Goal: Task Accomplishment & Management: Complete application form

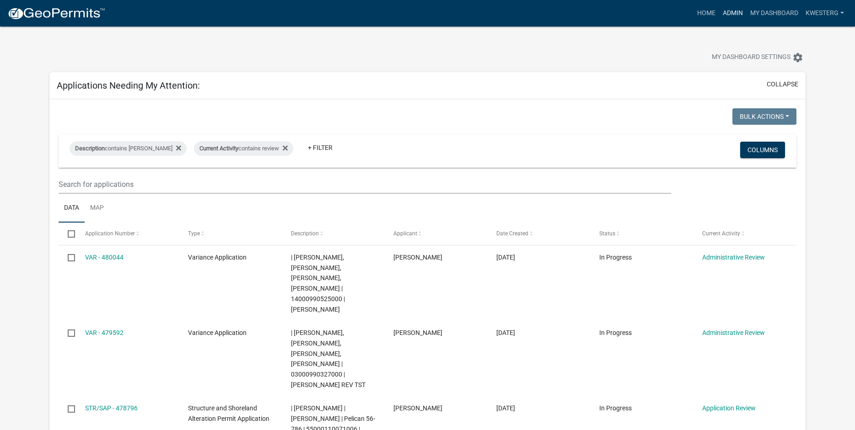
click at [728, 11] on link "Admin" at bounding box center [732, 13] width 27 height 17
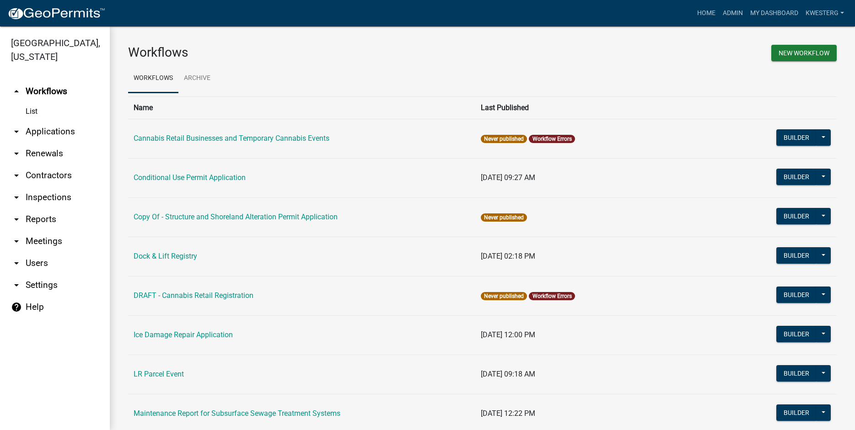
click at [46, 131] on link "arrow_drop_down Applications" at bounding box center [55, 132] width 110 height 22
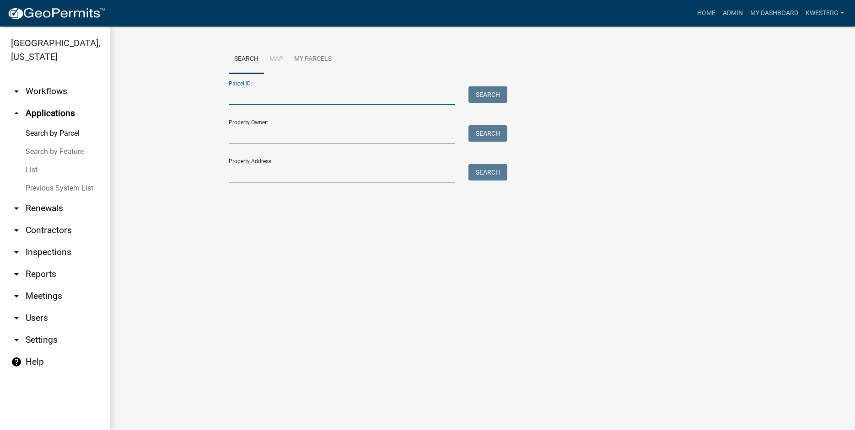
paste input "55000110071006"
type input "55000110071006"
click at [481, 91] on button "Search" at bounding box center [487, 94] width 39 height 16
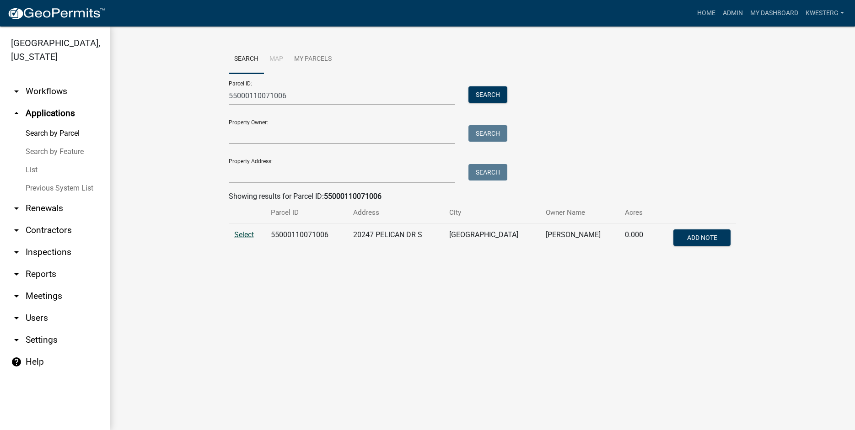
click at [249, 231] on span "Select" at bounding box center [244, 234] width 20 height 9
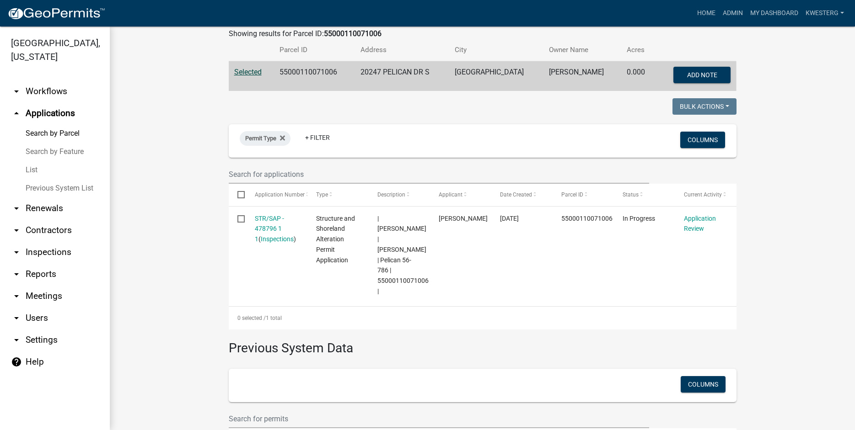
scroll to position [248, 0]
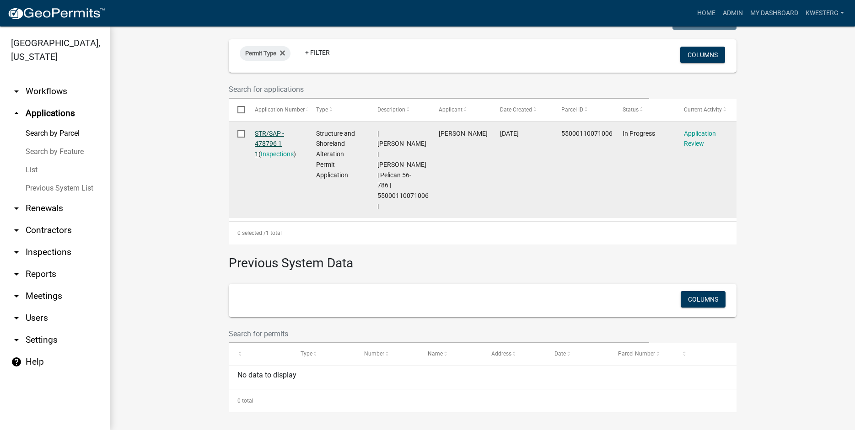
click at [268, 132] on link "STR/SAP - 478796 1 1" at bounding box center [269, 144] width 29 height 28
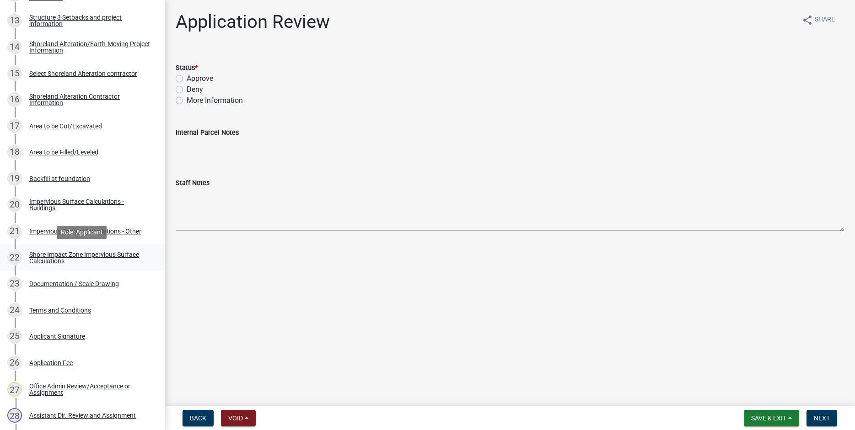
scroll to position [513, 0]
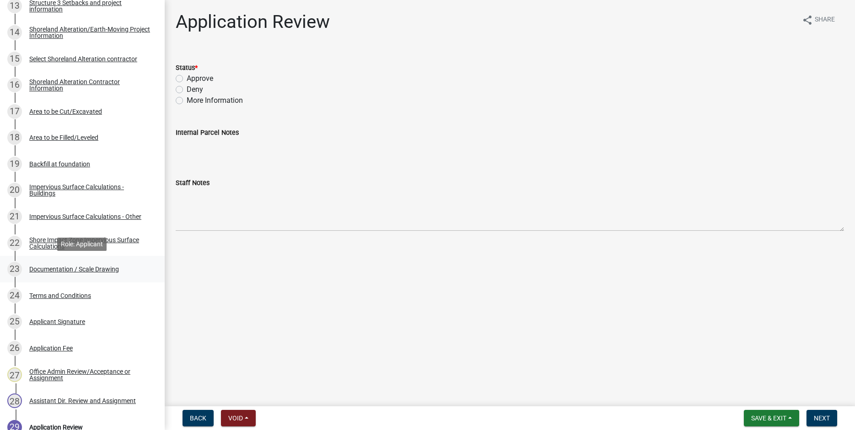
click at [69, 270] on div "Documentation / Scale Drawing" at bounding box center [74, 269] width 90 height 6
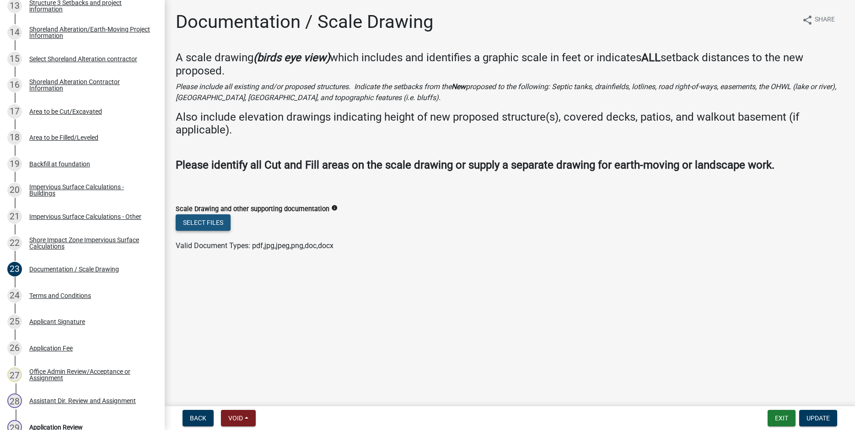
click at [204, 221] on button "Select files" at bounding box center [203, 222] width 55 height 16
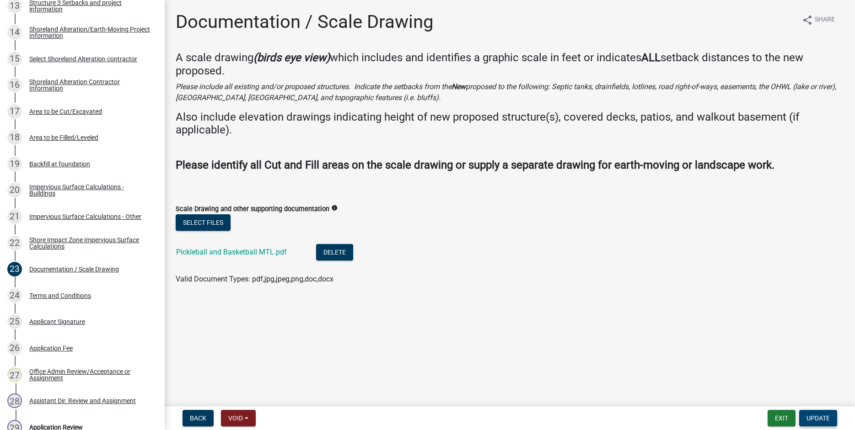
click at [820, 418] on span "Update" at bounding box center [817, 418] width 23 height 7
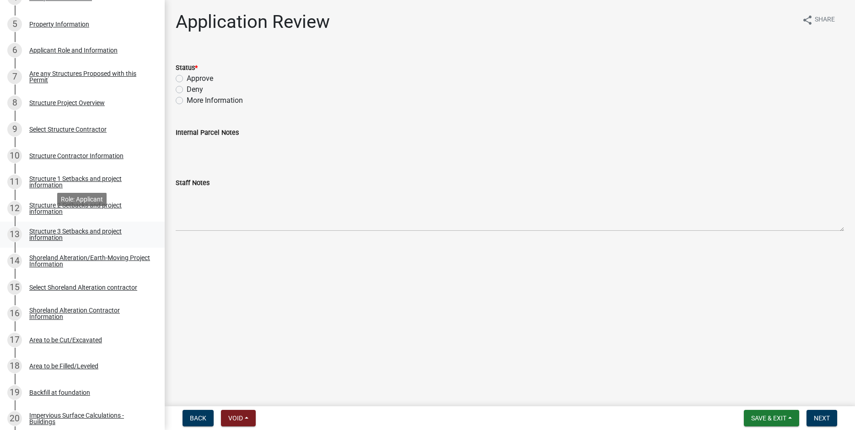
scroll to position [268, 0]
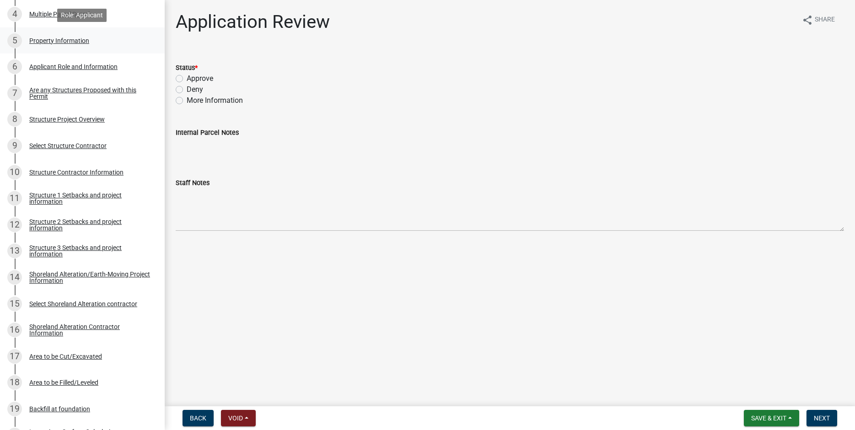
click at [53, 41] on div "Property Information" at bounding box center [59, 40] width 60 height 6
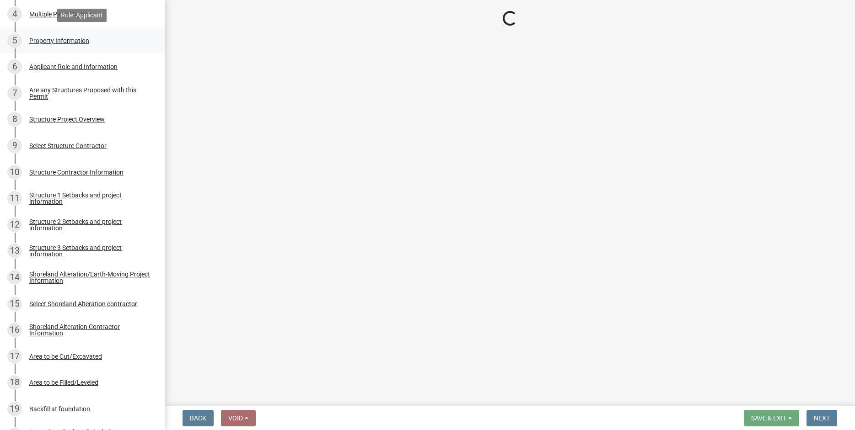
select select "758382b1-a9b7-40fb-b133-d60fa51a6422"
select select "9f52d7c9-96dd-4370-b810-ce091165f7c2"
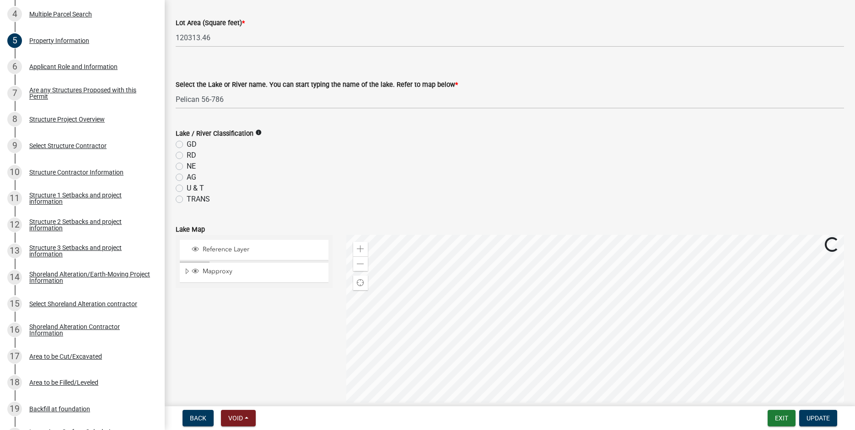
scroll to position [248, 0]
click at [187, 145] on label "GD" at bounding box center [192, 142] width 10 height 11
click at [187, 143] on input "GD" at bounding box center [190, 140] width 6 height 6
radio input "true"
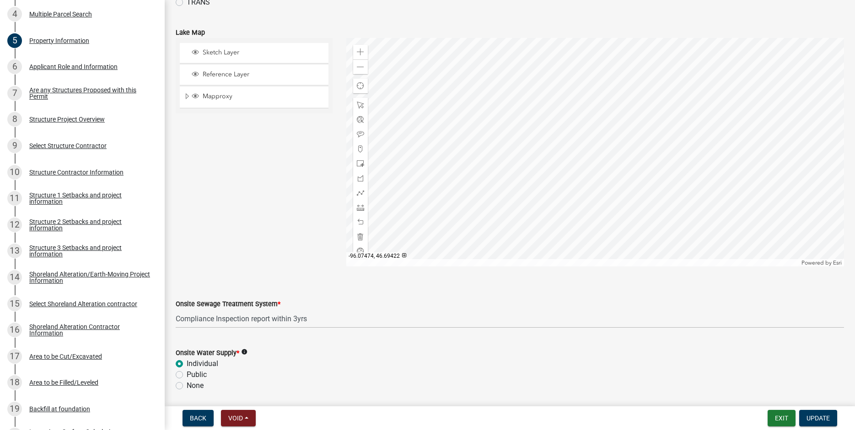
scroll to position [525, 0]
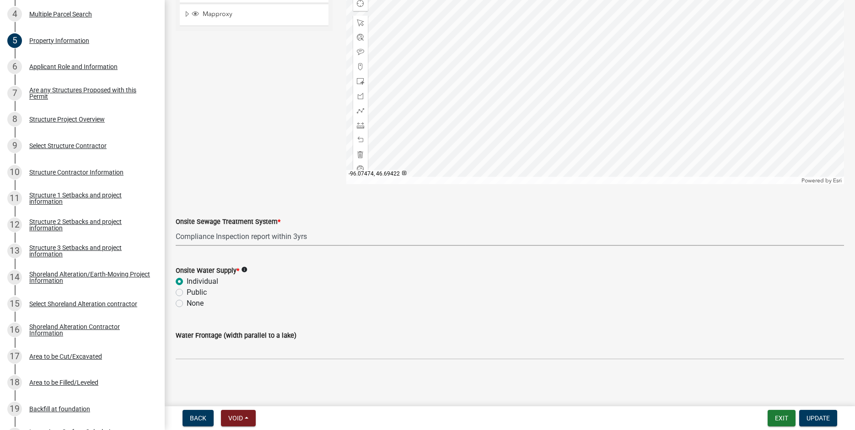
click at [176, 227] on select "Select Item... L&R Certificate of Compliance within 5yrs Compliance Inspection …" at bounding box center [510, 236] width 668 height 19
click option "Non-Dwelling no plumbing" at bounding box center [0, 0] width 0 height 0
select select "536c2d30-81d9-41b4-a753-c6560d717c74"
click at [822, 422] on span "Update" at bounding box center [817, 418] width 23 height 7
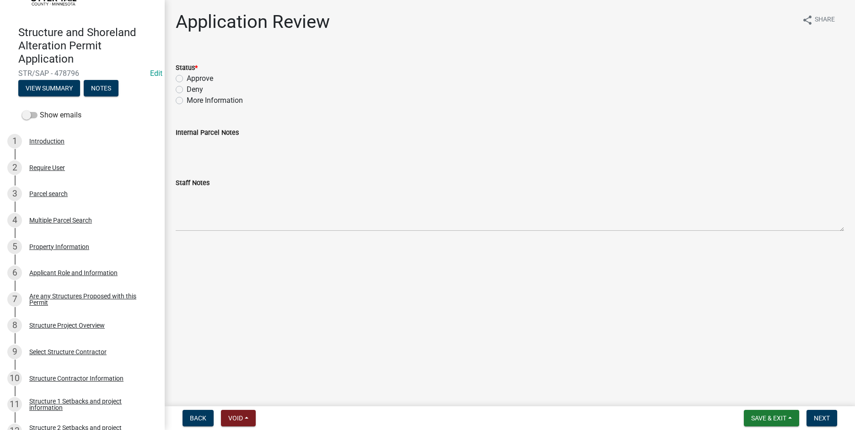
scroll to position [11, 0]
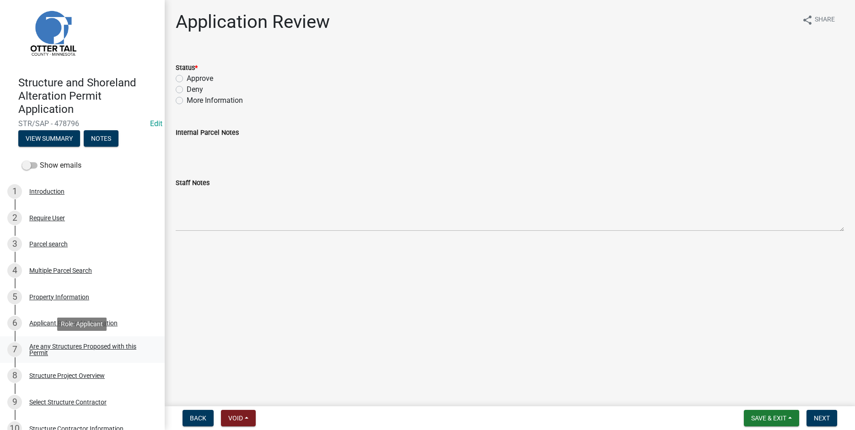
click at [56, 346] on div "Are any Structures Proposed with this Permit" at bounding box center [89, 349] width 121 height 13
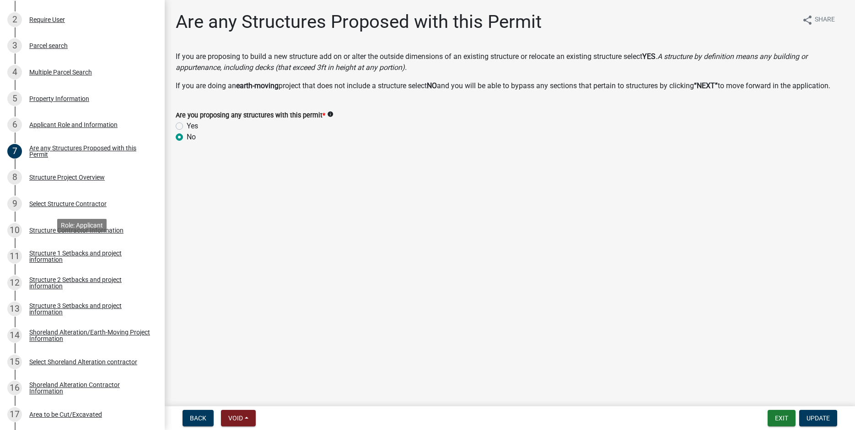
scroll to position [420, 0]
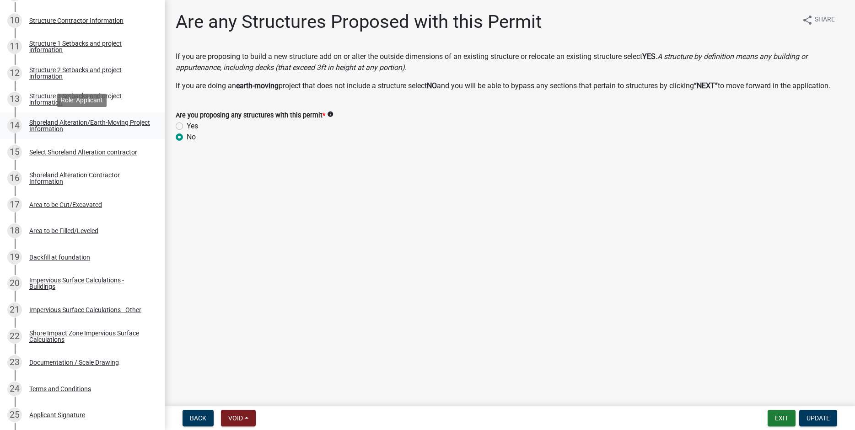
click at [48, 124] on div "Shoreland Alteration/Earth-Moving Project Information" at bounding box center [89, 125] width 121 height 13
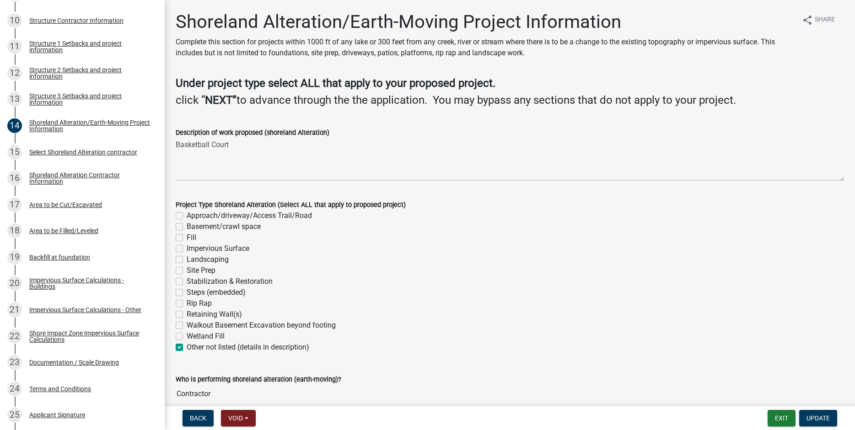
scroll to position [43, 0]
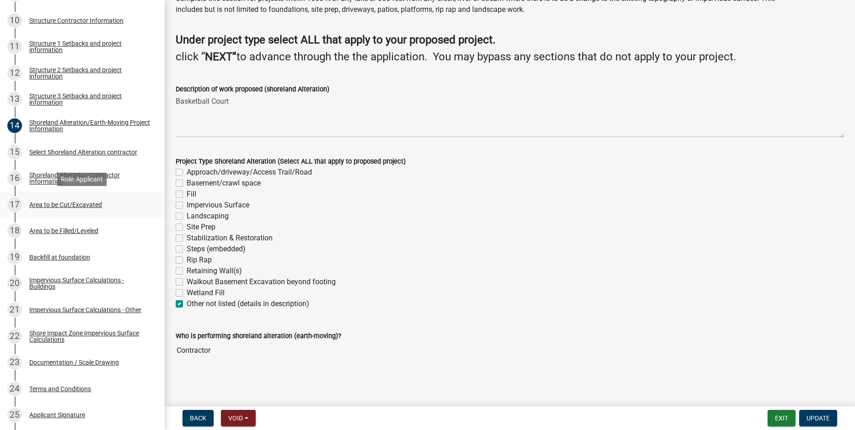
click at [58, 203] on div "Area to be Cut/Excavated" at bounding box center [65, 205] width 73 height 6
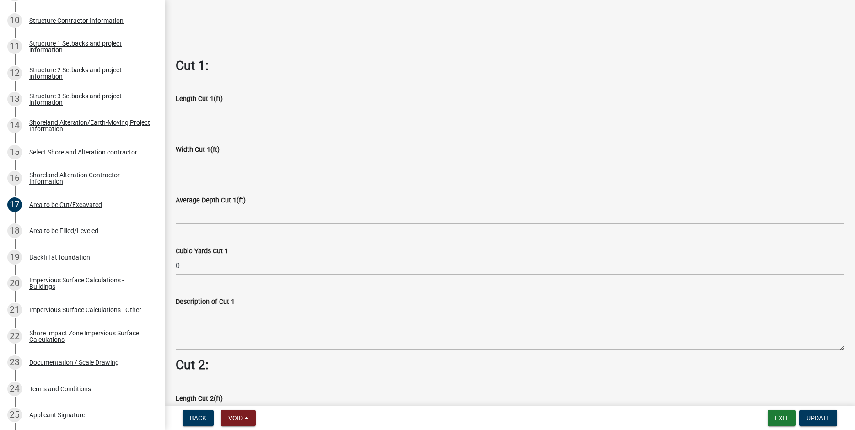
scroll to position [521, 0]
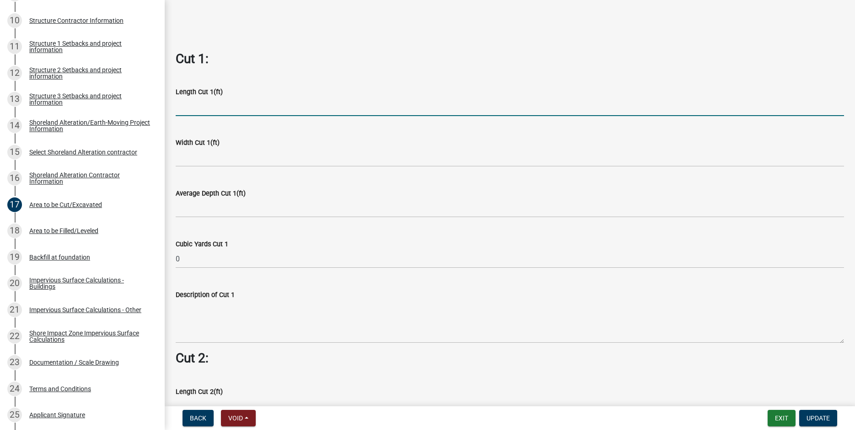
click at [203, 109] on input "text" at bounding box center [510, 106] width 668 height 19
type input "50"
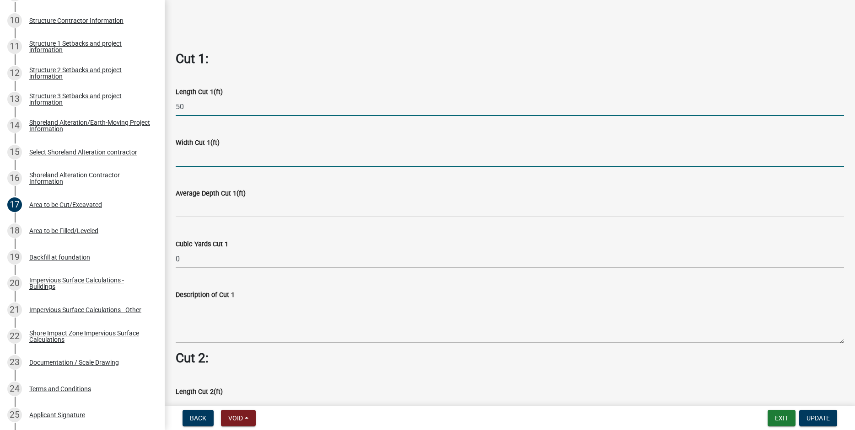
click at [194, 157] on input "text" at bounding box center [510, 157] width 668 height 19
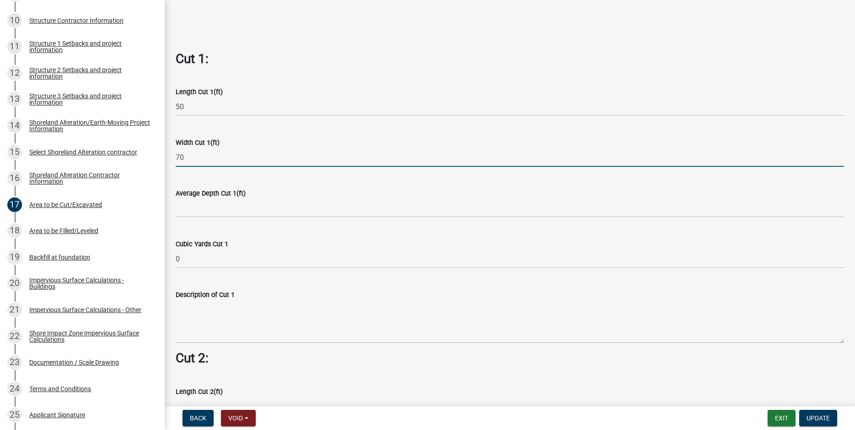
type input "70"
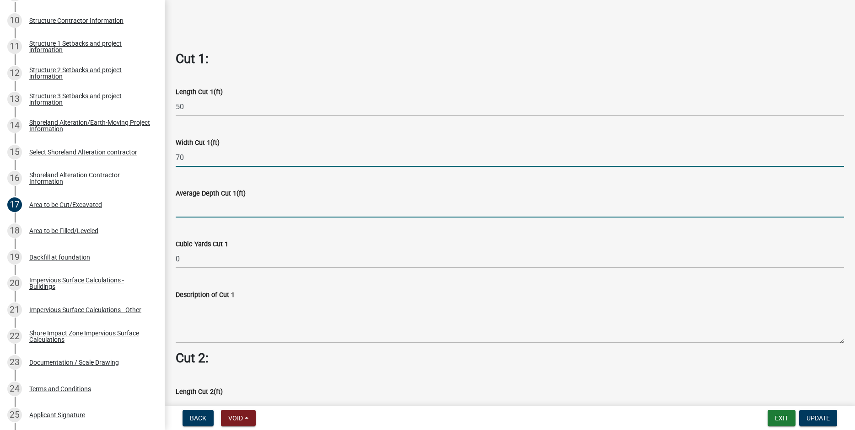
click at [189, 209] on input "text" at bounding box center [510, 208] width 668 height 19
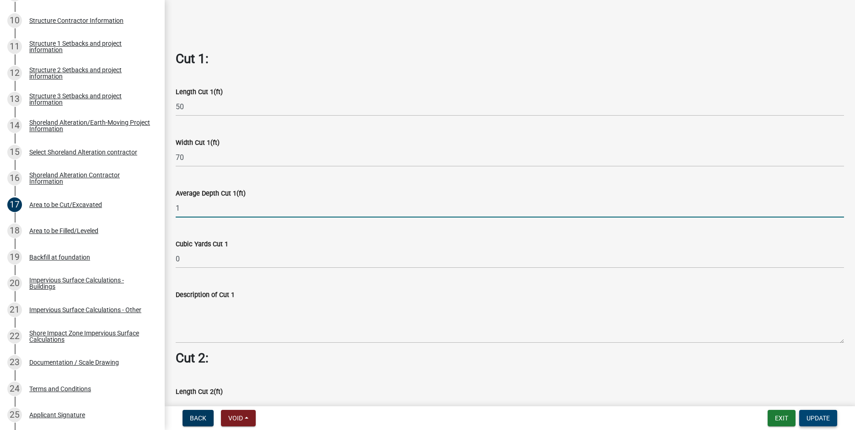
type input "1"
click at [817, 417] on span "Update" at bounding box center [817, 418] width 23 height 7
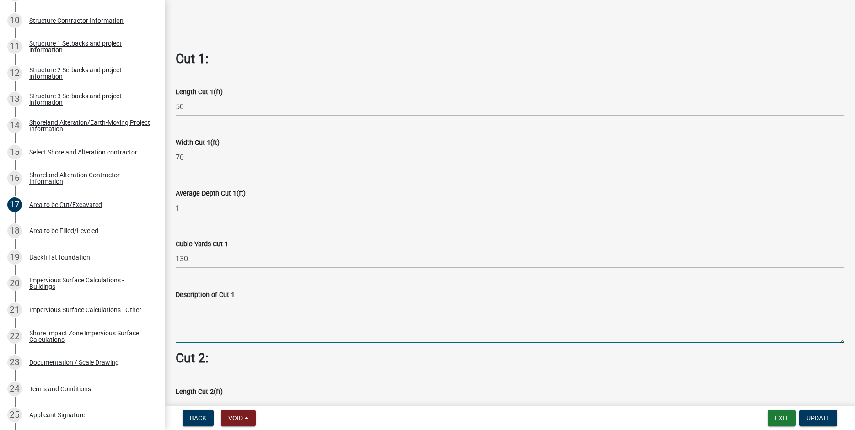
click at [197, 312] on textarea "Description of Cut 1" at bounding box center [510, 321] width 668 height 43
type textarea "Strip topsoil"
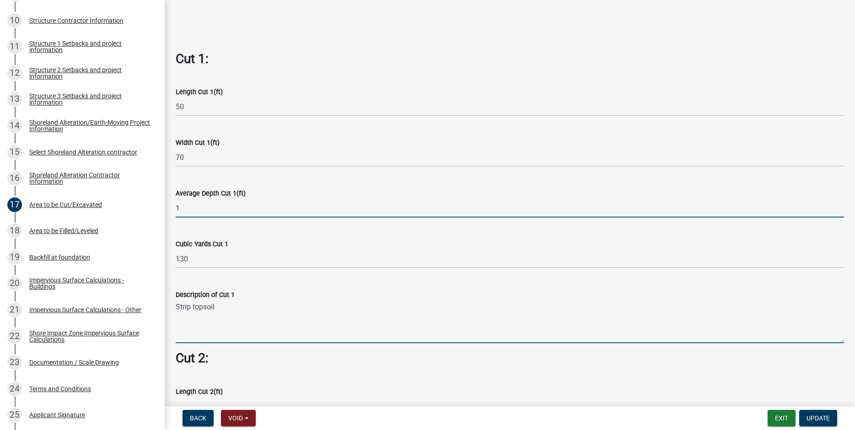
click at [179, 207] on input "1" at bounding box center [510, 208] width 668 height 19
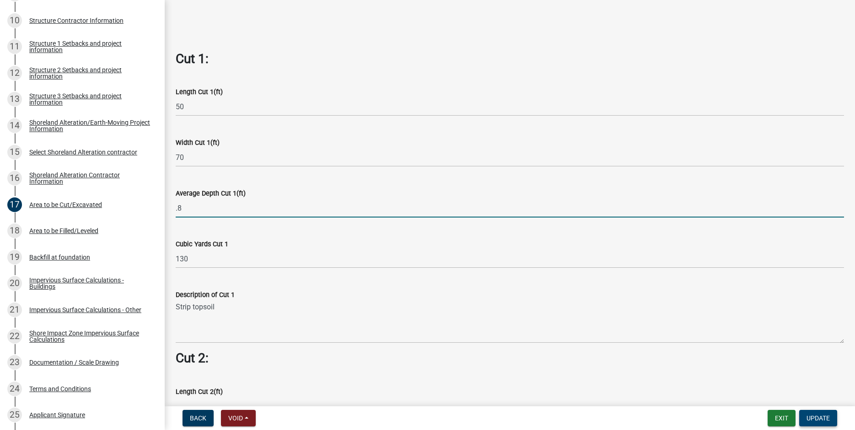
type input "0.8"
click at [824, 416] on span "Update" at bounding box center [817, 418] width 23 height 7
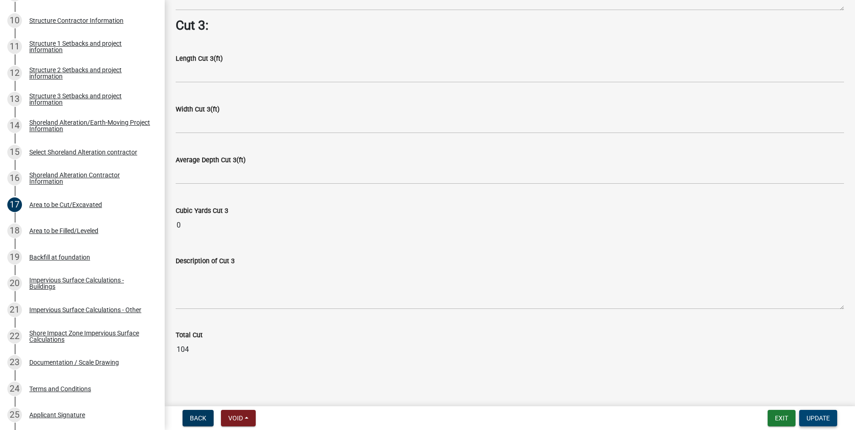
scroll to position [1154, 0]
click at [813, 419] on span "Update" at bounding box center [817, 418] width 23 height 7
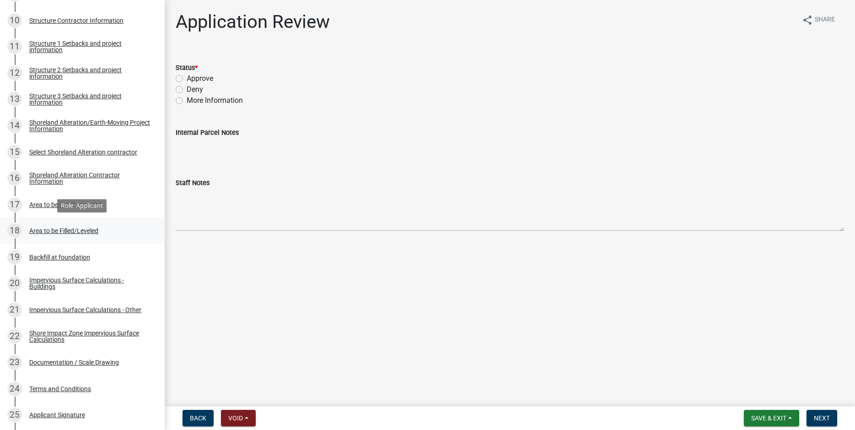
click at [63, 229] on div "Area to be Filled/Leveled" at bounding box center [63, 231] width 69 height 6
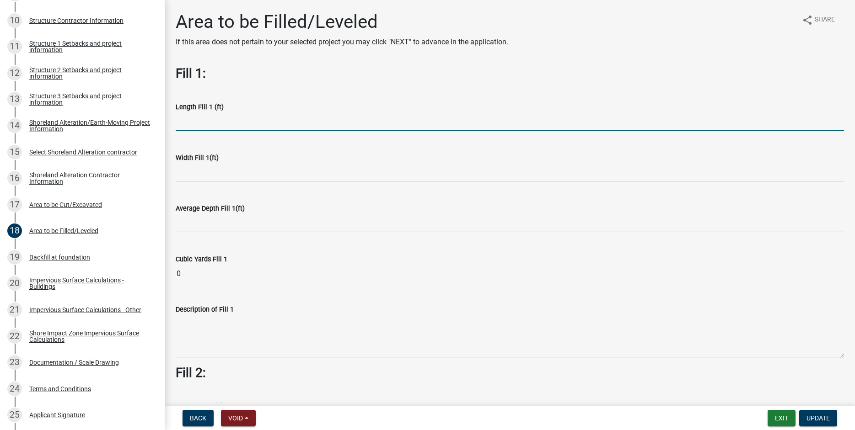
click at [208, 122] on input "text" at bounding box center [510, 121] width 668 height 19
type input "50"
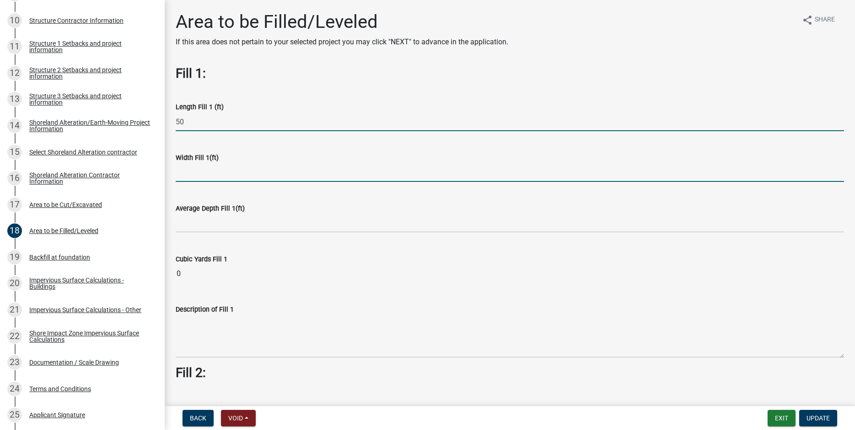
click at [192, 176] on input "text" at bounding box center [510, 172] width 668 height 19
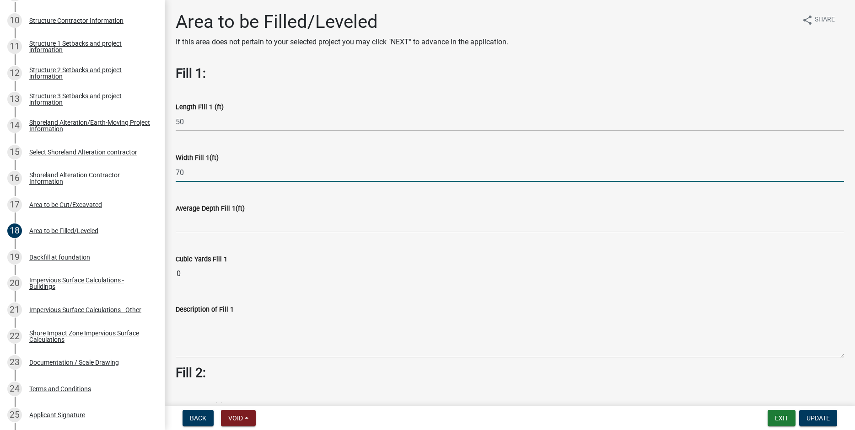
type input "70"
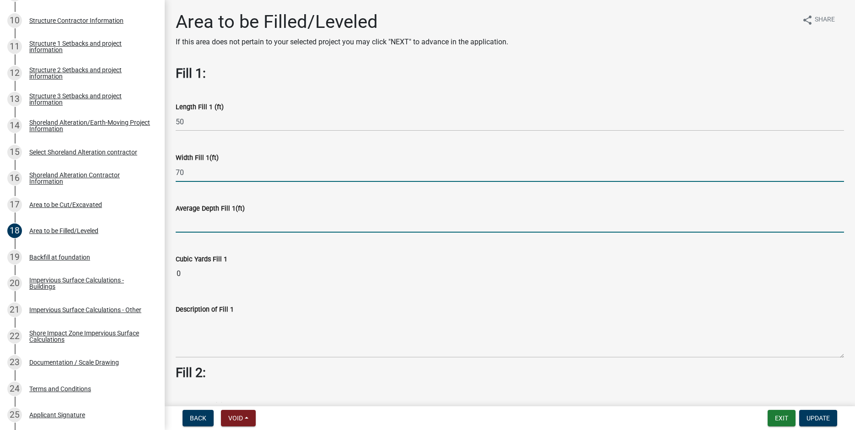
click at [196, 224] on input "text" at bounding box center [510, 223] width 668 height 19
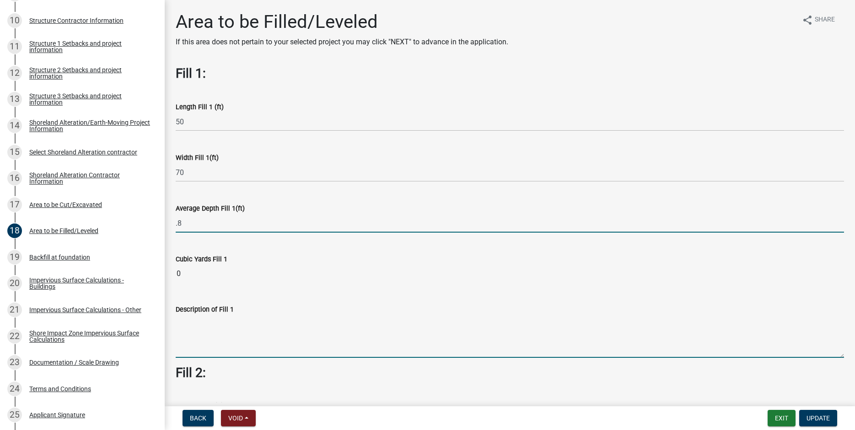
type input "0.8"
click at [194, 330] on textarea "Description of Fill 1" at bounding box center [510, 336] width 668 height 43
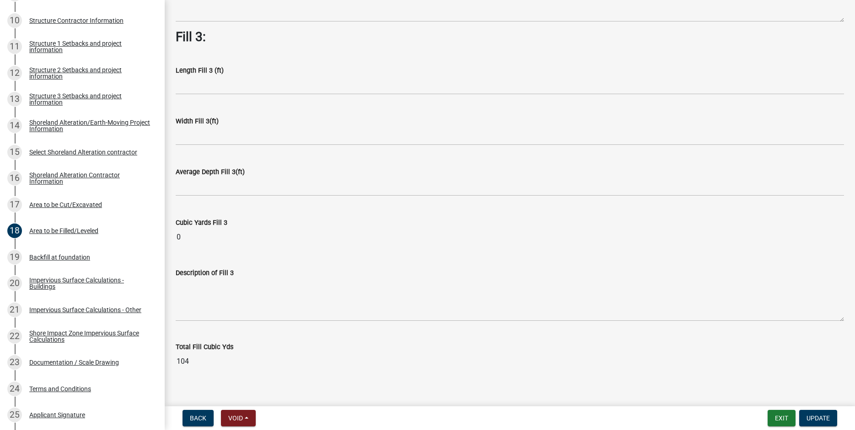
scroll to position [647, 0]
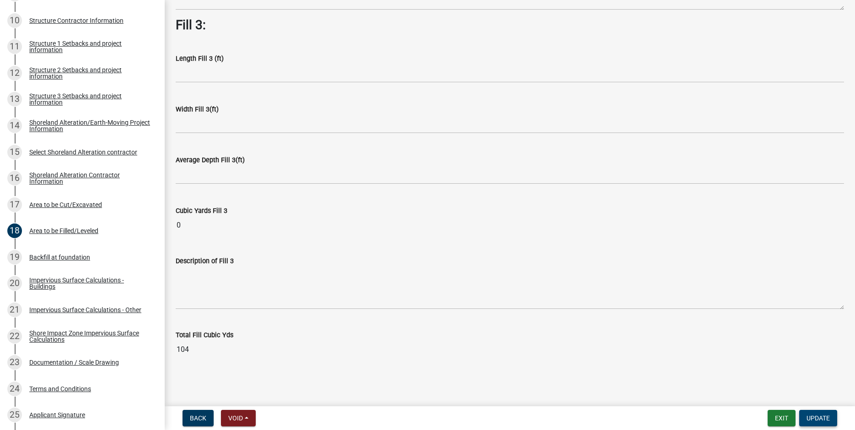
type textarea "Gravel for court base."
click at [816, 417] on span "Update" at bounding box center [817, 418] width 23 height 7
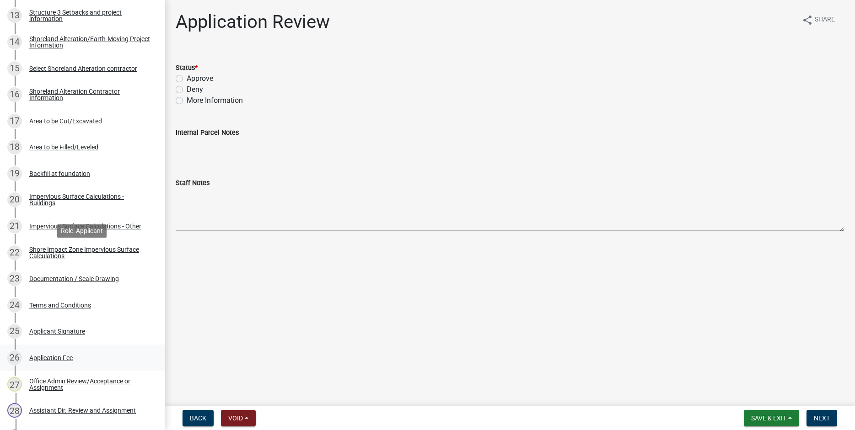
scroll to position [583, 0]
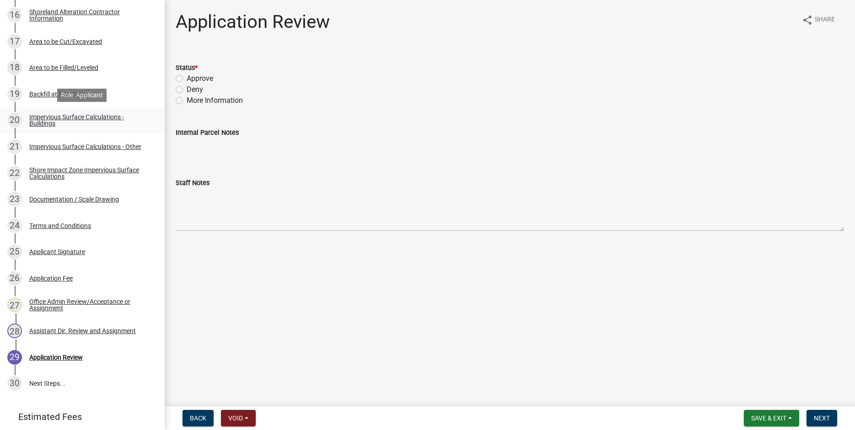
click at [39, 120] on div "Impervious Surface Calculations - Buildings" at bounding box center [89, 120] width 121 height 13
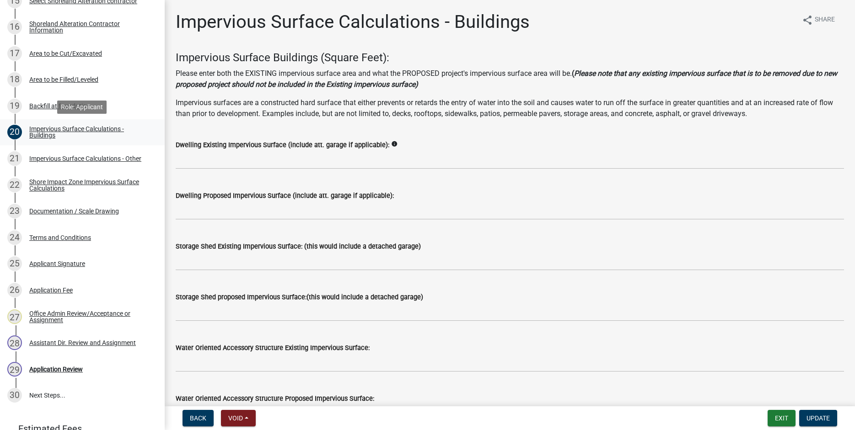
scroll to position [635, 0]
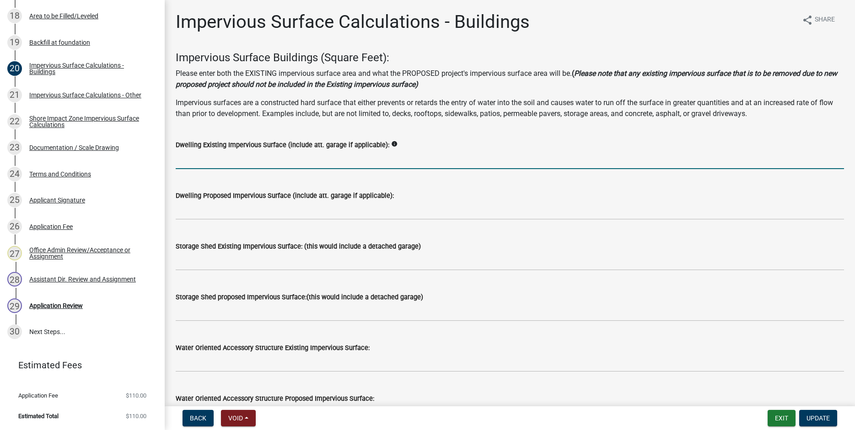
click at [182, 160] on input "text" at bounding box center [510, 159] width 668 height 19
type input "9000"
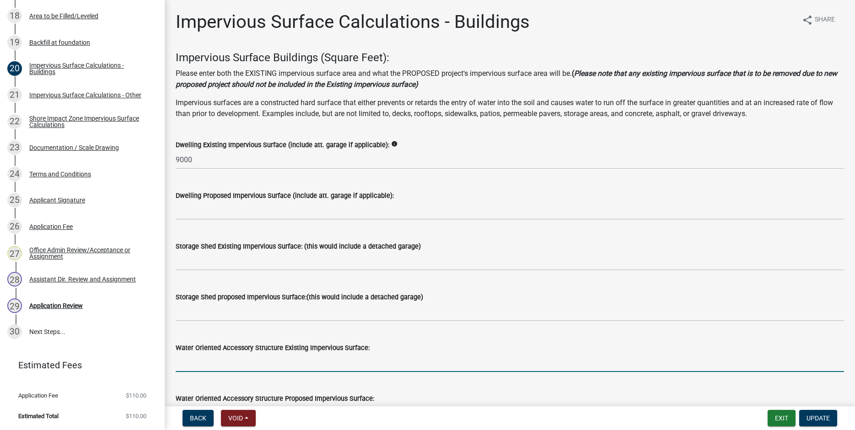
click at [214, 362] on input "text" at bounding box center [510, 362] width 668 height 19
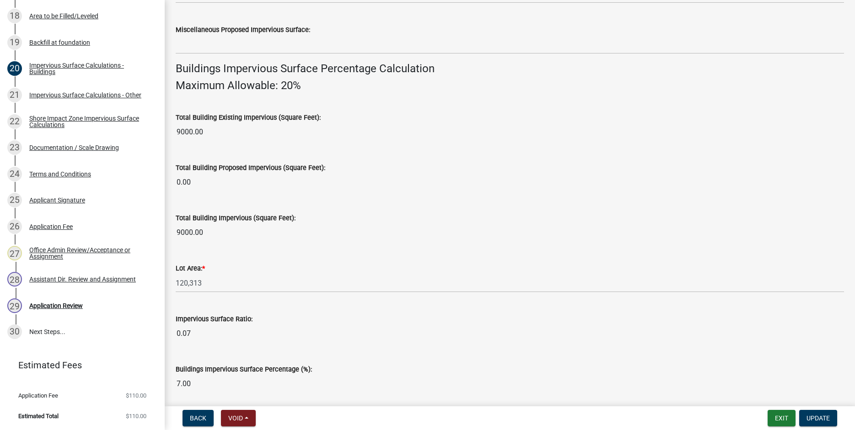
scroll to position [606, 0]
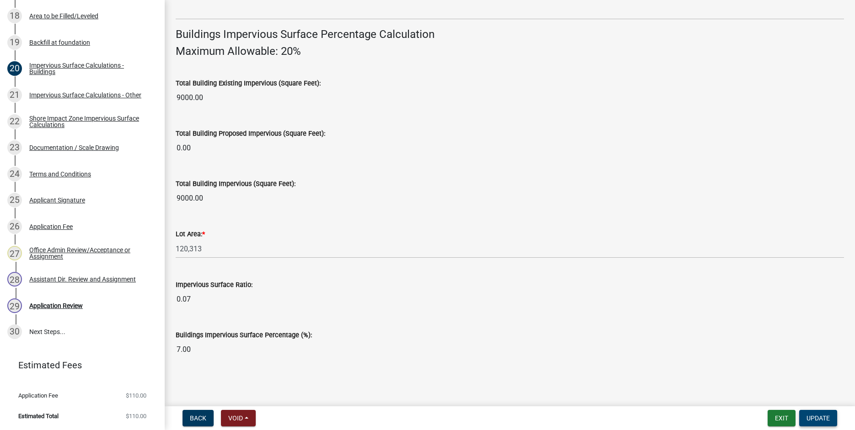
type input "96"
click at [826, 422] on span "Update" at bounding box center [817, 418] width 23 height 7
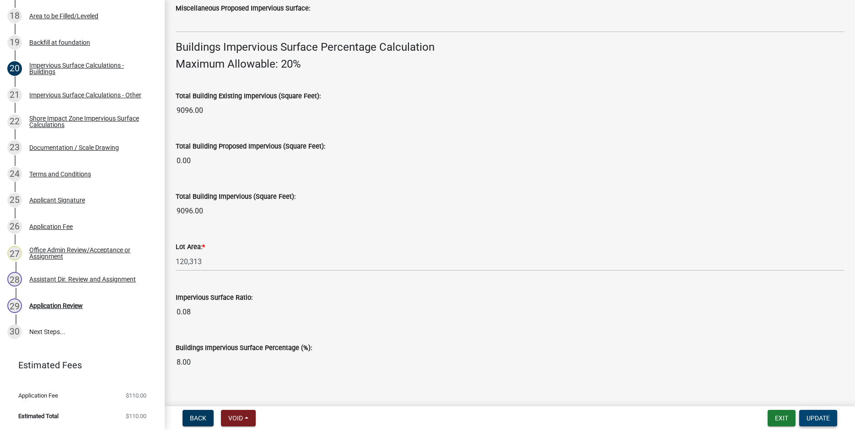
scroll to position [294, 0]
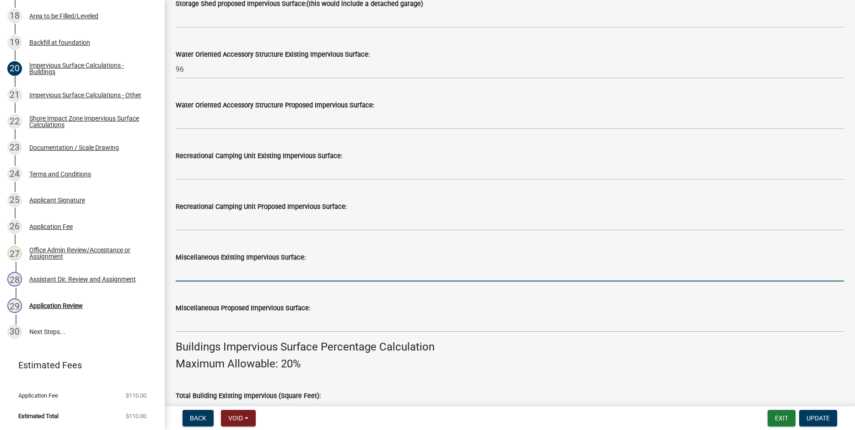
click at [219, 270] on input "text" at bounding box center [510, 272] width 668 height 19
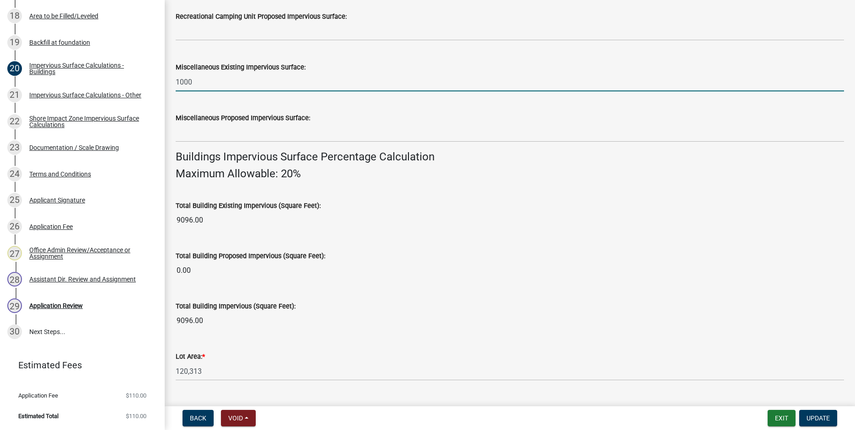
scroll to position [580, 0]
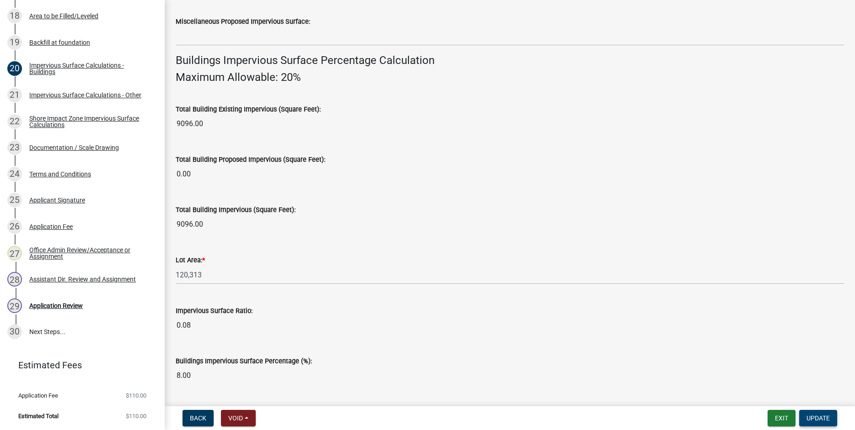
type input "1000"
click at [816, 423] on button "Update" at bounding box center [818, 418] width 38 height 16
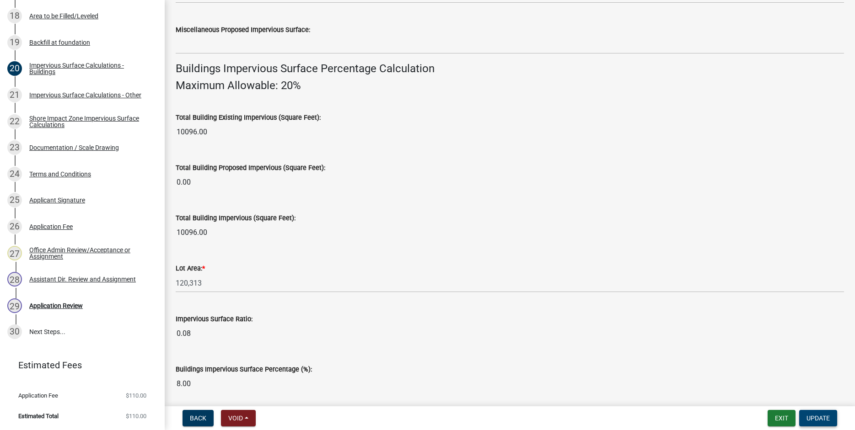
scroll to position [606, 0]
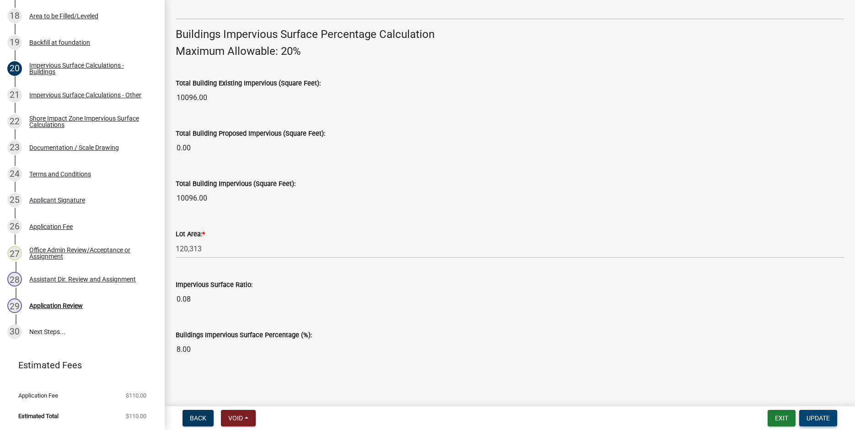
click at [820, 418] on span "Update" at bounding box center [817, 418] width 23 height 7
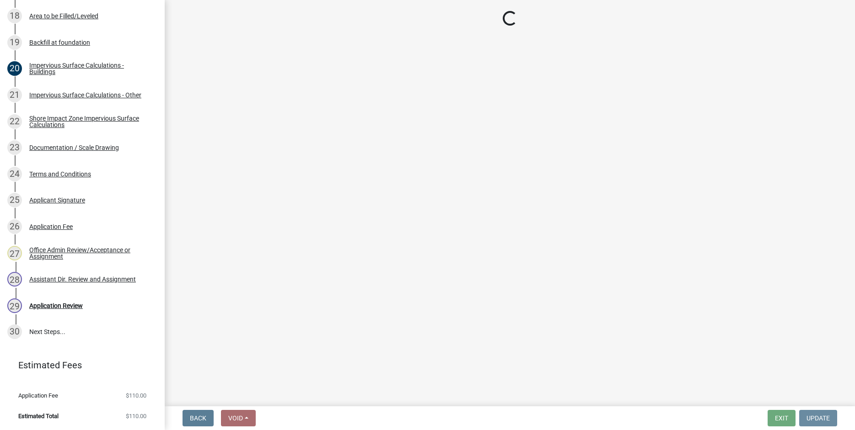
scroll to position [0, 0]
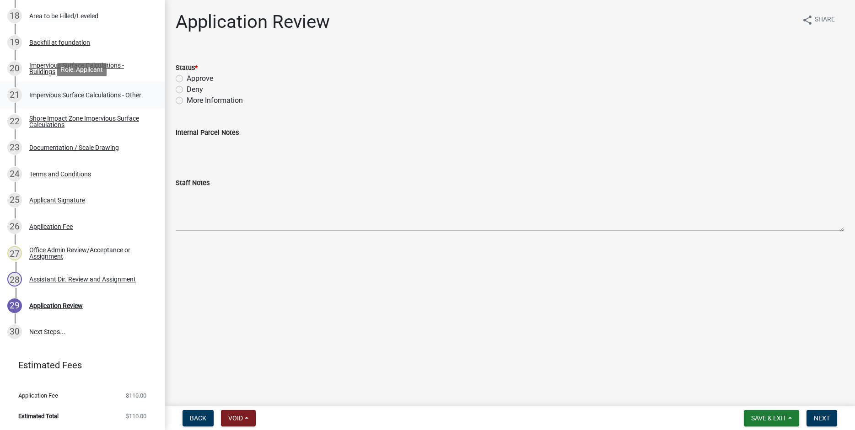
click at [44, 95] on div "Impervious Surface Calculations - Other" at bounding box center [85, 95] width 112 height 6
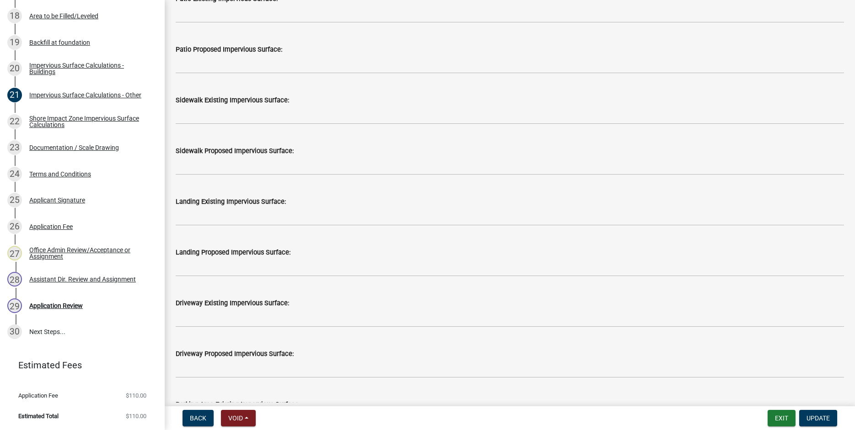
scroll to position [378, 0]
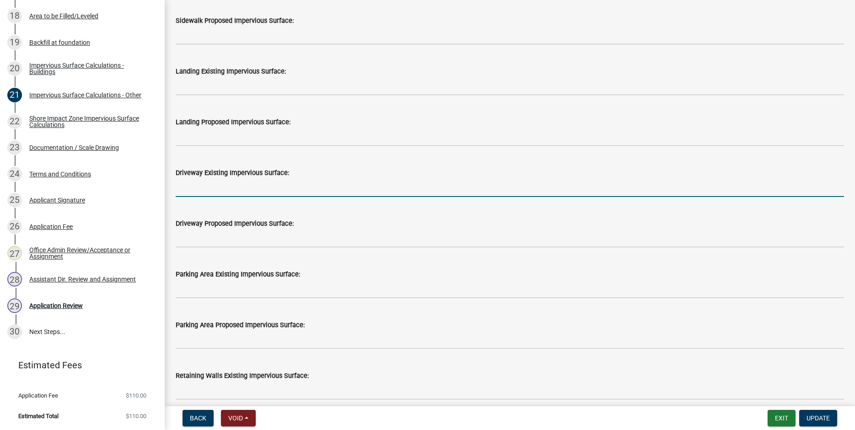
click at [198, 187] on input "text" at bounding box center [510, 187] width 668 height 19
type input "4500"
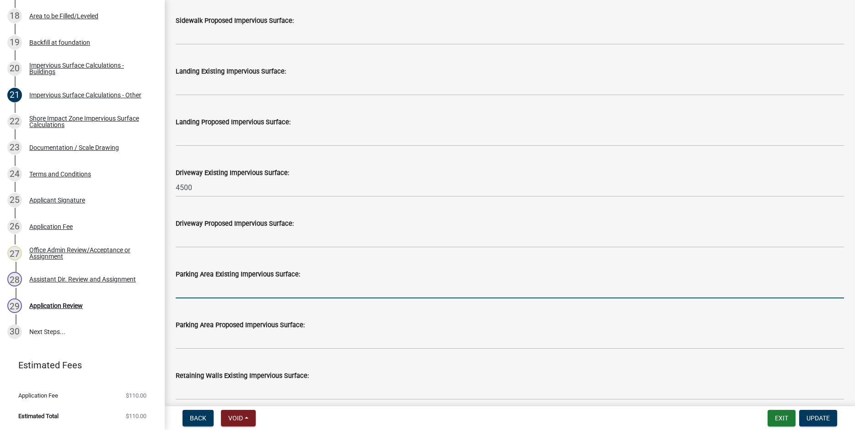
click at [198, 290] on input "text" at bounding box center [510, 289] width 668 height 19
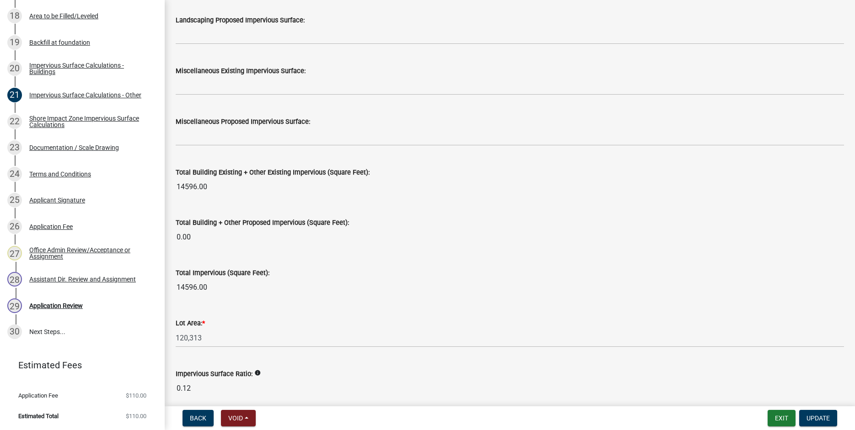
scroll to position [940, 0]
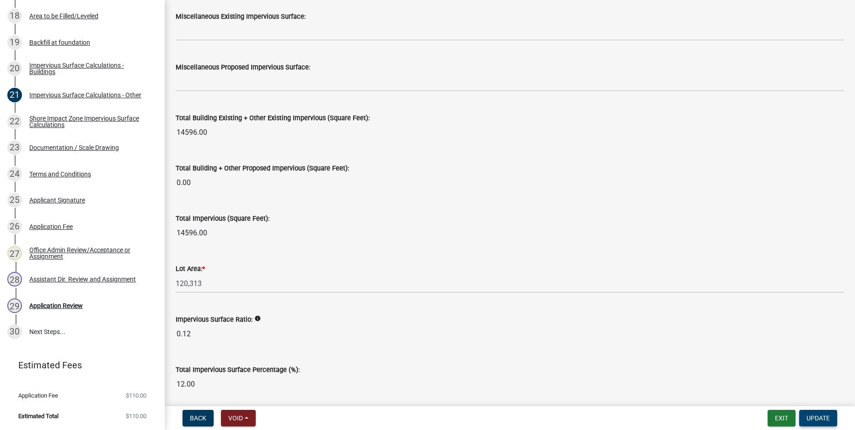
type input "4000"
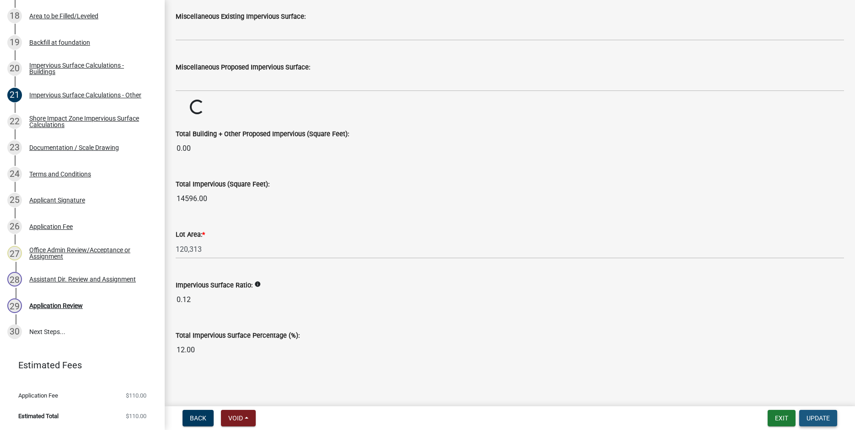
click at [822, 417] on span "Update" at bounding box center [817, 418] width 23 height 7
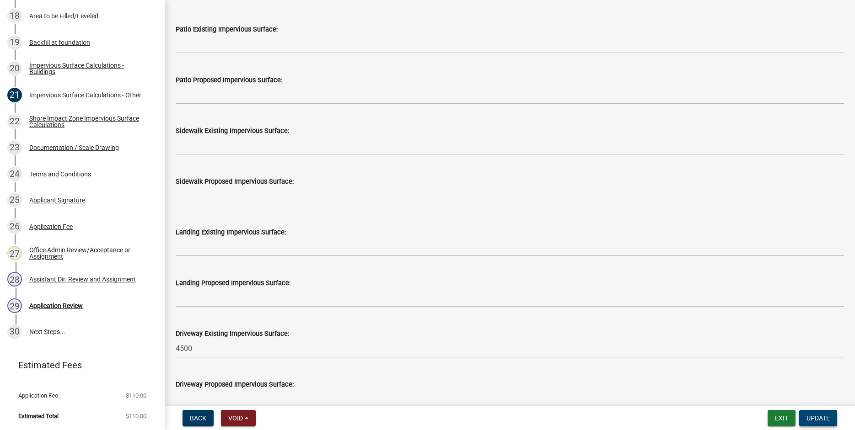
scroll to position [159, 0]
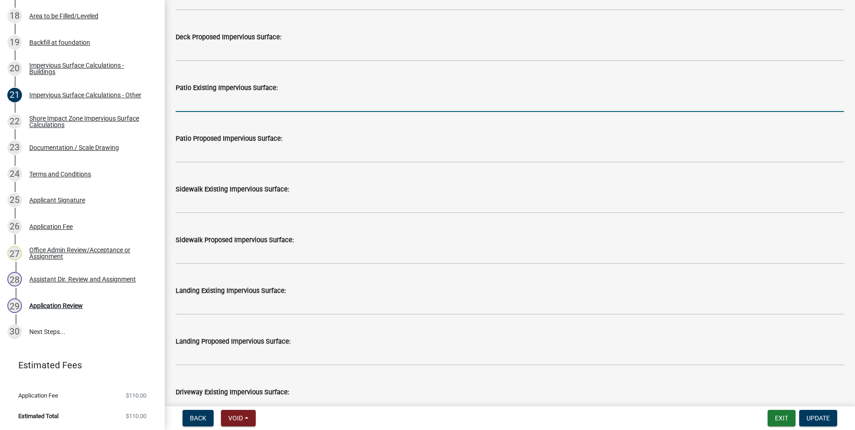
click at [198, 99] on input "text" at bounding box center [510, 102] width 668 height 19
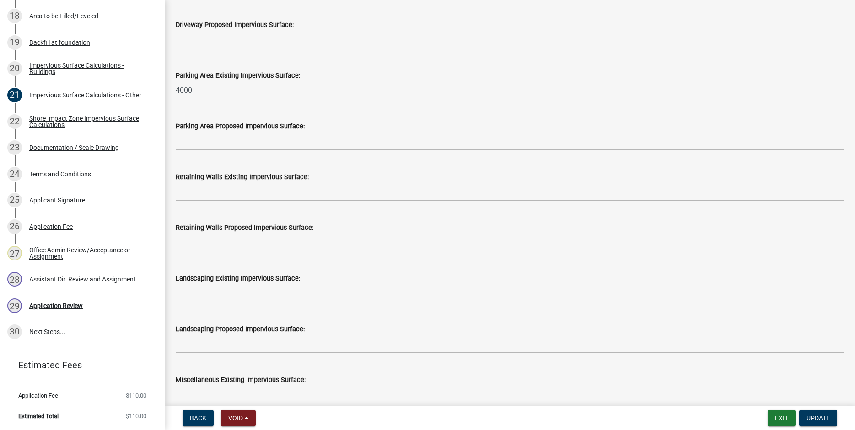
scroll to position [667, 0]
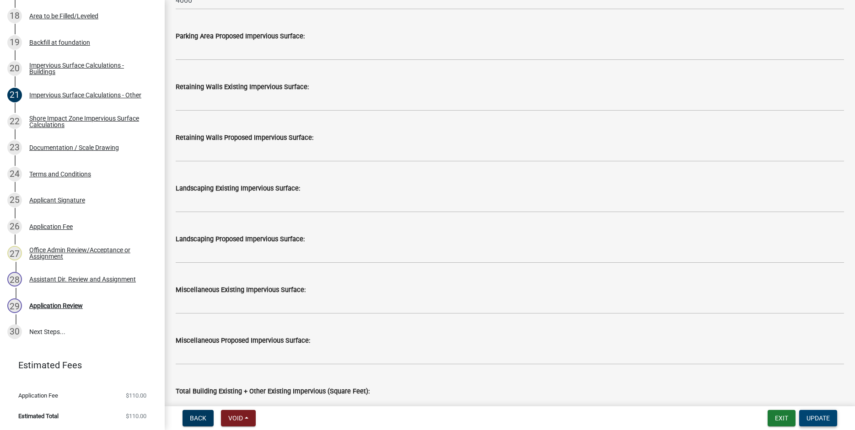
type input "4000"
click at [823, 415] on span "Update" at bounding box center [817, 418] width 23 height 7
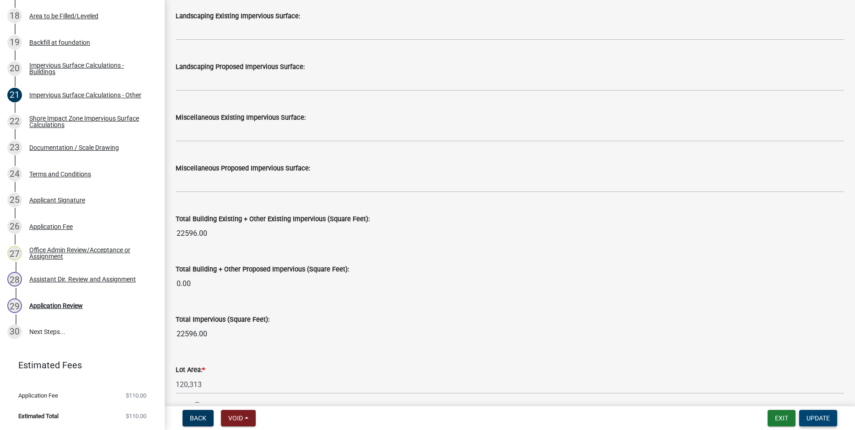
scroll to position [940, 0]
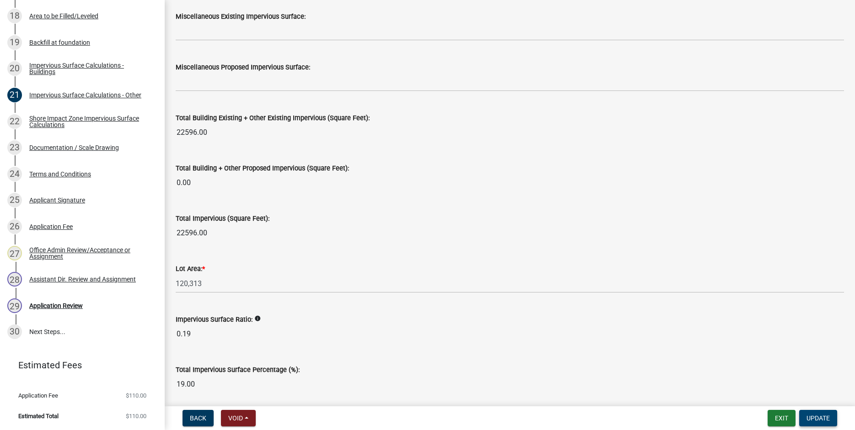
click at [822, 420] on span "Update" at bounding box center [817, 418] width 23 height 7
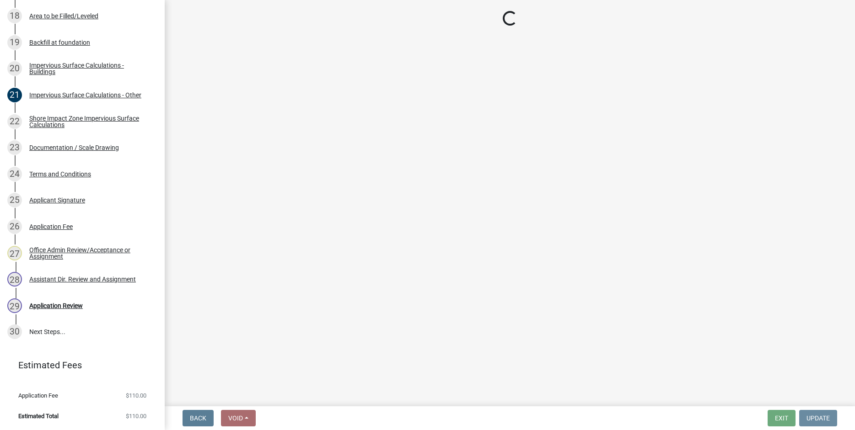
scroll to position [0, 0]
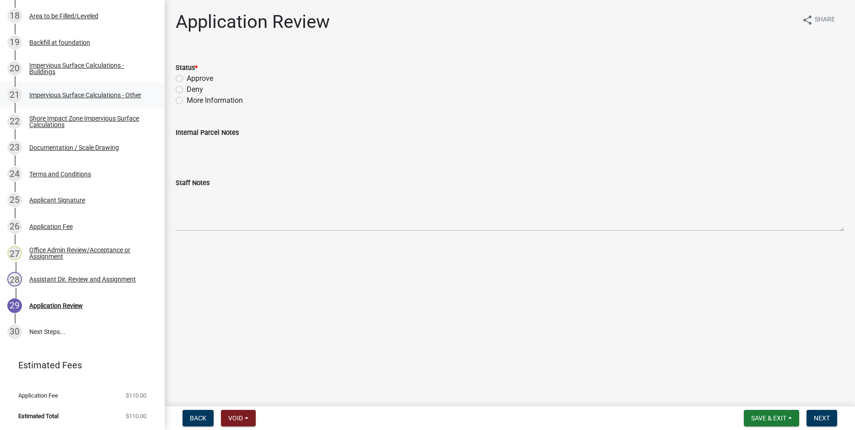
click at [54, 94] on div "Impervious Surface Calculations - Other" at bounding box center [85, 95] width 112 height 6
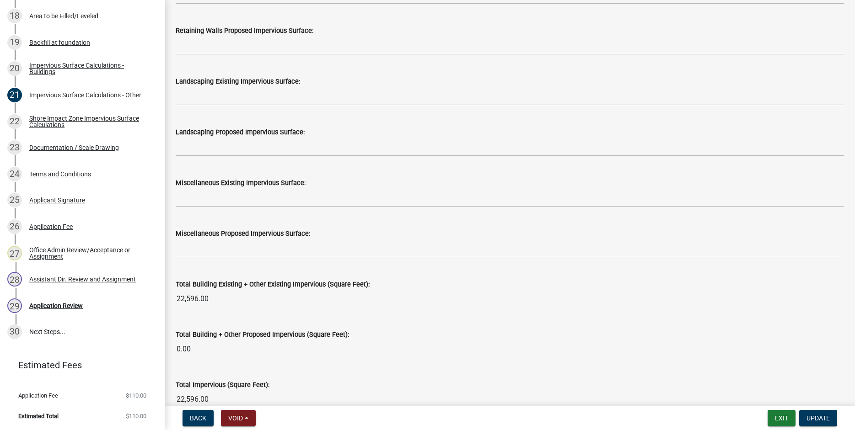
scroll to position [782, 0]
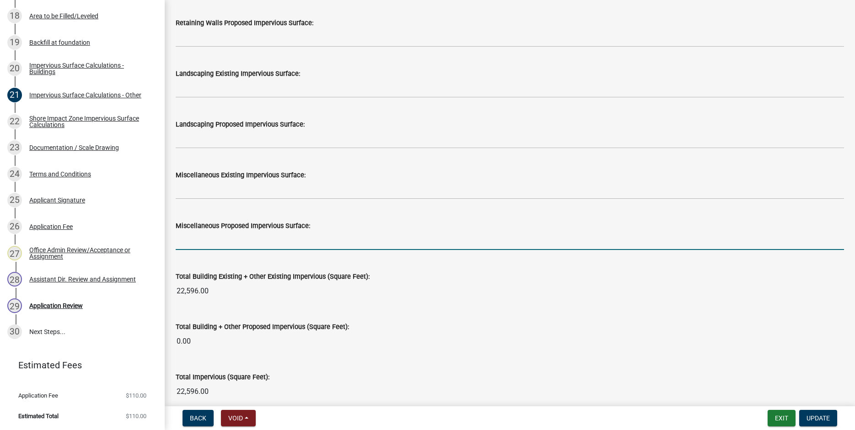
click at [187, 239] on input "text" at bounding box center [510, 240] width 668 height 19
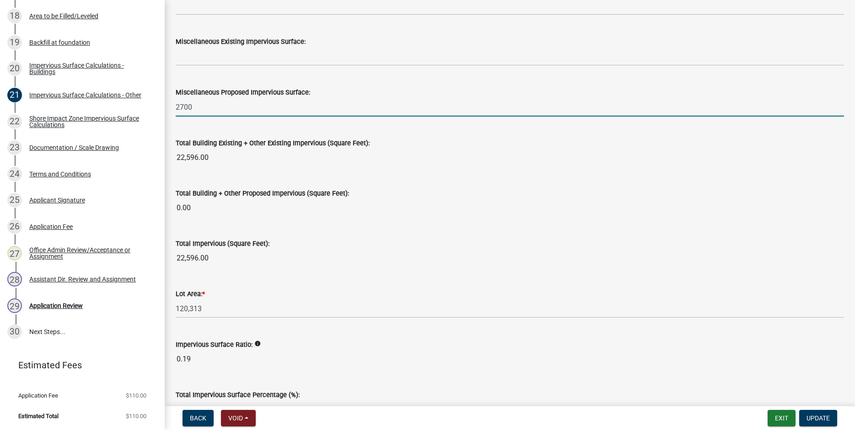
scroll to position [964, 0]
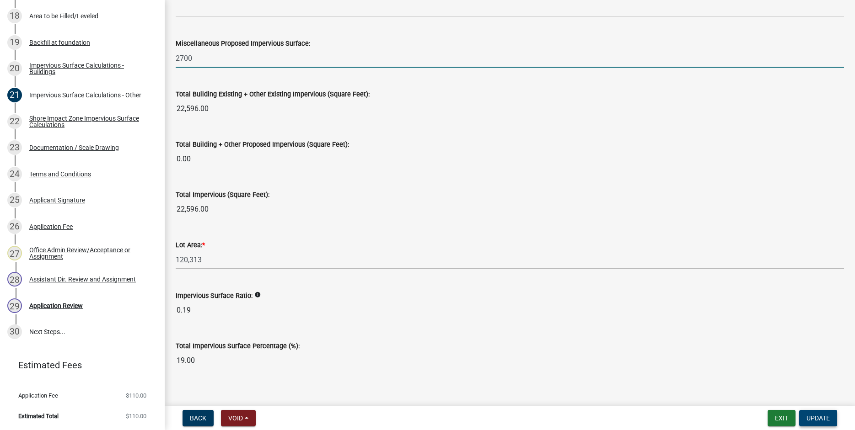
type input "2700"
click at [817, 422] on button "Update" at bounding box center [818, 418] width 38 height 16
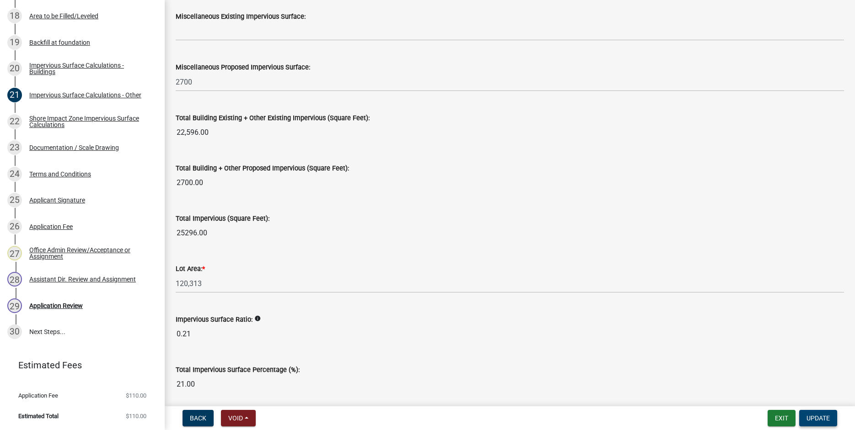
scroll to position [975, 0]
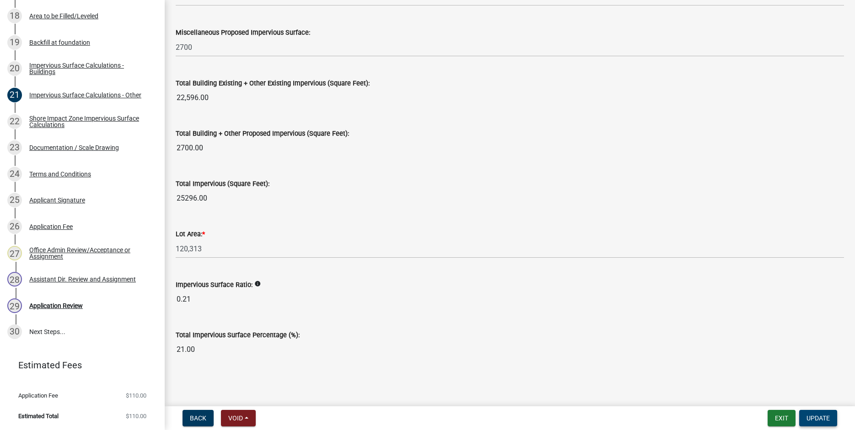
click at [817, 419] on span "Update" at bounding box center [817, 418] width 23 height 7
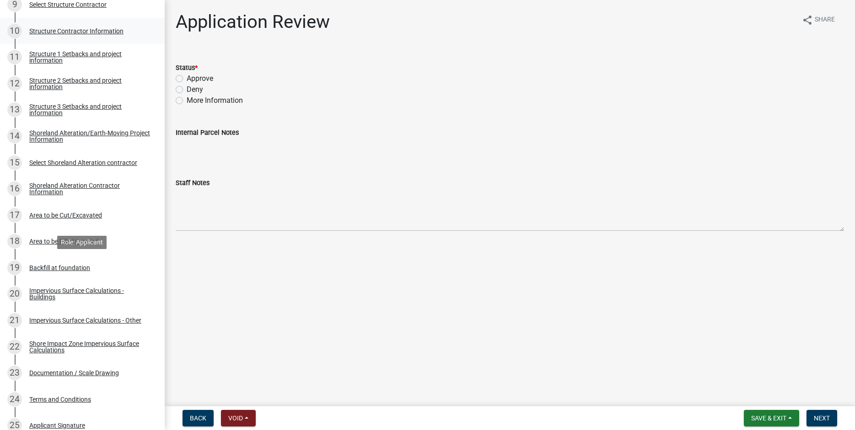
scroll to position [378, 0]
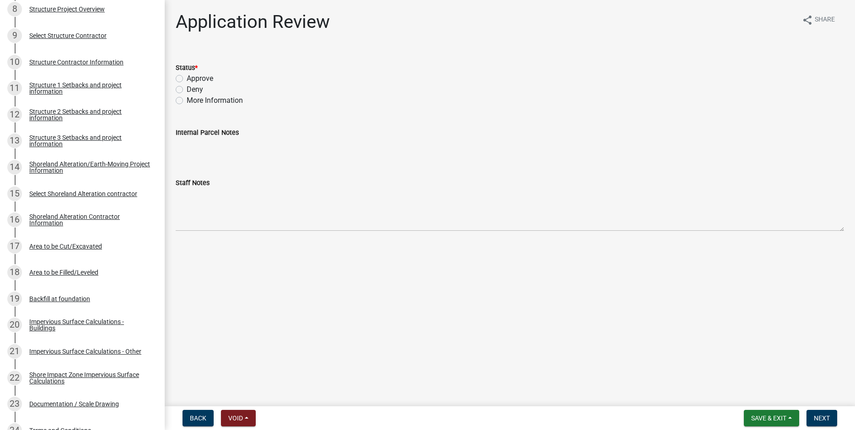
click at [187, 77] on label "Approve" at bounding box center [200, 78] width 27 height 11
click at [187, 77] on input "Approve" at bounding box center [190, 76] width 6 height 6
radio input "true"
click at [814, 419] on span "Next" at bounding box center [821, 418] width 16 height 7
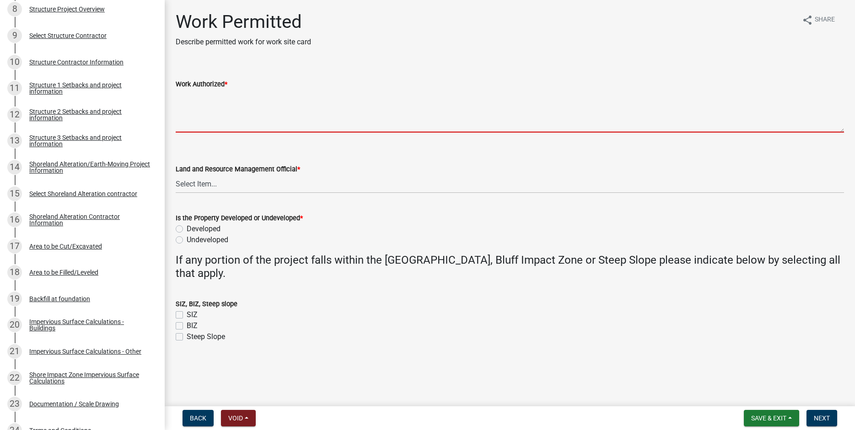
click at [189, 103] on textarea "Work Authorized *" at bounding box center [510, 111] width 668 height 43
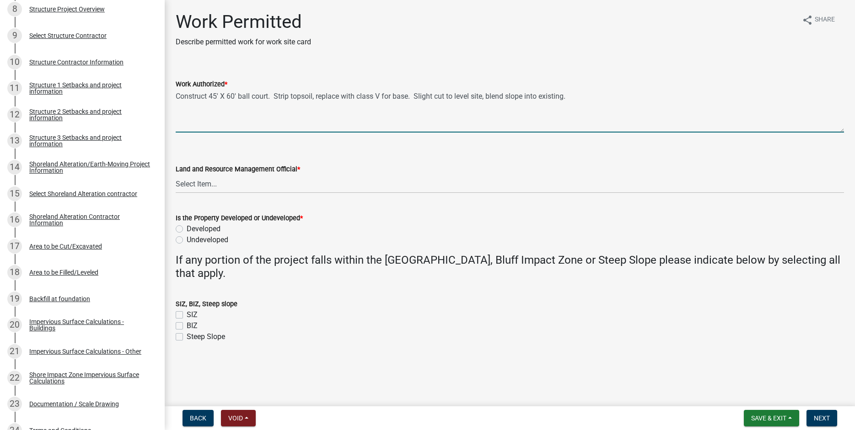
type textarea "Construct 45' X 60' ball court. Strip topsoil, replace with class V for base. S…"
click at [176, 175] on select "Select Item... [PERSON_NAME] [PERSON_NAME] [PERSON_NAME] [PERSON_NAME] [PERSON_…" at bounding box center [510, 184] width 668 height 19
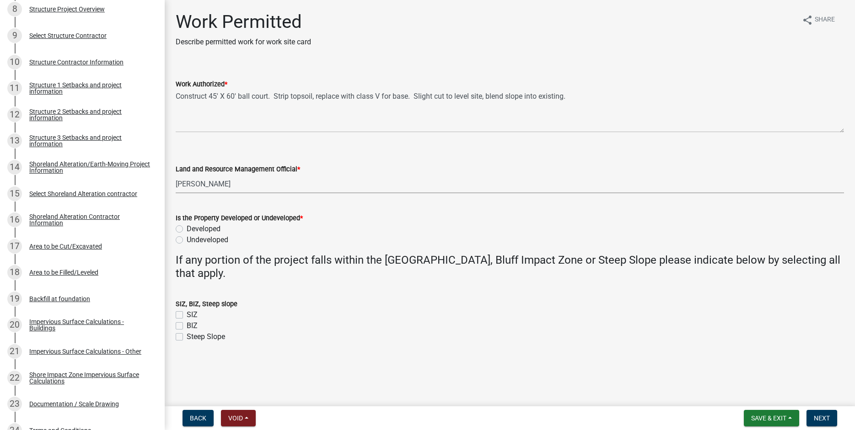
click option "[PERSON_NAME]" at bounding box center [0, 0] width 0 height 0
select select "b1ab52ec-9759-48a2-a5bb-a8b7da6cd639"
click at [187, 229] on label "Developed" at bounding box center [204, 229] width 34 height 11
click at [187, 229] on input "Developed" at bounding box center [190, 227] width 6 height 6
radio input "true"
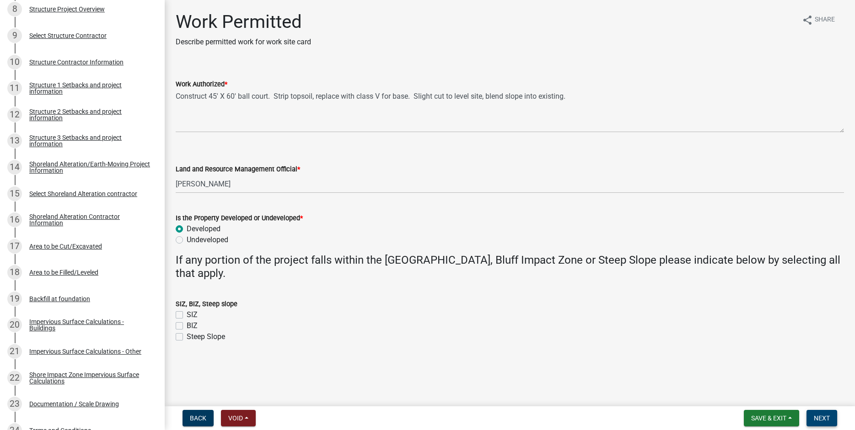
click at [815, 420] on span "Next" at bounding box center [821, 418] width 16 height 7
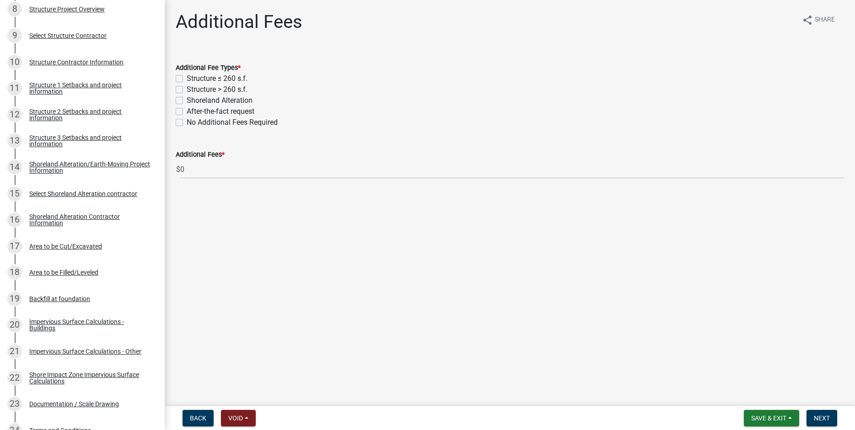
click at [187, 100] on label "Shoreland Alteration" at bounding box center [220, 100] width 66 height 11
click at [187, 100] on input "Shoreland Alteration" at bounding box center [190, 98] width 6 height 6
checkbox input "true"
checkbox input "false"
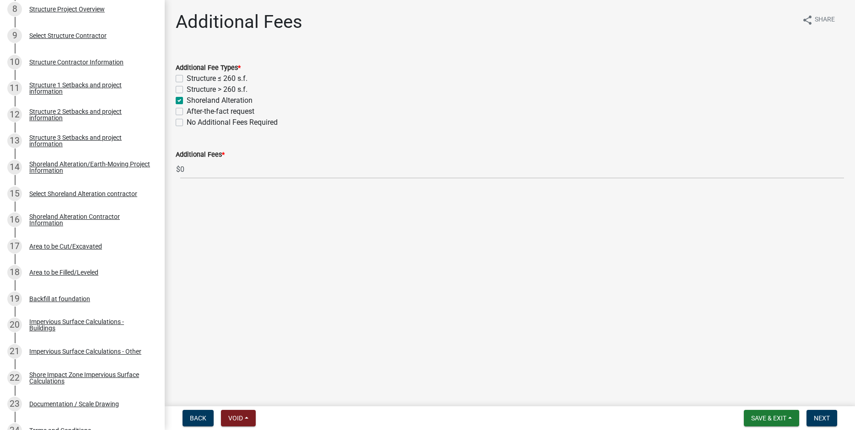
checkbox input "true"
checkbox input "false"
click at [820, 422] on button "Next" at bounding box center [821, 418] width 31 height 16
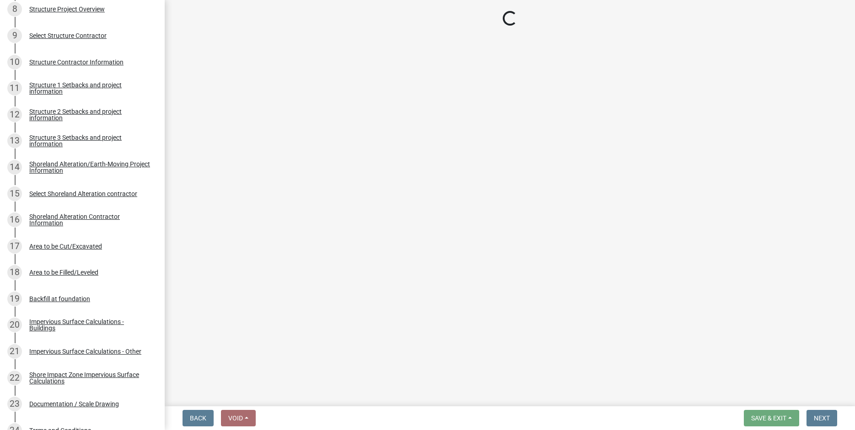
select select "3: 3"
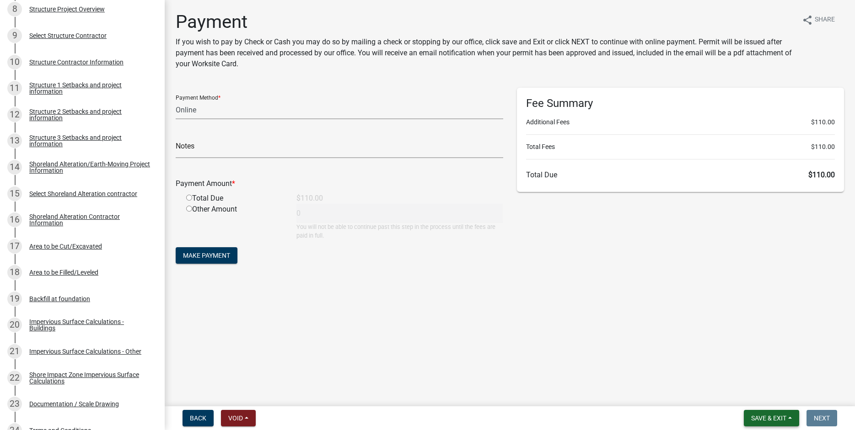
click at [761, 413] on button "Save & Exit" at bounding box center [770, 418] width 55 height 16
drag, startPoint x: 748, startPoint y: 395, endPoint x: 740, endPoint y: 396, distance: 7.8
click at [748, 396] on button "Save & Exit" at bounding box center [762, 395] width 73 height 22
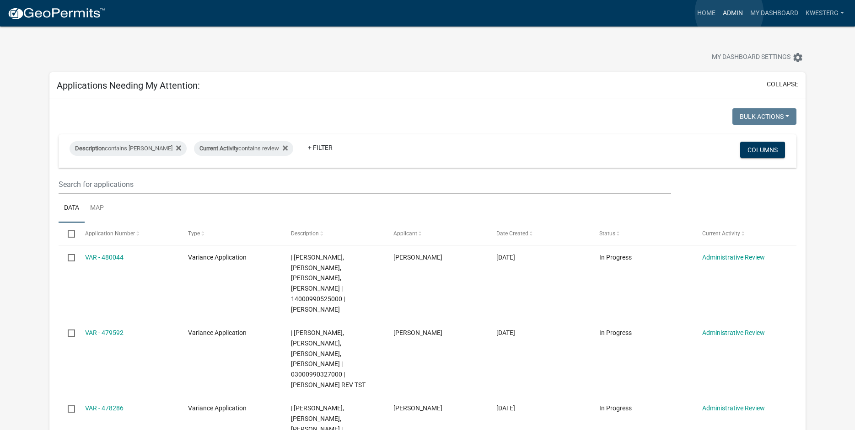
click at [729, 12] on link "Admin" at bounding box center [732, 13] width 27 height 17
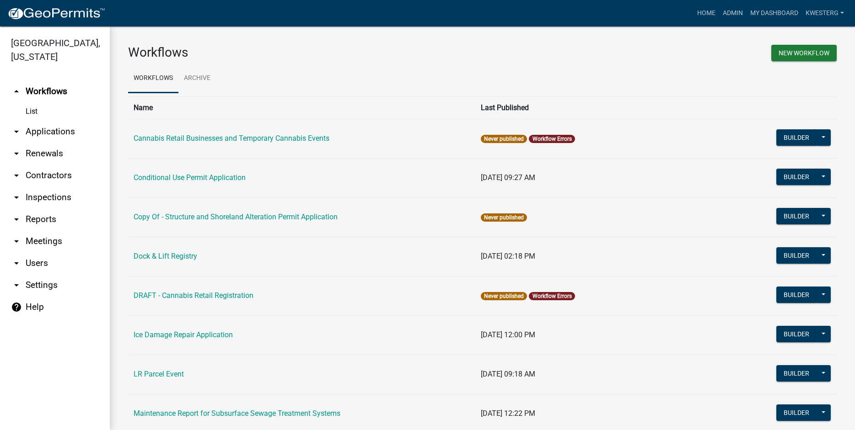
click at [51, 134] on link "arrow_drop_down Applications" at bounding box center [55, 132] width 110 height 22
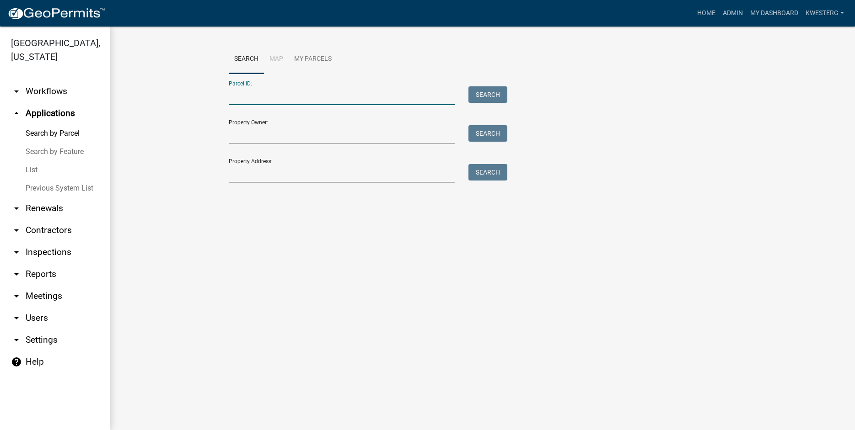
paste input "20000990295000"
type input "20000990295000"
click at [489, 90] on button "Search" at bounding box center [487, 94] width 39 height 16
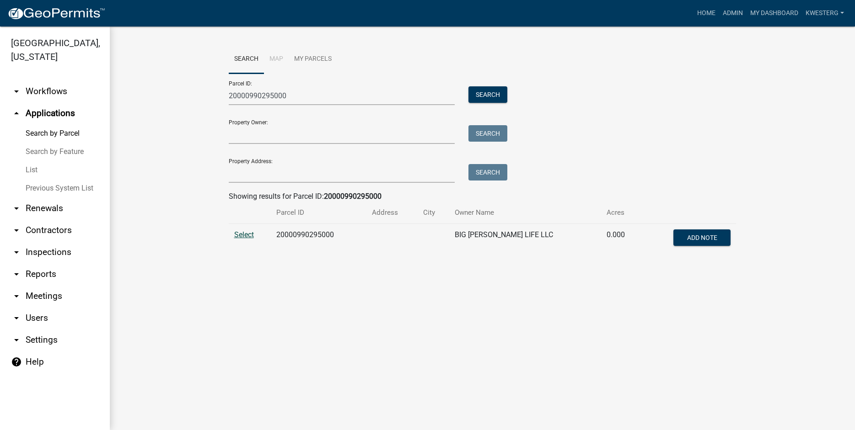
click at [241, 235] on span "Select" at bounding box center [244, 234] width 20 height 9
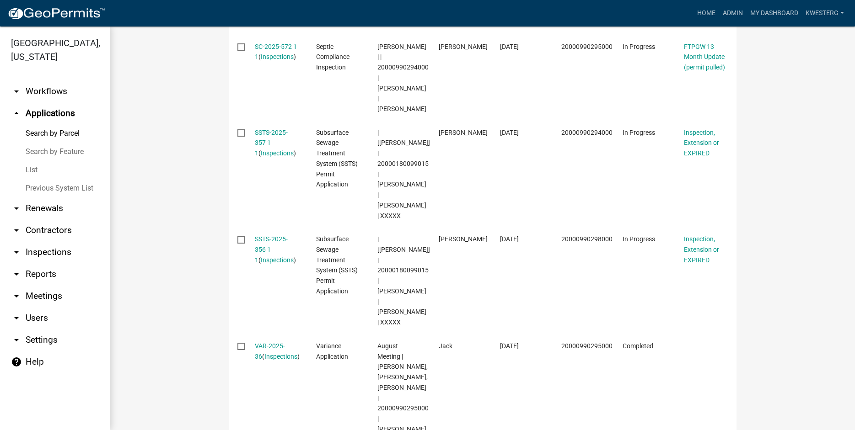
scroll to position [665, 0]
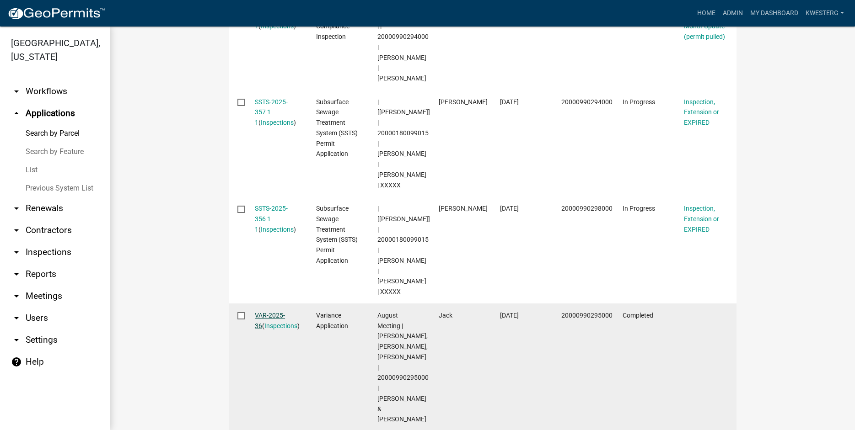
click at [265, 312] on link "VAR-2025-36" at bounding box center [270, 321] width 30 height 18
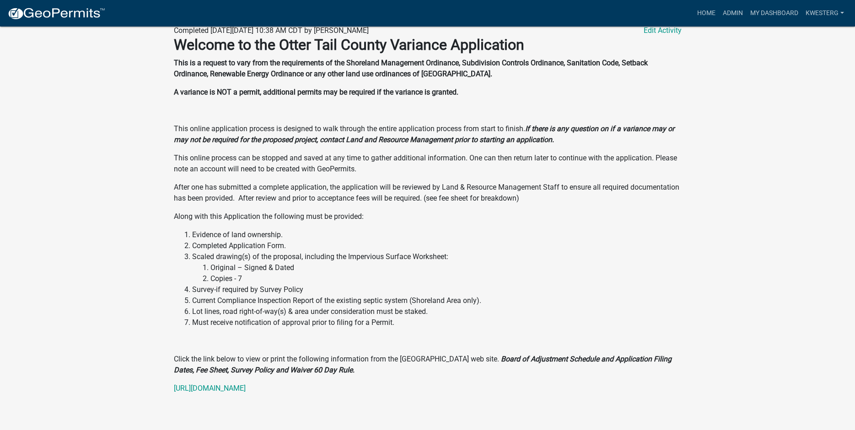
scroll to position [56, 0]
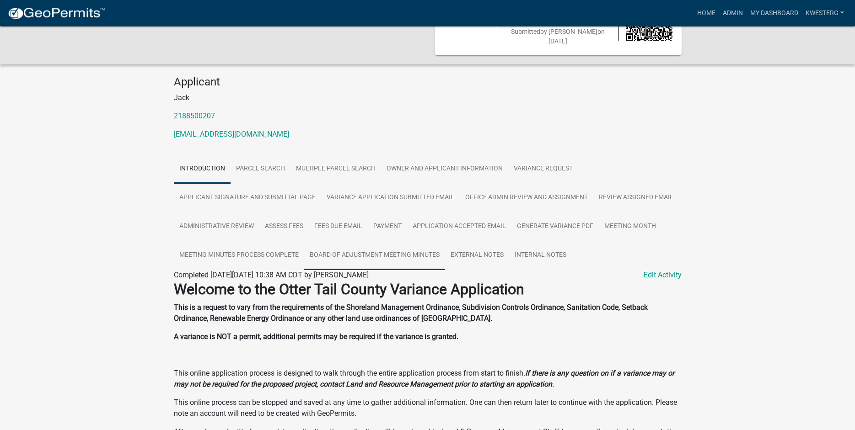
click at [401, 244] on link "Board of Adjustment Meeting Minutes" at bounding box center [374, 255] width 141 height 29
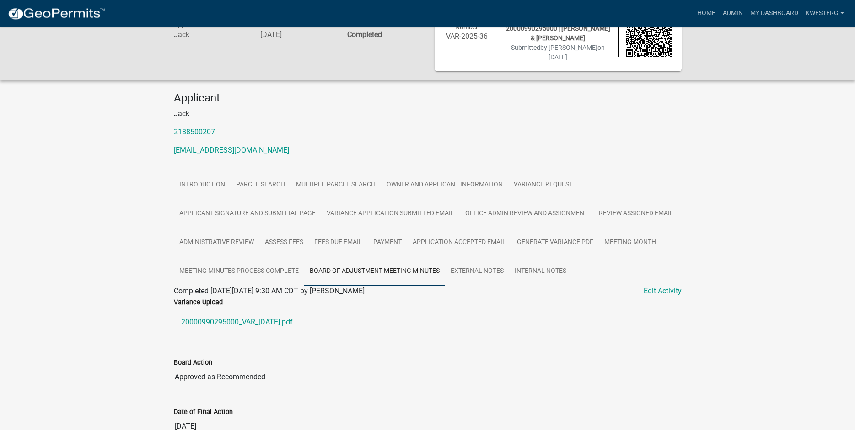
scroll to position [175, 0]
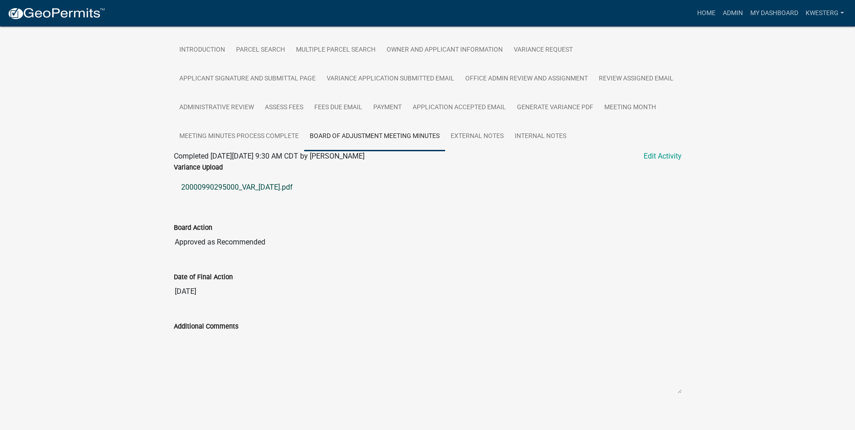
click at [229, 178] on link "20000990295000_VAR_2025-09-04.pdf" at bounding box center [428, 187] width 508 height 22
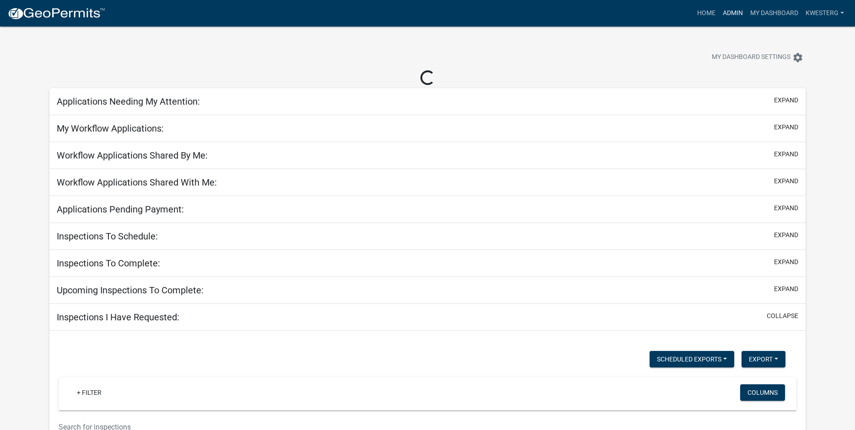
click at [732, 14] on link "Admin" at bounding box center [732, 13] width 27 height 17
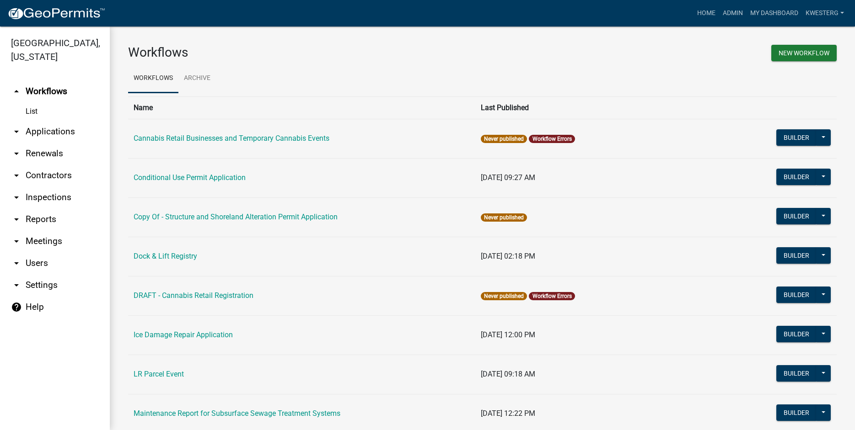
click at [41, 132] on link "arrow_drop_down Applications" at bounding box center [55, 132] width 110 height 22
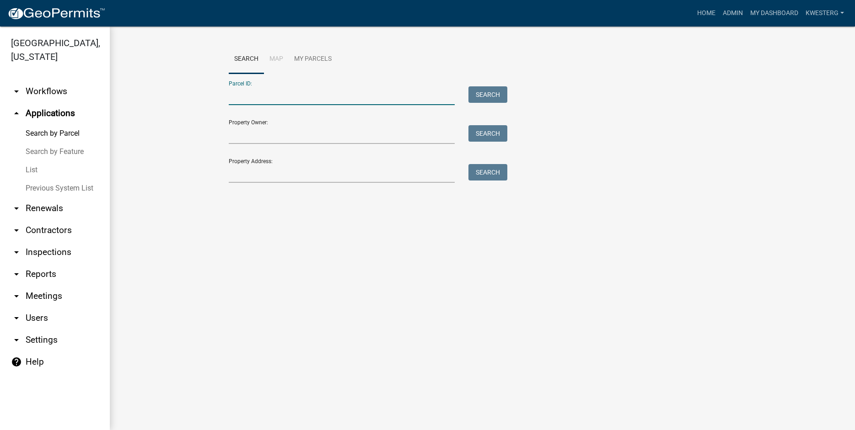
paste input "20000990295000"
type input "20000990295000"
click at [481, 92] on button "Search" at bounding box center [487, 94] width 39 height 16
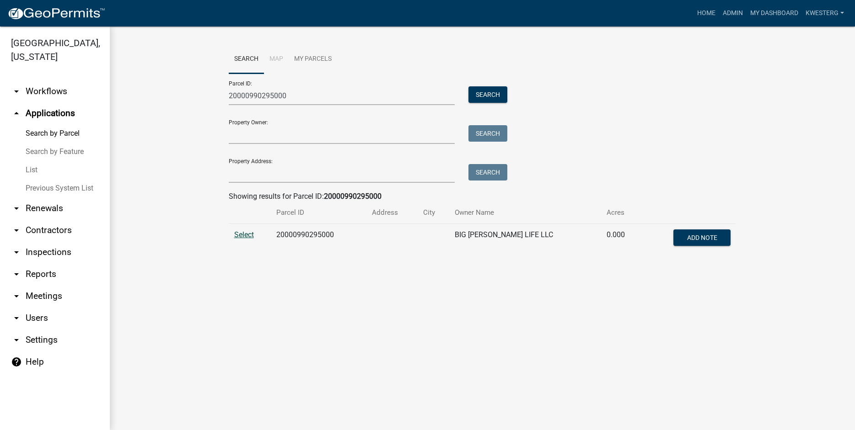
click at [244, 234] on span "Select" at bounding box center [244, 234] width 20 height 9
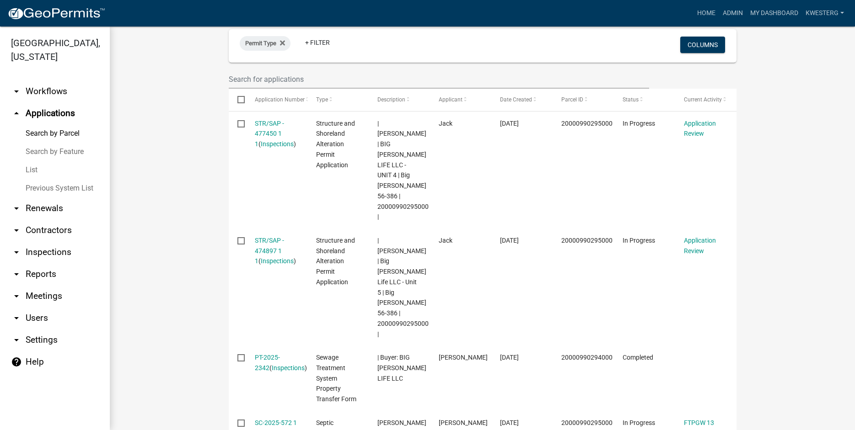
scroll to position [242, 0]
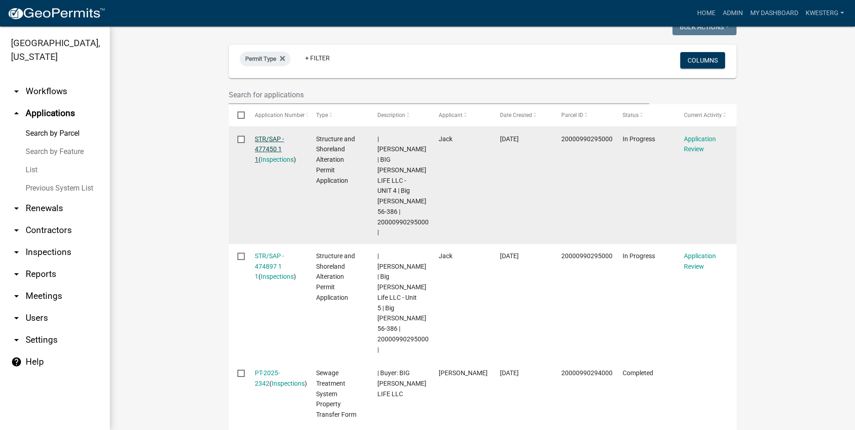
click at [269, 138] on link "STR/SAP - 477450 1 1" at bounding box center [269, 149] width 29 height 28
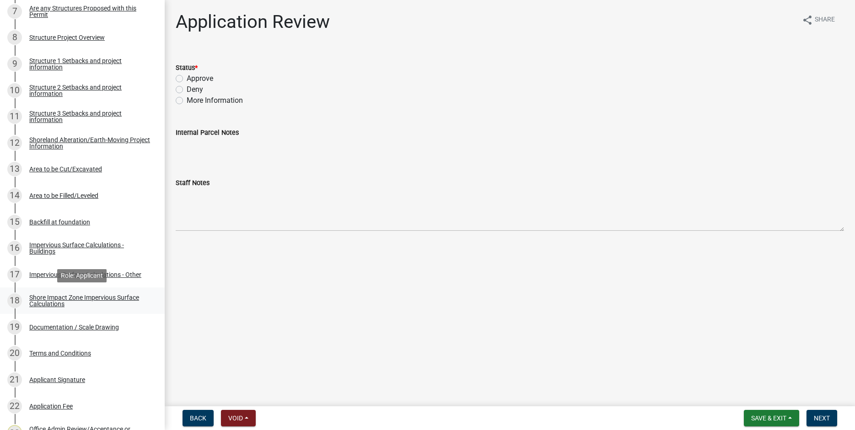
scroll to position [47, 0]
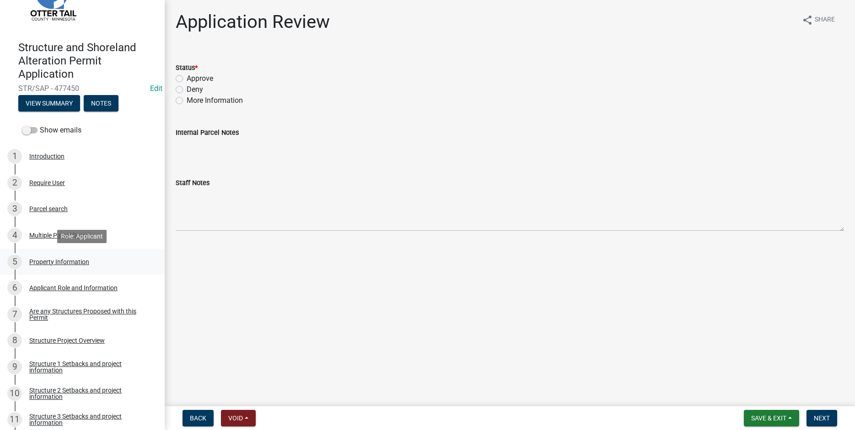
click at [55, 262] on div "Property Information" at bounding box center [59, 262] width 60 height 6
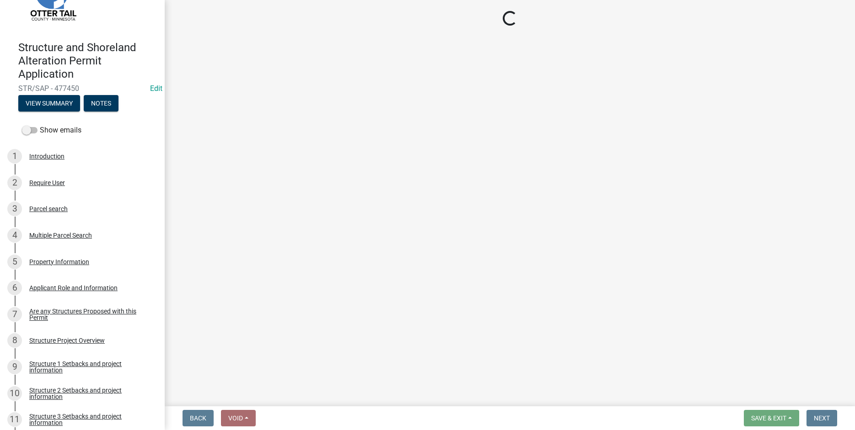
select select "d4245f1a-cc75-47f8-9ec9-c6b67e61b1cb"
select select "91995f90-6606-463b-bec3-c5862f147548"
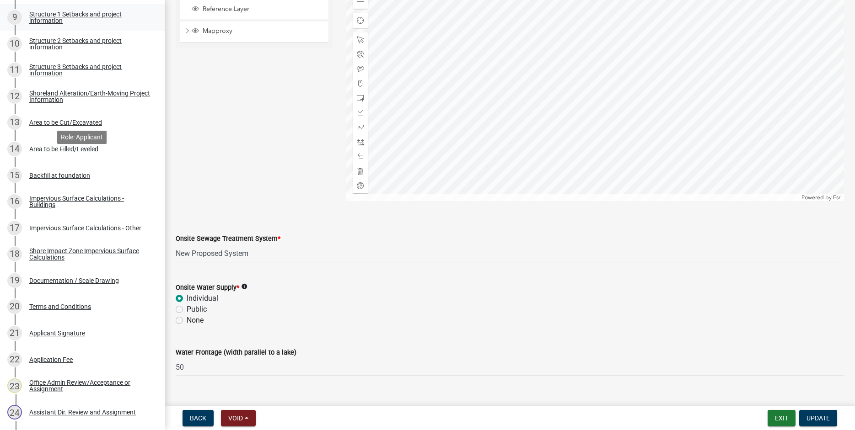
scroll to position [525, 0]
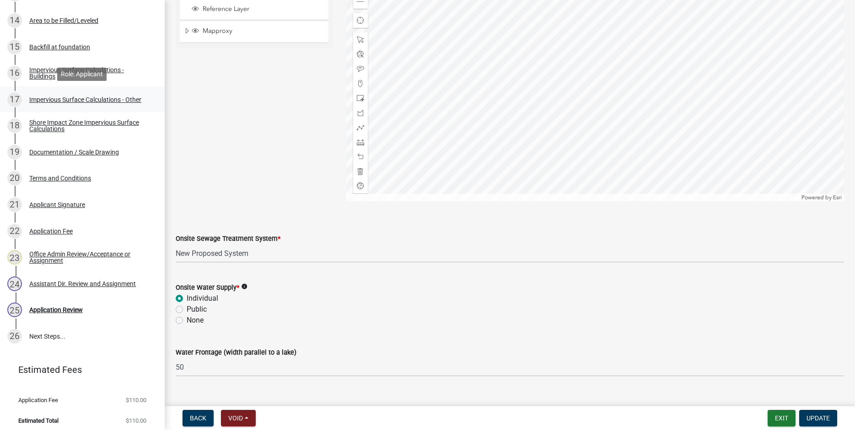
click at [38, 102] on div "Impervious Surface Calculations - Other" at bounding box center [85, 99] width 112 height 6
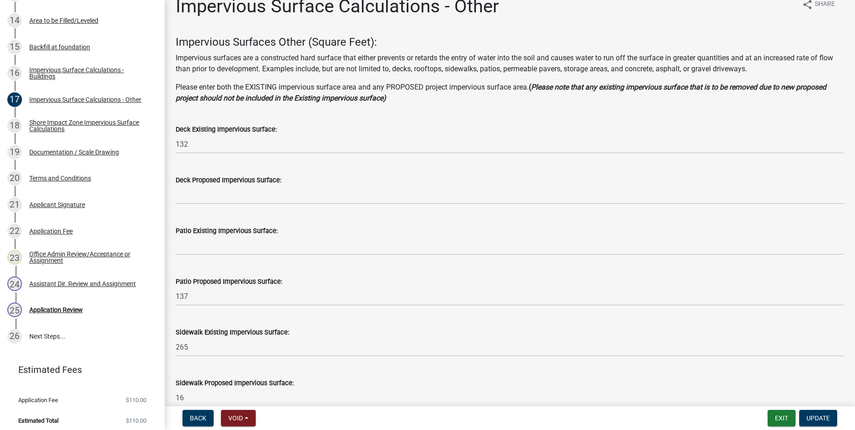
scroll to position [11, 0]
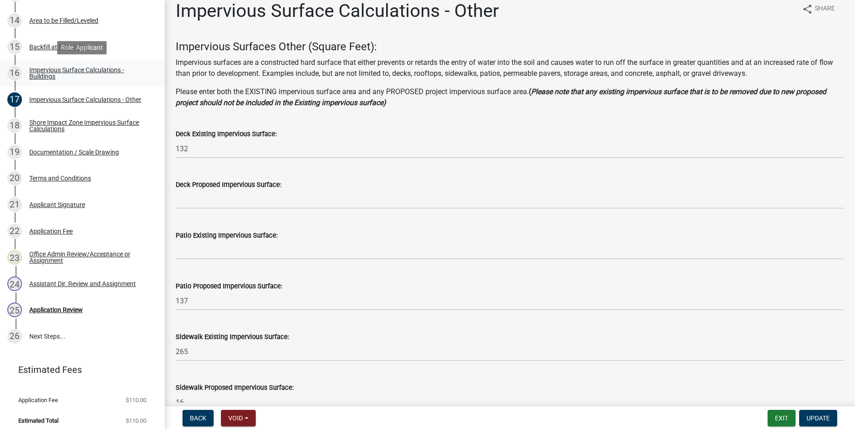
click at [47, 73] on div "Impervious Surface Calculations - Buildings" at bounding box center [89, 73] width 121 height 13
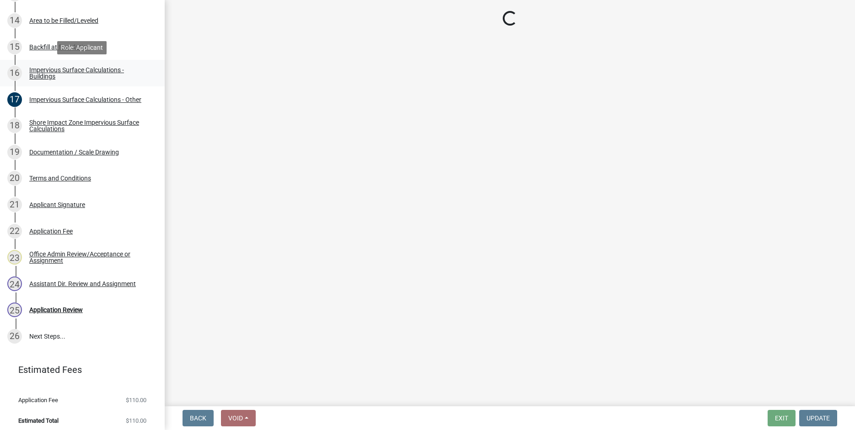
scroll to position [0, 0]
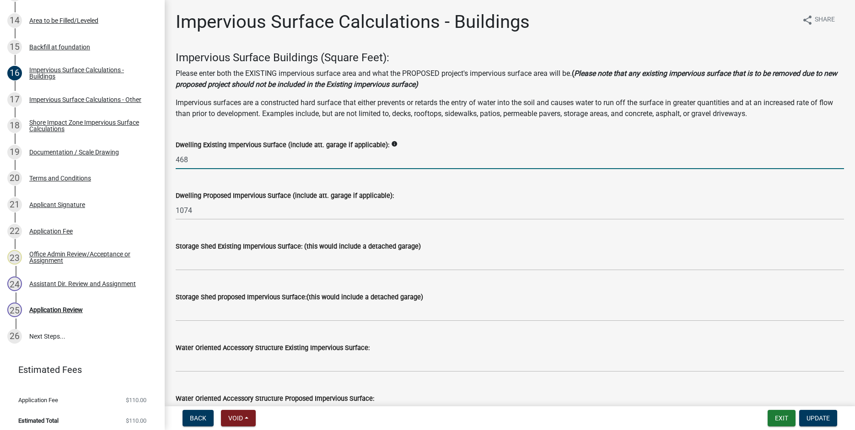
click at [198, 162] on input "468" at bounding box center [510, 159] width 668 height 19
type input "4"
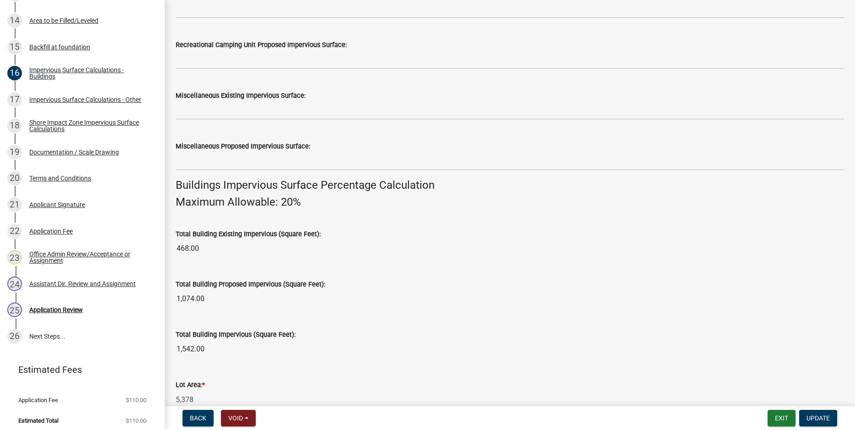
scroll to position [495, 0]
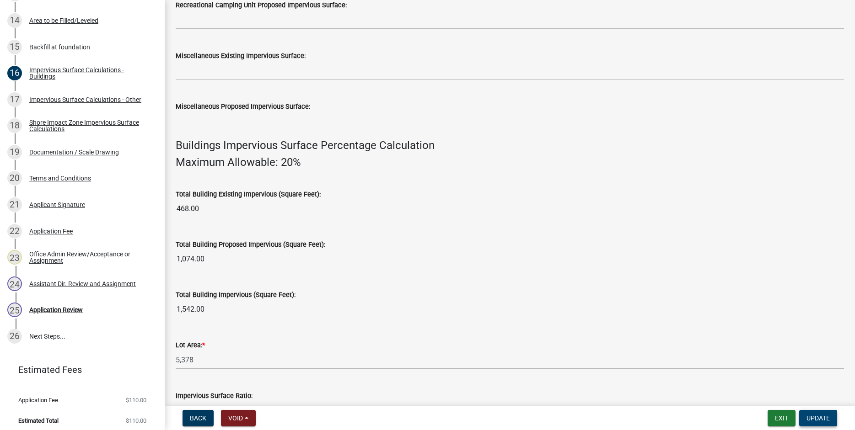
click at [814, 420] on span "Update" at bounding box center [817, 418] width 23 height 7
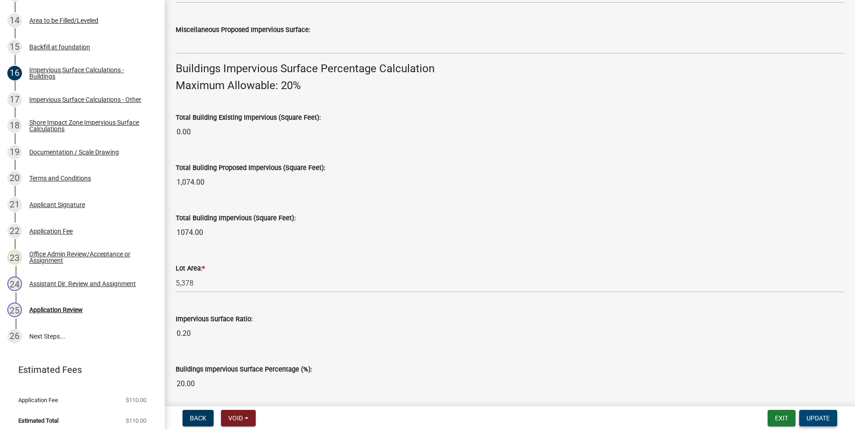
scroll to position [606, 0]
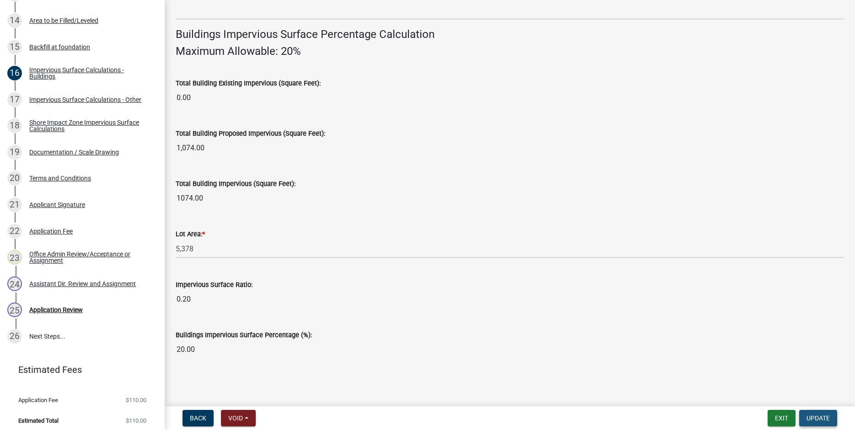
click at [822, 421] on span "Update" at bounding box center [817, 418] width 23 height 7
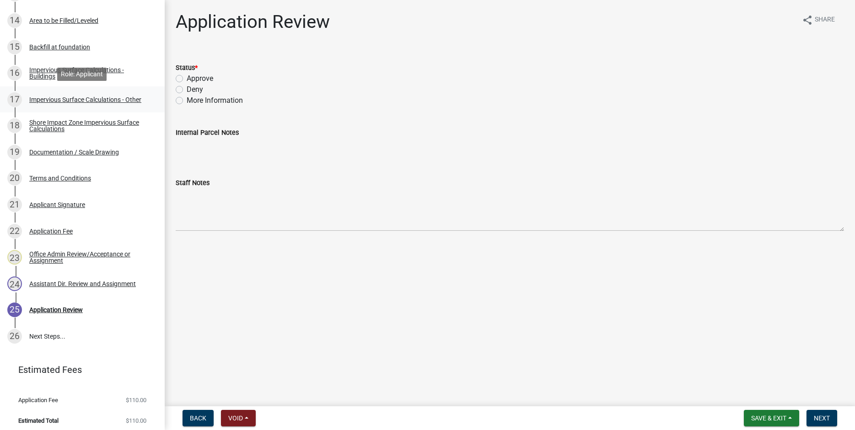
click at [44, 98] on div "Impervious Surface Calculations - Other" at bounding box center [85, 99] width 112 height 6
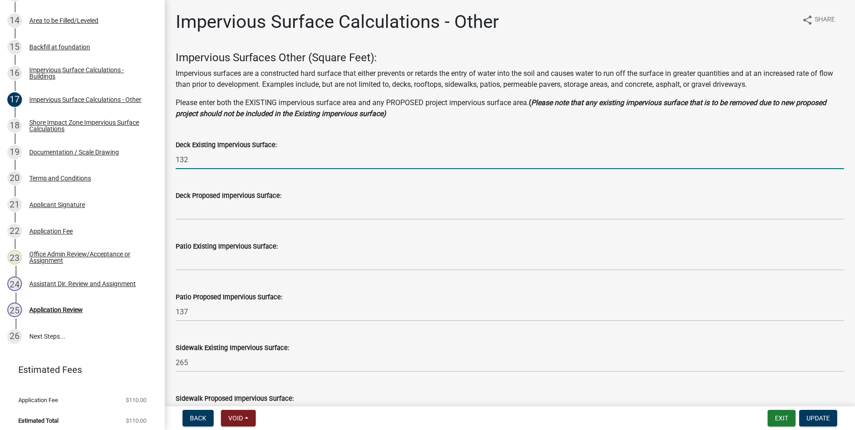
click at [189, 158] on input "132" at bounding box center [510, 159] width 668 height 19
type input "1"
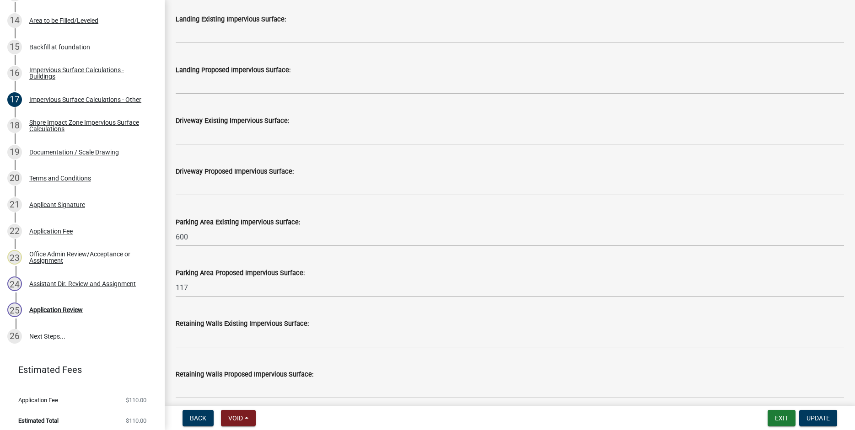
scroll to position [443, 0]
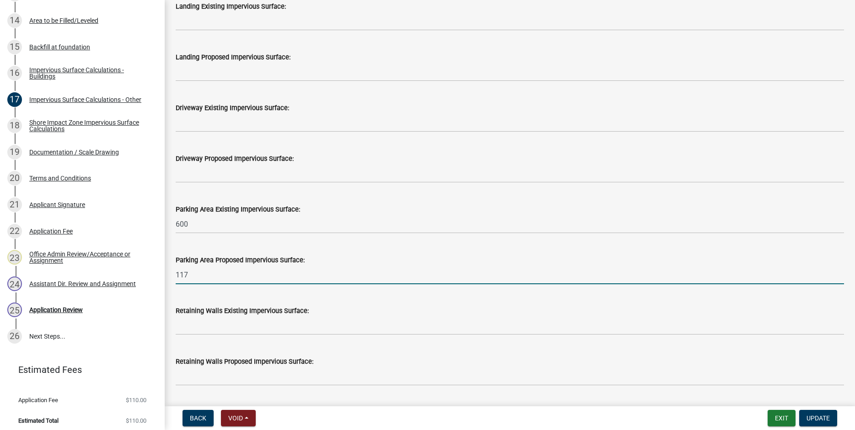
click at [190, 278] on input "117" at bounding box center [510, 275] width 668 height 19
type input "1"
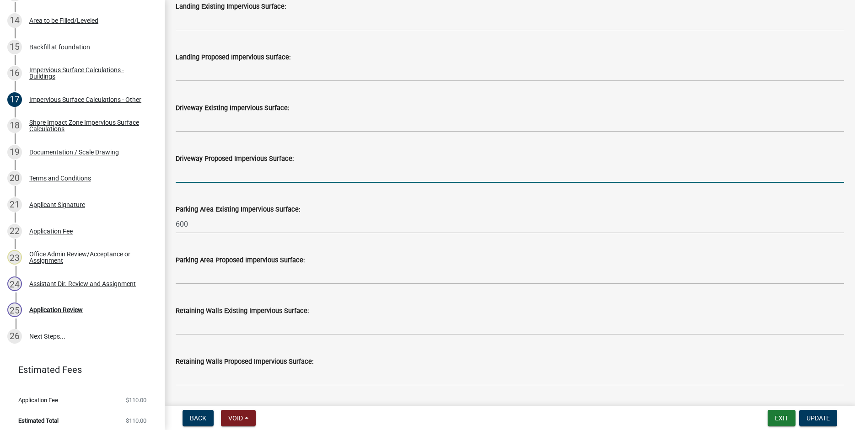
click at [182, 171] on input "text" at bounding box center [510, 173] width 668 height 19
type input "117"
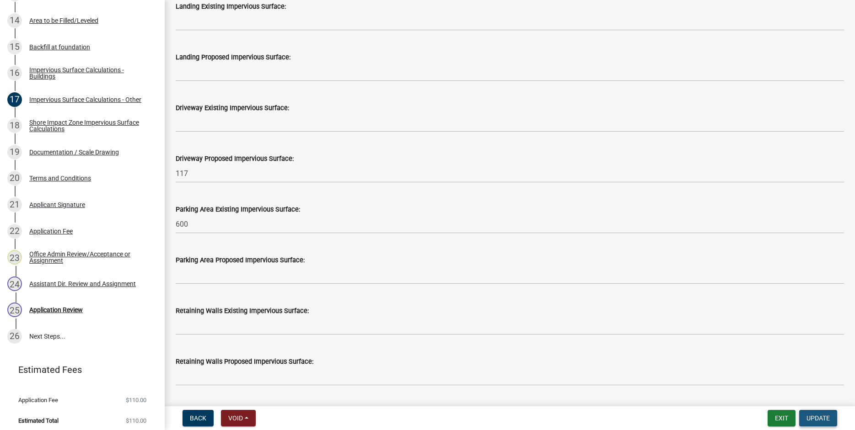
click at [820, 418] on span "Update" at bounding box center [817, 418] width 23 height 7
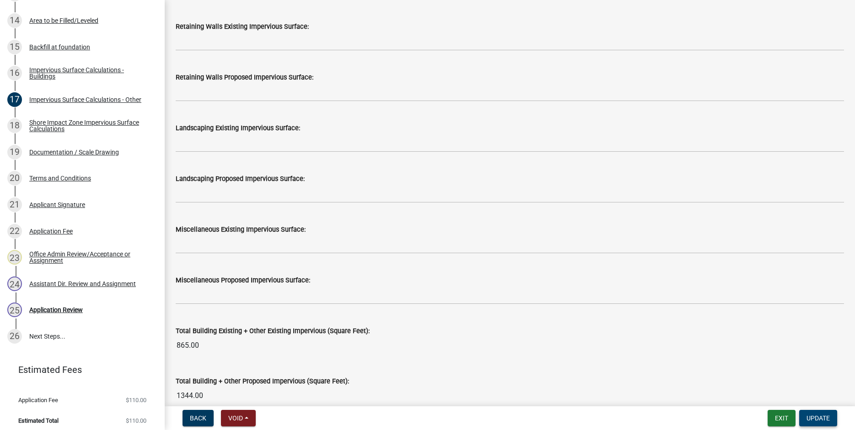
scroll to position [506, 0]
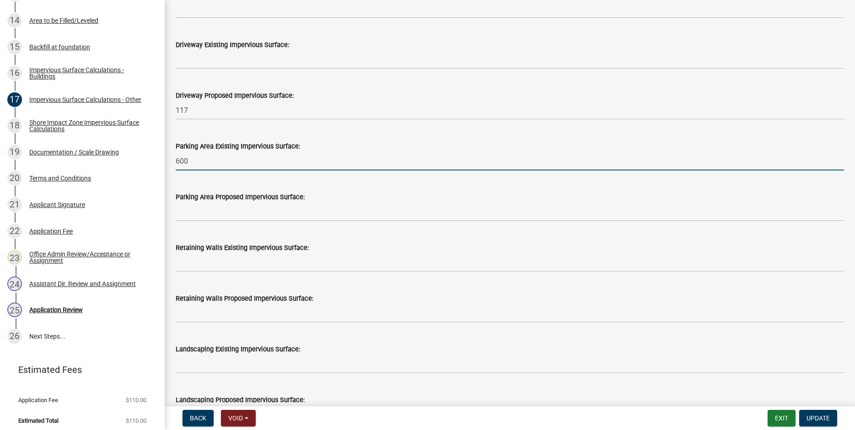
click at [192, 162] on input "600" at bounding box center [510, 161] width 668 height 19
type input "6"
click at [819, 420] on span "Update" at bounding box center [817, 418] width 23 height 7
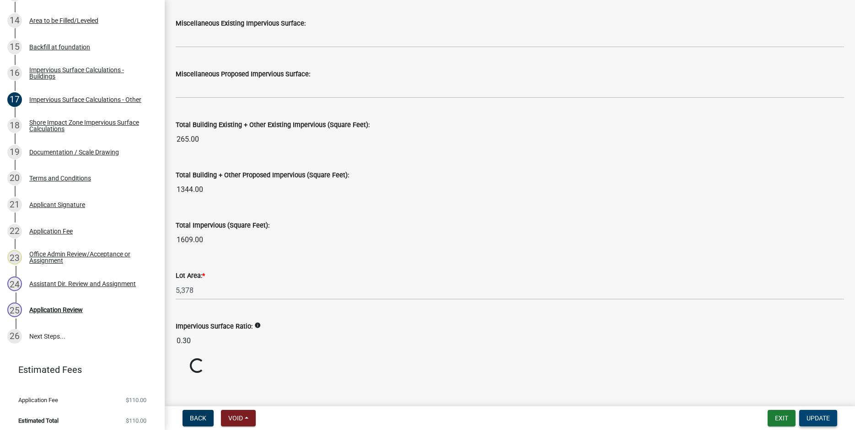
scroll to position [940, 0]
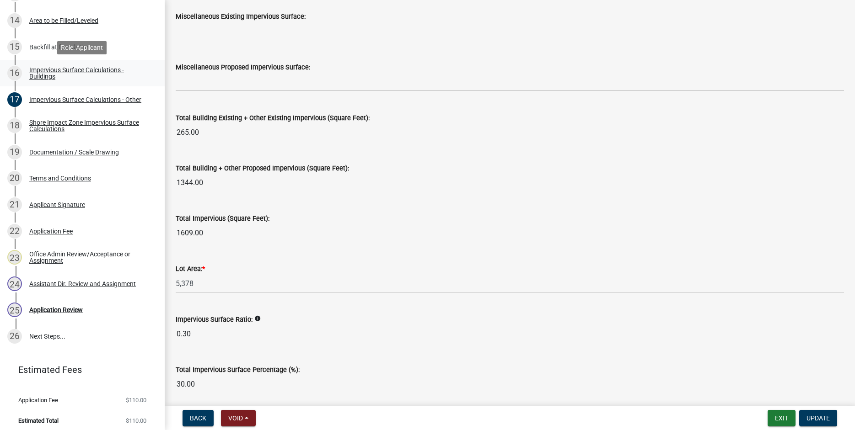
click at [49, 69] on div "Impervious Surface Calculations - Buildings" at bounding box center [89, 73] width 121 height 13
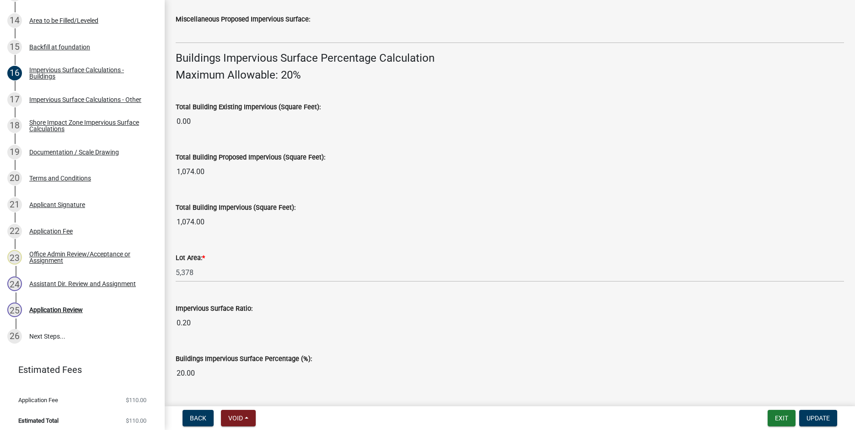
scroll to position [606, 0]
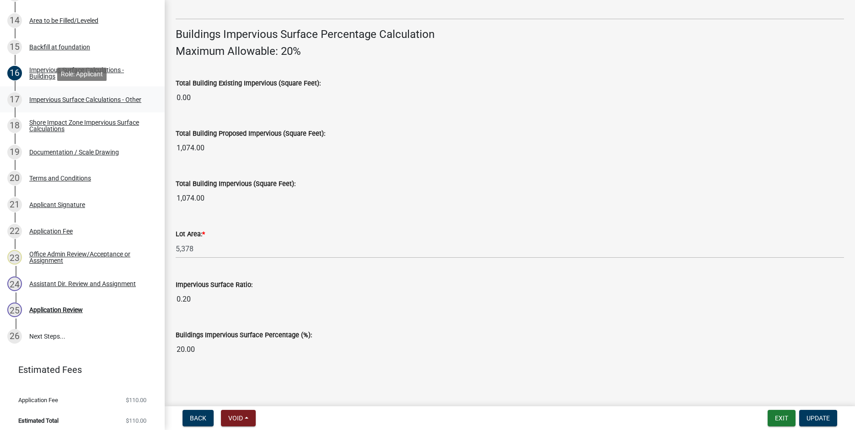
click at [47, 100] on div "Impervious Surface Calculations - Other" at bounding box center [85, 99] width 112 height 6
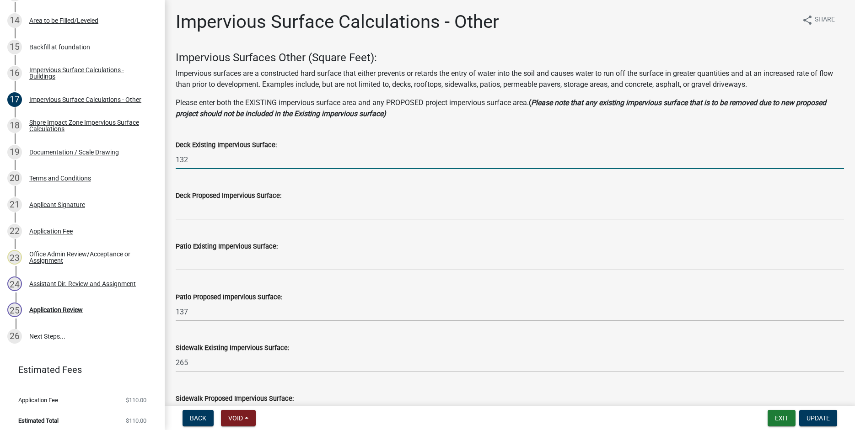
click at [191, 161] on input "132" at bounding box center [510, 159] width 668 height 19
type input "1"
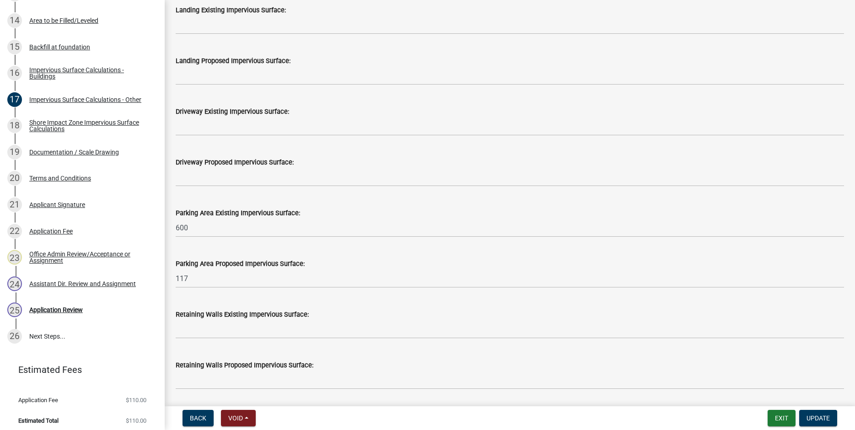
scroll to position [508, 0]
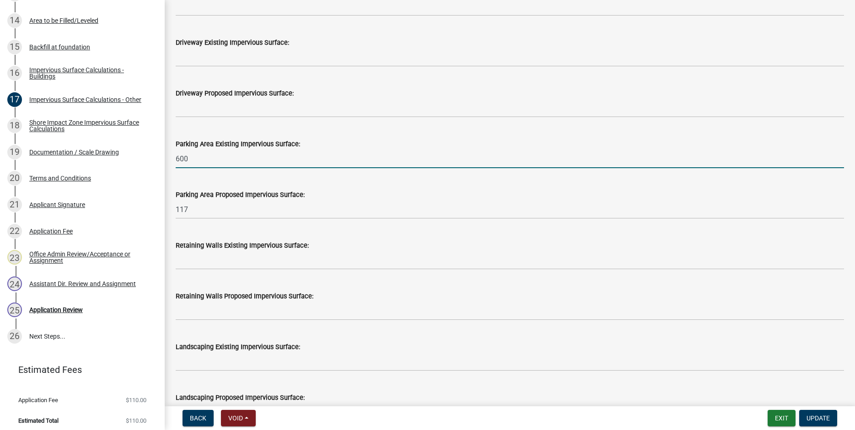
click at [192, 155] on input "600" at bounding box center [510, 159] width 668 height 19
type input "6"
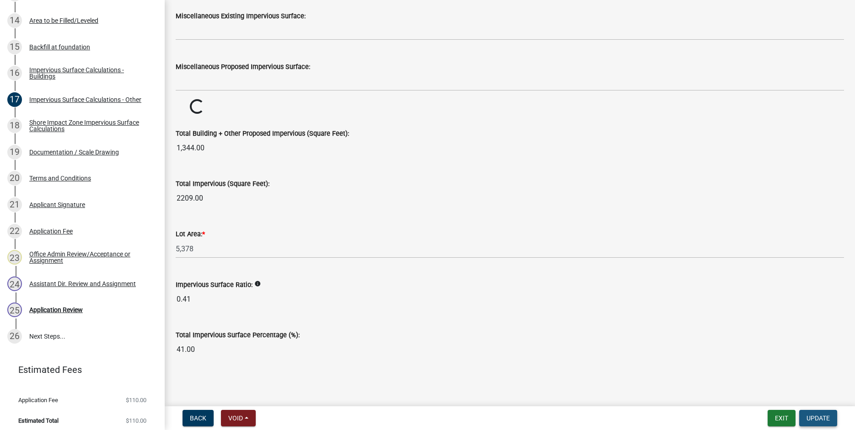
scroll to position [940, 0]
click at [815, 417] on span "Update" at bounding box center [817, 418] width 23 height 7
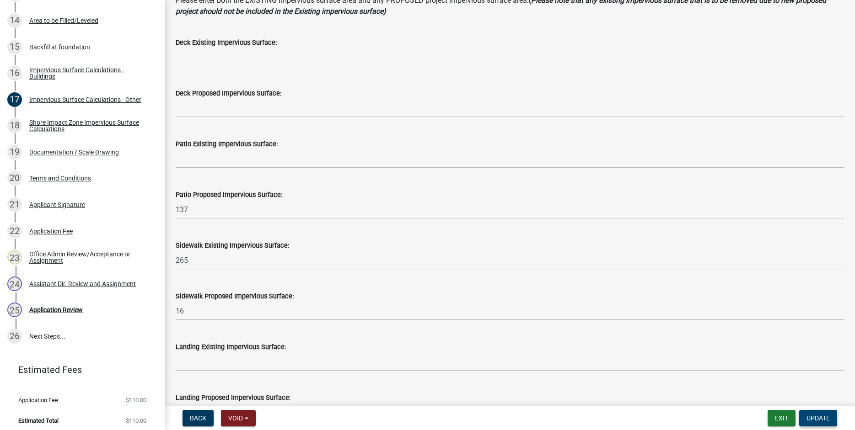
scroll to position [0, 0]
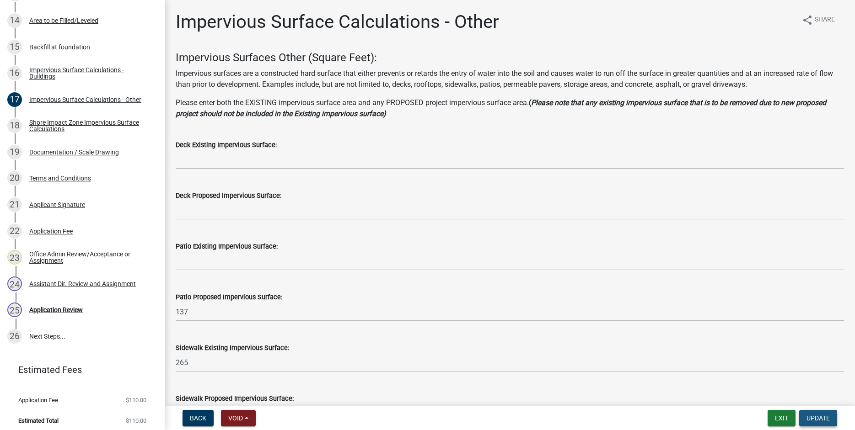
click at [812, 417] on span "Update" at bounding box center [817, 418] width 23 height 7
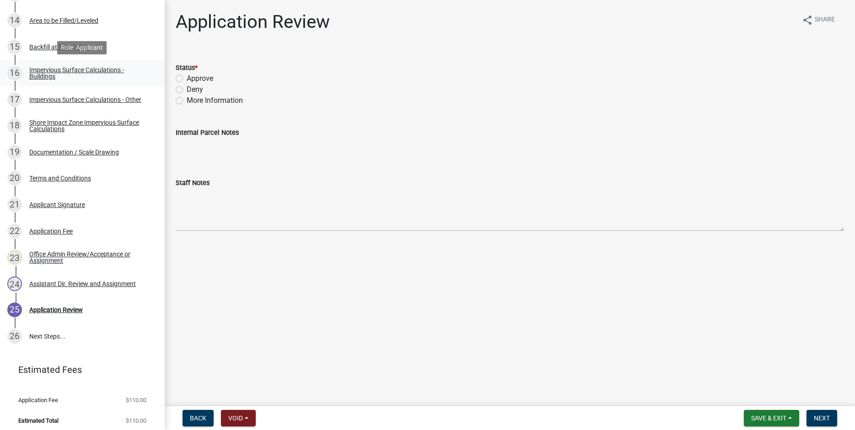
click at [42, 68] on div "Impervious Surface Calculations - Buildings" at bounding box center [89, 73] width 121 height 13
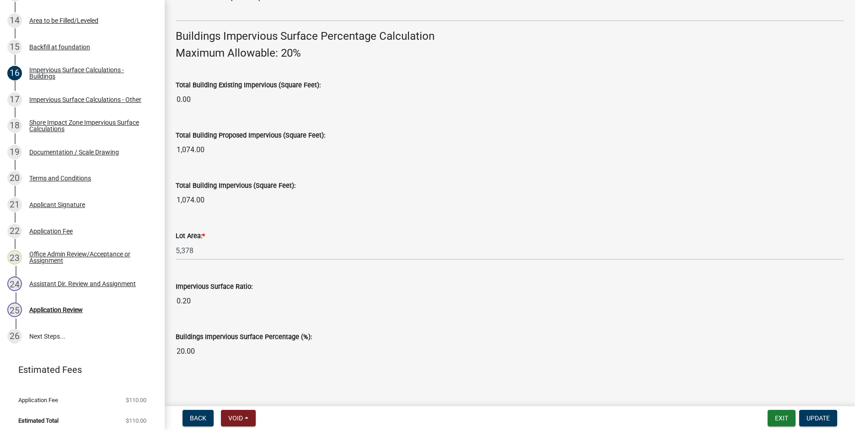
scroll to position [606, 0]
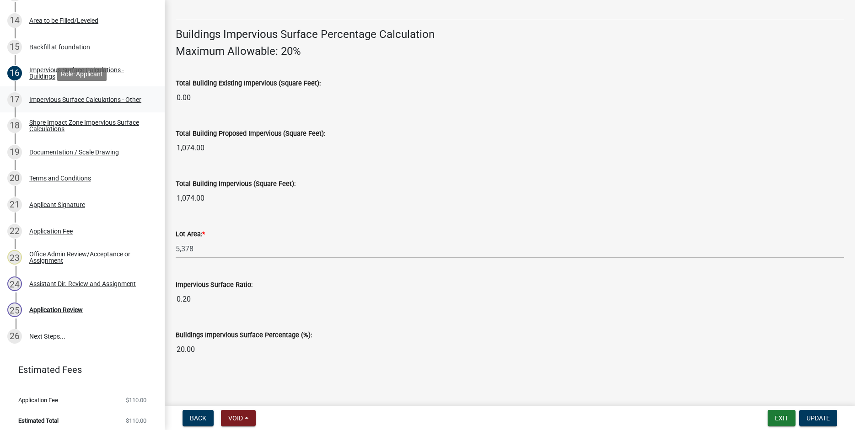
click at [38, 97] on div "Impervious Surface Calculations - Other" at bounding box center [85, 99] width 112 height 6
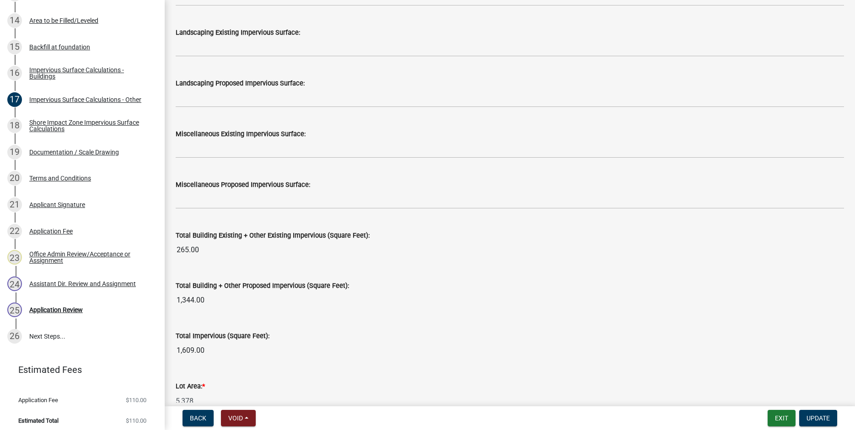
scroll to position [899, 0]
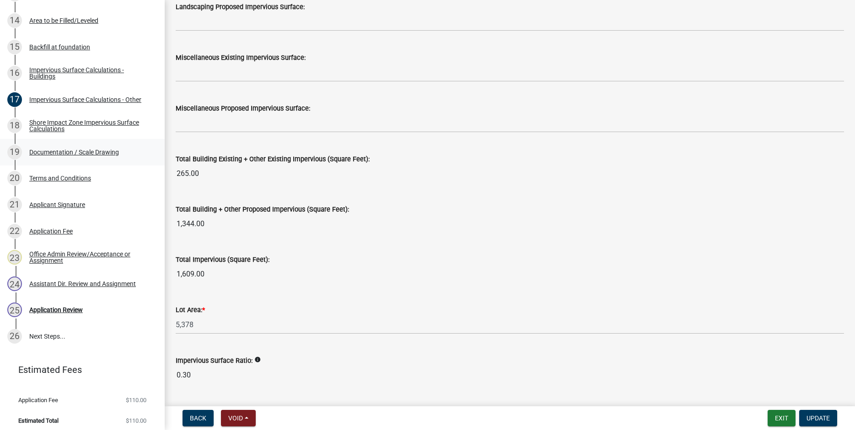
click at [62, 154] on div "Documentation / Scale Drawing" at bounding box center [74, 152] width 90 height 6
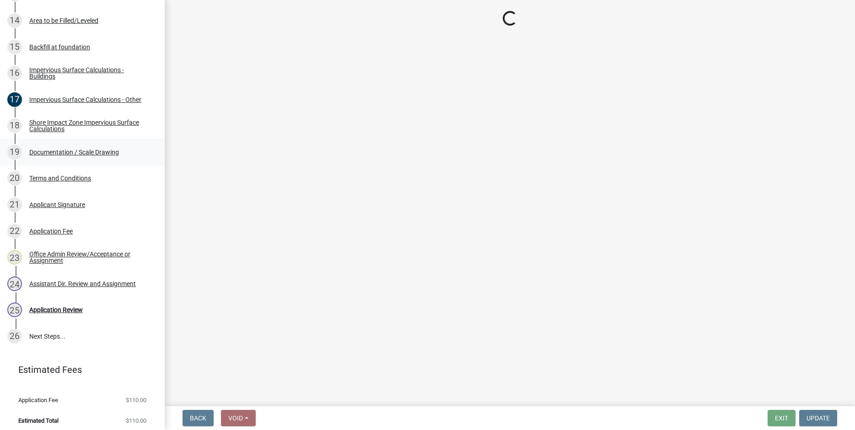
scroll to position [0, 0]
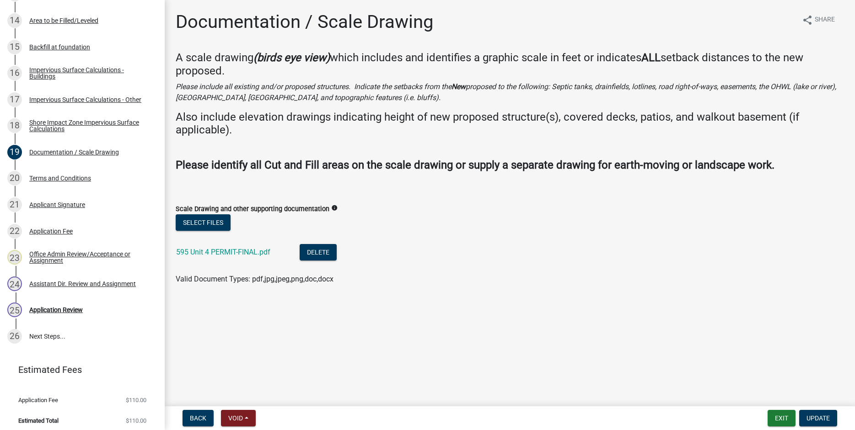
click at [214, 248] on div "595 Unit 4 PERMIT-FINAL.pdf" at bounding box center [230, 253] width 109 height 19
click at [215, 250] on link "595 Unit 4 PERMIT-FINAL.pdf" at bounding box center [223, 252] width 94 height 9
click at [46, 102] on div "Impervious Surface Calculations - Other" at bounding box center [85, 99] width 112 height 6
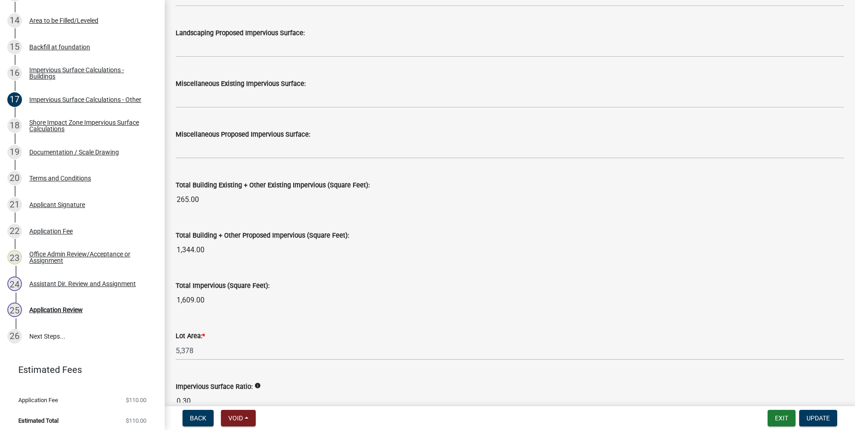
scroll to position [975, 0]
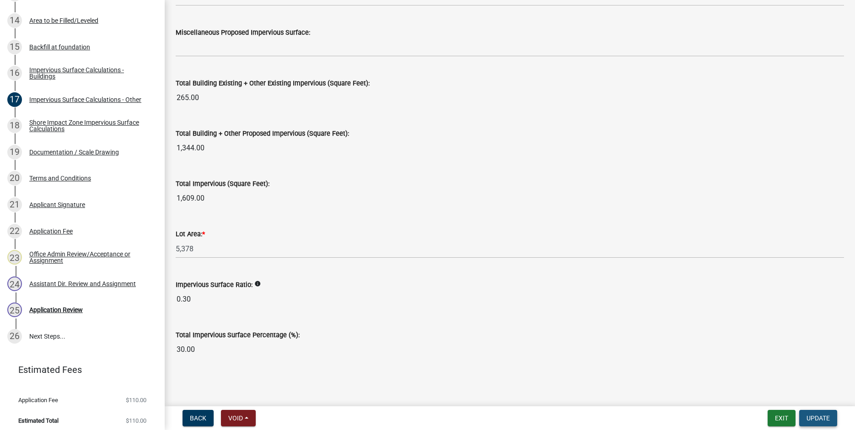
click at [817, 418] on span "Update" at bounding box center [817, 418] width 23 height 7
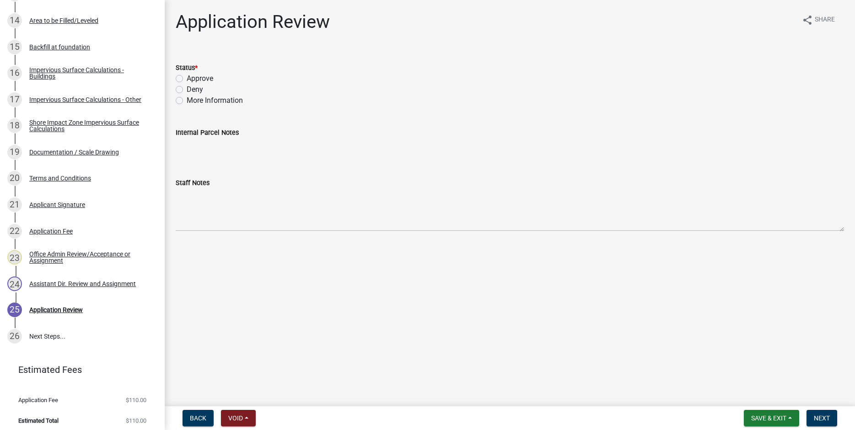
click at [187, 76] on label "Approve" at bounding box center [200, 78] width 27 height 11
click at [187, 76] on input "Approve" at bounding box center [190, 76] width 6 height 6
radio input "true"
click at [823, 416] on span "Next" at bounding box center [821, 418] width 16 height 7
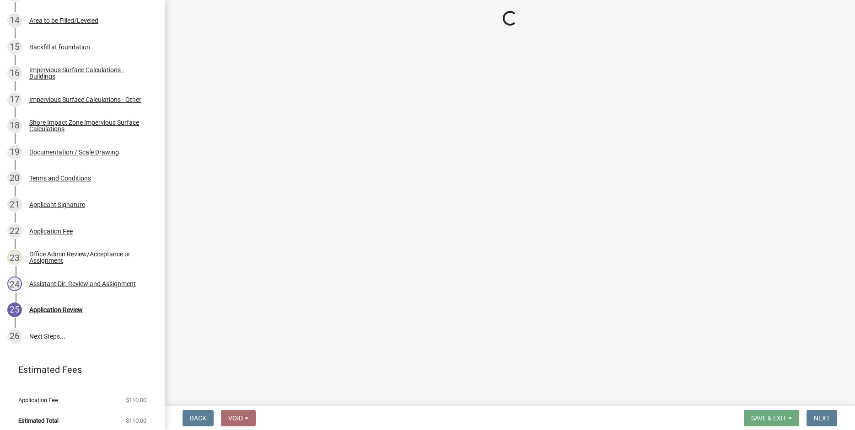
scroll to position [709, 0]
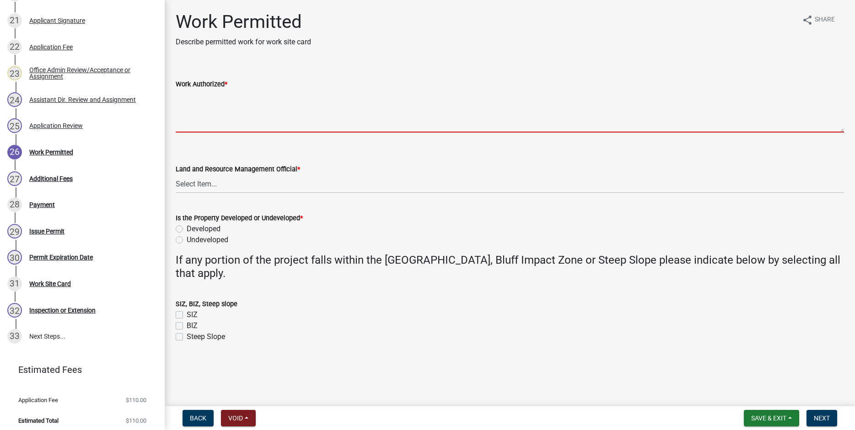
click at [191, 94] on textarea "Work Authorized *" at bounding box center [510, 111] width 668 height 43
type textarea "A"
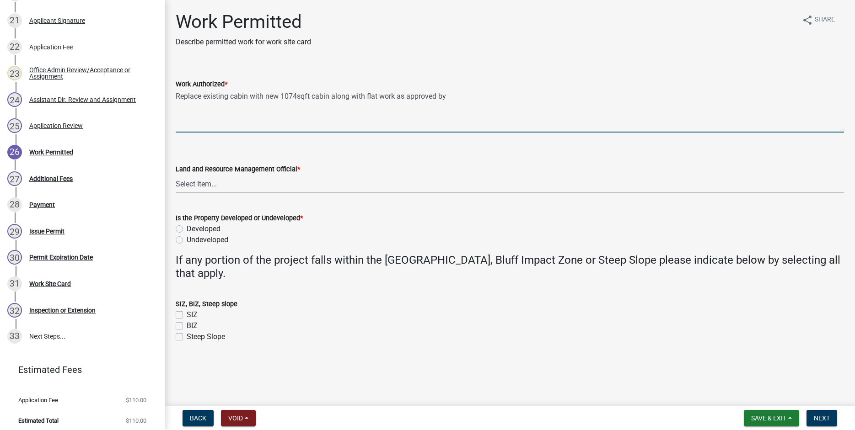
drag, startPoint x: 406, startPoint y: 96, endPoint x: 408, endPoint y: 112, distance: 15.8
click at [406, 96] on textarea "Replace existing cabin with new 1074sqft cabin along with flat work as approved…" at bounding box center [510, 111] width 668 height 43
click at [481, 96] on textarea "Replace existing cabin with new 1074sqft cabin along with flat work as shown on…" at bounding box center [510, 111] width 668 height 43
click at [492, 97] on textarea "Replace existing cabin with new 1074sqft cabin along with flat work as shown on…" at bounding box center [510, 111] width 668 height 43
drag, startPoint x: 534, startPoint y: 96, endPoint x: 534, endPoint y: 109, distance: 12.3
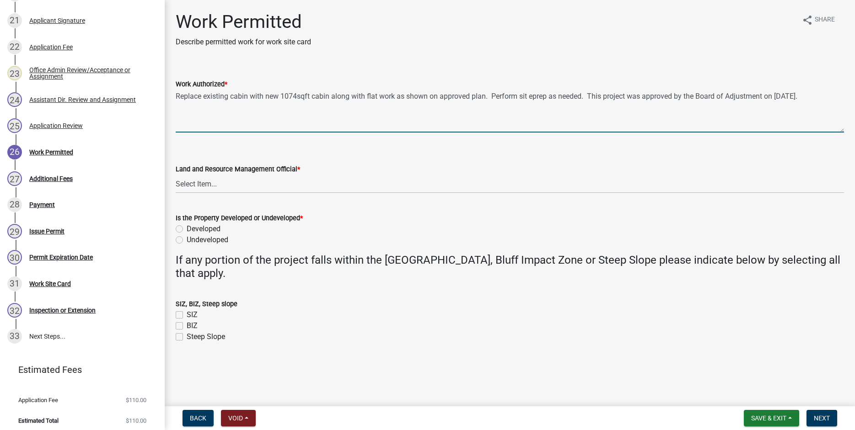
click at [534, 98] on textarea "Replace existing cabin with new 1074sqft cabin along with flat work as shown on…" at bounding box center [510, 111] width 668 height 43
type textarea "Replace existing cabin with new 1074sqft cabin along with flat work as shown on…"
click at [176, 175] on select "Select Item... [PERSON_NAME] [PERSON_NAME] [PERSON_NAME] [PERSON_NAME] [PERSON_…" at bounding box center [510, 184] width 668 height 19
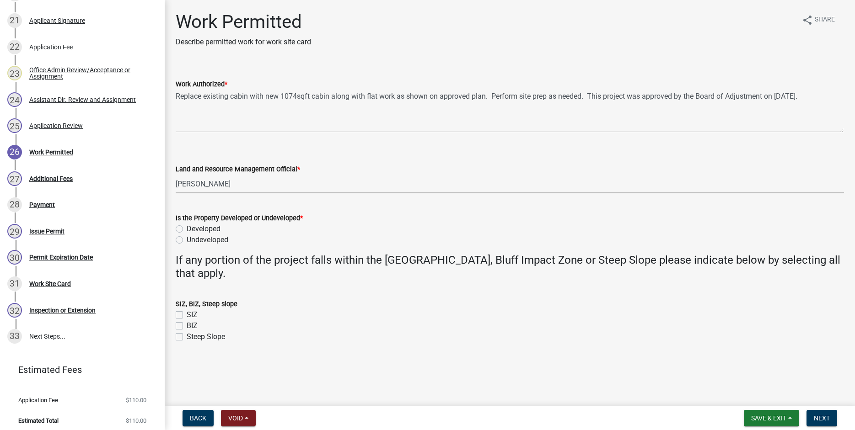
click option "[PERSON_NAME]" at bounding box center [0, 0] width 0 height 0
select select "b1ab52ec-9759-48a2-a5bb-a8b7da6cd639"
click at [187, 229] on label "Developed" at bounding box center [204, 229] width 34 height 11
click at [187, 229] on input "Developed" at bounding box center [190, 227] width 6 height 6
radio input "true"
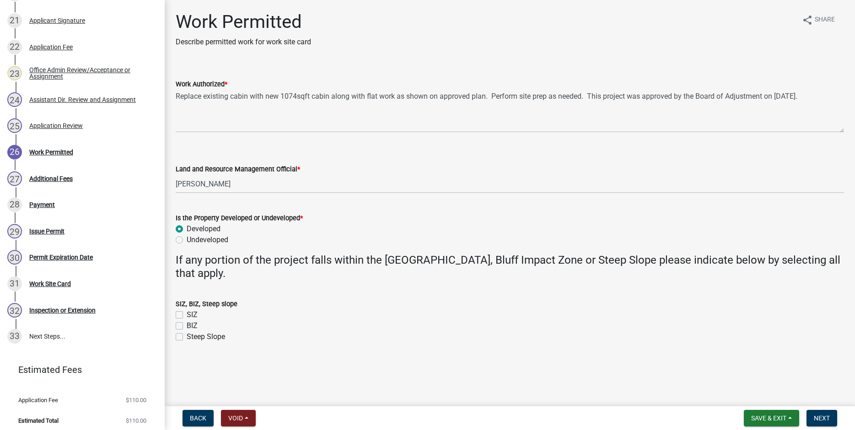
click at [187, 315] on label "SIZ" at bounding box center [192, 315] width 11 height 11
click at [187, 315] on input "SIZ" at bounding box center [190, 313] width 6 height 6
checkbox input "true"
checkbox input "false"
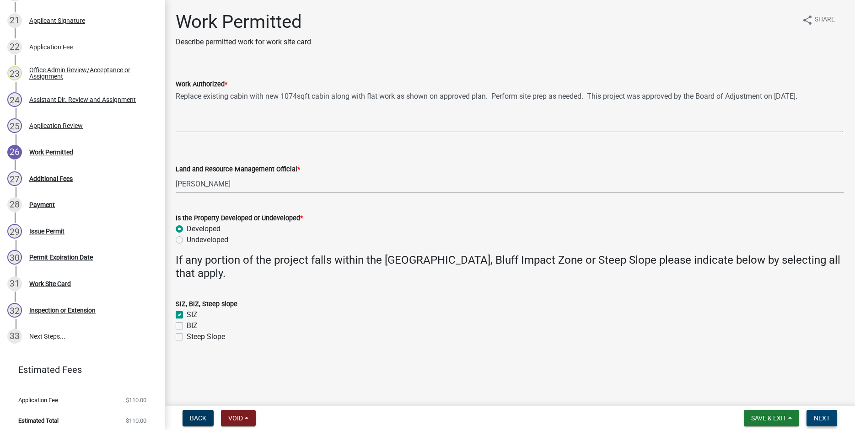
click at [823, 420] on span "Next" at bounding box center [821, 418] width 16 height 7
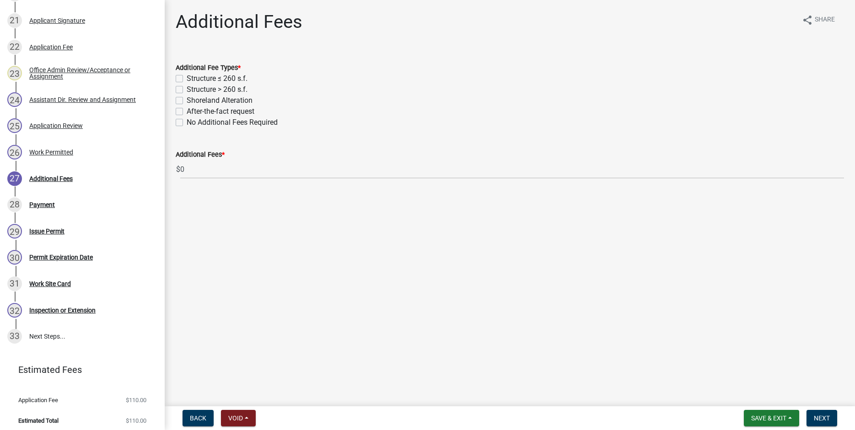
click at [187, 91] on label "Structure > 260 s.f." at bounding box center [217, 89] width 61 height 11
click at [187, 90] on input "Structure > 260 s.f." at bounding box center [190, 87] width 6 height 6
checkbox input "true"
checkbox input "false"
checkbox input "true"
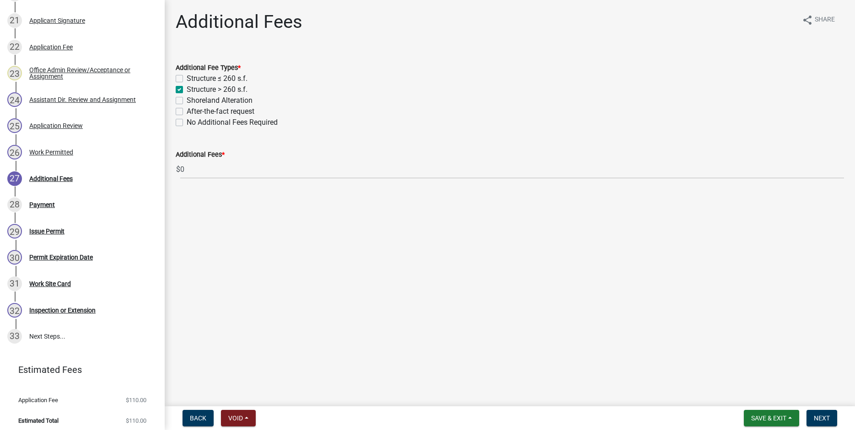
checkbox input "false"
click at [829, 421] on span "Next" at bounding box center [821, 418] width 16 height 7
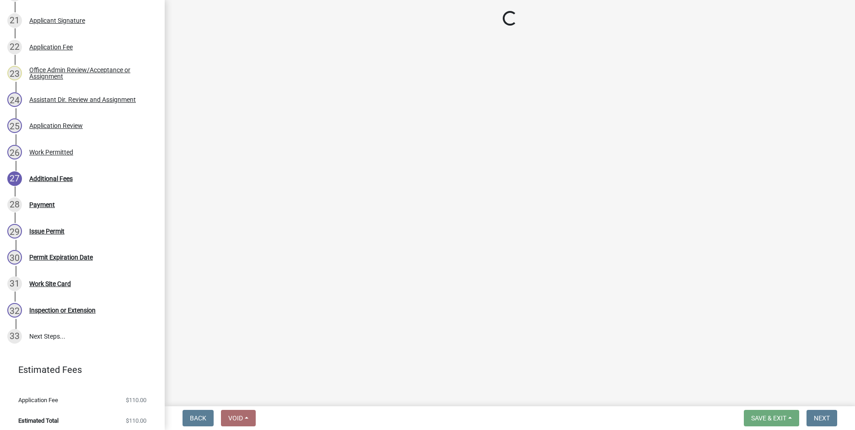
select select "3: 3"
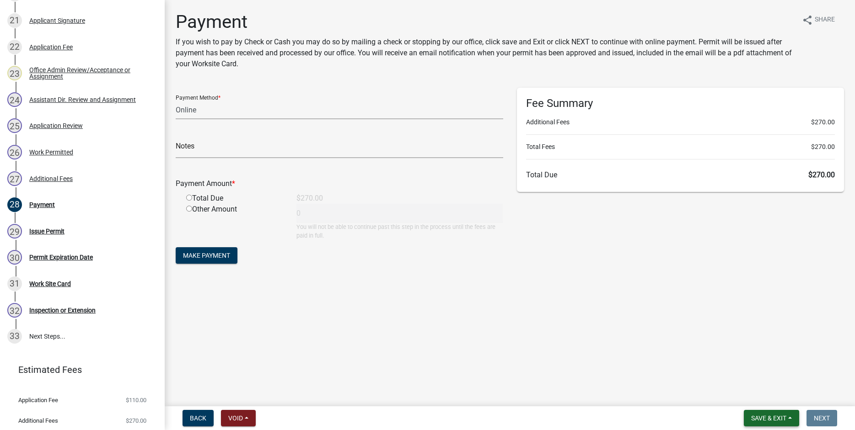
click at [763, 418] on span "Save & Exit" at bounding box center [768, 418] width 35 height 7
click at [752, 394] on button "Save & Exit" at bounding box center [762, 395] width 73 height 22
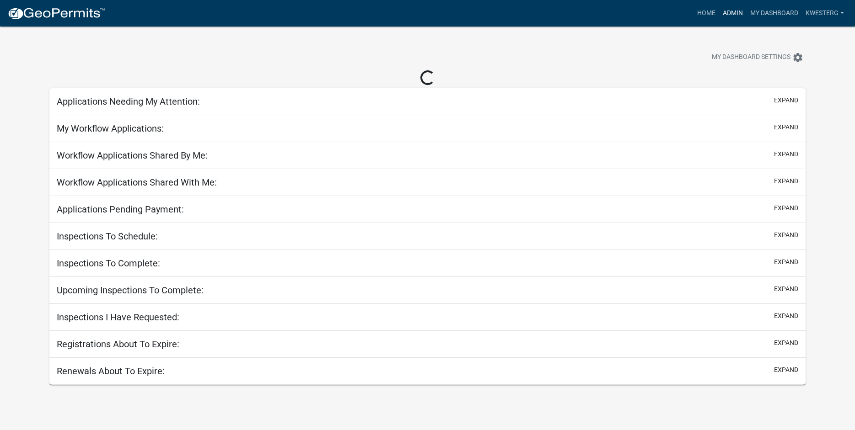
click at [730, 14] on link "Admin" at bounding box center [732, 13] width 27 height 17
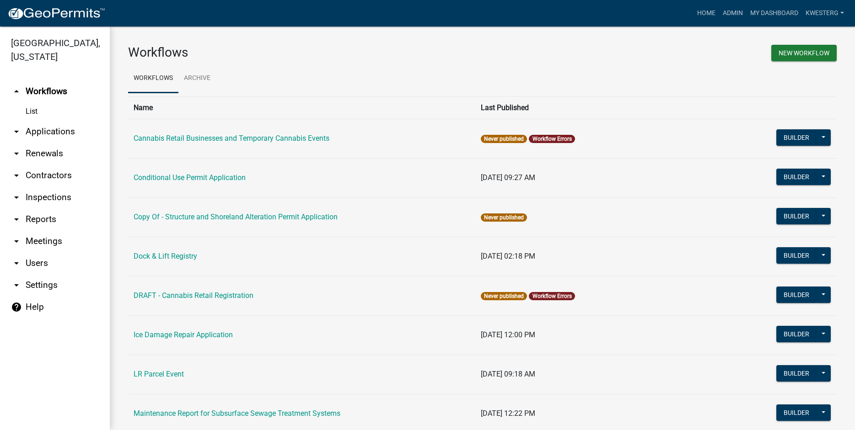
click at [43, 134] on link "arrow_drop_down Applications" at bounding box center [55, 132] width 110 height 22
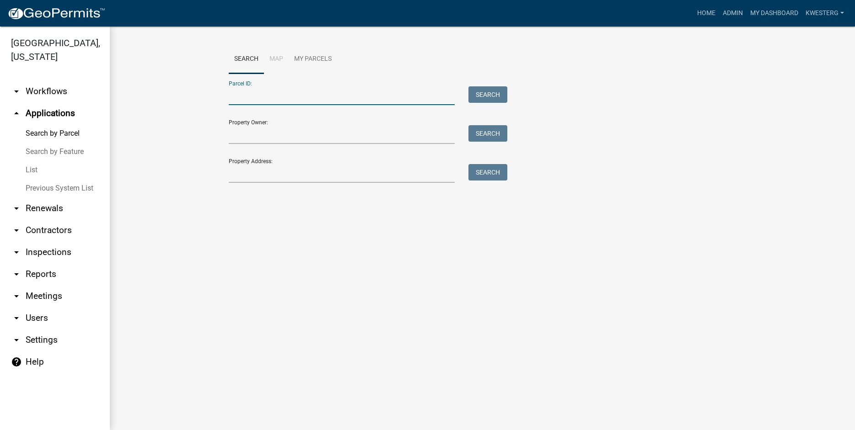
paste input "20000990293000"
type input "20000990293000"
click at [488, 89] on button "Search" at bounding box center [487, 94] width 39 height 16
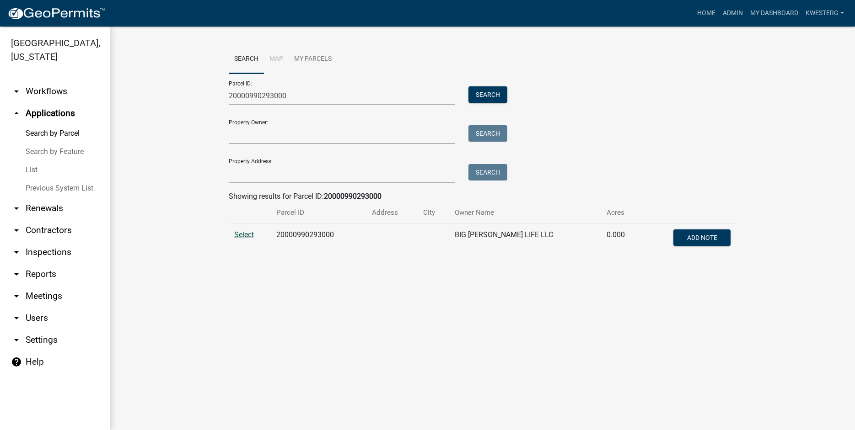
click at [243, 235] on span "Select" at bounding box center [244, 234] width 20 height 9
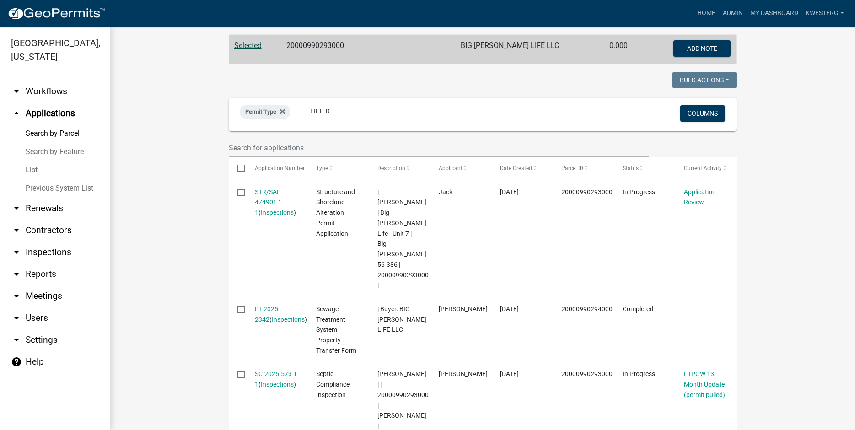
scroll to position [130, 0]
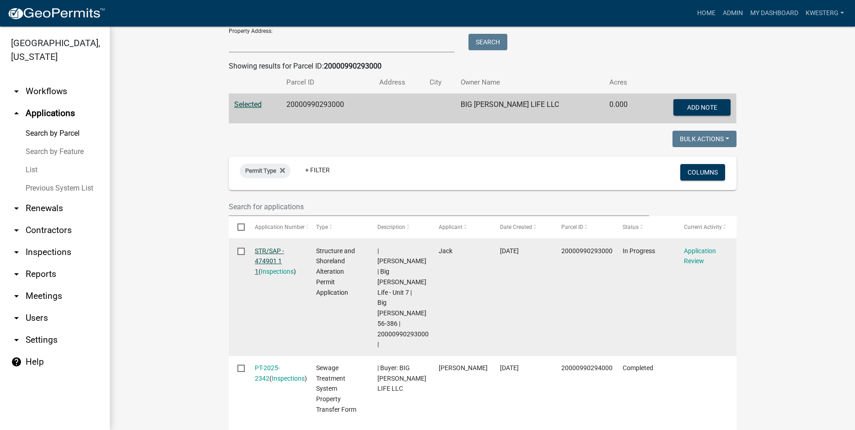
click at [269, 254] on link "STR/SAP - 474901 1 1" at bounding box center [269, 261] width 29 height 28
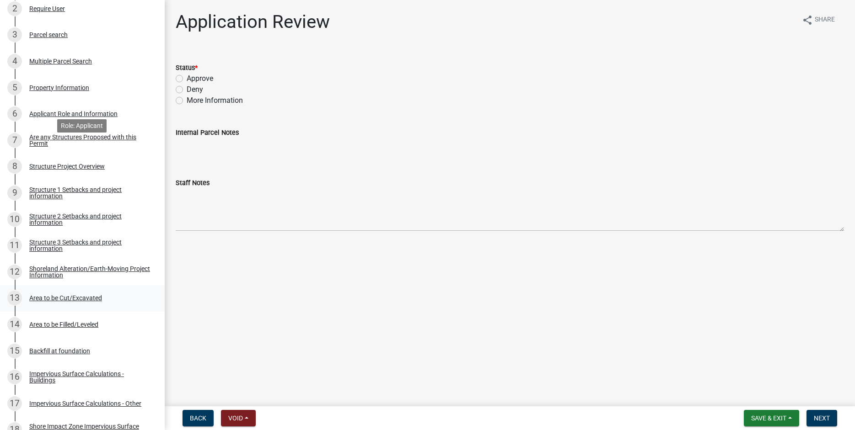
scroll to position [233, 0]
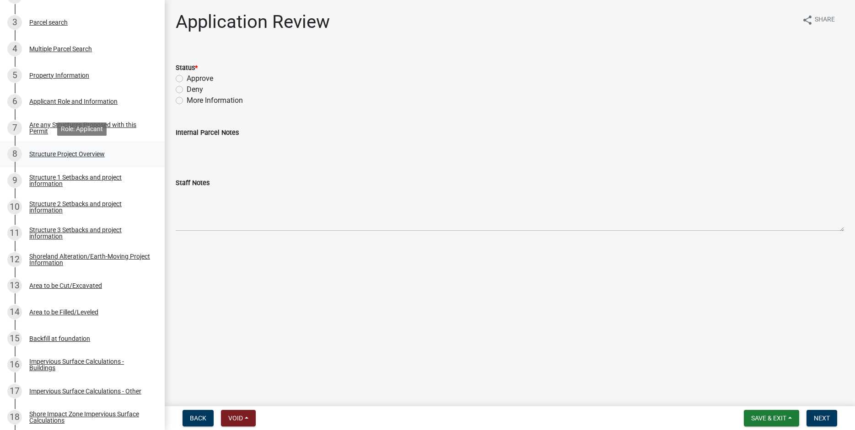
click at [52, 155] on div "Structure Project Overview" at bounding box center [66, 154] width 75 height 6
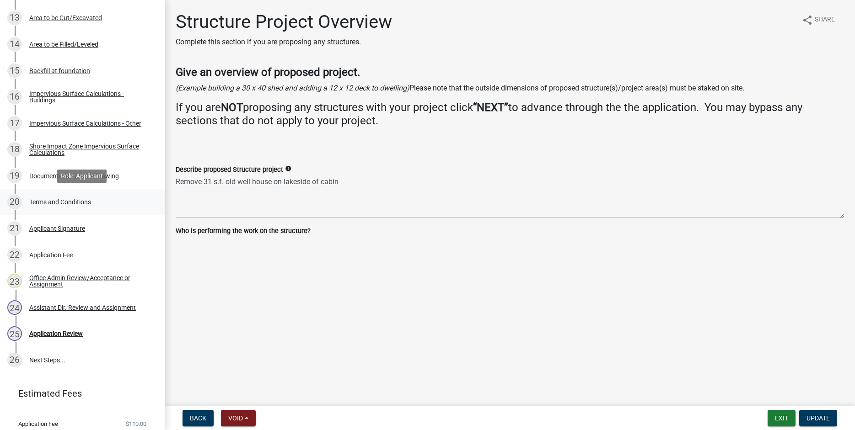
scroll to position [502, 0]
click at [56, 174] on div "Documentation / Scale Drawing" at bounding box center [74, 175] width 90 height 6
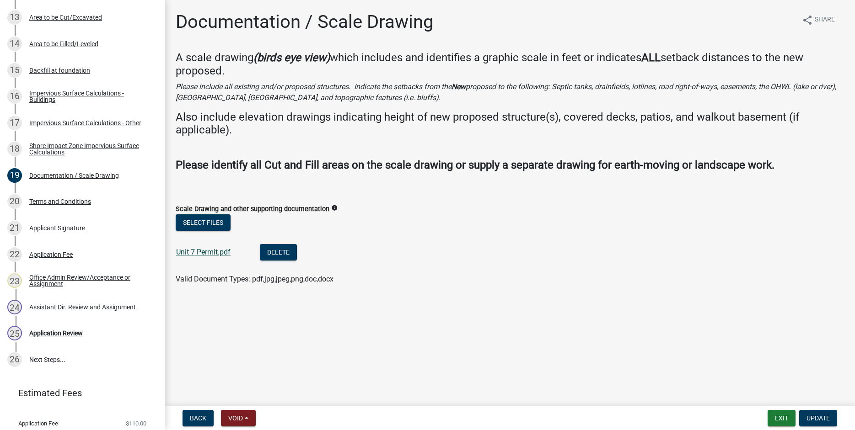
click at [211, 251] on link "Unit 7 Permit.pdf" at bounding box center [203, 252] width 54 height 9
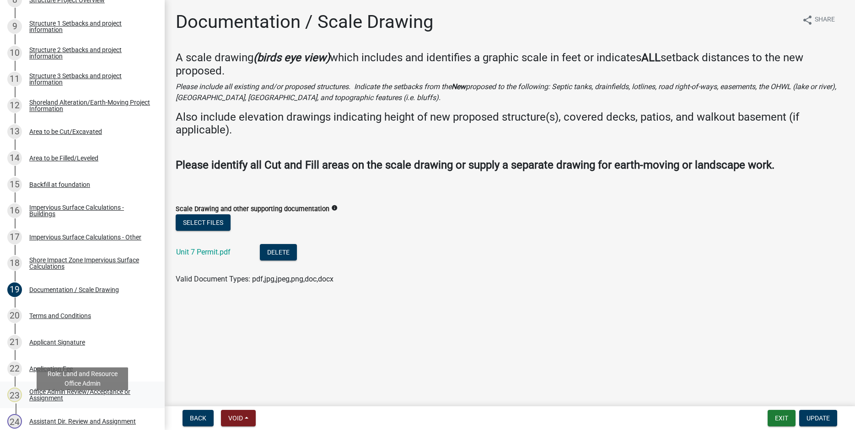
scroll to position [374, 0]
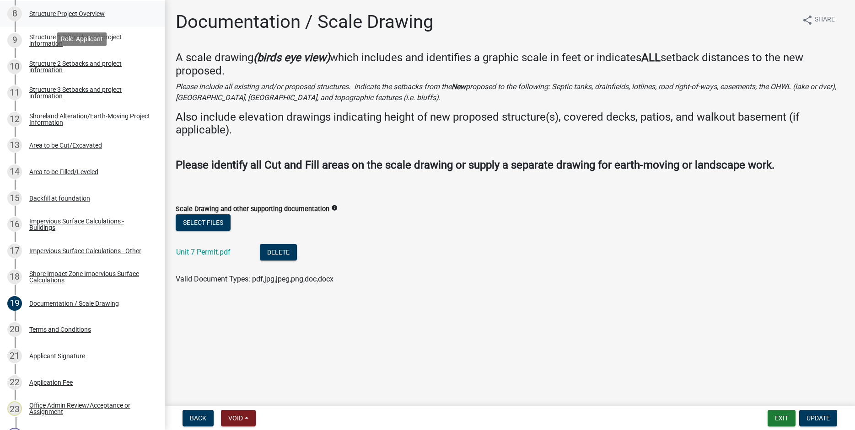
click at [43, 12] on div "Structure Project Overview" at bounding box center [66, 14] width 75 height 6
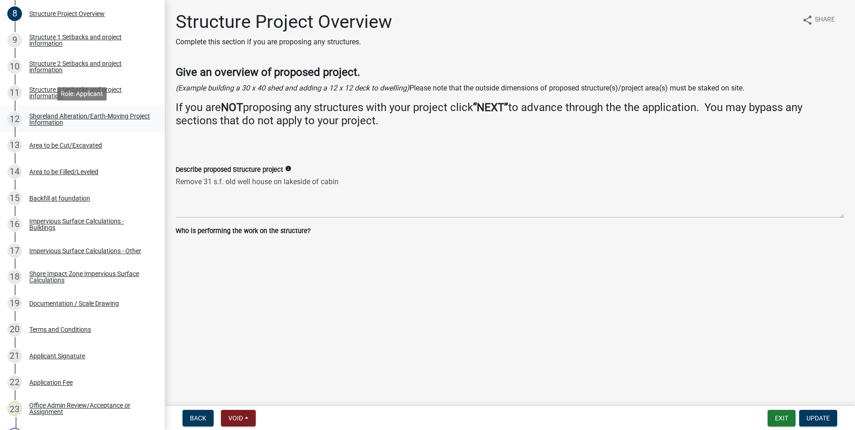
click at [47, 119] on div "Shoreland Alteration/Earth-Moving Project Information" at bounding box center [89, 119] width 121 height 13
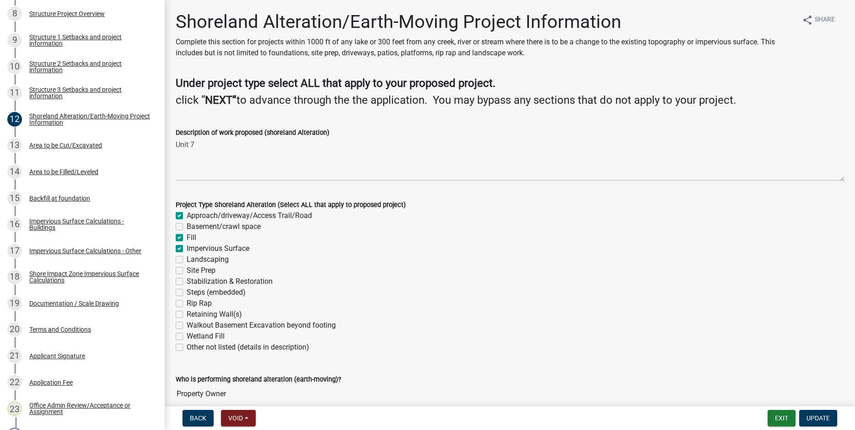
scroll to position [43, 0]
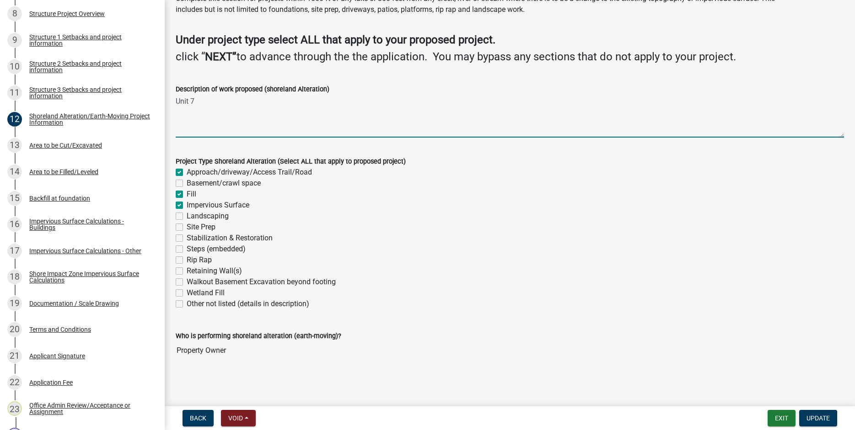
click at [182, 117] on textarea "Unit 7" at bounding box center [510, 116] width 668 height 43
click at [211, 102] on textarea "Unit 7" at bounding box center [510, 116] width 668 height 43
type textarea "Unit 7 remove sidewalk, deck. Add new patio"
click at [813, 413] on button "Update" at bounding box center [818, 418] width 38 height 16
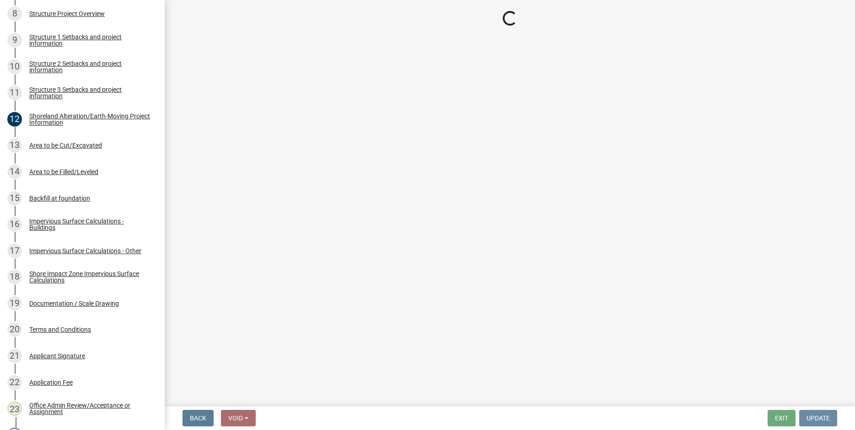
scroll to position [0, 0]
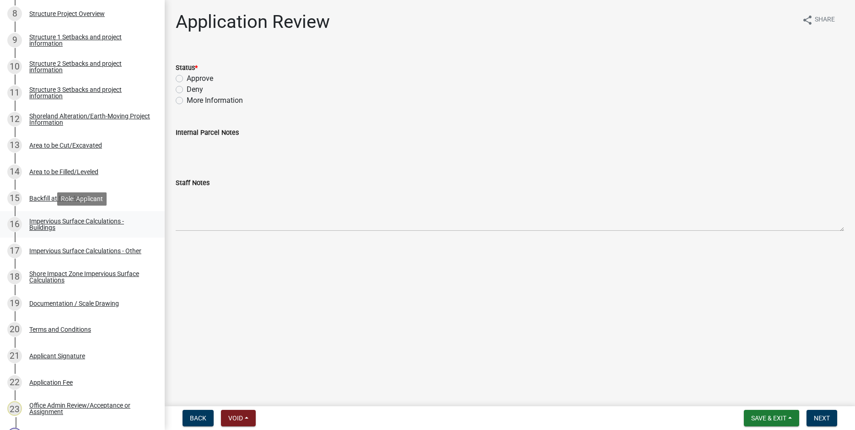
click at [43, 223] on div "Impervious Surface Calculations - Buildings" at bounding box center [89, 224] width 121 height 13
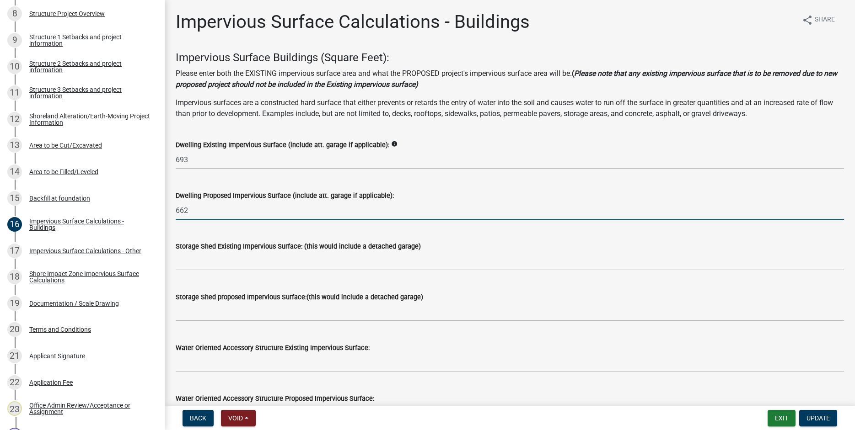
click at [189, 210] on input "662" at bounding box center [510, 210] width 668 height 19
type input "6"
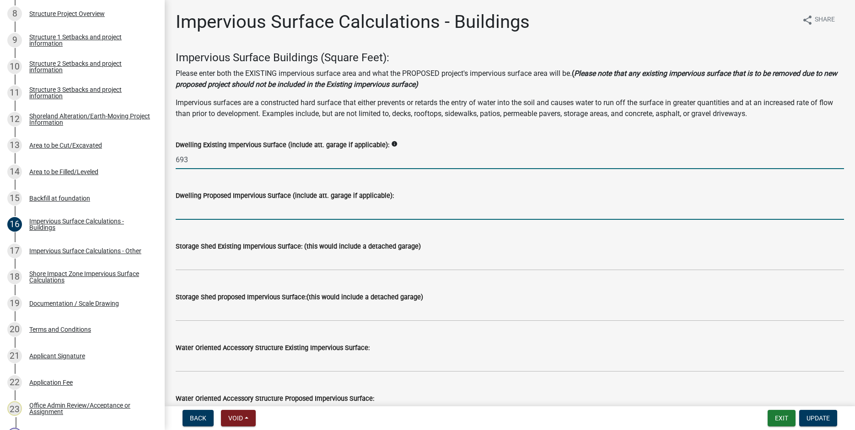
drag, startPoint x: 188, startPoint y: 158, endPoint x: 208, endPoint y: 174, distance: 25.4
click at [189, 158] on input "693" at bounding box center [510, 159] width 668 height 19
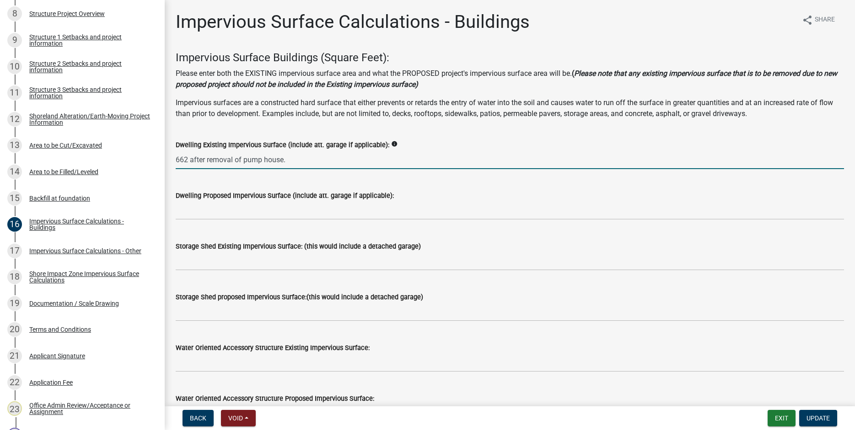
click at [244, 160] on input "662 after removal of pump house." at bounding box center [510, 159] width 668 height 19
click at [335, 160] on input "662 after removal of attached pump house." at bounding box center [510, 159] width 668 height 19
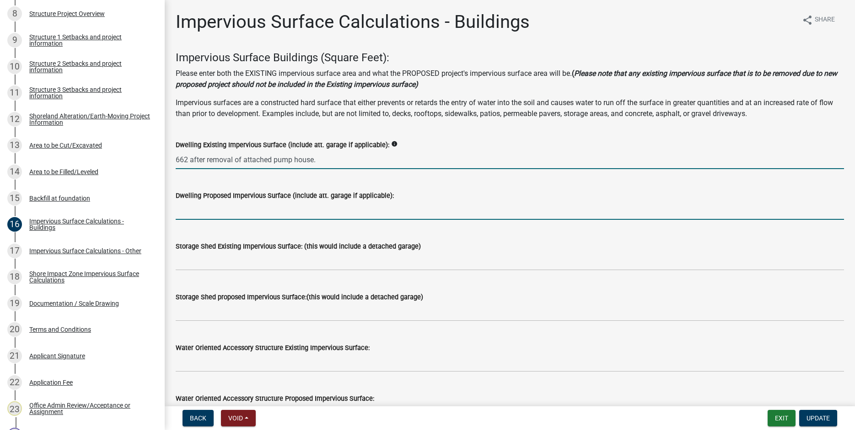
type input "662"
click at [182, 214] on input "text" at bounding box center [510, 210] width 668 height 19
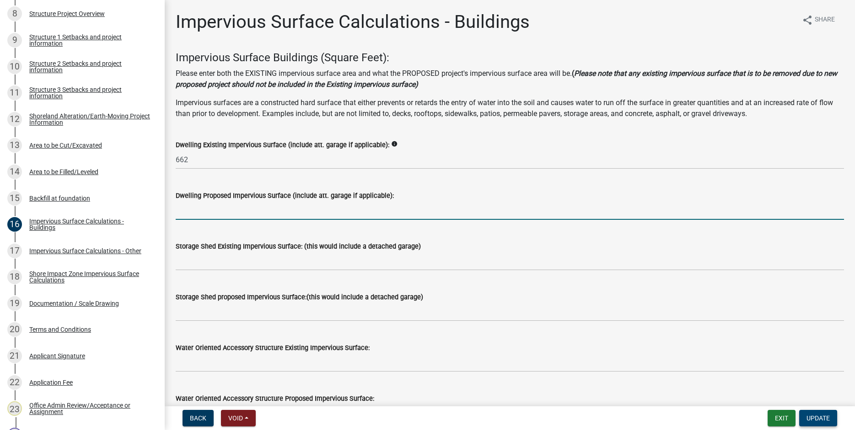
click at [817, 415] on span "Update" at bounding box center [817, 418] width 23 height 7
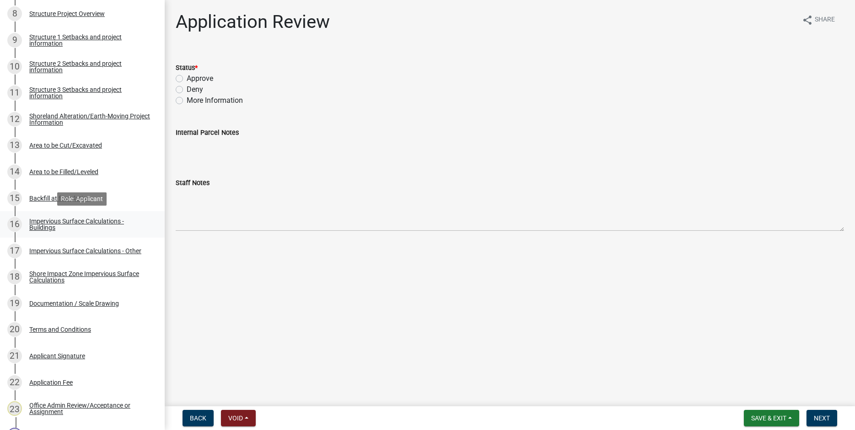
click at [43, 222] on div "Impervious Surface Calculations - Buildings" at bounding box center [89, 224] width 121 height 13
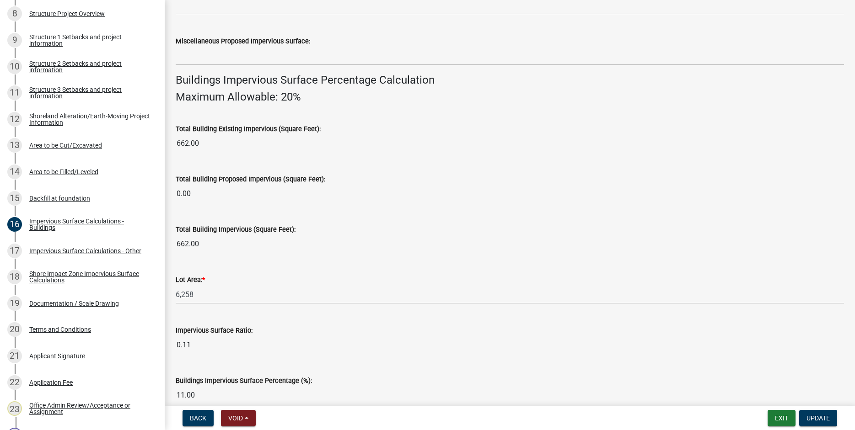
scroll to position [606, 0]
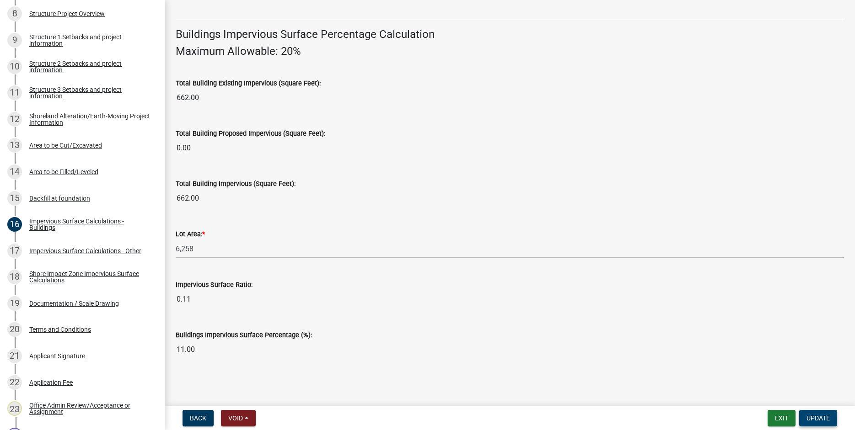
click at [819, 421] on span "Update" at bounding box center [817, 418] width 23 height 7
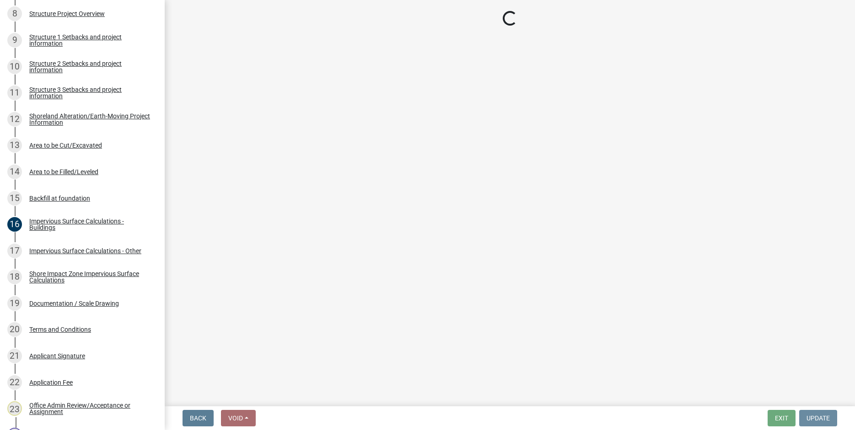
scroll to position [0, 0]
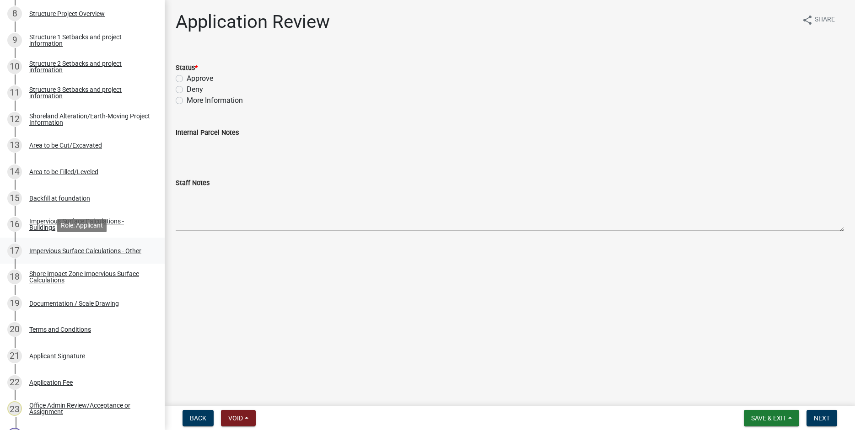
click at [41, 250] on div "Impervious Surface Calculations - Other" at bounding box center [85, 251] width 112 height 6
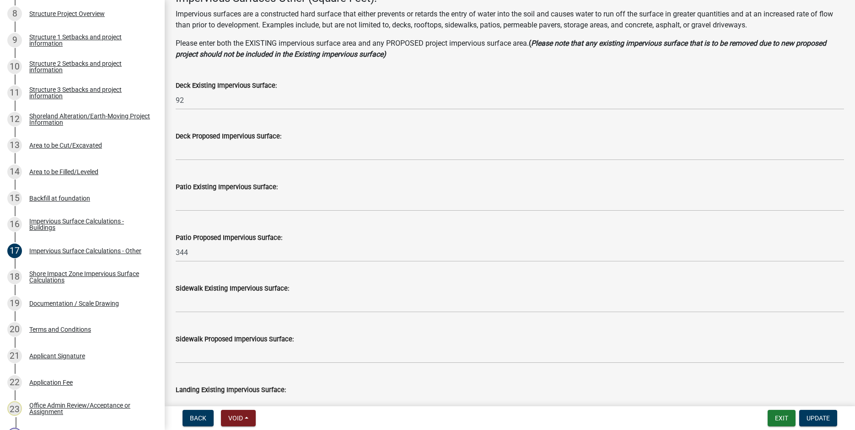
scroll to position [50, 0]
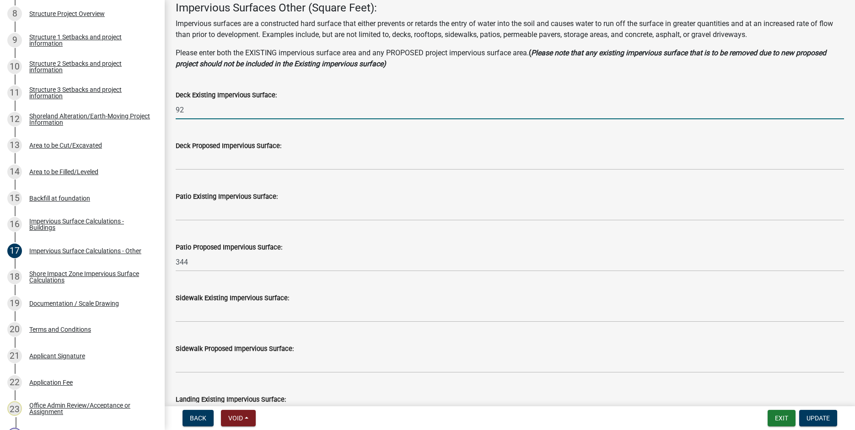
click at [187, 111] on input "92" at bounding box center [510, 110] width 668 height 19
type input "9"
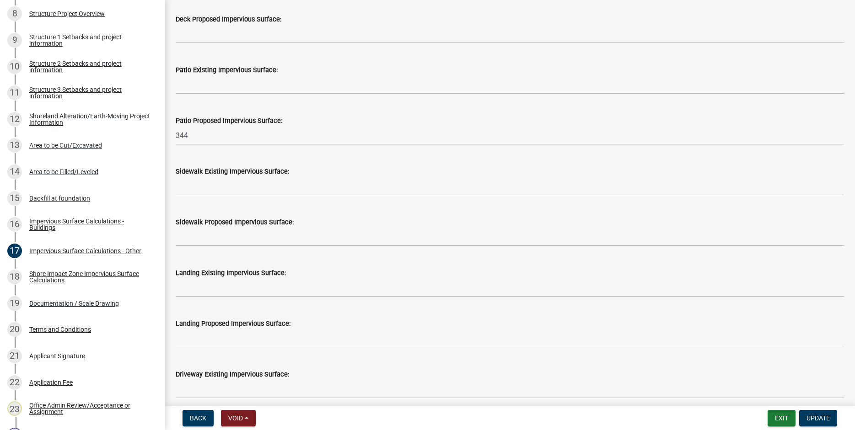
scroll to position [300, 0]
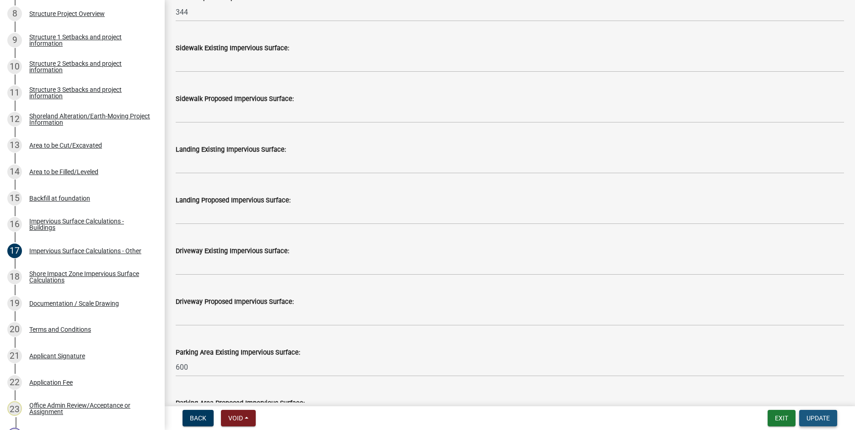
click at [815, 414] on button "Update" at bounding box center [818, 418] width 38 height 16
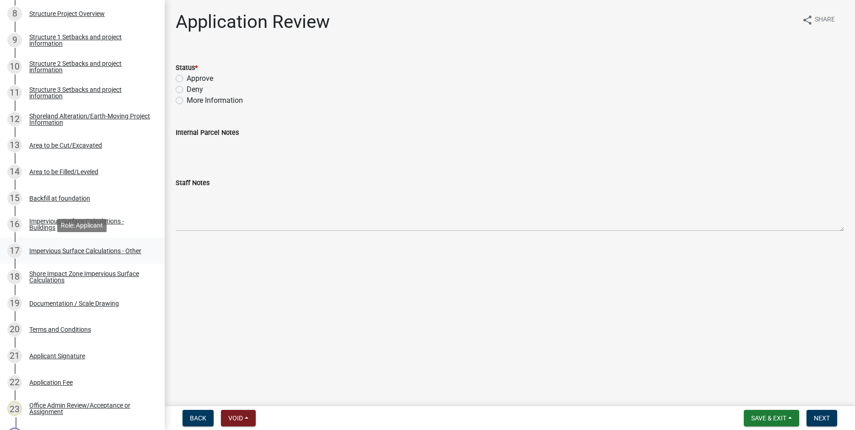
click at [45, 250] on div "Impervious Surface Calculations - Other" at bounding box center [85, 251] width 112 height 6
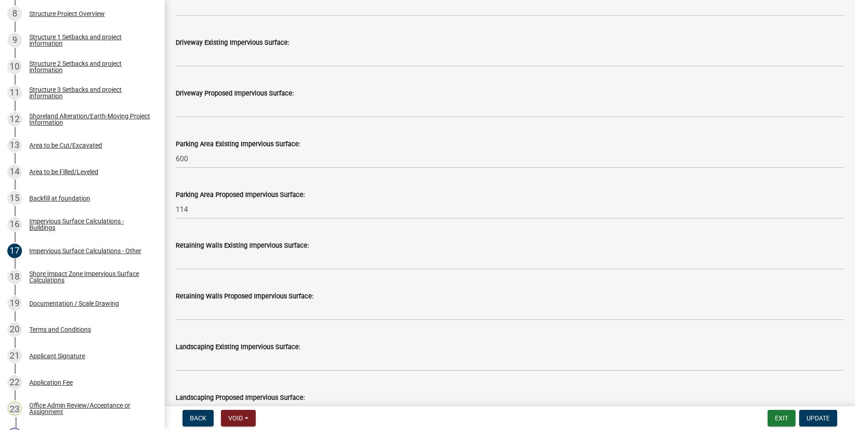
scroll to position [482, 0]
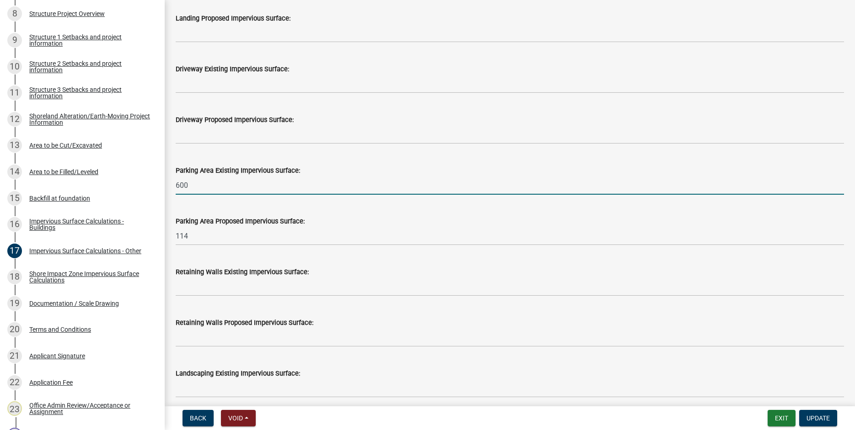
click at [194, 186] on input "600" at bounding box center [510, 185] width 668 height 19
type input "6"
click at [821, 421] on span "Update" at bounding box center [817, 418] width 23 height 7
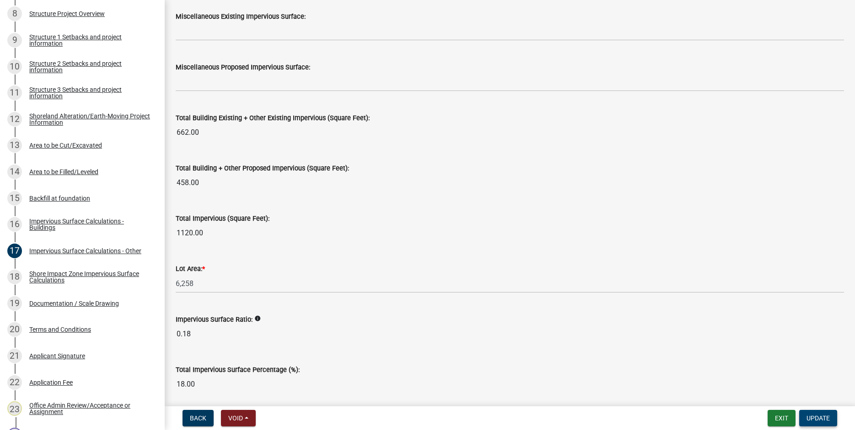
scroll to position [975, 0]
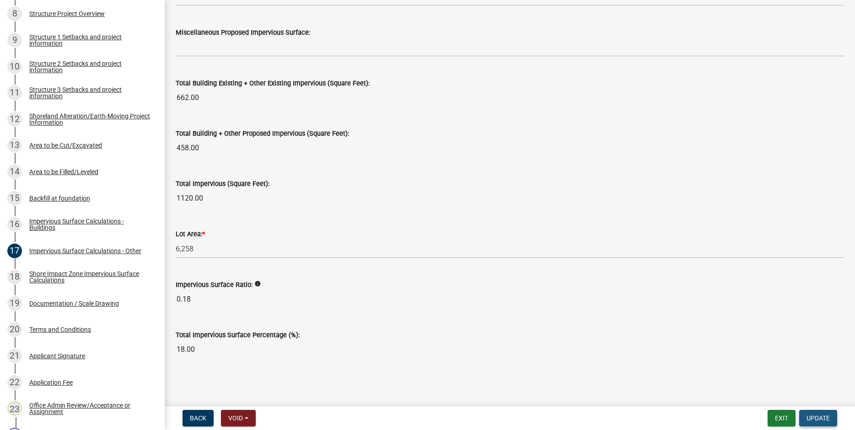
click at [812, 418] on span "Update" at bounding box center [817, 418] width 23 height 7
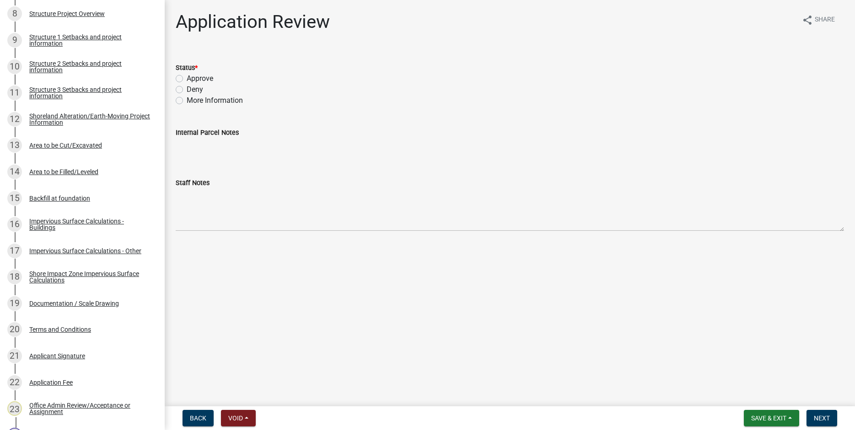
click at [187, 80] on label "Approve" at bounding box center [200, 78] width 27 height 11
click at [187, 79] on input "Approve" at bounding box center [190, 76] width 6 height 6
radio input "true"
click at [816, 418] on span "Next" at bounding box center [821, 418] width 16 height 7
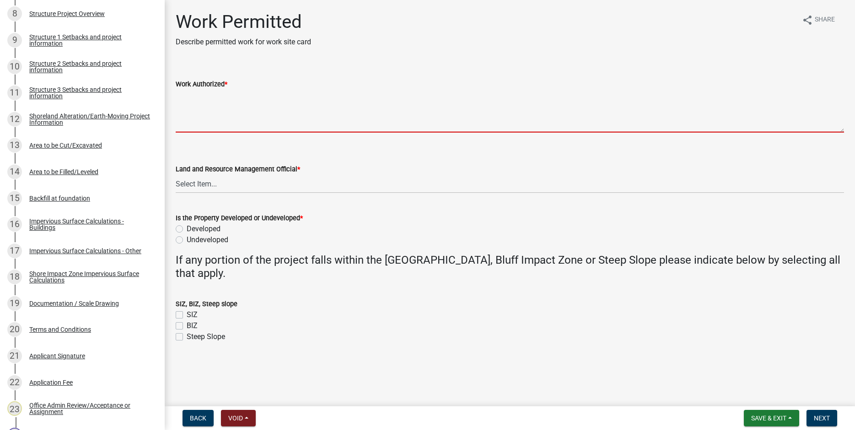
click at [187, 95] on textarea "Work Authorized *" at bounding box center [510, 111] width 668 height 43
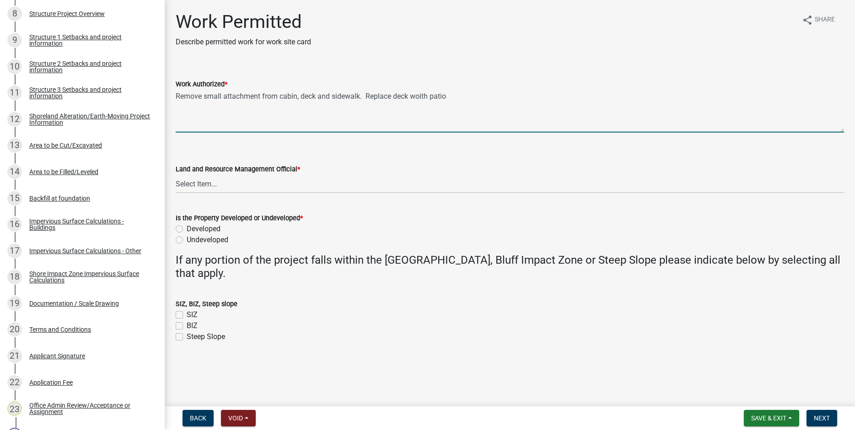
drag, startPoint x: 420, startPoint y: 99, endPoint x: 417, endPoint y: 133, distance: 33.6
click at [421, 102] on textarea "Remove small attachment from cabin, deck and sidewalk. Replace deck woith patio" at bounding box center [510, 111] width 668 height 43
drag, startPoint x: 363, startPoint y: 96, endPoint x: 363, endPoint y: 105, distance: 9.6
click at [363, 96] on textarea "Remove small attachment from cabin, deck and sidewalk. Replace deck with patio" at bounding box center [510, 111] width 668 height 43
drag, startPoint x: 514, startPoint y: 96, endPoint x: 534, endPoint y: 124, distance: 34.7
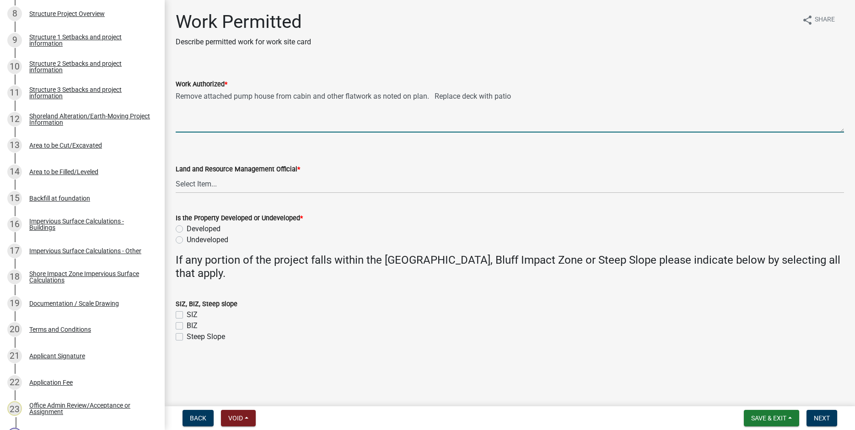
click at [515, 97] on textarea "Remove attached pump house from cabin and other flatwork as noted on plan. Repl…" at bounding box center [510, 111] width 668 height 43
click at [770, 97] on textarea "Remove attached pump house from cabin and other flatwork as noted on plan. Repl…" at bounding box center [510, 111] width 668 height 43
click at [691, 97] on textarea "Remove attached pump house from cabin and other flatwork as noted on plan. Repl…" at bounding box center [510, 111] width 668 height 43
click at [763, 98] on textarea "Remove attached pump house from cabin and other flatwork as noted on plan. Repl…" at bounding box center [510, 111] width 668 height 43
click at [231, 107] on textarea "Remove attached pump house from cabin and other flatwork as noted on plan. Repl…" at bounding box center [510, 111] width 668 height 43
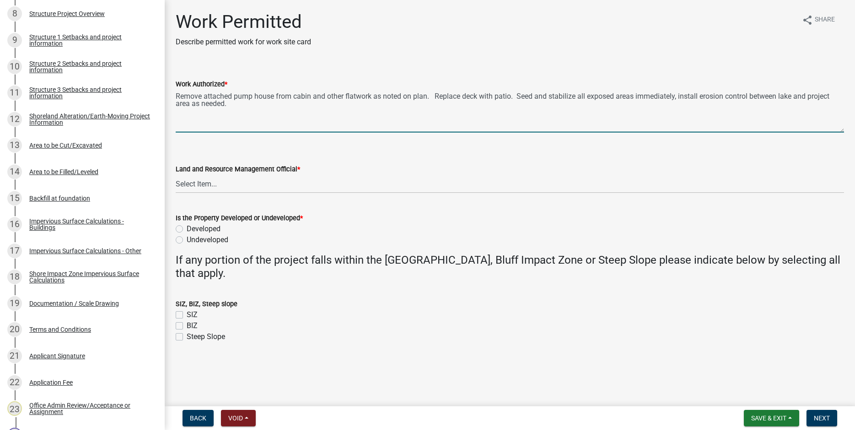
type textarea "Remove attached pump house from cabin and other flatwork as noted on plan. Repl…"
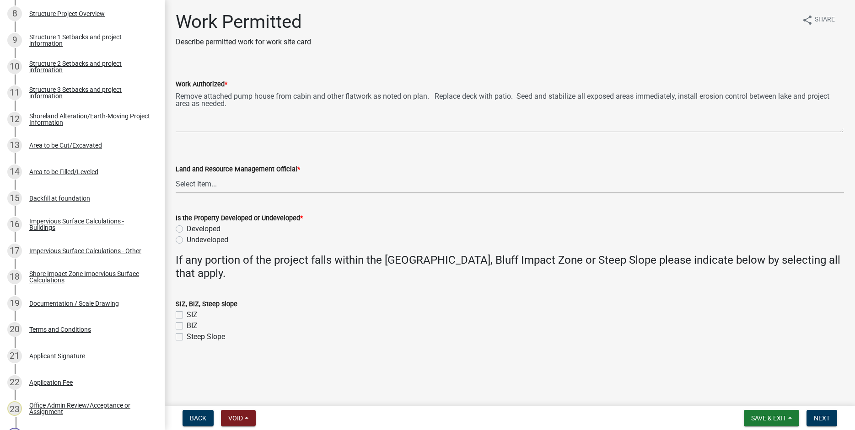
click at [176, 175] on select "Select Item... [PERSON_NAME] [PERSON_NAME] [PERSON_NAME] [PERSON_NAME] [PERSON_…" at bounding box center [510, 184] width 668 height 19
click option "[PERSON_NAME]" at bounding box center [0, 0] width 0 height 0
select select "b1ab52ec-9759-48a2-a5bb-a8b7da6cd639"
click at [187, 229] on label "Developed" at bounding box center [204, 229] width 34 height 11
click at [187, 229] on input "Developed" at bounding box center [190, 227] width 6 height 6
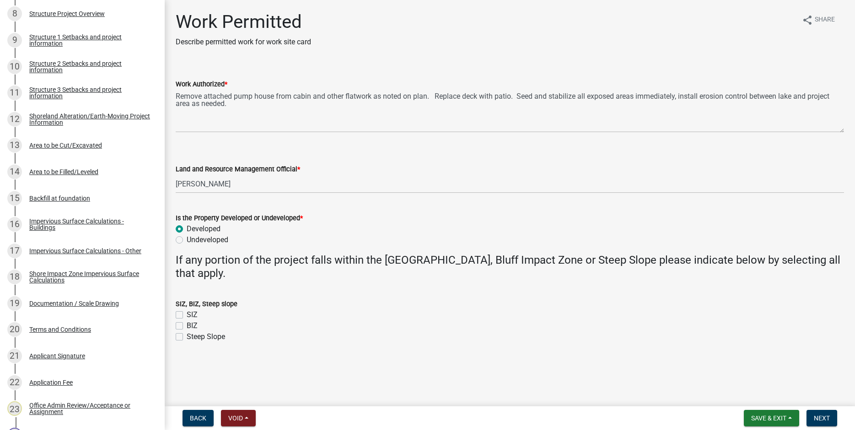
radio input "true"
click at [187, 314] on label "SIZ" at bounding box center [192, 315] width 11 height 11
click at [187, 314] on input "SIZ" at bounding box center [190, 313] width 6 height 6
checkbox input "true"
checkbox input "false"
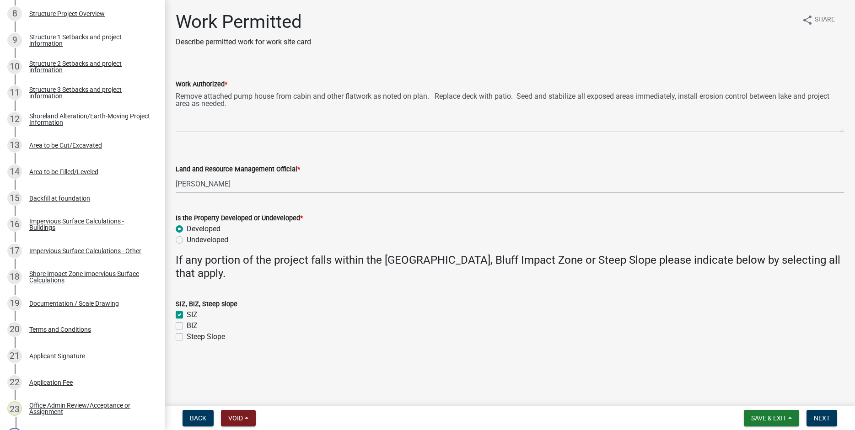
checkbox input "false"
click at [820, 421] on span "Next" at bounding box center [821, 418] width 16 height 7
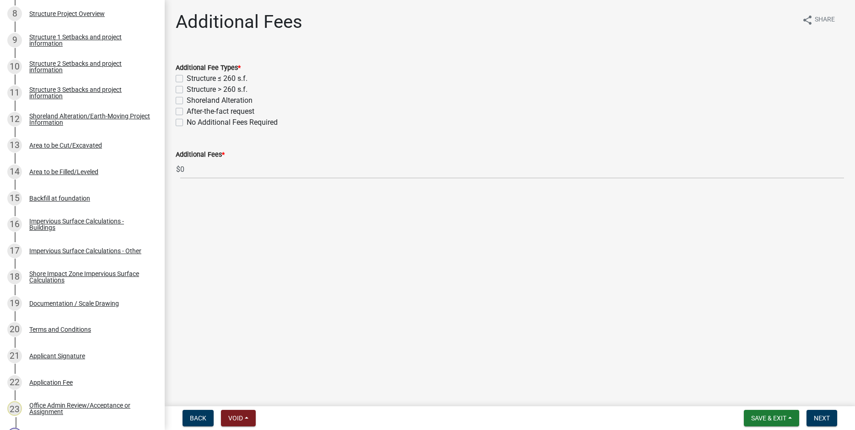
click at [187, 102] on label "Shoreland Alteration" at bounding box center [220, 100] width 66 height 11
click at [187, 101] on input "Shoreland Alteration" at bounding box center [190, 98] width 6 height 6
checkbox input "true"
checkbox input "false"
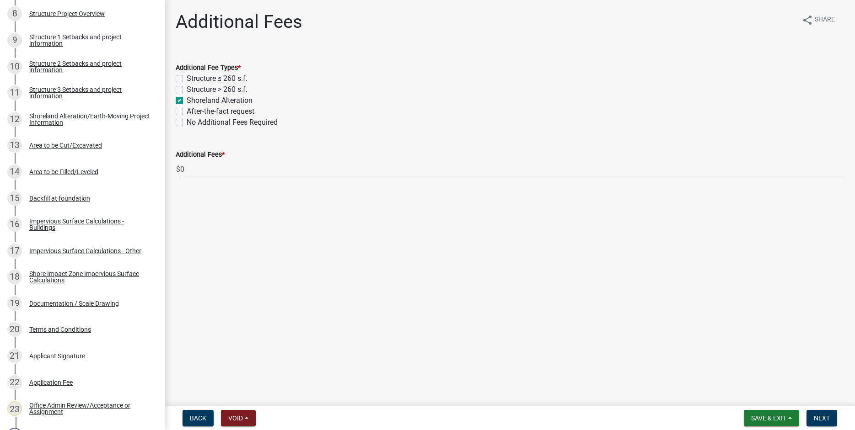
checkbox input "true"
checkbox input "false"
click at [819, 421] on span "Next" at bounding box center [821, 418] width 16 height 7
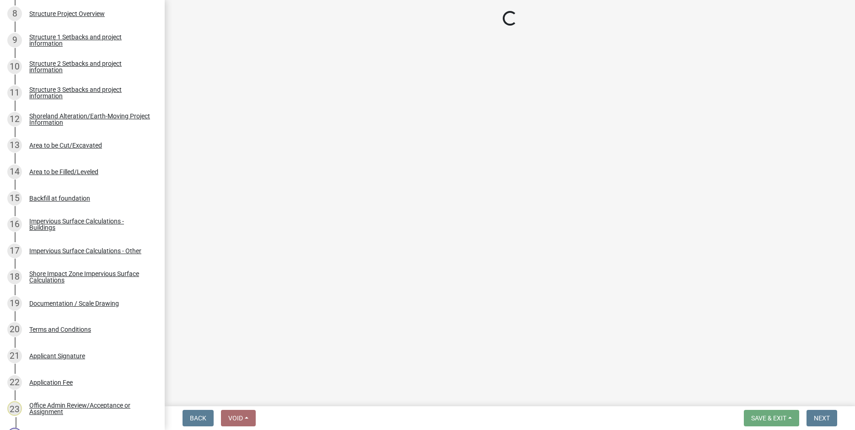
select select "3: 3"
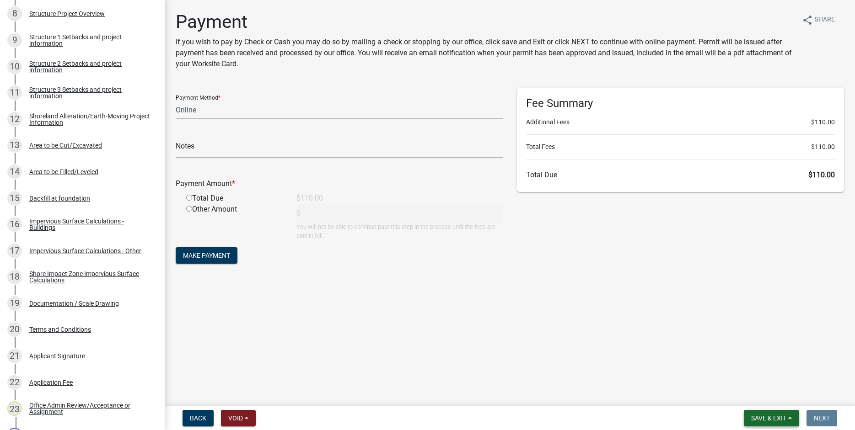
click at [756, 419] on span "Save & Exit" at bounding box center [768, 418] width 35 height 7
click at [749, 395] on button "Save & Exit" at bounding box center [762, 395] width 73 height 22
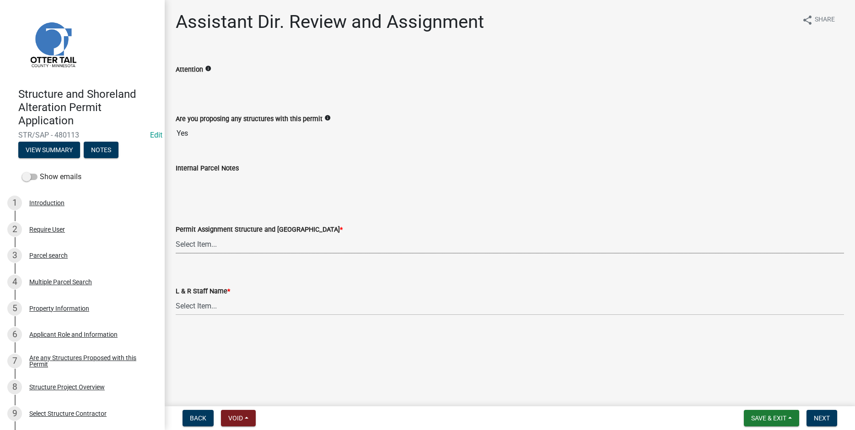
click at [176, 235] on select "Select Item... [PERSON_NAME] ([EMAIL_ADDRESS][DOMAIN_NAME]) [PERSON_NAME] ([EMA…" at bounding box center [510, 244] width 668 height 19
click option "[PERSON_NAME] ([EMAIL_ADDRESS][DOMAIN_NAME])" at bounding box center [0, 0] width 0 height 0
select select "fc504d62-a492-4196-a78d-ce00230c60b4"
click at [176, 297] on select "Select Item... [PERSON_NAME] [PERSON_NAME] [PERSON_NAME] [PERSON_NAME] [PERSON_…" at bounding box center [510, 306] width 668 height 19
click option "[PERSON_NAME]" at bounding box center [0, 0] width 0 height 0
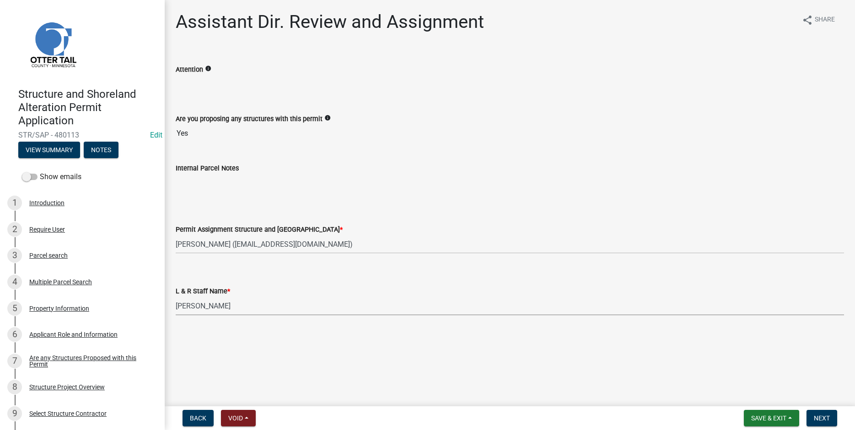
select select "4ffc802c-a91c-4807-8d38-a10afb9862f8"
click at [818, 419] on span "Next" at bounding box center [821, 418] width 16 height 7
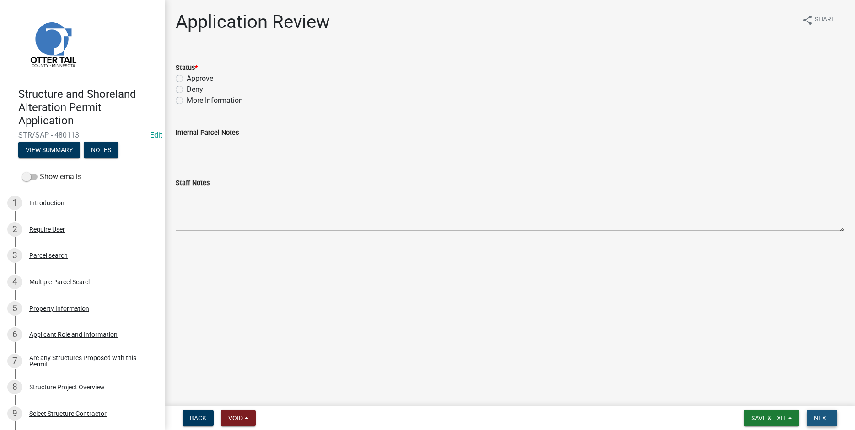
click at [820, 419] on span "Next" at bounding box center [821, 418] width 16 height 7
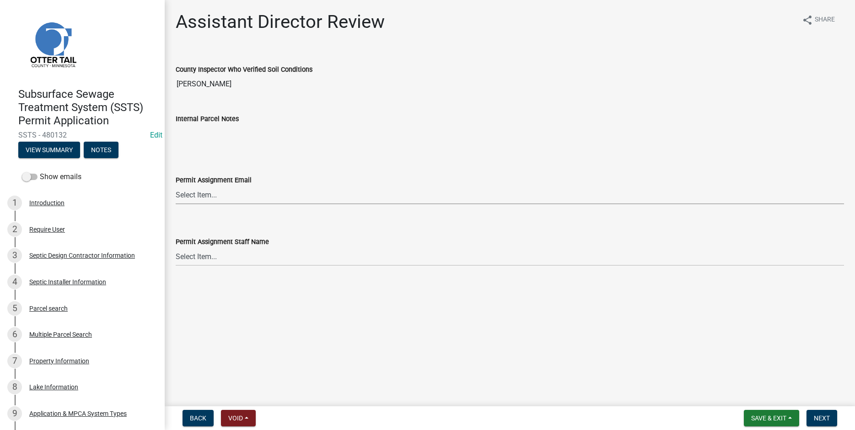
click at [176, 186] on select "Select Item... [PERSON_NAME] ([EMAIL_ADDRESS][DOMAIN_NAME]) [PERSON_NAME] ([EMA…" at bounding box center [510, 195] width 668 height 19
click option "[PERSON_NAME] ([EMAIL_ADDRESS][DOMAIN_NAME])" at bounding box center [0, 0] width 0 height 0
select select "fc504d62-a492-4196-a78d-ce00230c60b4"
click at [176, 247] on select "Select Item... [PERSON_NAME] [PERSON_NAME] [PERSON_NAME] [PERSON_NAME] [PERSON_…" at bounding box center [510, 256] width 668 height 19
click option "[PERSON_NAME]" at bounding box center [0, 0] width 0 height 0
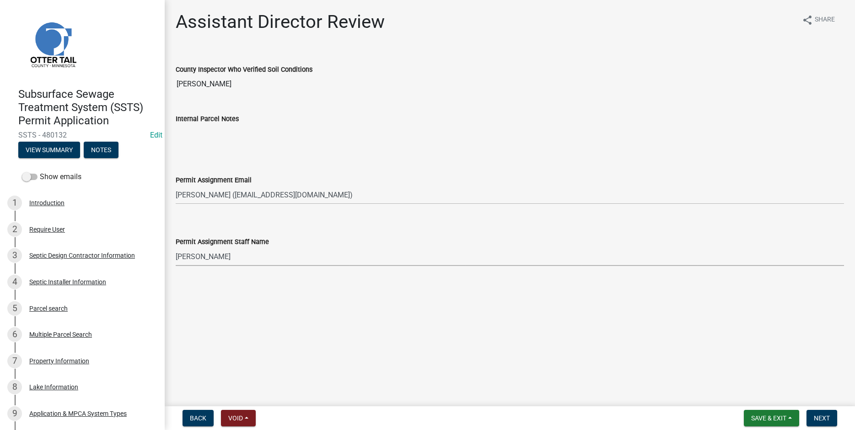
select select "4ffc802c-a91c-4807-8d38-a10afb9862f8"
click at [819, 420] on span "Next" at bounding box center [821, 418] width 16 height 7
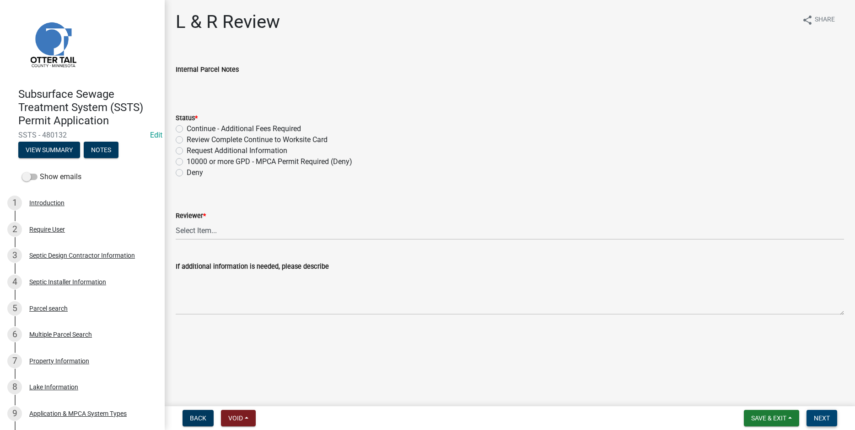
click at [823, 418] on span "Next" at bounding box center [821, 418] width 16 height 7
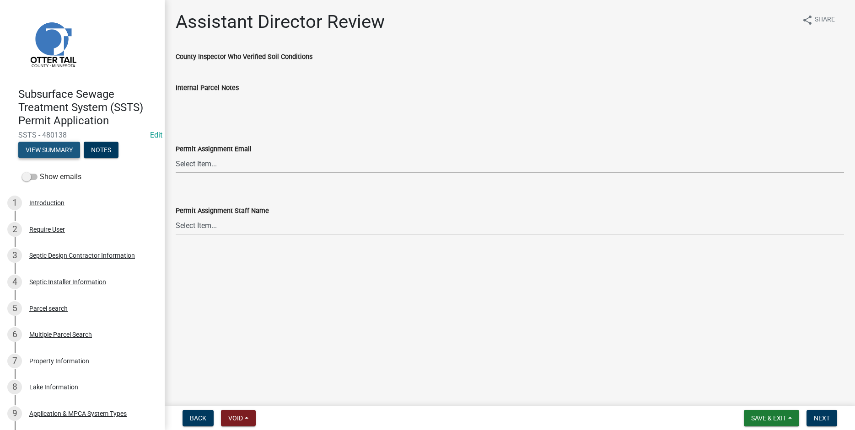
click at [38, 152] on button "View Summary" at bounding box center [49, 150] width 62 height 16
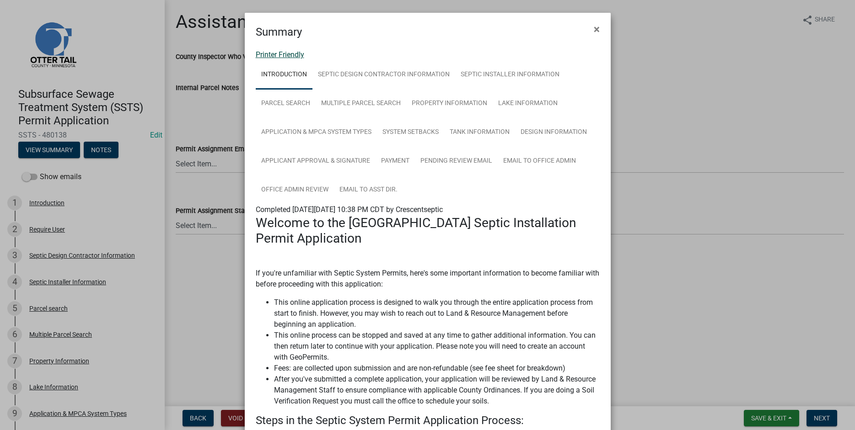
click at [277, 55] on link "Printer Friendly" at bounding box center [280, 54] width 48 height 9
drag, startPoint x: 597, startPoint y: 28, endPoint x: 281, endPoint y: 113, distance: 327.1
click at [596, 28] on span "×" at bounding box center [596, 29] width 6 height 13
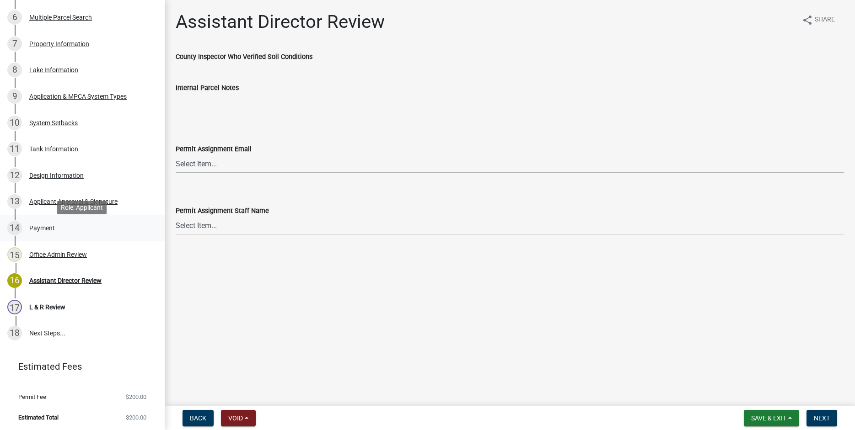
scroll to position [319, 0]
click at [48, 173] on div "Design Information" at bounding box center [56, 174] width 54 height 6
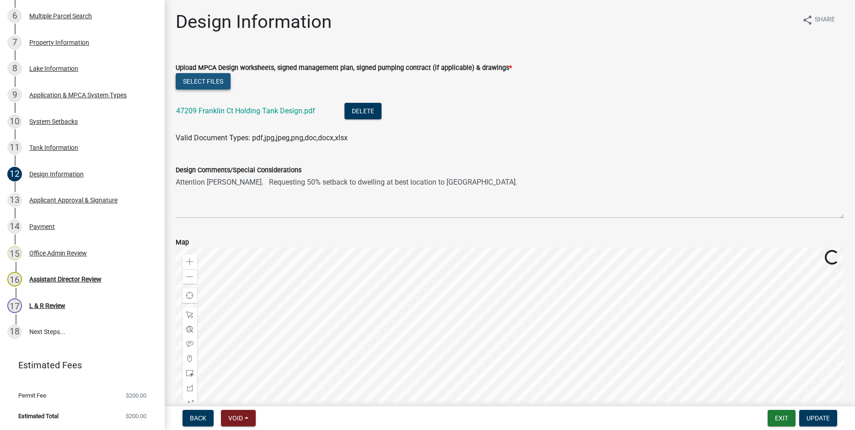
click at [197, 79] on button "Select files" at bounding box center [203, 81] width 55 height 16
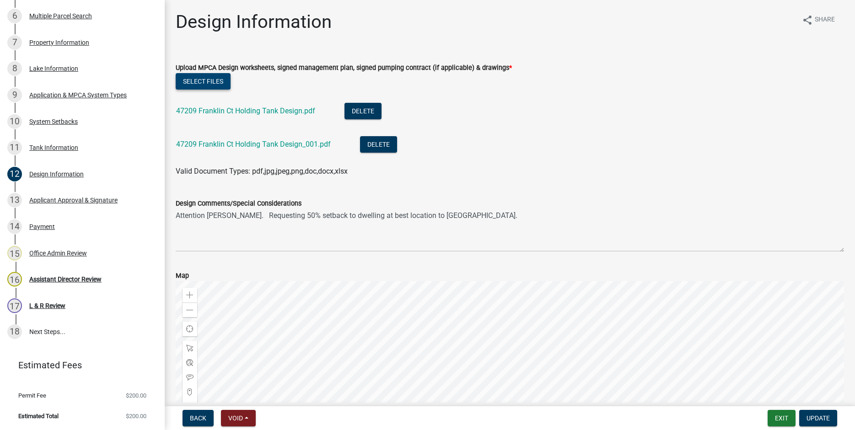
scroll to position [151, 0]
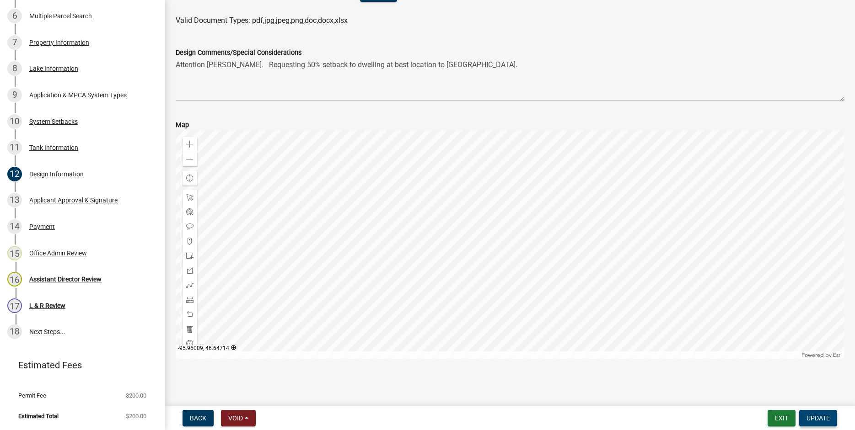
click at [815, 417] on span "Update" at bounding box center [817, 418] width 23 height 7
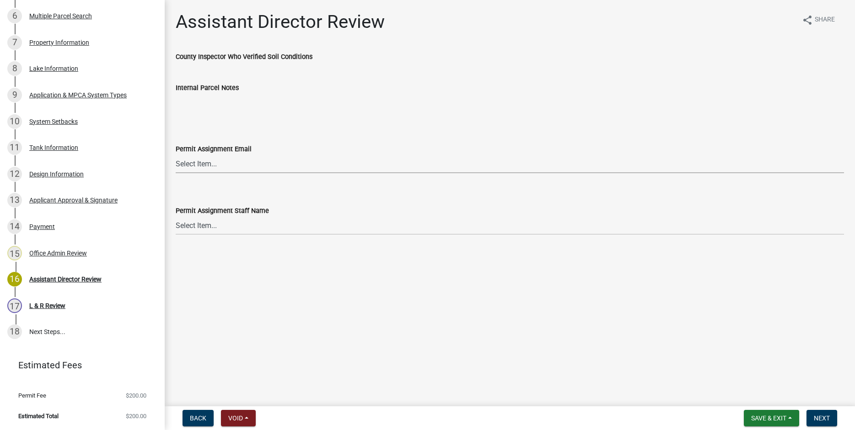
click at [176, 155] on select "Select Item... [PERSON_NAME] ([EMAIL_ADDRESS][DOMAIN_NAME]) [PERSON_NAME] ([EMA…" at bounding box center [510, 164] width 668 height 19
click option "[PERSON_NAME] ([EMAIL_ADDRESS][DOMAIN_NAME])" at bounding box center [0, 0] width 0 height 0
select select "587f38f5-c90e-4c12-9e10-d3e23909bbca"
click at [176, 216] on select "Select Item... [PERSON_NAME] [PERSON_NAME] [PERSON_NAME] [PERSON_NAME] [PERSON_…" at bounding box center [510, 225] width 668 height 19
click option "[PERSON_NAME]" at bounding box center [0, 0] width 0 height 0
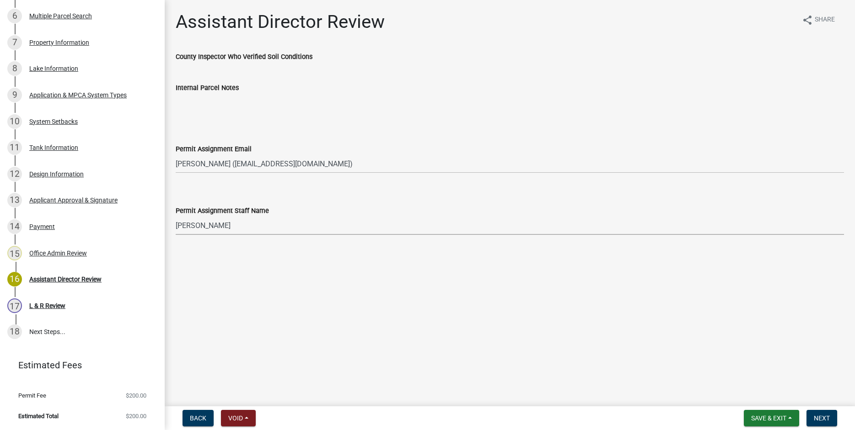
select select "b1ab52ec-9759-48a2-a5bb-a8b7da6cd639"
click at [826, 416] on span "Next" at bounding box center [821, 418] width 16 height 7
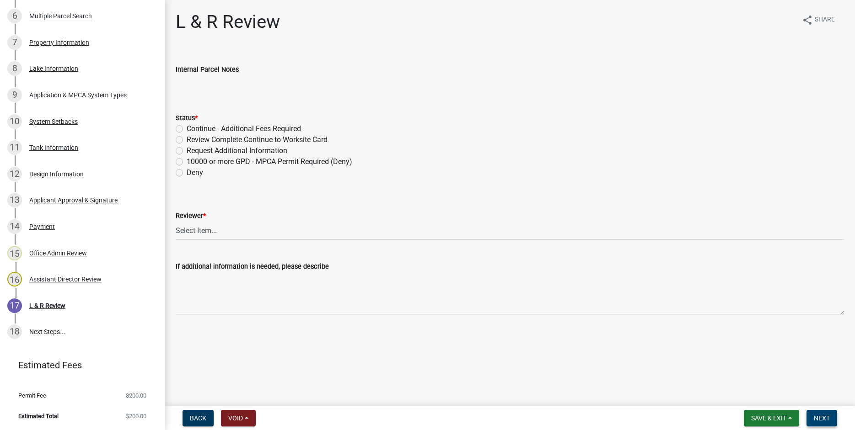
click at [822, 416] on span "Next" at bounding box center [821, 418] width 16 height 7
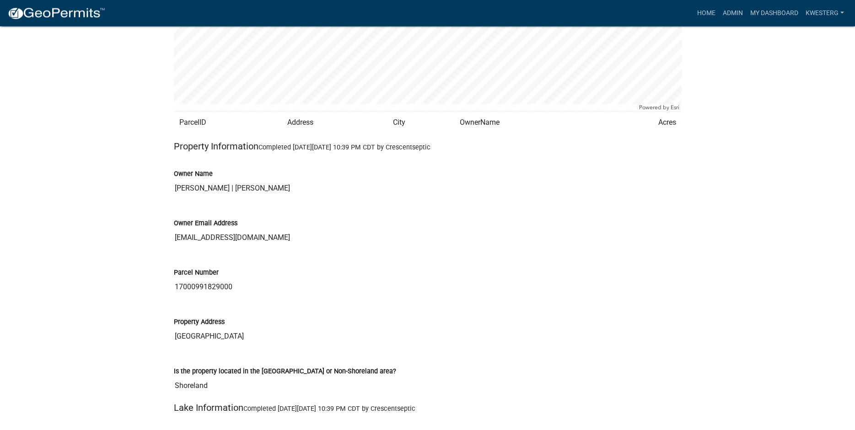
scroll to position [1119, 0]
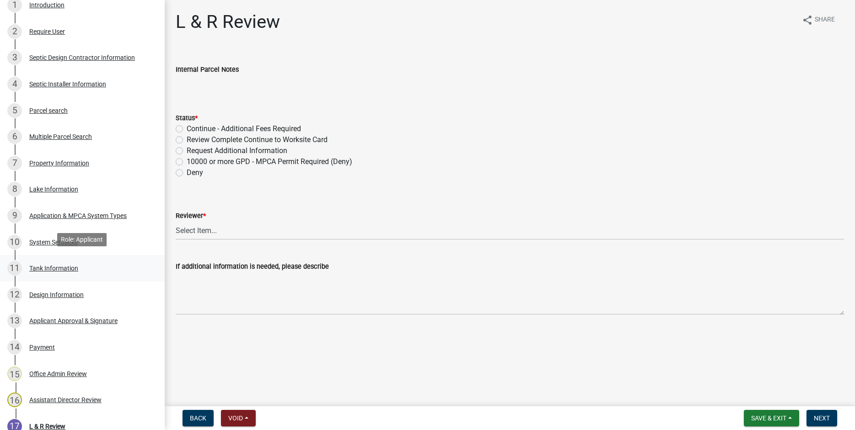
scroll to position [210, 0]
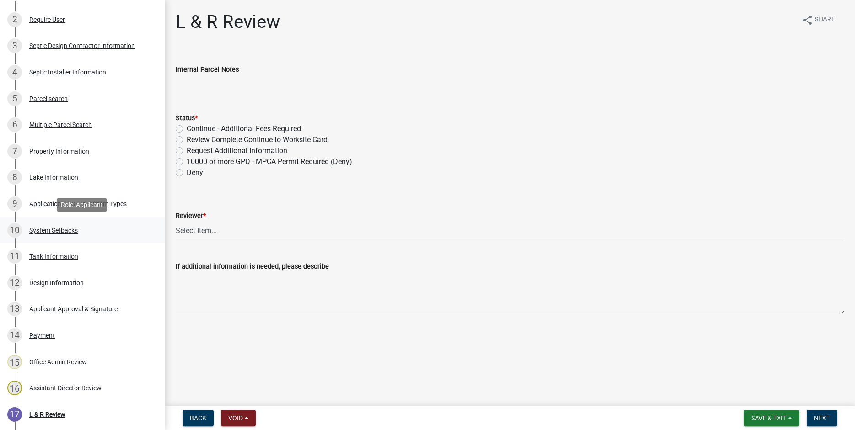
click at [54, 227] on div "System Setbacks" at bounding box center [53, 230] width 48 height 6
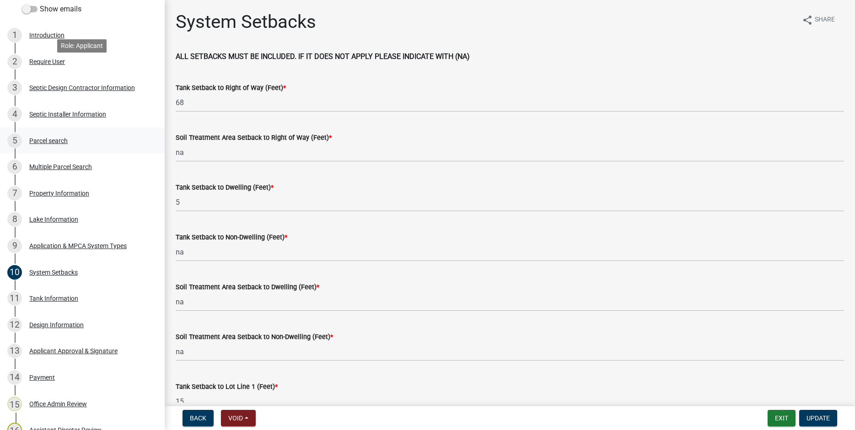
scroll to position [245, 0]
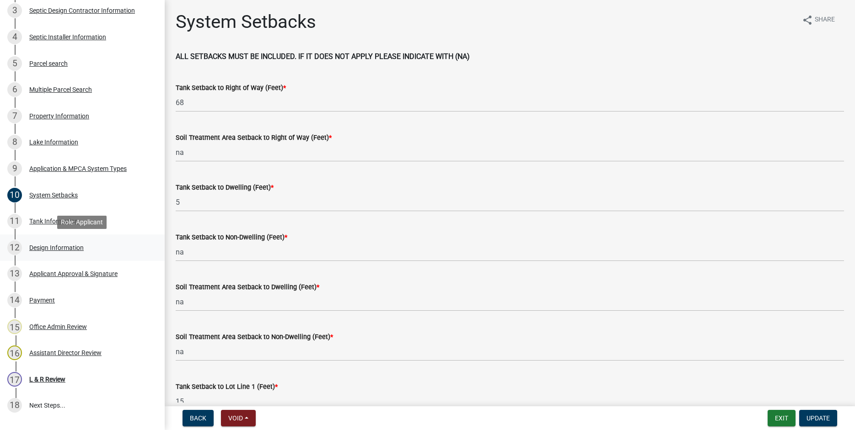
click at [43, 247] on div "Design Information" at bounding box center [56, 248] width 54 height 6
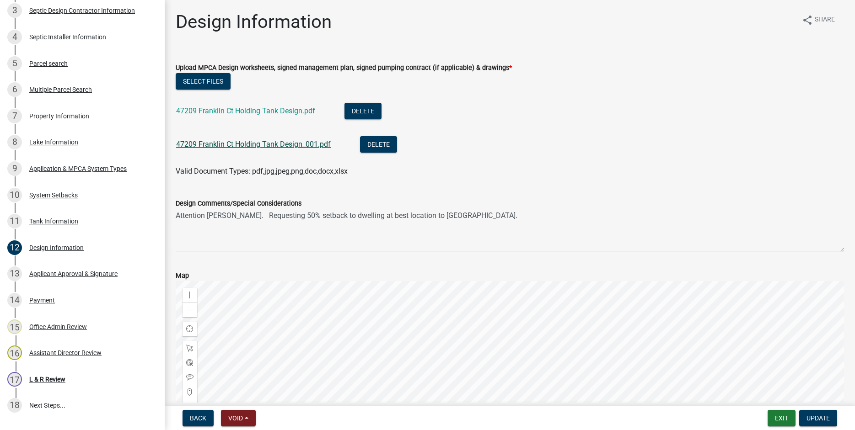
click at [244, 145] on link "47209 Franklin Ct Holding Tank Design_001.pdf" at bounding box center [253, 144] width 155 height 9
click at [227, 145] on link "47209 Franklin Ct Holding Tank Design_001.pdf" at bounding box center [253, 144] width 155 height 9
click at [818, 419] on span "Update" at bounding box center [817, 418] width 23 height 7
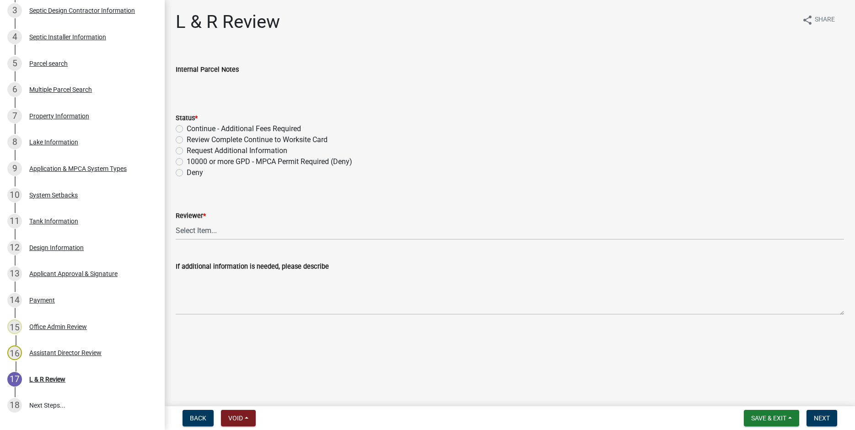
click at [187, 137] on label "Review Complete Continue to Worksite Card" at bounding box center [257, 139] width 141 height 11
click at [187, 137] on input "Review Complete Continue to Worksite Card" at bounding box center [190, 137] width 6 height 6
radio input "true"
click at [176, 221] on select "Select Item... Alexis Newark Andrea Perales Brittany Tollefson Elizabeth Plaste…" at bounding box center [510, 230] width 668 height 19
click option "Kyle Westergard" at bounding box center [0, 0] width 0 height 0
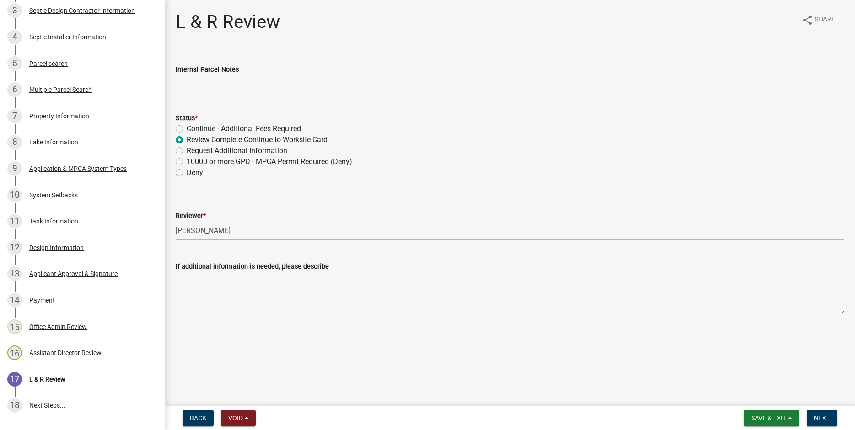
select select "e1d2cacb-a6d3-46ed-8bf4-5d9ea4660414"
click at [819, 417] on span "Next" at bounding box center [821, 418] width 16 height 7
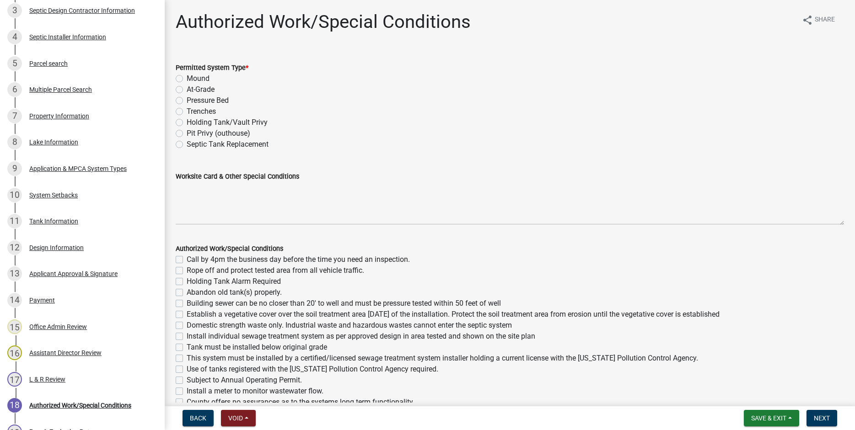
scroll to position [350, 0]
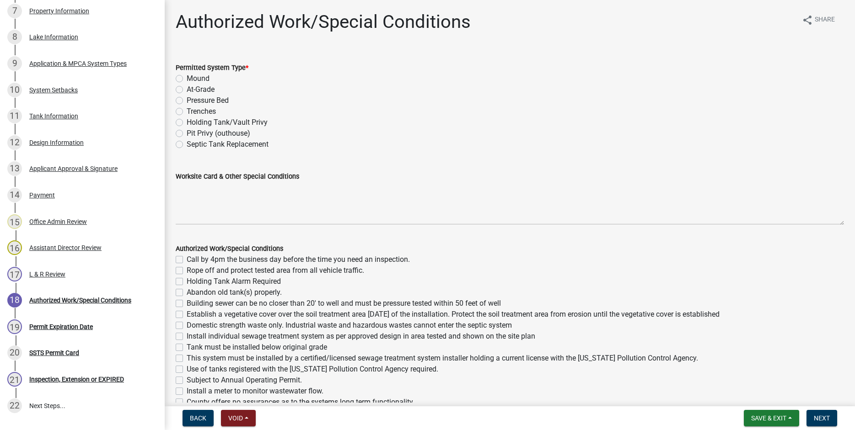
click at [187, 122] on label "Holding Tank/Vault Privy" at bounding box center [227, 122] width 81 height 11
click at [187, 122] on input "Holding Tank/Vault Privy" at bounding box center [190, 120] width 6 height 6
radio input "true"
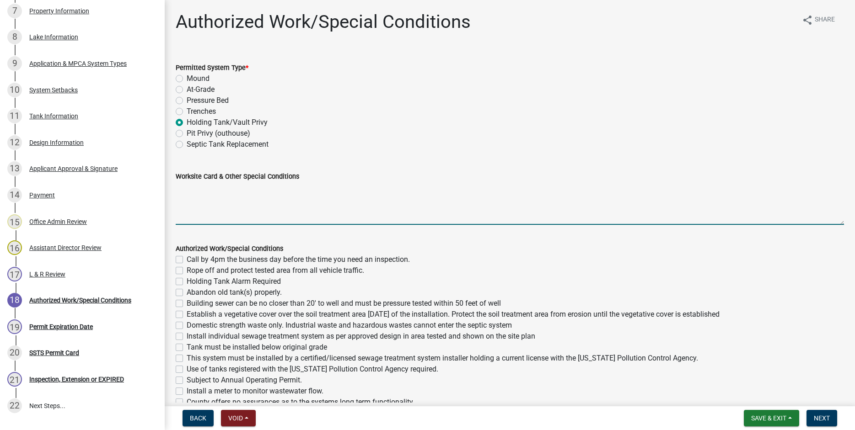
click at [193, 189] on textarea "Worksite Card & Other Special Conditions" at bounding box center [510, 203] width 668 height 43
type textarea "Install 1500 Gallon Holding Tank. 5' from cabin approved by KWW on 9-17-25."
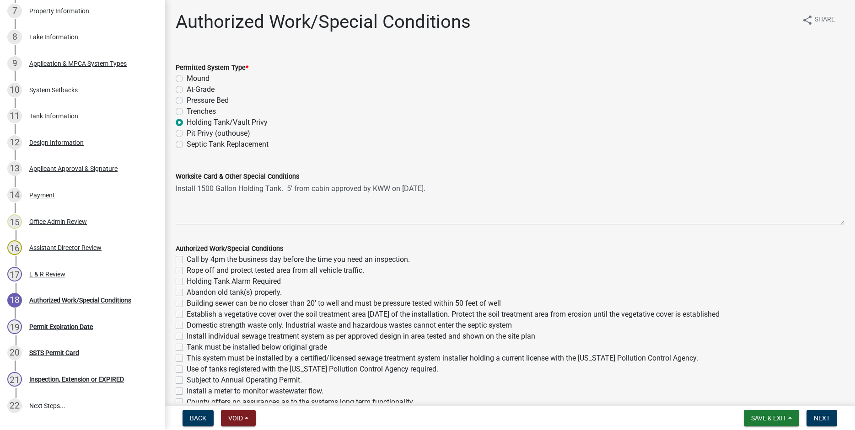
click at [187, 259] on label "Call by 4pm the business day before the time you need an inspection." at bounding box center [298, 259] width 223 height 11
click at [187, 259] on input "Call by 4pm the business day before the time you need an inspection." at bounding box center [190, 257] width 6 height 6
checkbox input "true"
checkbox input "false"
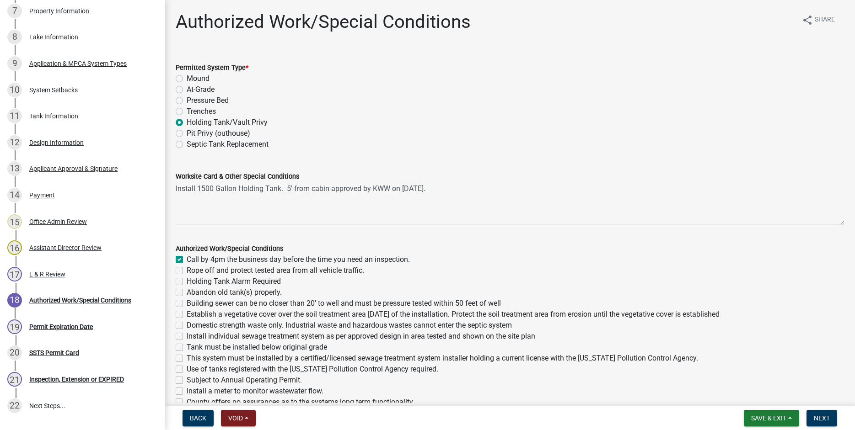
checkbox input "false"
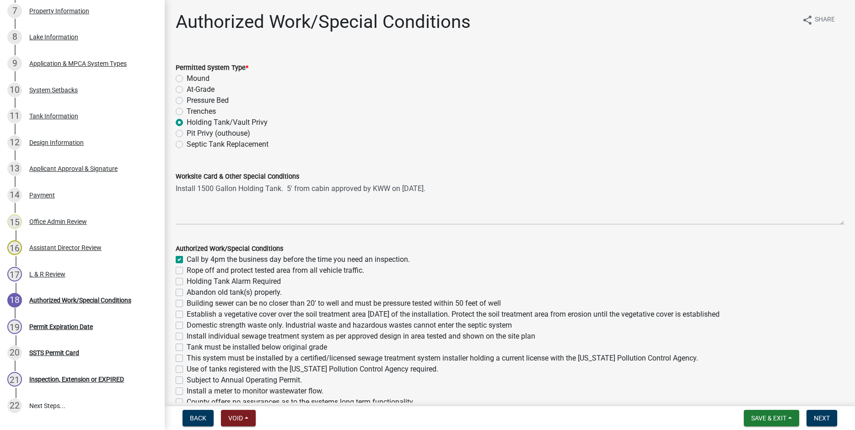
checkbox input "false"
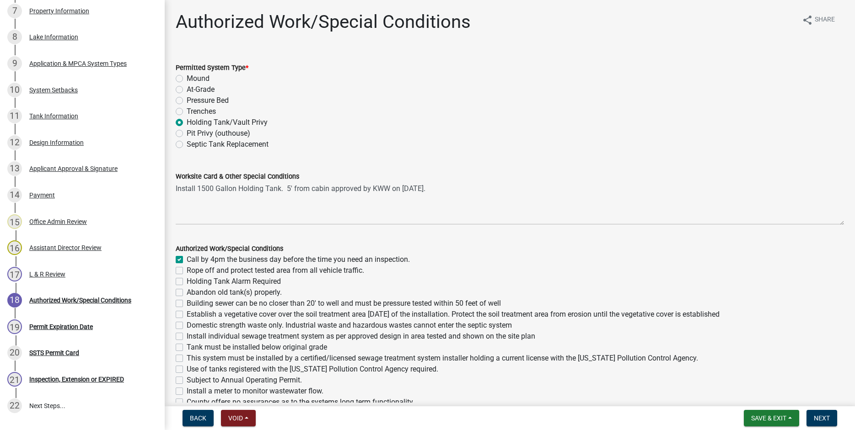
checkbox input "false"
click at [187, 282] on label "Holding Tank Alarm Required" at bounding box center [234, 281] width 94 height 11
click at [187, 282] on input "Holding Tank Alarm Required" at bounding box center [190, 279] width 6 height 6
checkbox input "true"
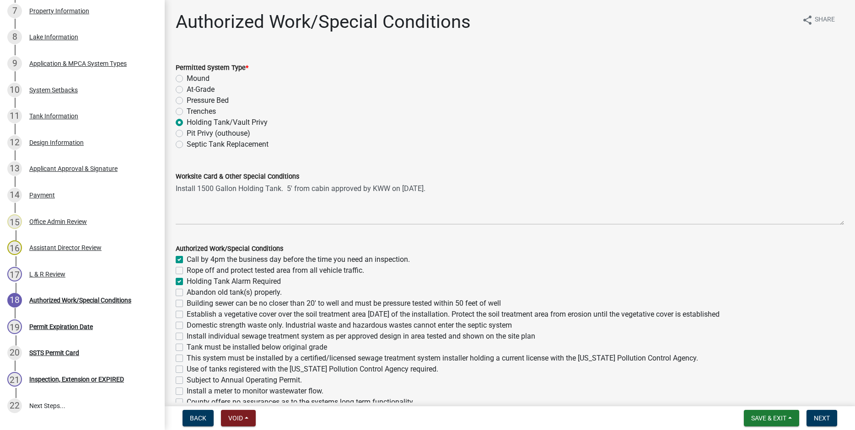
checkbox input "false"
checkbox input "true"
checkbox input "false"
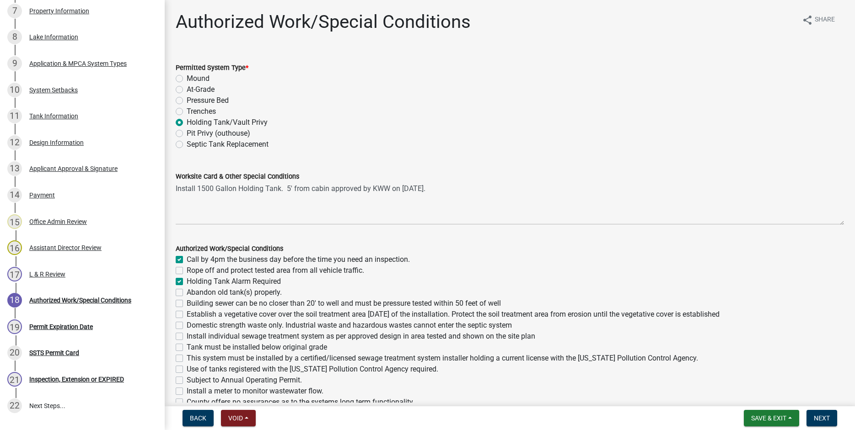
checkbox input "false"
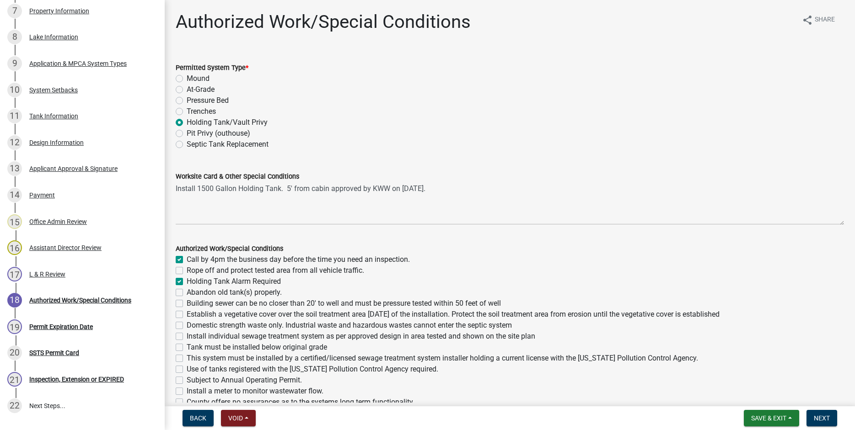
checkbox input "false"
click at [187, 293] on label "Abandon old tank(s) properly." at bounding box center [234, 292] width 95 height 11
click at [187, 293] on input "Abandon old tank(s) properly." at bounding box center [190, 290] width 6 height 6
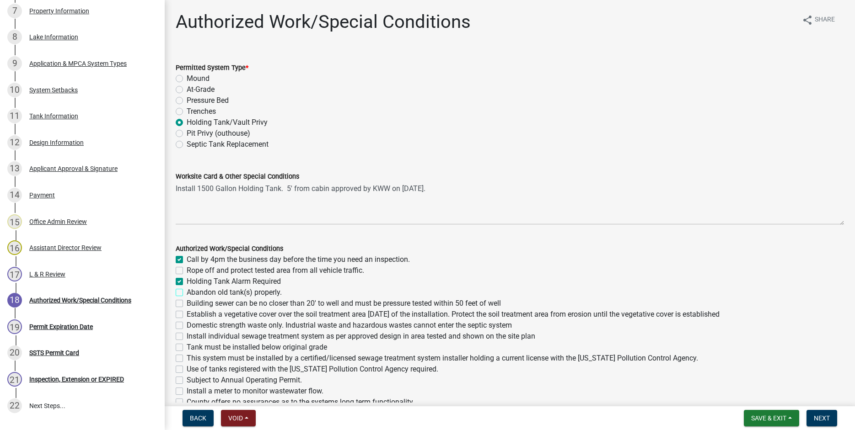
checkbox input "true"
checkbox input "false"
checkbox input "true"
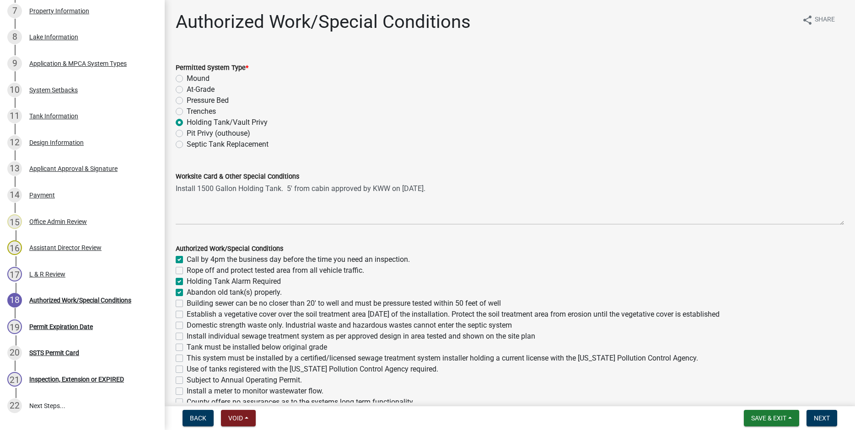
checkbox input "false"
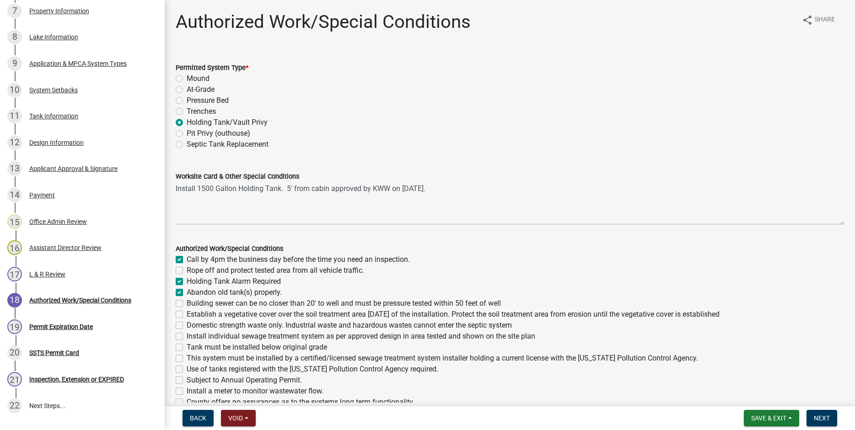
checkbox input "false"
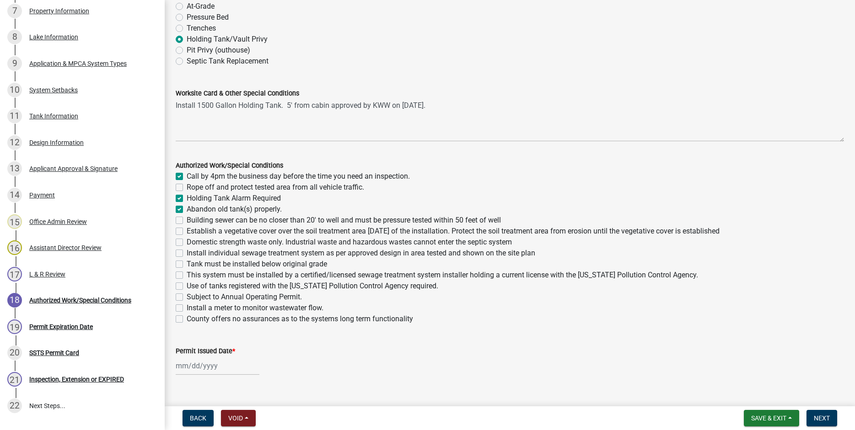
scroll to position [100, 0]
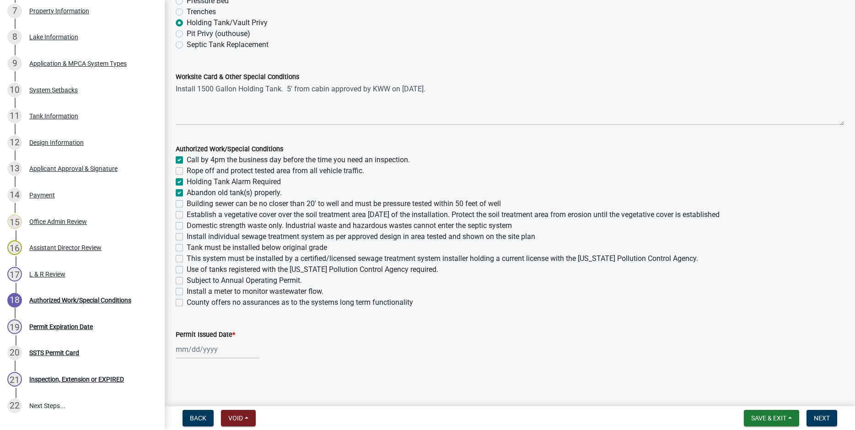
click at [187, 225] on label "Domestic strength waste only. Industrial waste and hazardous wastes cannot ente…" at bounding box center [349, 225] width 325 height 11
click at [187, 225] on input "Domestic strength waste only. Industrial waste and hazardous wastes cannot ente…" at bounding box center [190, 223] width 6 height 6
checkbox input "true"
checkbox input "false"
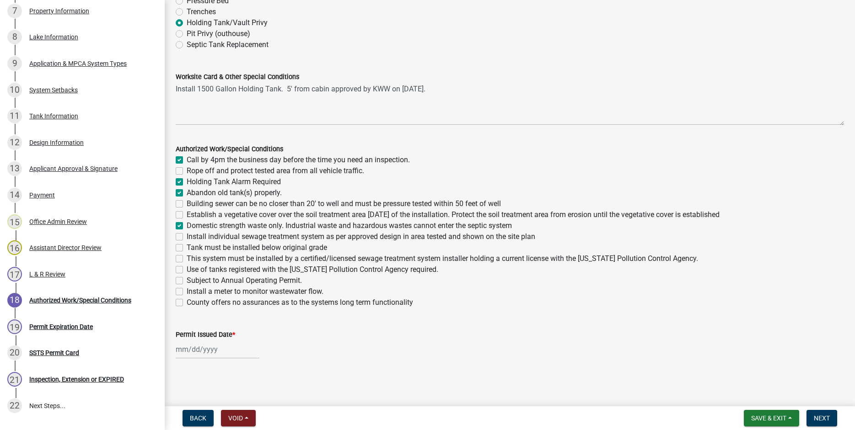
checkbox input "true"
checkbox input "false"
checkbox input "true"
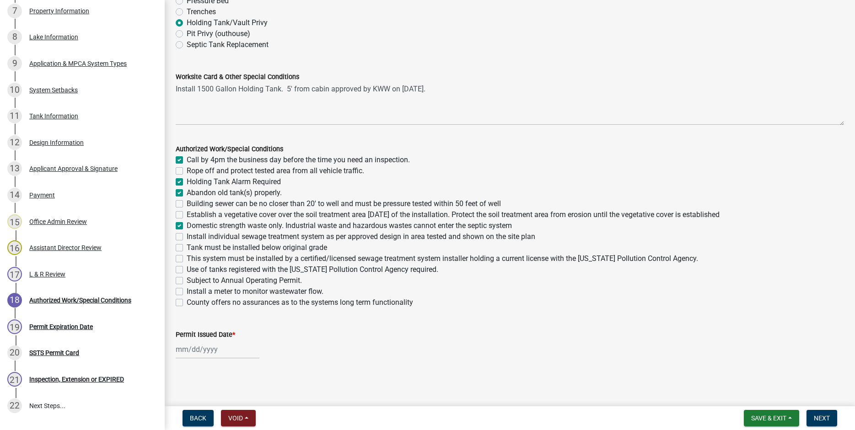
checkbox input "false"
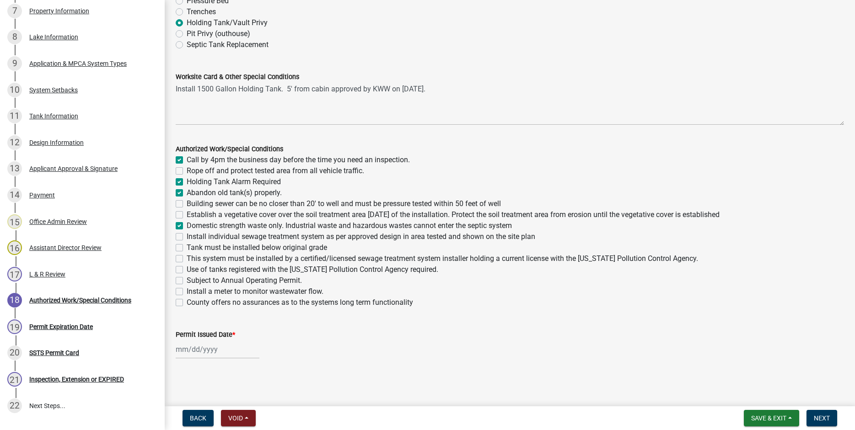
checkbox input "false"
click at [187, 239] on label "Install individual sewage treatment system as per approved design in area teste…" at bounding box center [361, 236] width 348 height 11
click at [187, 237] on input "Install individual sewage treatment system as per approved design in area teste…" at bounding box center [190, 234] width 6 height 6
checkbox input "true"
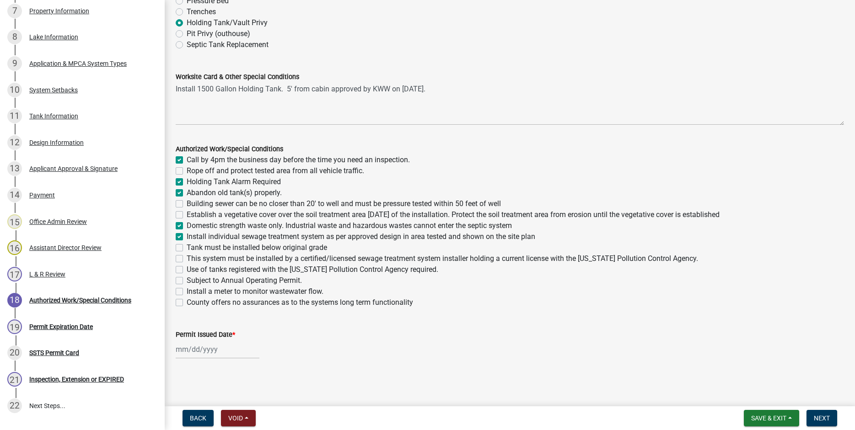
checkbox input "true"
checkbox input "false"
checkbox input "true"
checkbox input "false"
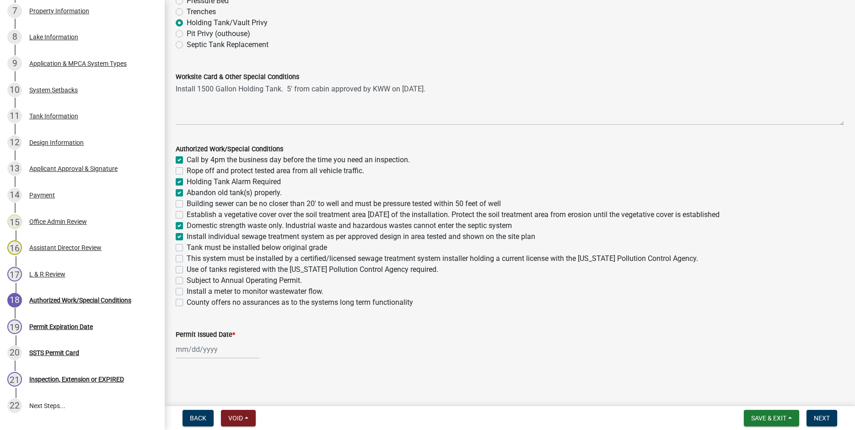
checkbox input "false"
checkbox input "true"
checkbox input "false"
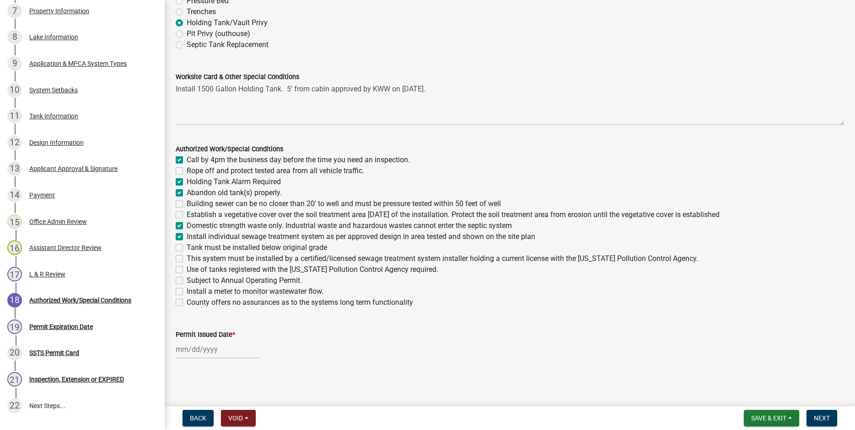
checkbox input "false"
click at [187, 260] on label "This system must be installed by a certified/licensed sewage treatment system i…" at bounding box center [442, 258] width 511 height 11
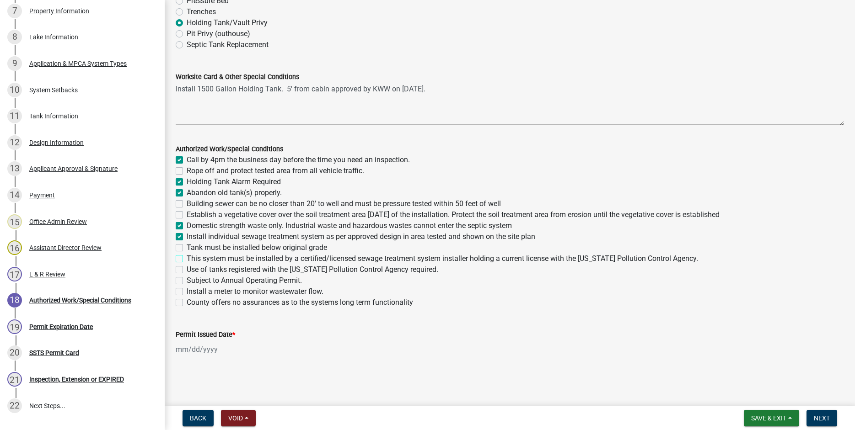
click at [187, 259] on input "This system must be installed by a certified/licensed sewage treatment system i…" at bounding box center [190, 256] width 6 height 6
checkbox input "true"
checkbox input "false"
checkbox input "true"
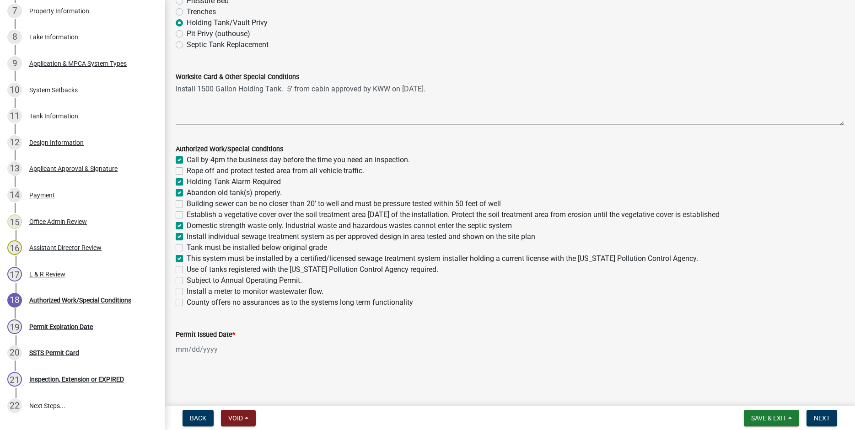
checkbox input "true"
checkbox input "false"
checkbox input "true"
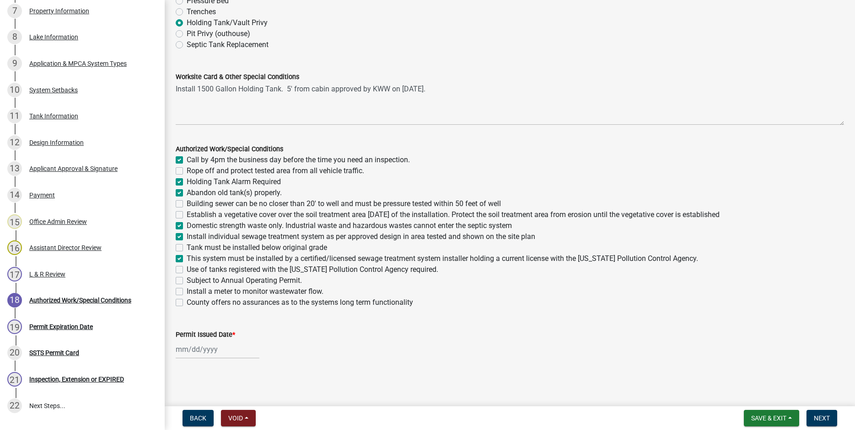
checkbox input "false"
checkbox input "true"
checkbox input "false"
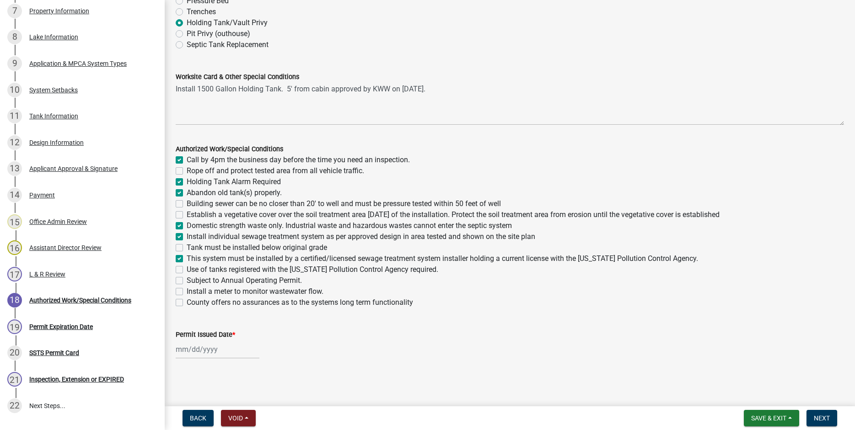
checkbox input "false"
click at [187, 272] on label "Use of tanks registered with the Minnesota Pollution Control Agency required." at bounding box center [312, 269] width 251 height 11
click at [187, 270] on input "Use of tanks registered with the Minnesota Pollution Control Agency required." at bounding box center [190, 267] width 6 height 6
checkbox input "true"
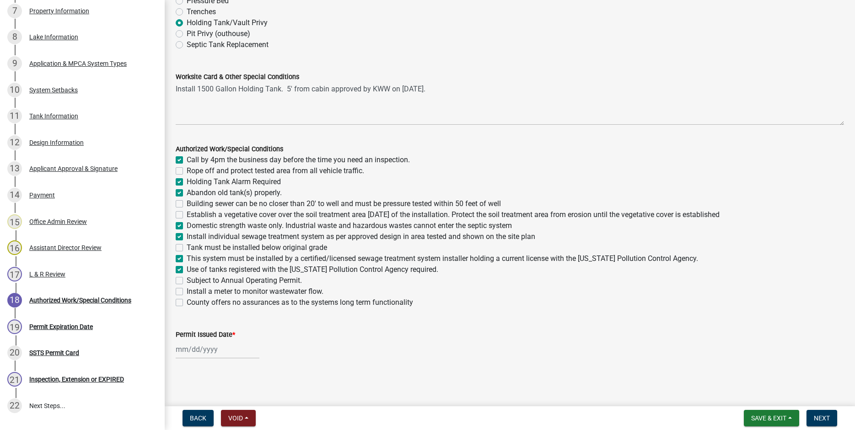
checkbox input "false"
checkbox input "true"
checkbox input "false"
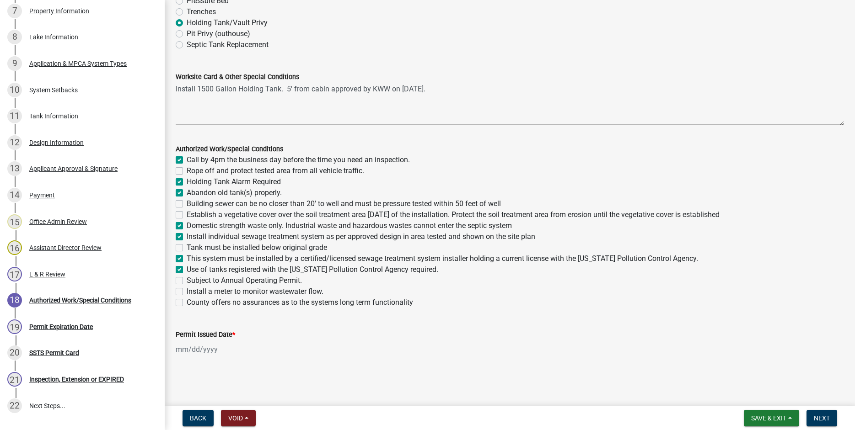
checkbox input "true"
checkbox input "false"
checkbox input "true"
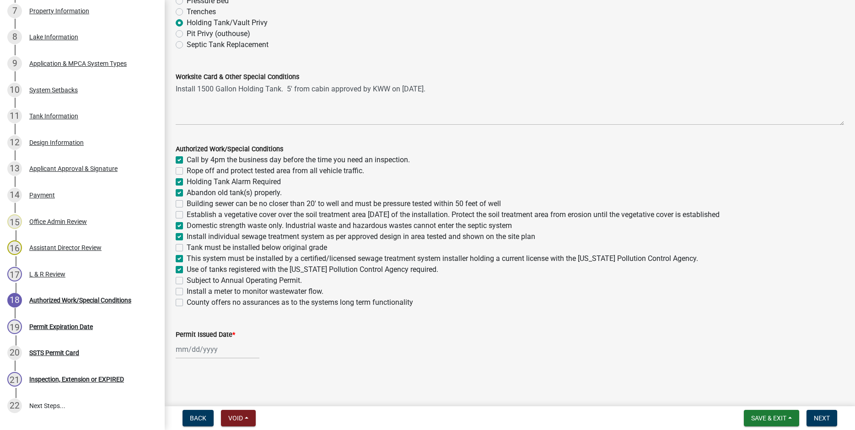
checkbox input "false"
click at [187, 300] on label "County offers no assurances as to the systems long term functionality" at bounding box center [300, 302] width 226 height 11
click at [187, 300] on input "County offers no assurances as to the systems long term functionality" at bounding box center [190, 300] width 6 height 6
checkbox input "true"
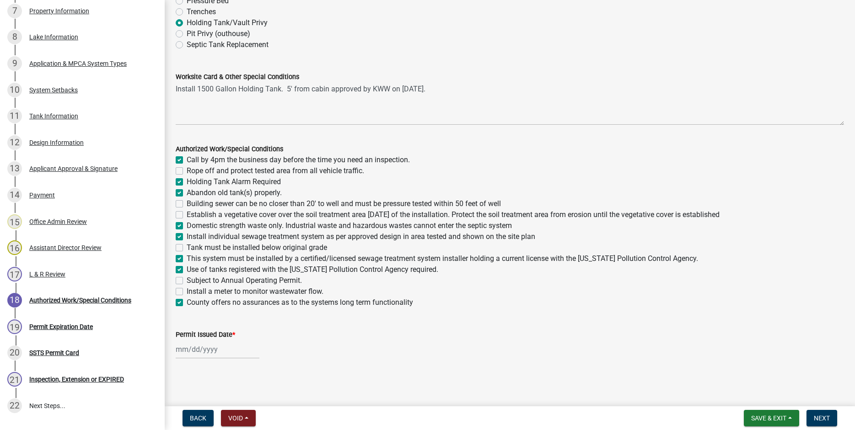
checkbox input "true"
checkbox input "false"
checkbox input "true"
checkbox input "false"
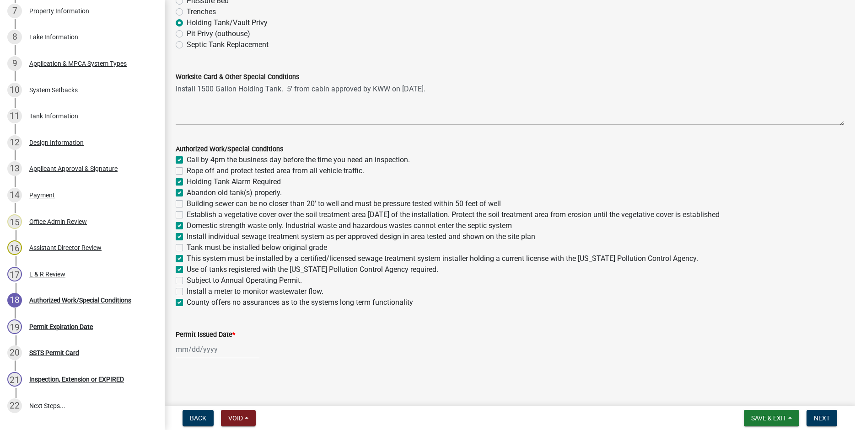
checkbox input "false"
checkbox input "true"
checkbox input "false"
checkbox input "true"
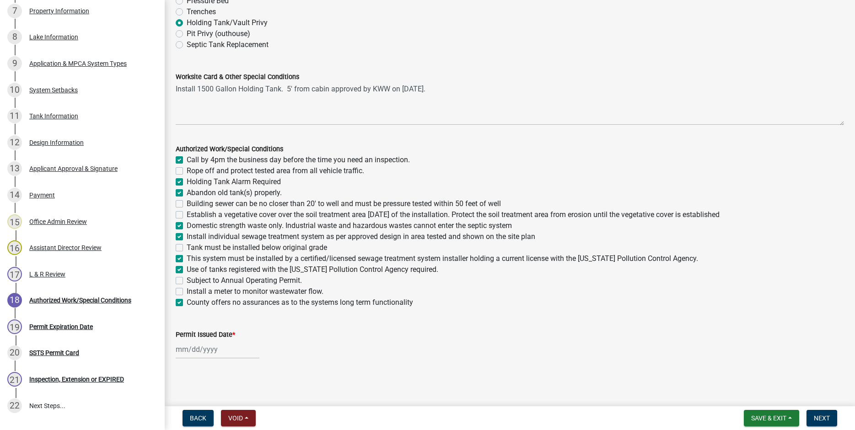
checkbox input "true"
checkbox input "false"
checkbox input "true"
click at [187, 246] on label "Tank must be installed below original grade" at bounding box center [257, 247] width 140 height 11
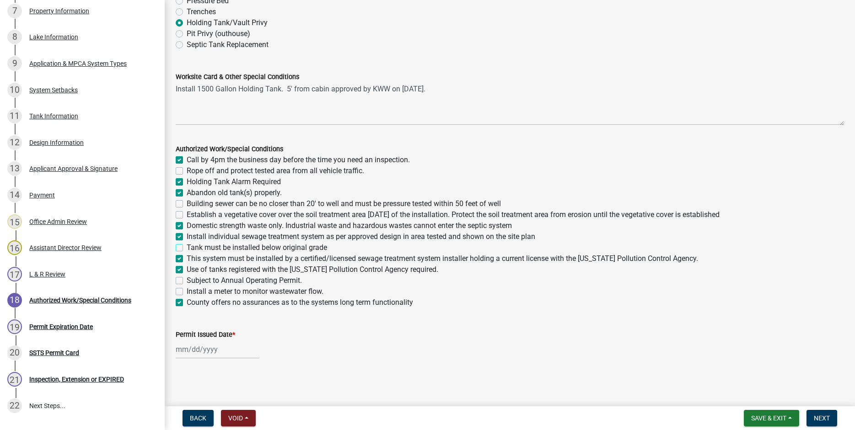
click at [187, 246] on input "Tank must be installed below original grade" at bounding box center [190, 245] width 6 height 6
checkbox input "true"
checkbox input "false"
checkbox input "true"
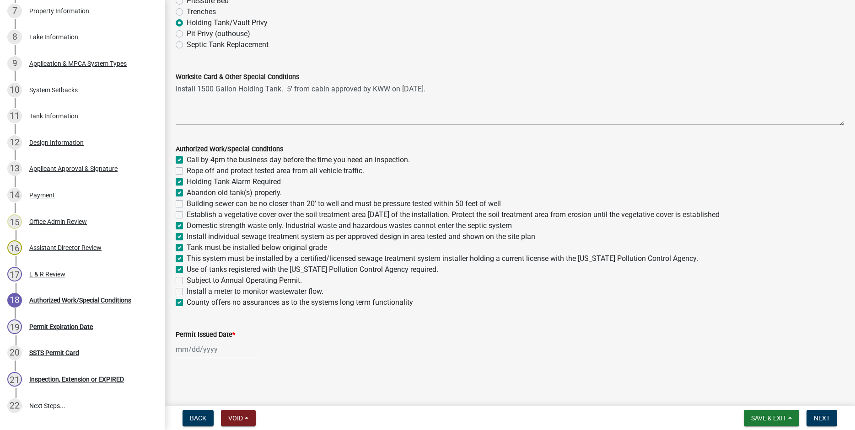
checkbox input "true"
checkbox input "false"
checkbox input "true"
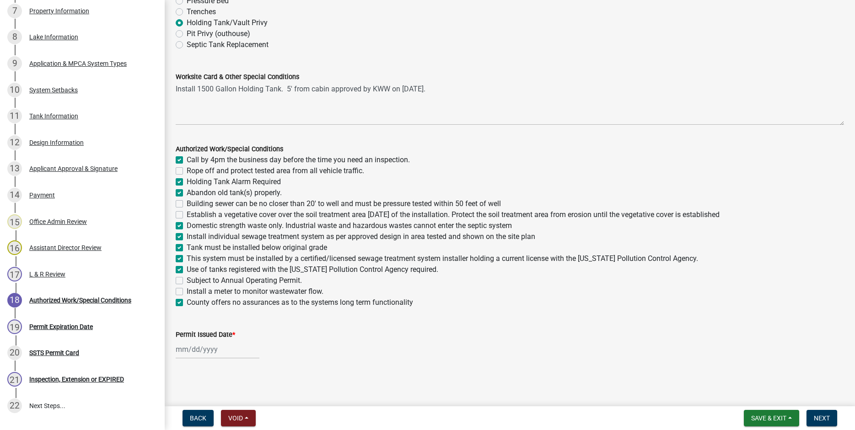
checkbox input "true"
checkbox input "false"
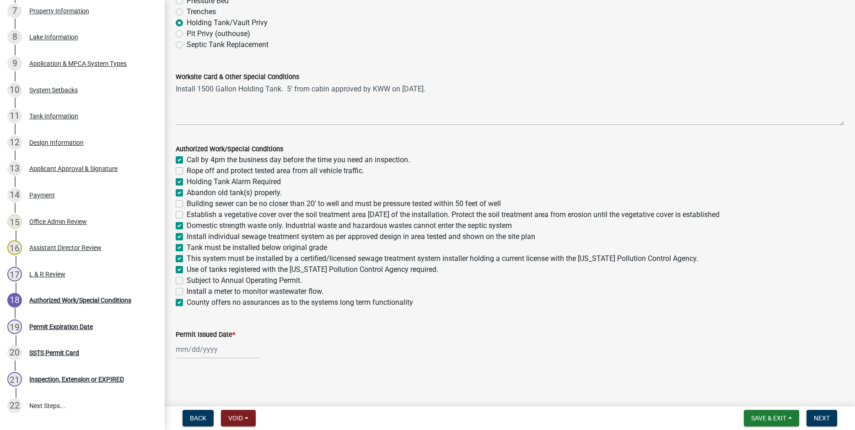
checkbox input "true"
click at [187, 248] on label "Tank must be installed below original grade" at bounding box center [257, 247] width 140 height 11
click at [187, 248] on input "Tank must be installed below original grade" at bounding box center [190, 245] width 6 height 6
checkbox input "false"
checkbox input "true"
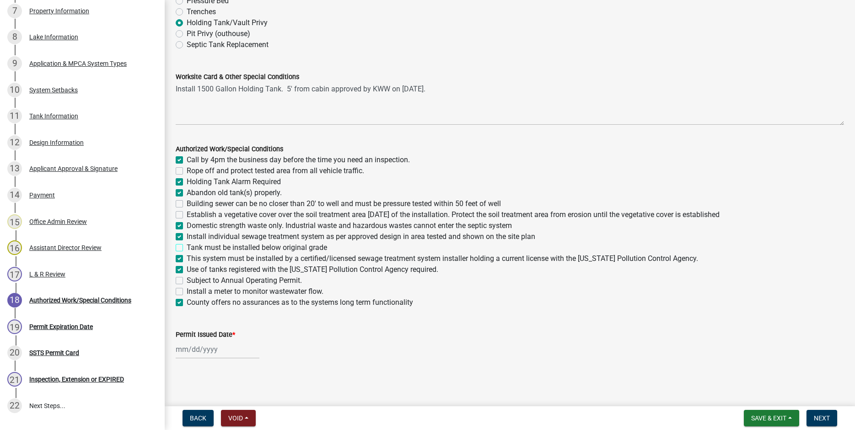
checkbox input "false"
checkbox input "true"
checkbox input "false"
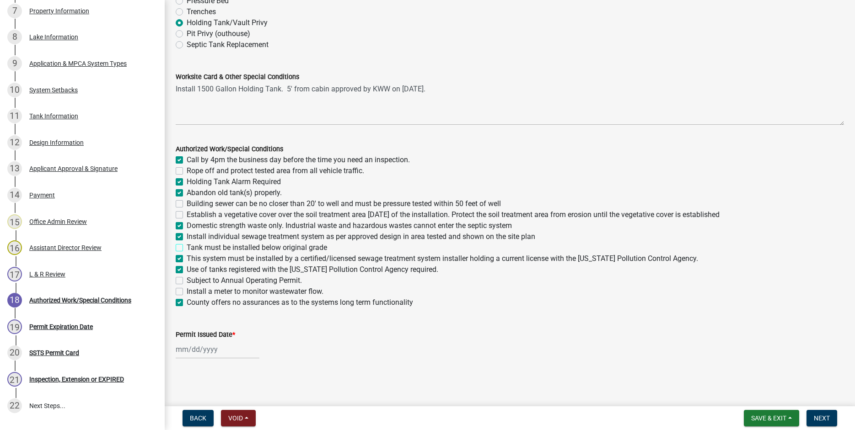
checkbox input "true"
checkbox input "false"
checkbox input "true"
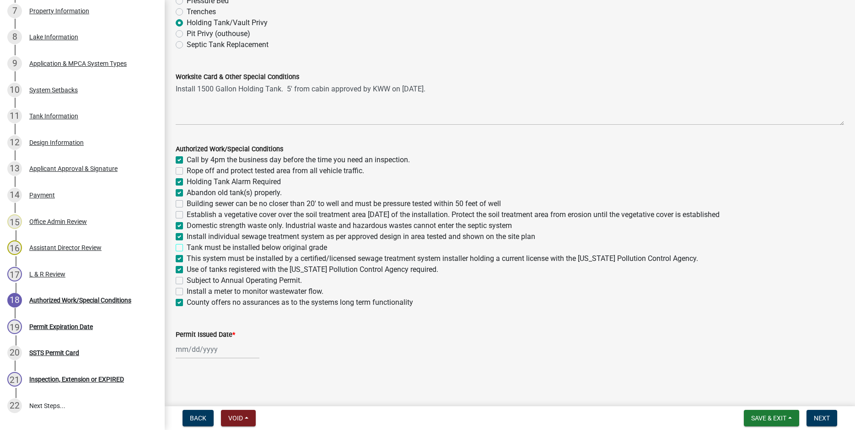
checkbox input "false"
checkbox input "true"
select select "9"
select select "2025"
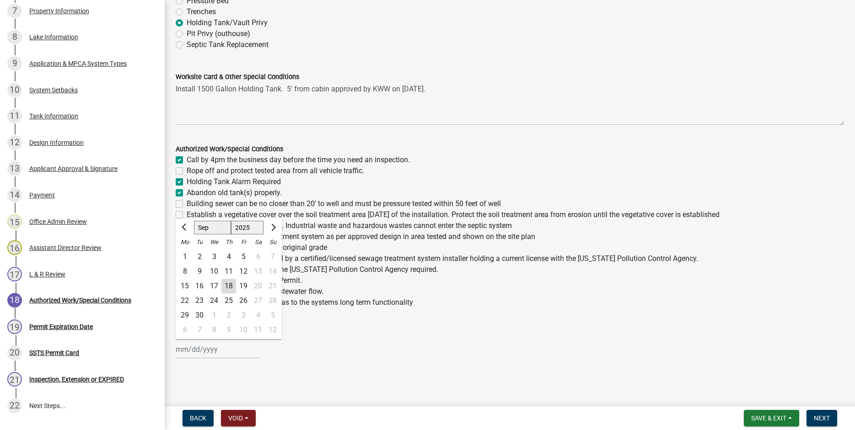
click at [191, 350] on input "Permit Issued Date *" at bounding box center [218, 349] width 84 height 19
click at [231, 286] on div "18" at bounding box center [228, 286] width 15 height 15
type input "[DATE]"
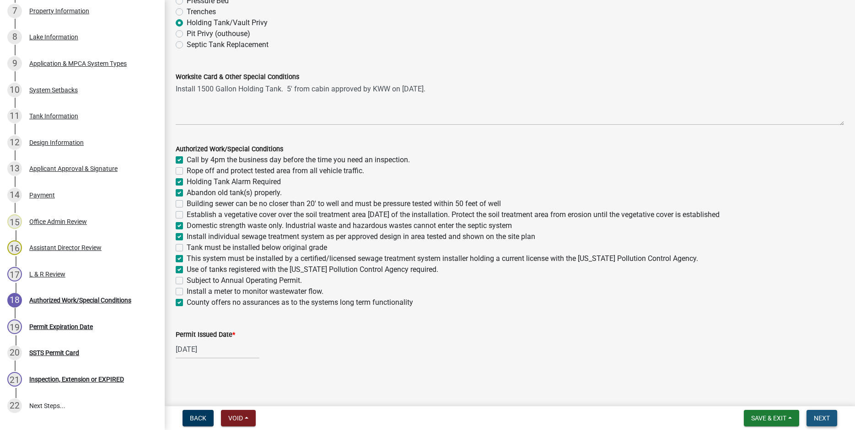
click at [823, 421] on span "Next" at bounding box center [821, 418] width 16 height 7
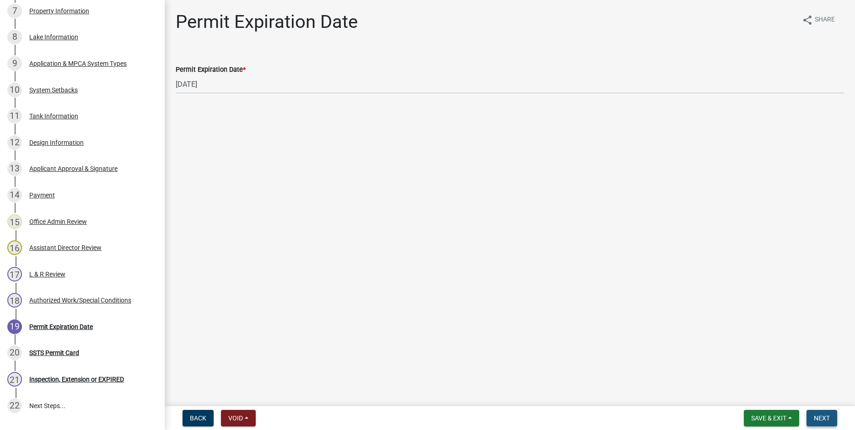
click at [820, 417] on span "Next" at bounding box center [821, 418] width 16 height 7
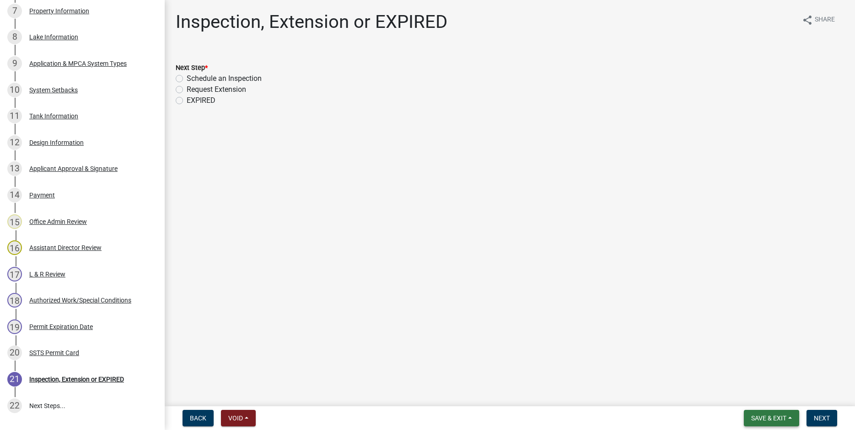
click at [764, 414] on button "Save & Exit" at bounding box center [770, 418] width 55 height 16
click at [753, 397] on button "Save & Exit" at bounding box center [762, 395] width 73 height 22
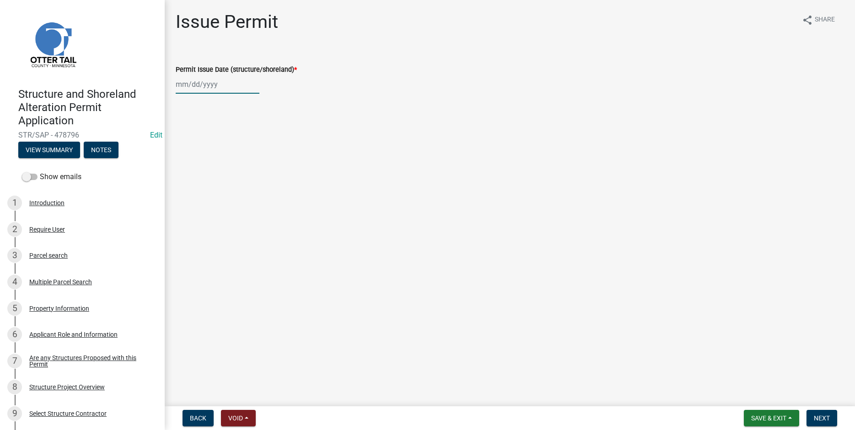
click at [185, 82] on input "Permit Issue Date (structure/shoreland) *" at bounding box center [218, 84] width 84 height 19
select select "9"
select select "2025"
click at [230, 161] on div "18" at bounding box center [228, 162] width 15 height 15
type input "[DATE]"
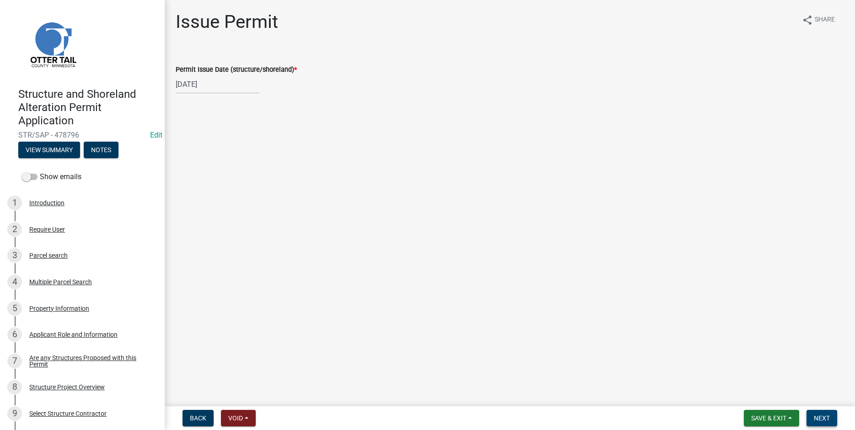
click at [823, 417] on span "Next" at bounding box center [821, 418] width 16 height 7
drag, startPoint x: 828, startPoint y: 418, endPoint x: 821, endPoint y: 417, distance: 7.0
click at [827, 419] on span "Next" at bounding box center [821, 418] width 16 height 7
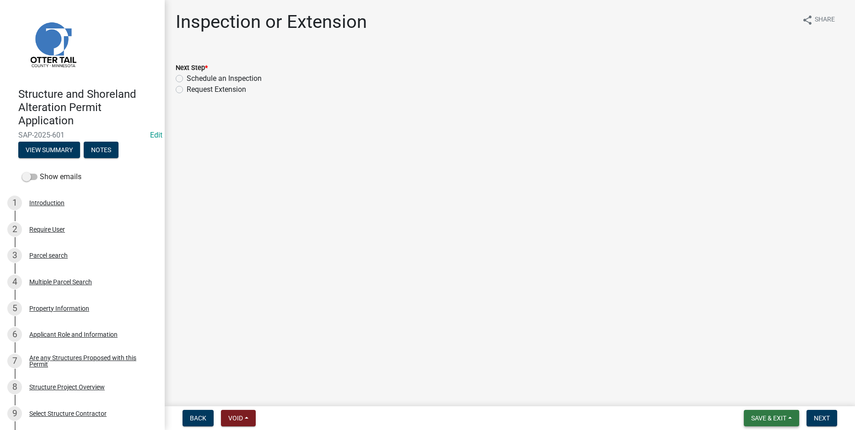
click at [771, 418] on span "Save & Exit" at bounding box center [768, 418] width 35 height 7
click at [772, 392] on button "Save & Exit" at bounding box center [762, 395] width 73 height 22
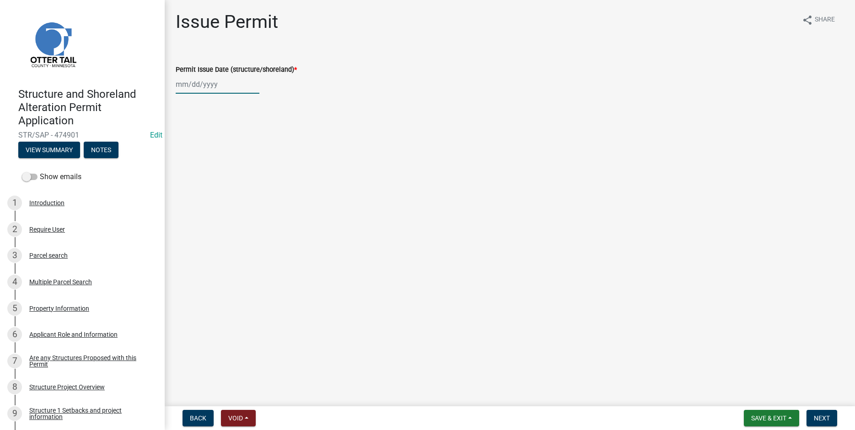
click at [211, 84] on input "Permit Issue Date (structure/shoreland) *" at bounding box center [218, 84] width 84 height 19
select select "9"
select select "2025"
click at [229, 160] on div "18" at bounding box center [228, 162] width 15 height 15
type input "[DATE]"
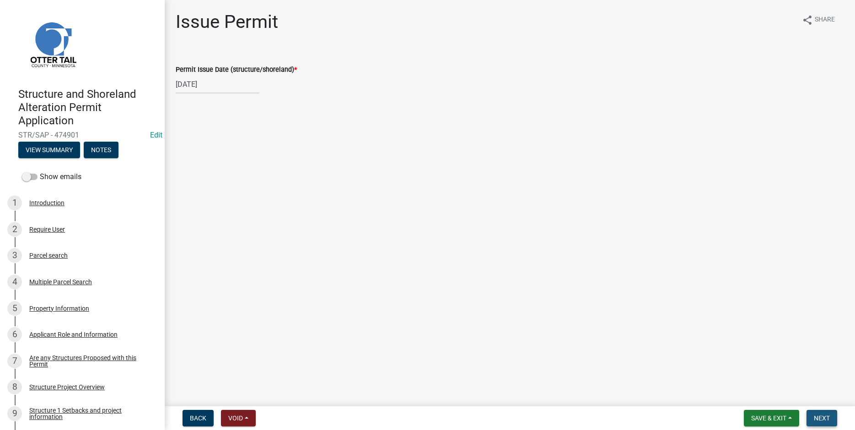
click at [822, 419] on span "Next" at bounding box center [821, 418] width 16 height 7
click at [822, 418] on span "Next" at bounding box center [821, 418] width 16 height 7
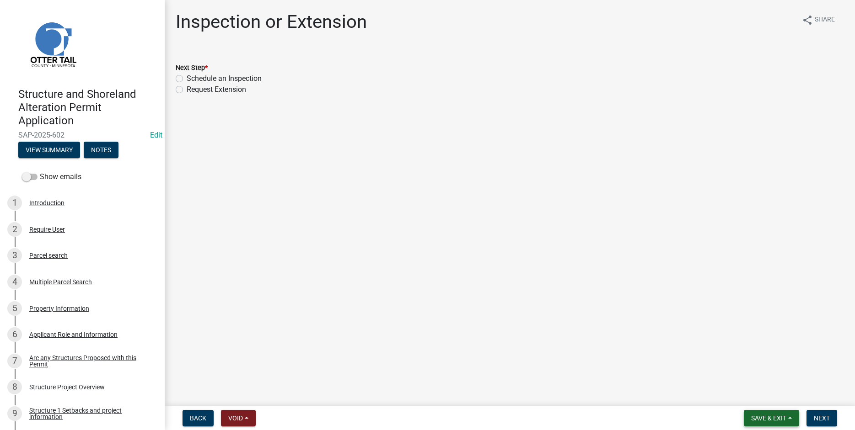
click at [763, 421] on span "Save & Exit" at bounding box center [768, 418] width 35 height 7
click at [760, 393] on button "Save & Exit" at bounding box center [762, 395] width 73 height 22
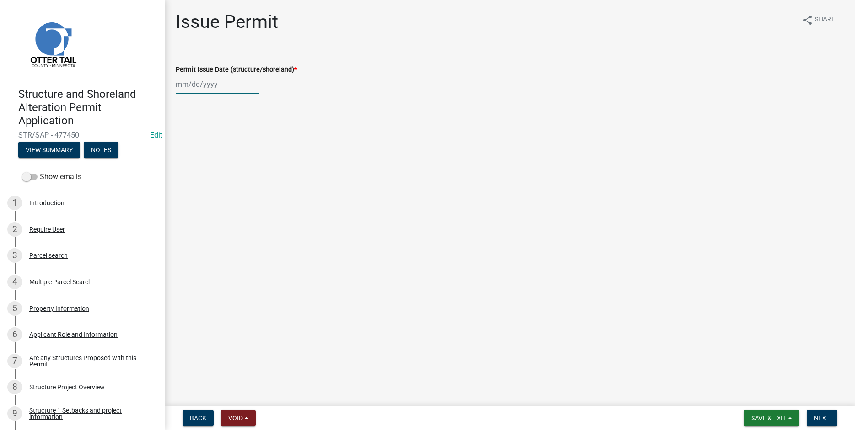
click at [198, 83] on input "Permit Issue Date (structure/shoreland) *" at bounding box center [218, 84] width 84 height 19
select select "9"
select select "2025"
click at [230, 161] on div "18" at bounding box center [228, 162] width 15 height 15
type input "[DATE]"
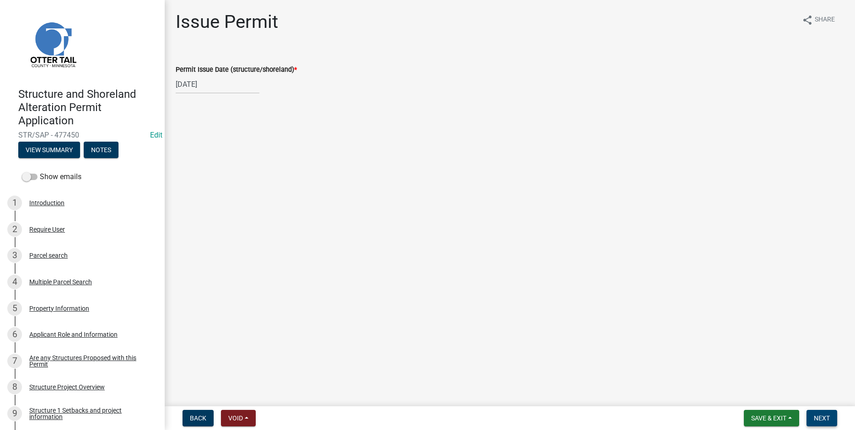
click at [821, 419] on span "Next" at bounding box center [821, 418] width 16 height 7
click at [819, 421] on span "Next" at bounding box center [821, 418] width 16 height 7
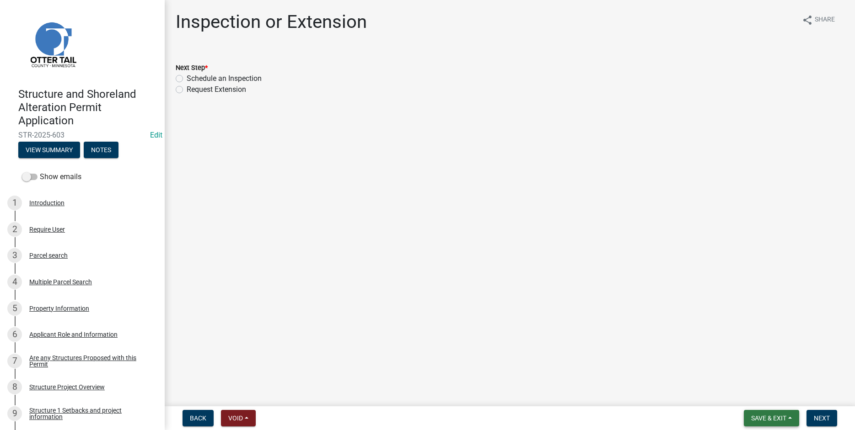
click at [778, 417] on span "Save & Exit" at bounding box center [768, 418] width 35 height 7
click at [748, 398] on button "Save & Exit" at bounding box center [762, 395] width 73 height 22
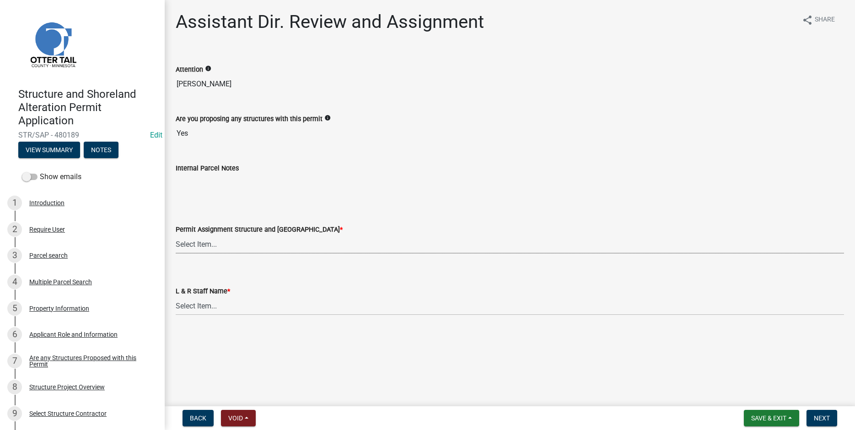
click at [176, 235] on select "Select Item... [PERSON_NAME] ([EMAIL_ADDRESS][DOMAIN_NAME]) [PERSON_NAME] ([EMA…" at bounding box center [510, 244] width 668 height 19
click option "Emma Swenson (eswenson@ottertailcounty.gov)" at bounding box center [0, 0] width 0 height 0
select select "59604e5d-1b2c-4ad9-afb6-8cdca293e639"
click at [176, 297] on select "Select Item... Alexis Newark Amy Busko Andrea Perales Brittany Tollefson Christ…" at bounding box center [510, 306] width 668 height 19
click option "Elizabeth Plaster" at bounding box center [0, 0] width 0 height 0
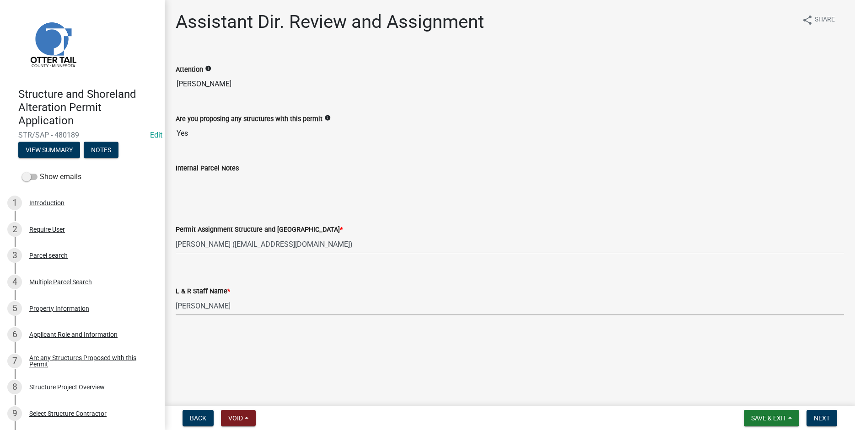
click at [176, 297] on select "Select Item... Alexis Newark Amy Busko Andrea Perales Brittany Tollefson Christ…" at bounding box center [510, 306] width 668 height 19
click option "Emma Swenson" at bounding box center [0, 0] width 0 height 0
select select "190fd4c8-42ef-492b-a4a0-a0213555944c"
click at [821, 418] on span "Next" at bounding box center [821, 418] width 16 height 7
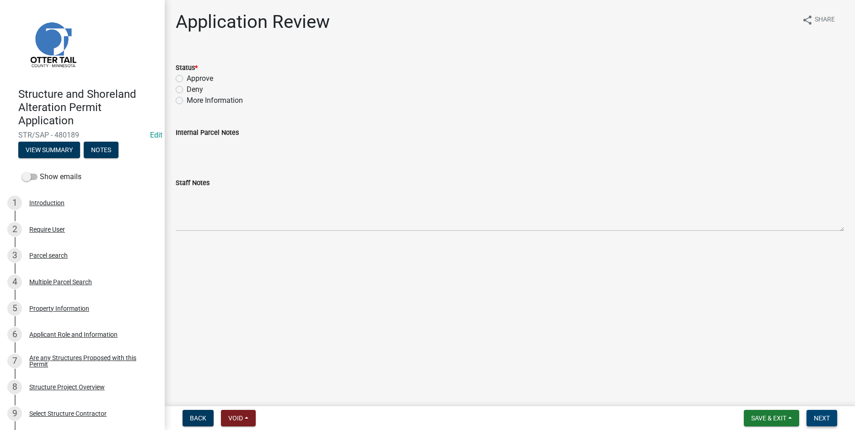
click at [823, 418] on span "Next" at bounding box center [821, 418] width 16 height 7
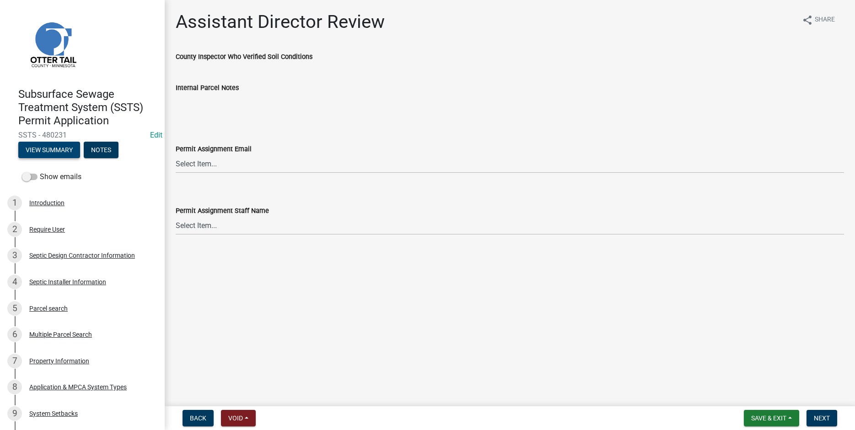
click at [48, 150] on button "View Summary" at bounding box center [49, 150] width 62 height 16
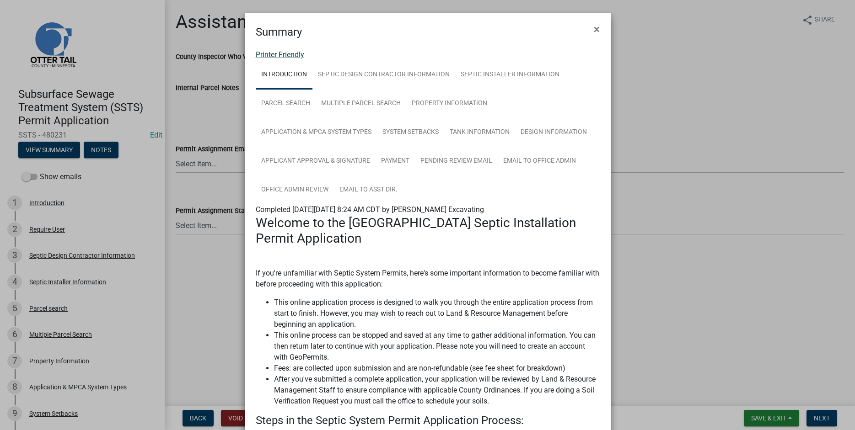
click at [272, 53] on link "Printer Friendly" at bounding box center [280, 54] width 48 height 9
click at [597, 29] on span "×" at bounding box center [596, 29] width 6 height 13
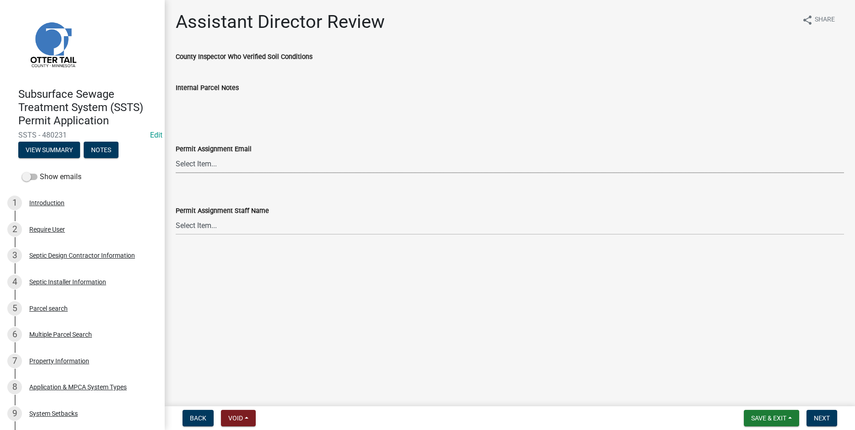
click at [176, 155] on select "Select Item... [PERSON_NAME] ([EMAIL_ADDRESS][DOMAIN_NAME]) [PERSON_NAME] ([EMA…" at bounding box center [510, 164] width 668 height 19
click option "[PERSON_NAME] ([EMAIL_ADDRESS][DOMAIN_NAME])" at bounding box center [0, 0] width 0 height 0
select select "318b8207-6619-4c37-8bd8-783b28c7307f"
click at [176, 216] on select "Select Item... [PERSON_NAME] [PERSON_NAME] [PERSON_NAME] [PERSON_NAME] [PERSON_…" at bounding box center [510, 225] width 668 height 19
click option "[PERSON_NAME]" at bounding box center [0, 0] width 0 height 0
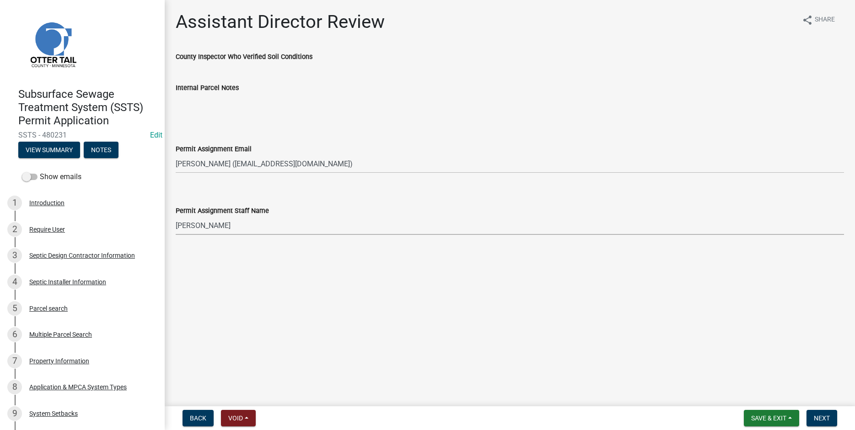
select select "ab2e7446-72a0-49c6-a36a-5181bad2fe68"
click at [821, 417] on span "Next" at bounding box center [821, 418] width 16 height 7
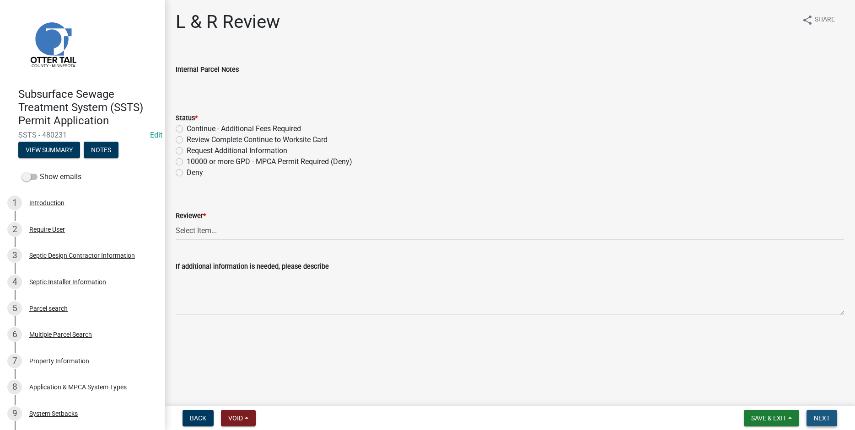
click at [821, 422] on span "Next" at bounding box center [821, 418] width 16 height 7
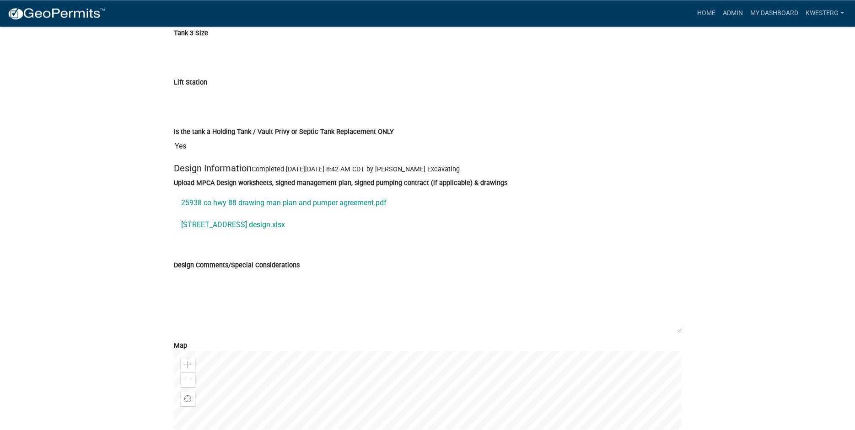
scroll to position [2950, 0]
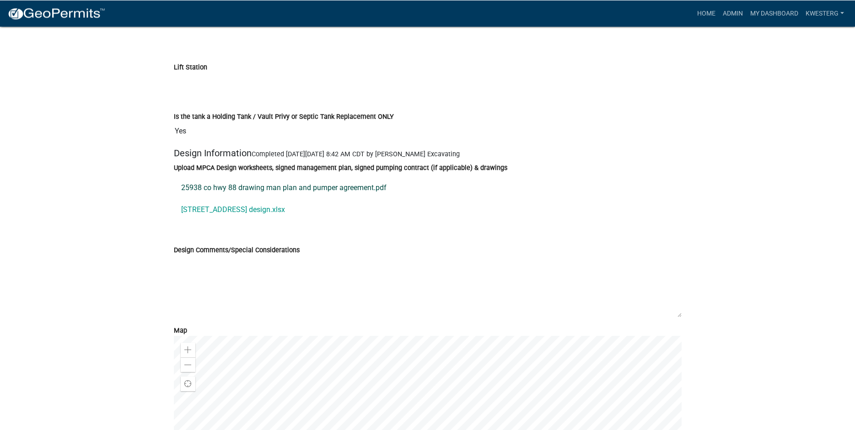
click at [243, 193] on link "25938 co hwy 88 drawing man plan and pumper agreement.pdf" at bounding box center [428, 188] width 508 height 22
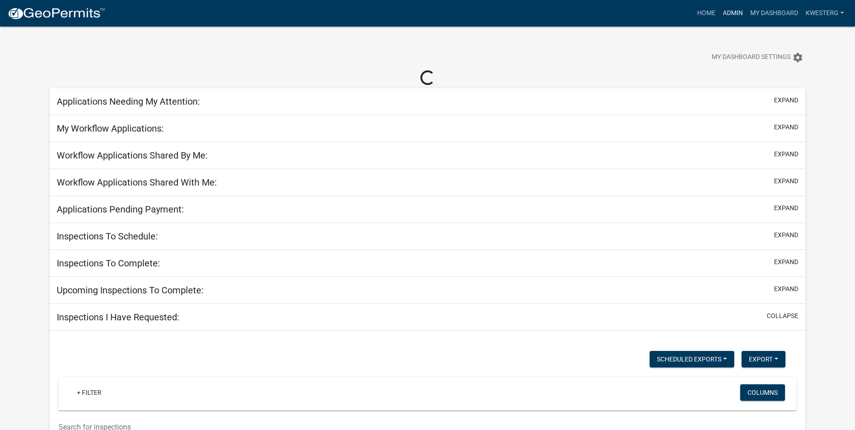
click at [731, 10] on link "Admin" at bounding box center [732, 13] width 27 height 17
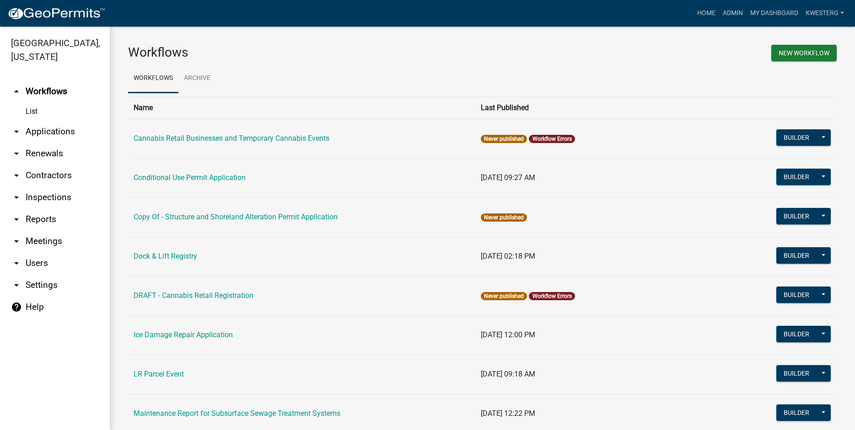
click at [46, 133] on link "arrow_drop_down Applications" at bounding box center [55, 132] width 110 height 22
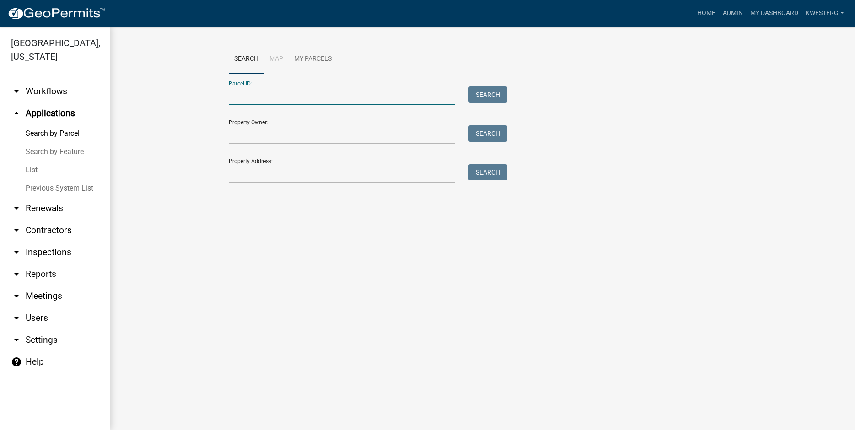
paste input "20000990571000"
type input "20000990571000"
click at [488, 94] on button "Search" at bounding box center [487, 94] width 39 height 16
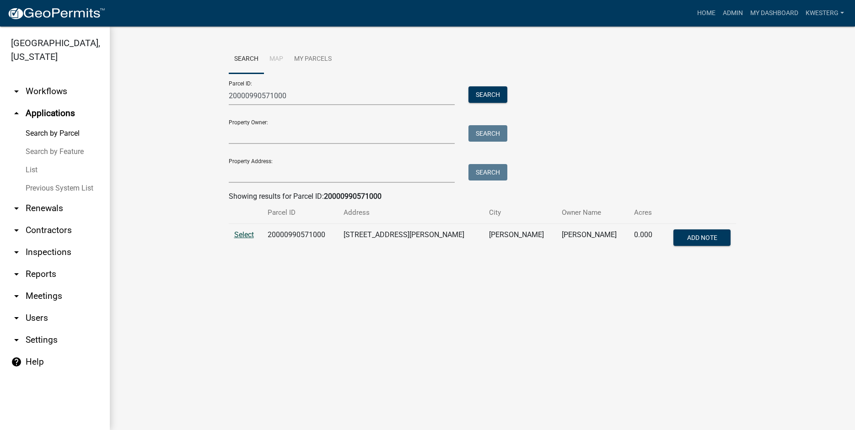
click at [244, 233] on span "Select" at bounding box center [244, 234] width 20 height 9
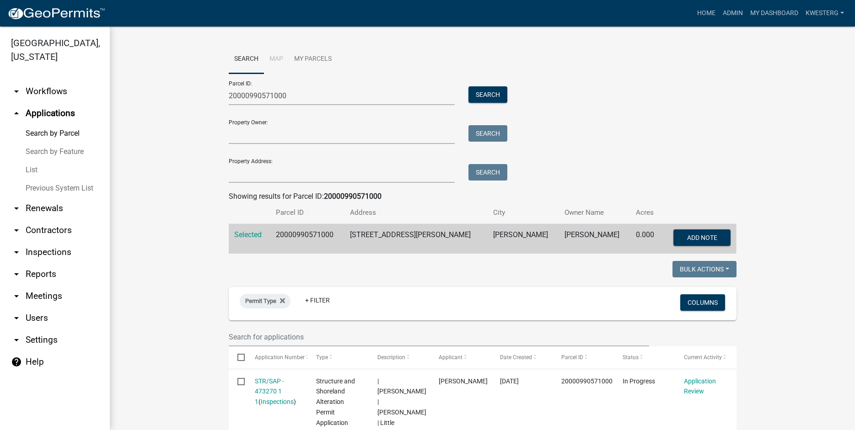
scroll to position [313, 0]
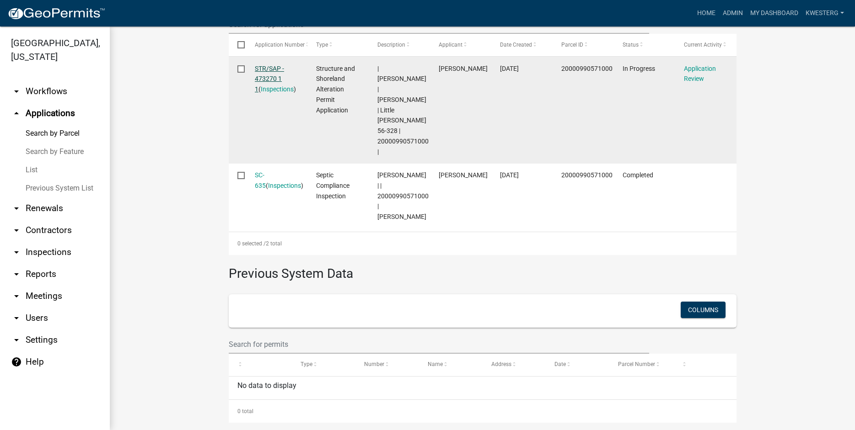
click at [269, 72] on link "STR/SAP - 473270 1 1" at bounding box center [269, 79] width 29 height 28
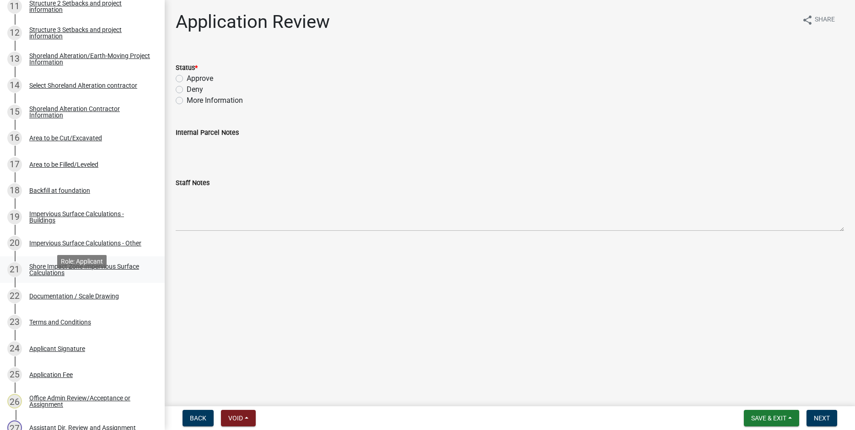
scroll to position [466, 0]
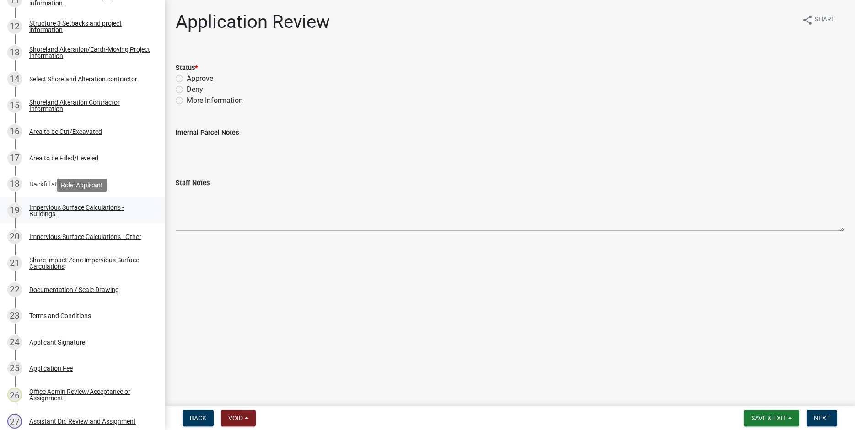
click at [43, 209] on div "Impervious Surface Calculations - Buildings" at bounding box center [89, 210] width 121 height 13
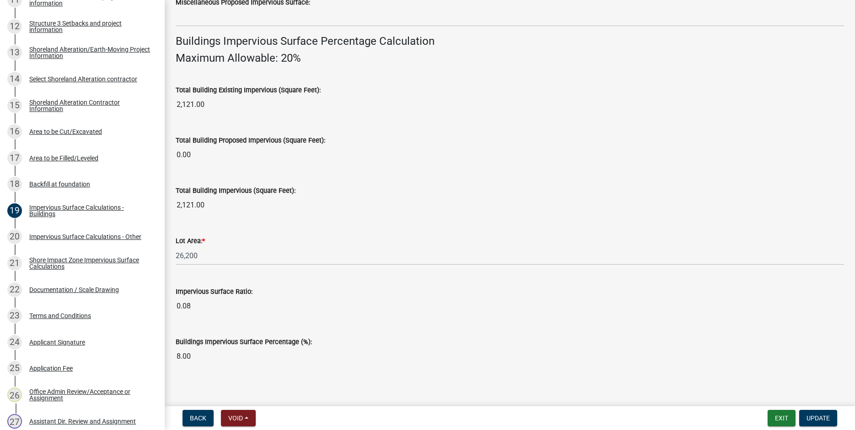
scroll to position [606, 0]
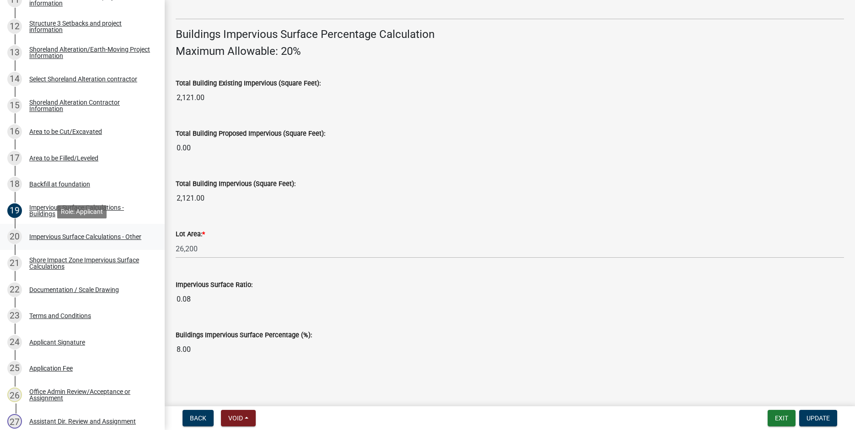
click at [39, 237] on div "Impervious Surface Calculations - Other" at bounding box center [85, 237] width 112 height 6
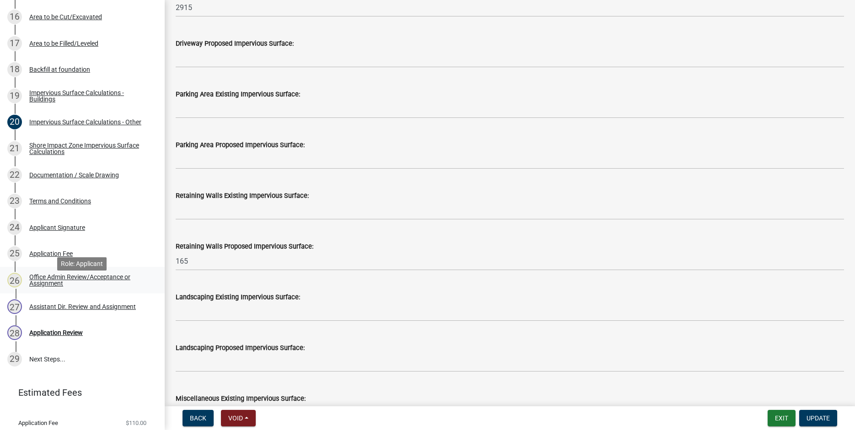
scroll to position [583, 0]
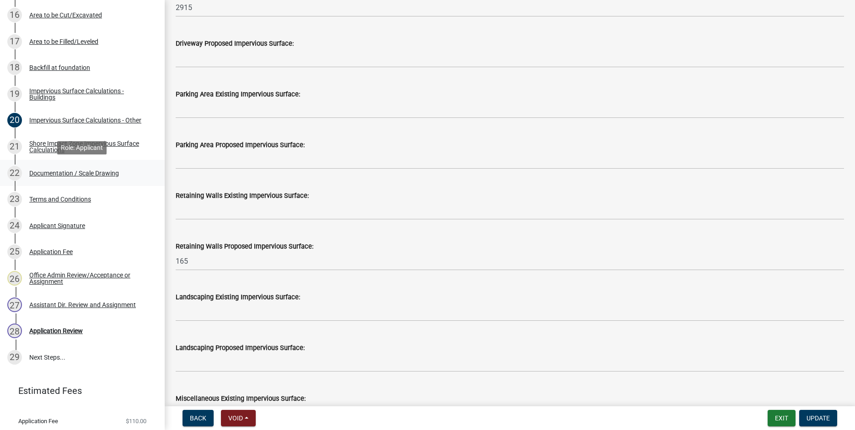
click at [58, 173] on div "Documentation / Scale Drawing" at bounding box center [74, 173] width 90 height 6
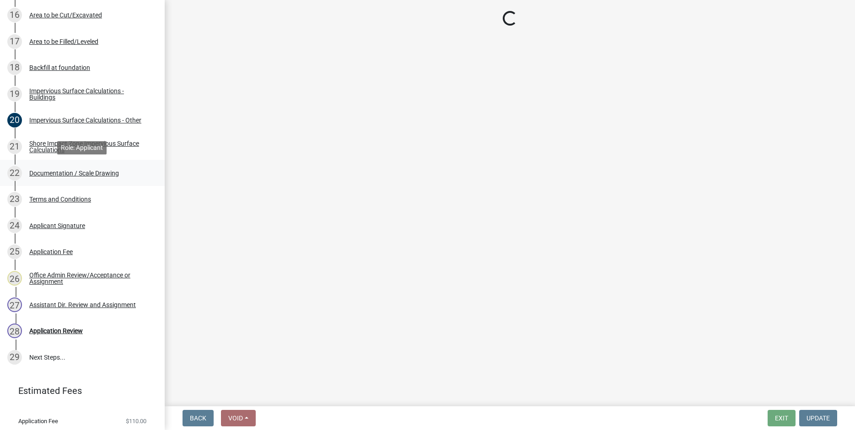
scroll to position [0, 0]
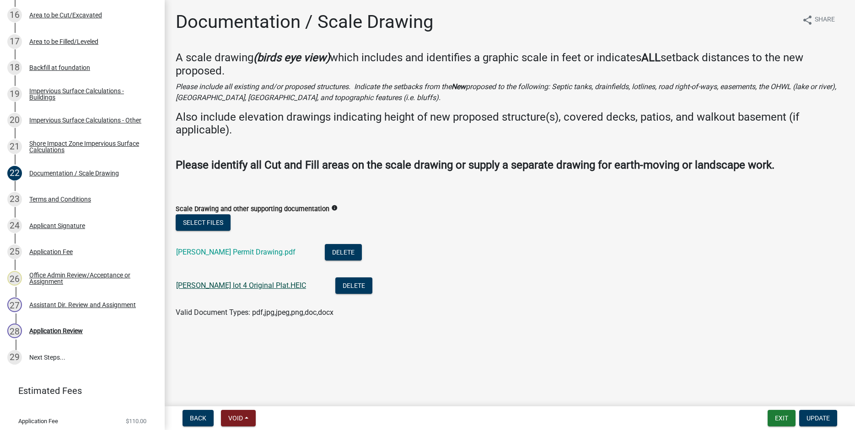
click at [232, 283] on link "[PERSON_NAME] lot 4 Original Plat.HEIC" at bounding box center [241, 285] width 130 height 9
click at [213, 251] on link "Nelson Permit Drawing.pdf" at bounding box center [235, 252] width 119 height 9
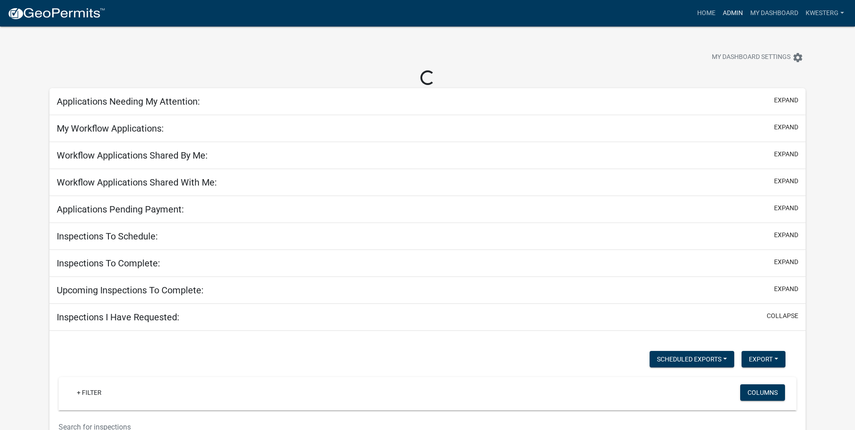
click at [731, 13] on link "Admin" at bounding box center [732, 13] width 27 height 17
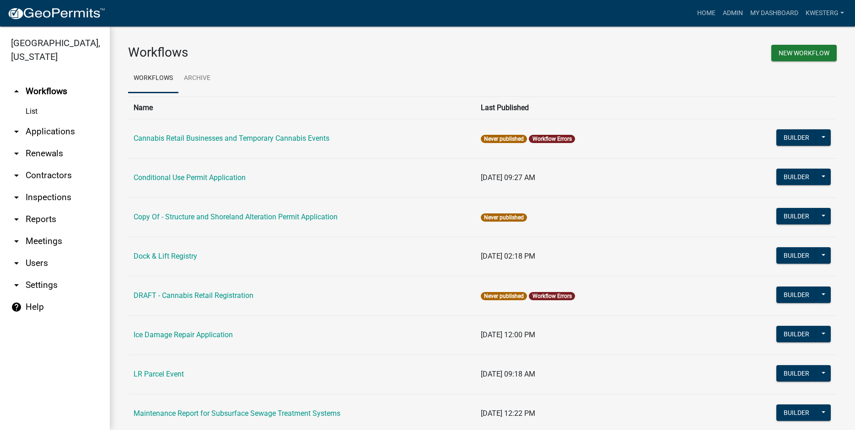
click at [40, 130] on link "arrow_drop_down Applications" at bounding box center [55, 132] width 110 height 22
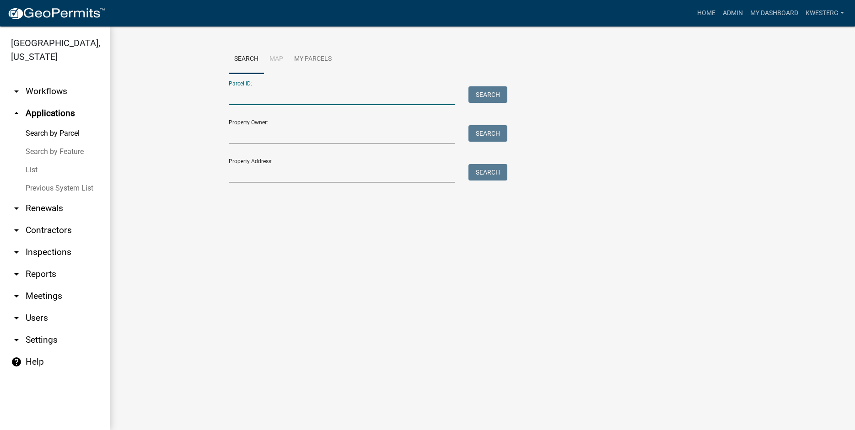
paste input "20000990295000"
type input "20000990295000"
click at [486, 94] on button "Search" at bounding box center [487, 94] width 39 height 16
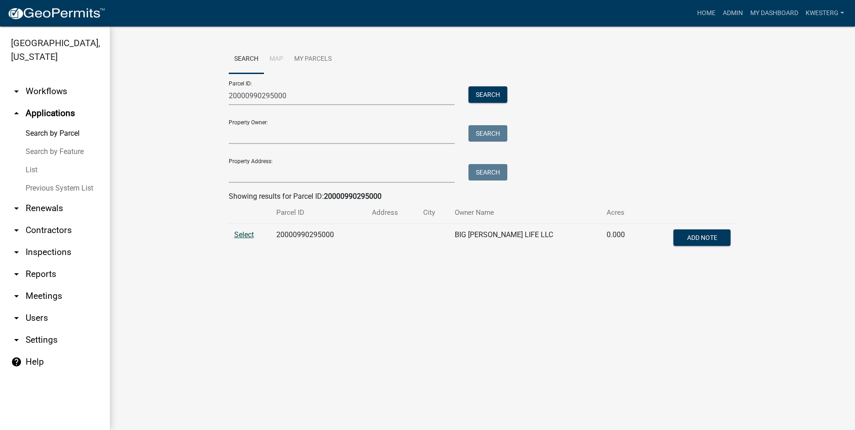
click at [238, 234] on span "Select" at bounding box center [244, 234] width 20 height 9
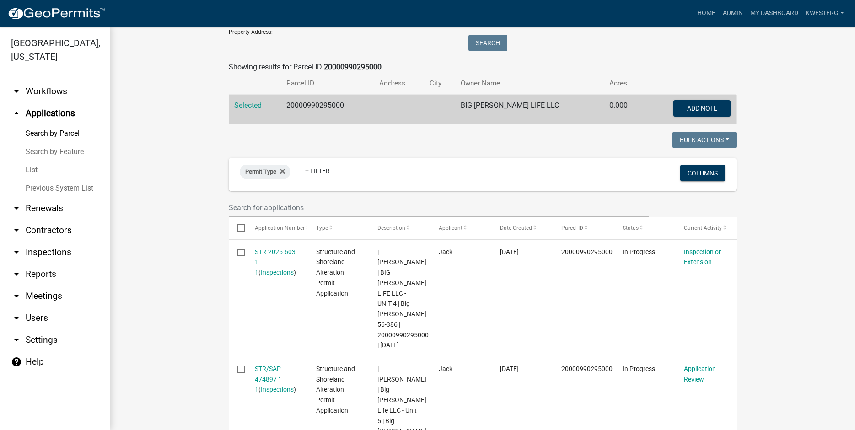
scroll to position [274, 0]
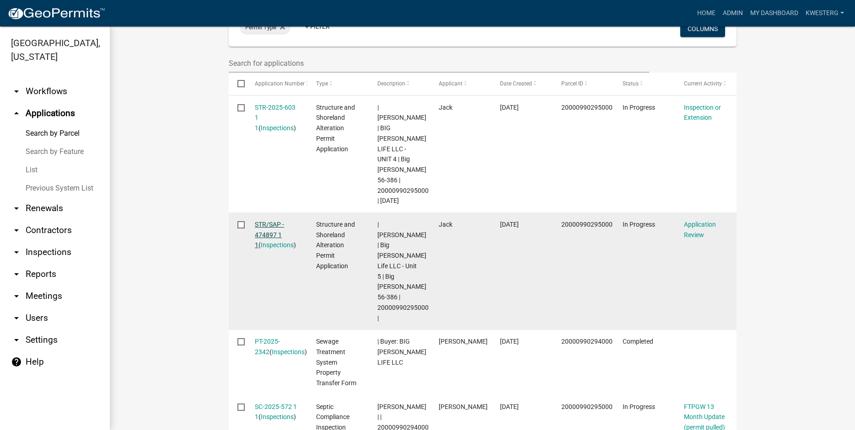
click at [271, 224] on link "STR/SAP - 474897 1 1" at bounding box center [269, 235] width 29 height 28
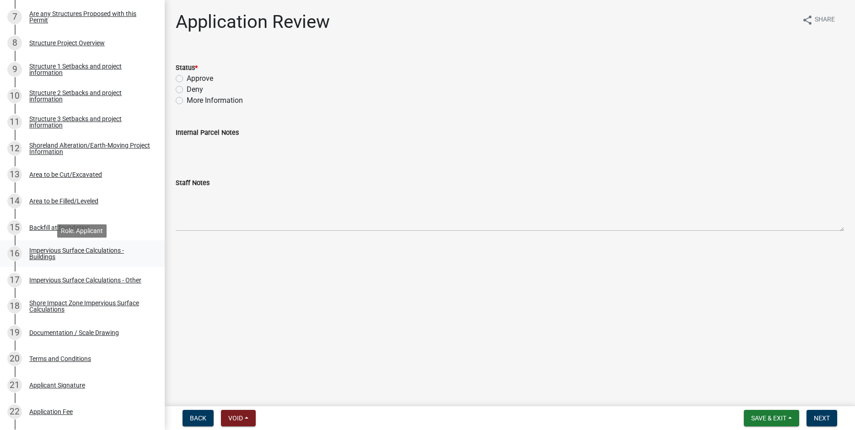
scroll to position [432, 0]
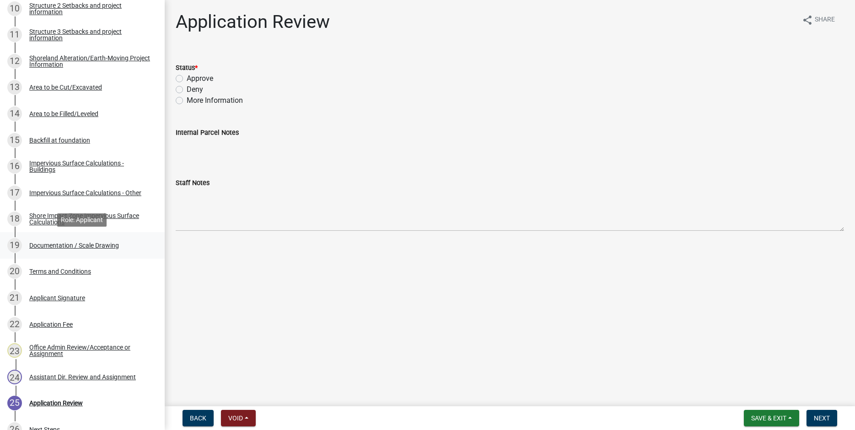
click at [51, 247] on div "Documentation / Scale Drawing" at bounding box center [74, 245] width 90 height 6
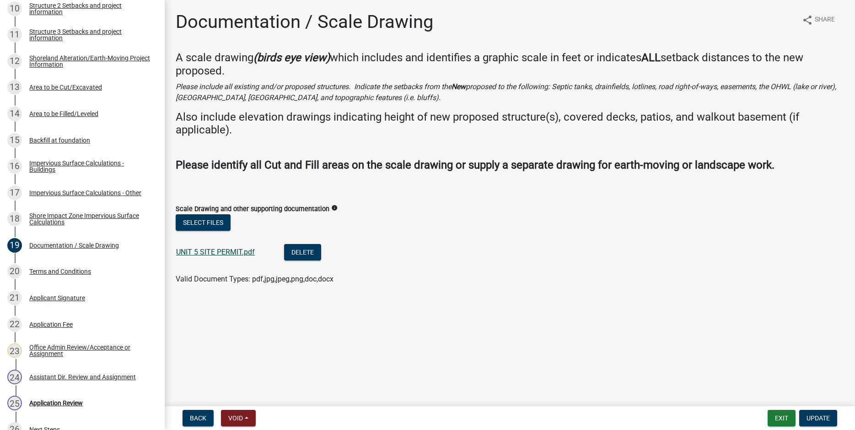
click at [210, 250] on link "UNIT 5 SITE PERMIT.pdf" at bounding box center [215, 252] width 79 height 9
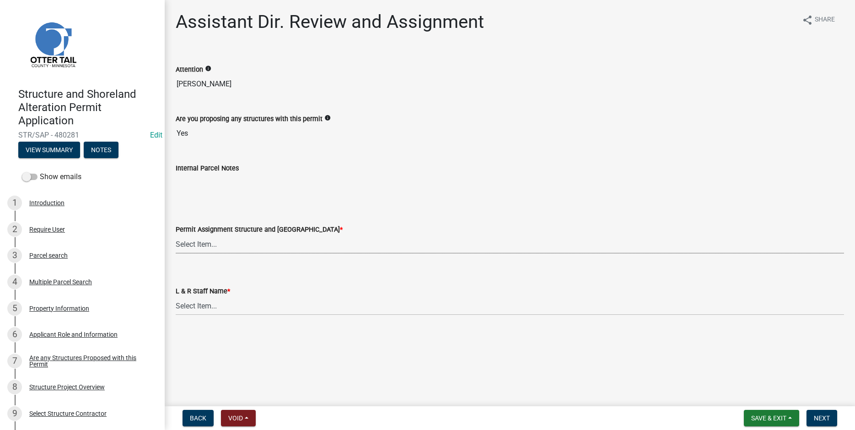
click at [176, 235] on select "Select Item... [PERSON_NAME] ([EMAIL_ADDRESS][DOMAIN_NAME]) [PERSON_NAME] ([EMA…" at bounding box center [510, 244] width 668 height 19
click option "[PERSON_NAME] ([EMAIL_ADDRESS][DOMAIN_NAME])" at bounding box center [0, 0] width 0 height 0
select select "587f38f5-c90e-4c12-9e10-d3e23909bbca"
click at [176, 297] on select "Select Item... [PERSON_NAME] [PERSON_NAME] [PERSON_NAME] [PERSON_NAME] [PERSON_…" at bounding box center [510, 306] width 668 height 19
click option "[PERSON_NAME]" at bounding box center [0, 0] width 0 height 0
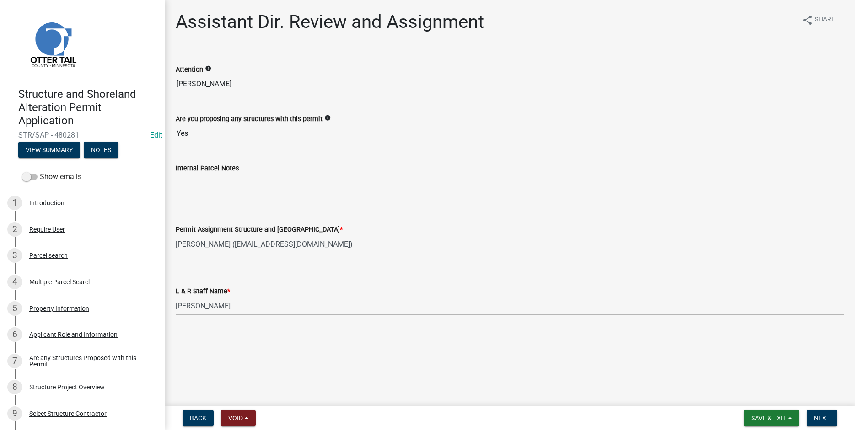
select select "b1ab52ec-9759-48a2-a5bb-a8b7da6cd639"
click at [821, 419] on span "Next" at bounding box center [821, 418] width 16 height 7
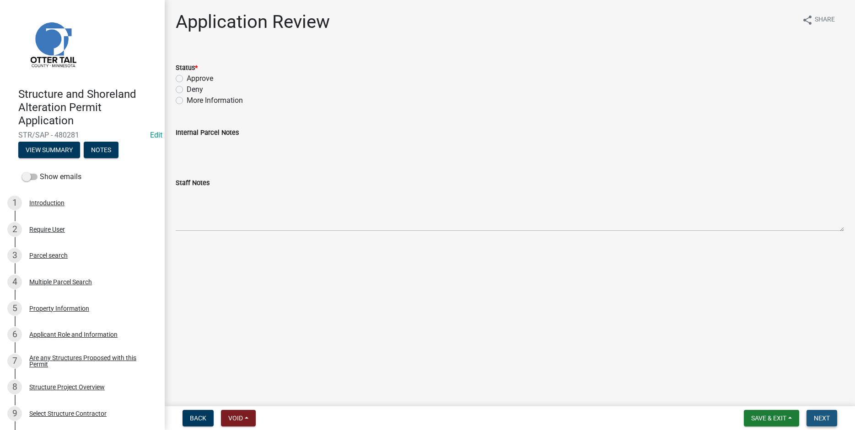
click at [814, 415] on span "Next" at bounding box center [821, 418] width 16 height 7
click at [43, 149] on button "View Summary" at bounding box center [49, 150] width 62 height 16
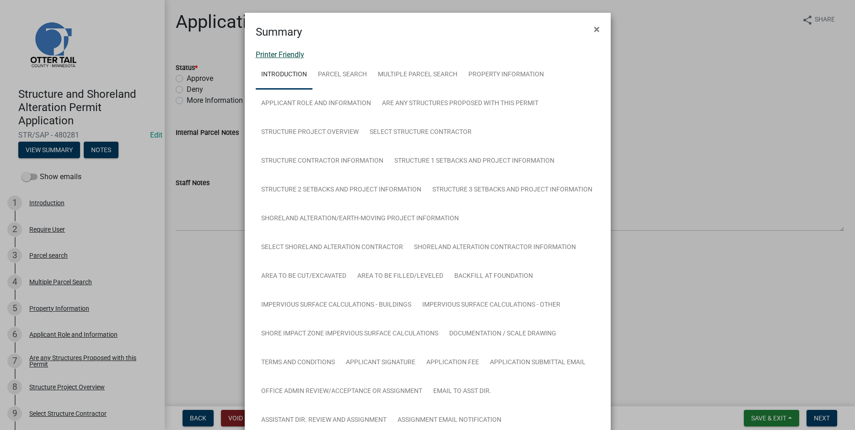
click at [274, 55] on link "Printer Friendly" at bounding box center [280, 54] width 48 height 9
click at [598, 31] on span "×" at bounding box center [596, 29] width 6 height 13
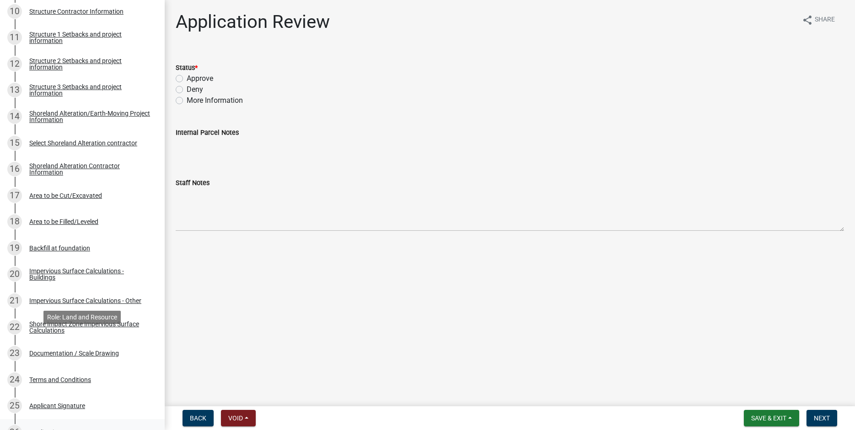
scroll to position [572, 0]
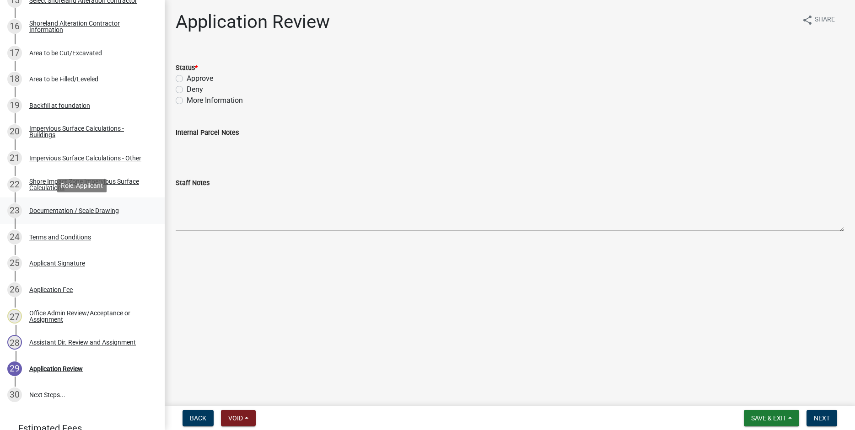
click at [50, 209] on div "Documentation / Scale Drawing" at bounding box center [74, 211] width 90 height 6
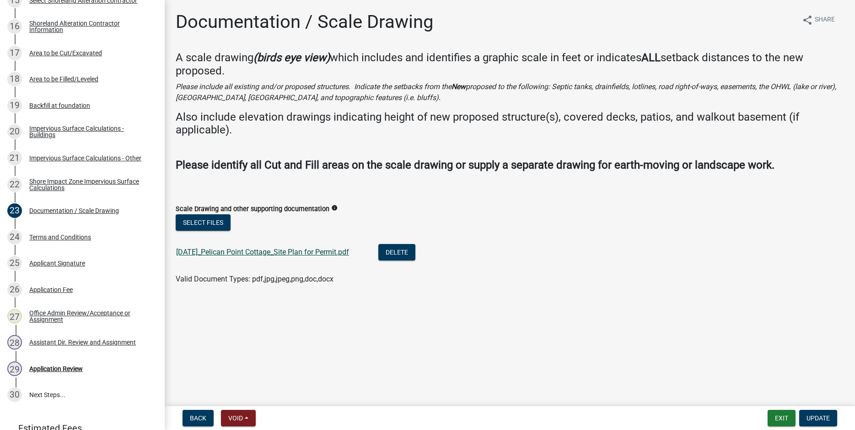
click at [225, 251] on link "[DATE]_Pelican Point Cottage_Site Plan for Permit.pdf" at bounding box center [262, 252] width 173 height 9
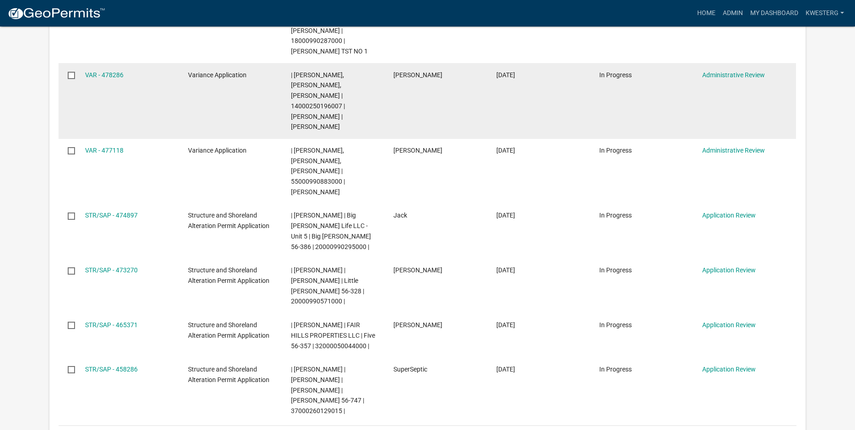
scroll to position [466, 0]
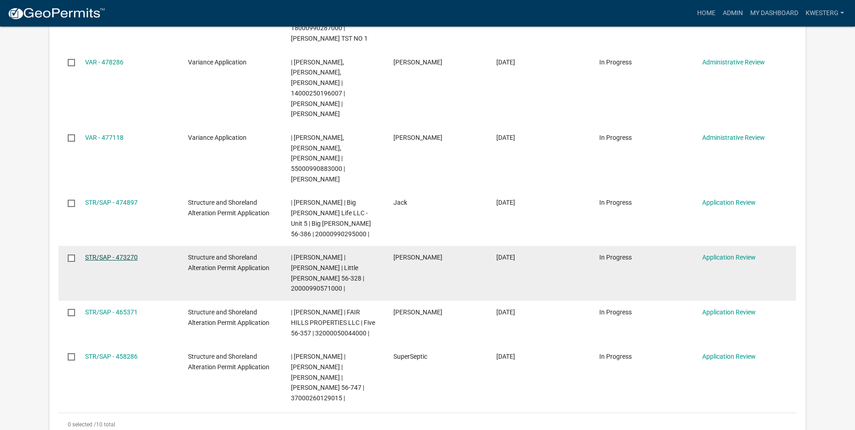
click at [110, 254] on link "STR/SAP - 473270" at bounding box center [111, 257] width 53 height 7
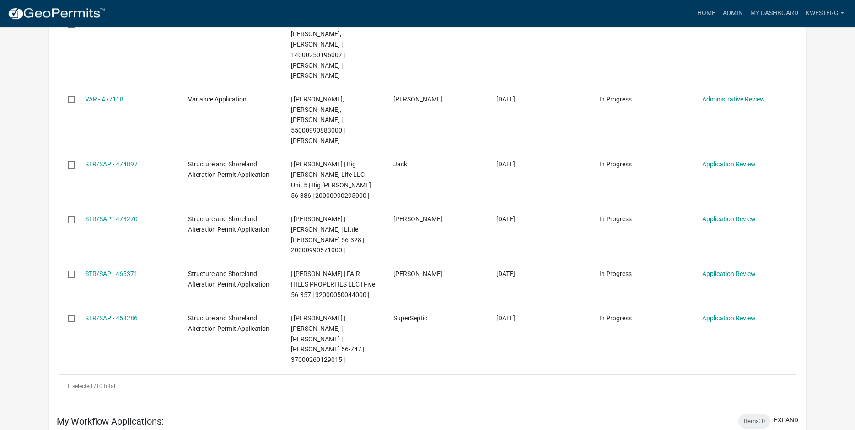
scroll to position [572, 0]
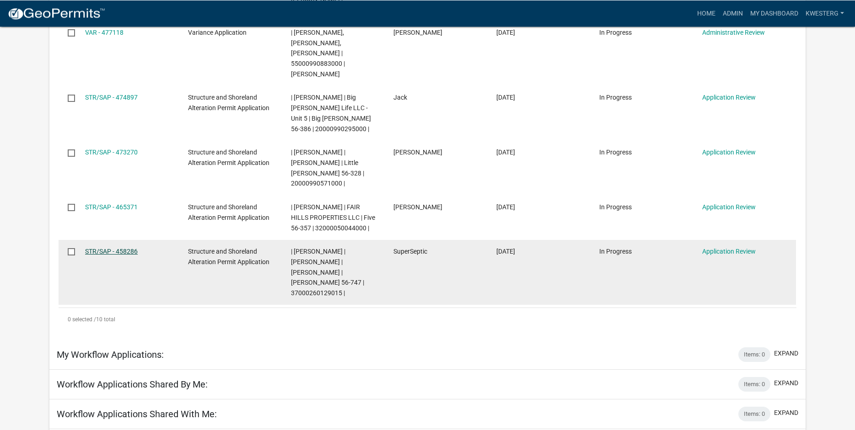
click at [104, 248] on link "STR/SAP - 458286" at bounding box center [111, 251] width 53 height 7
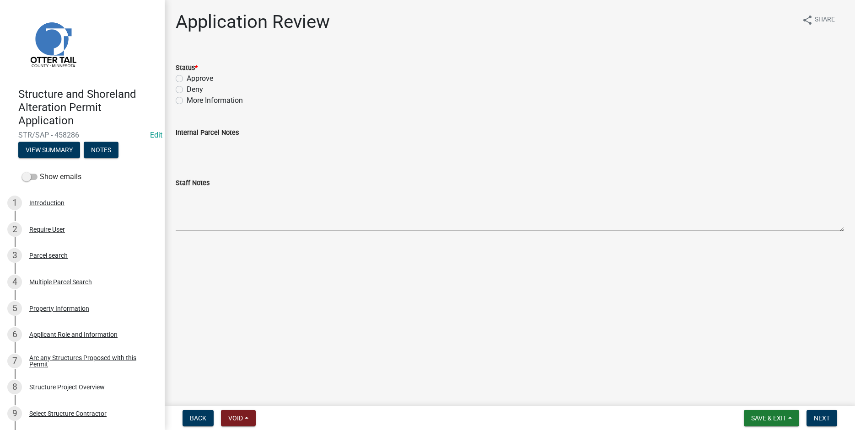
click at [187, 90] on label "Deny" at bounding box center [195, 89] width 16 height 11
click at [187, 90] on input "Deny" at bounding box center [190, 87] width 6 height 6
radio input "true"
click at [822, 416] on span "Next" at bounding box center [821, 418] width 16 height 7
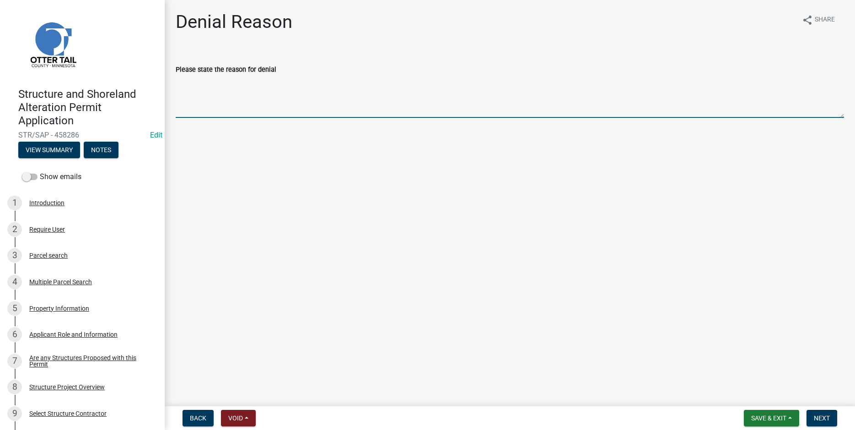
click at [207, 91] on textarea "Please state the reason for denial" at bounding box center [510, 96] width 668 height 43
click at [251, 81] on textarea "Proposed work is in a bluff/BIZ" at bounding box center [510, 96] width 668 height 43
click at [180, 100] on textarea "Proposed work is in a Bluff/BIZ" at bounding box center [510, 96] width 668 height 43
click at [177, 92] on textarea "Proposed work is in a Bluff/BIZ" at bounding box center [510, 96] width 668 height 43
click at [286, 80] on textarea "Proposed work is in a Bluff/BIZ" at bounding box center [510, 96] width 668 height 43
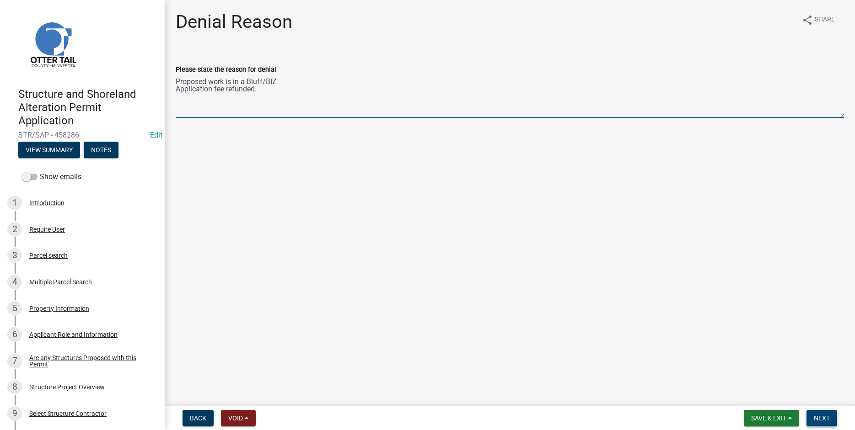
type textarea "Proposed work is in a Bluff/BIZ Application fee refunded."
click at [823, 417] on span "Next" at bounding box center [821, 418] width 16 height 7
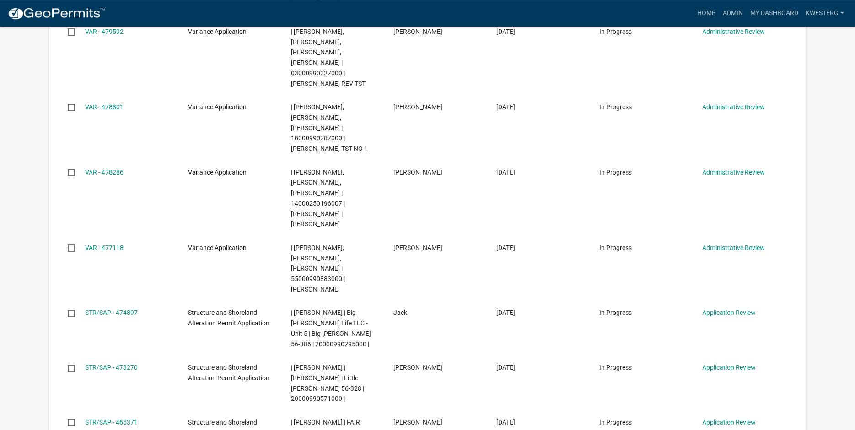
scroll to position [373, 0]
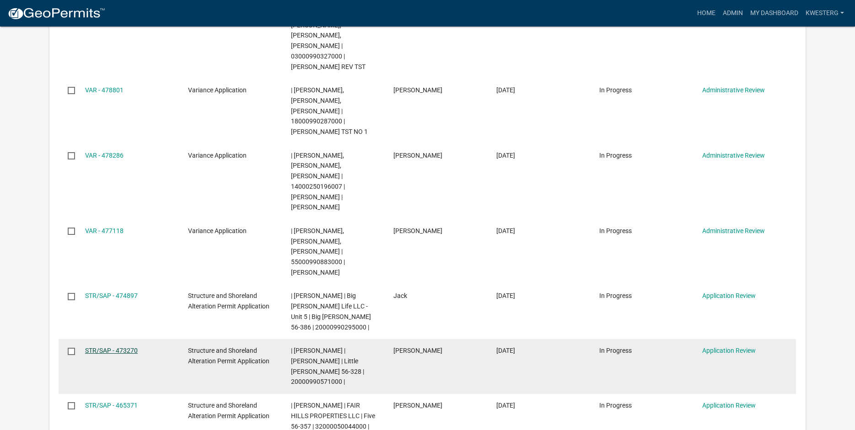
click at [95, 347] on link "STR/SAP - 473270" at bounding box center [111, 350] width 53 height 7
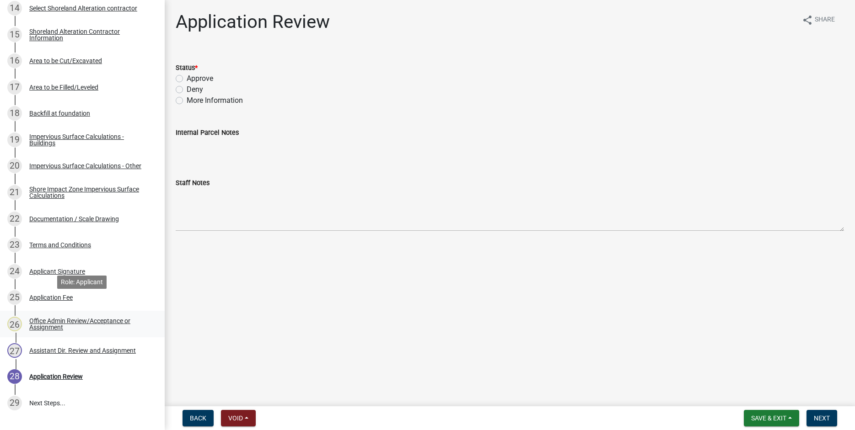
scroll to position [560, 0]
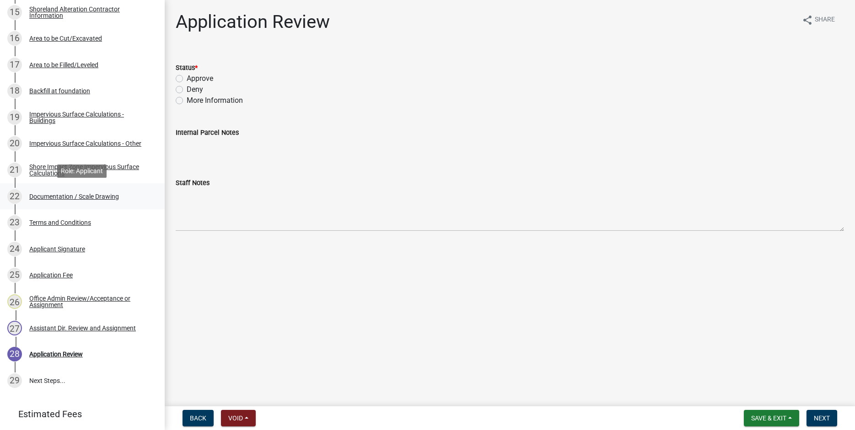
click at [53, 194] on div "Documentation / Scale Drawing" at bounding box center [74, 196] width 90 height 6
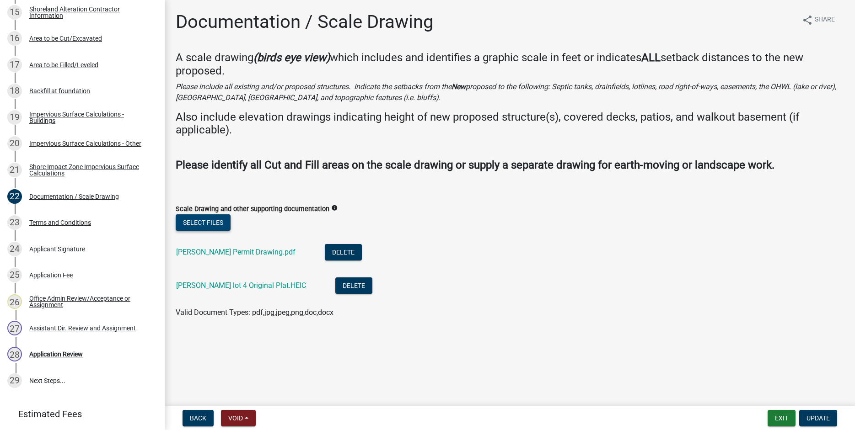
click at [197, 221] on button "Select files" at bounding box center [203, 222] width 55 height 16
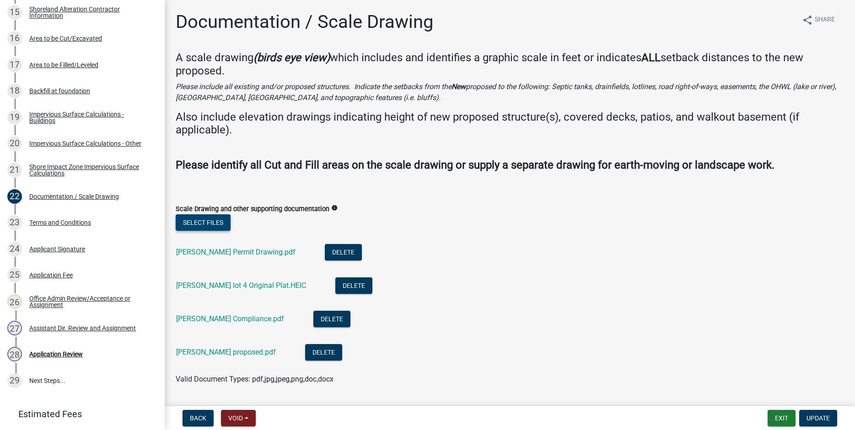
scroll to position [26, 0]
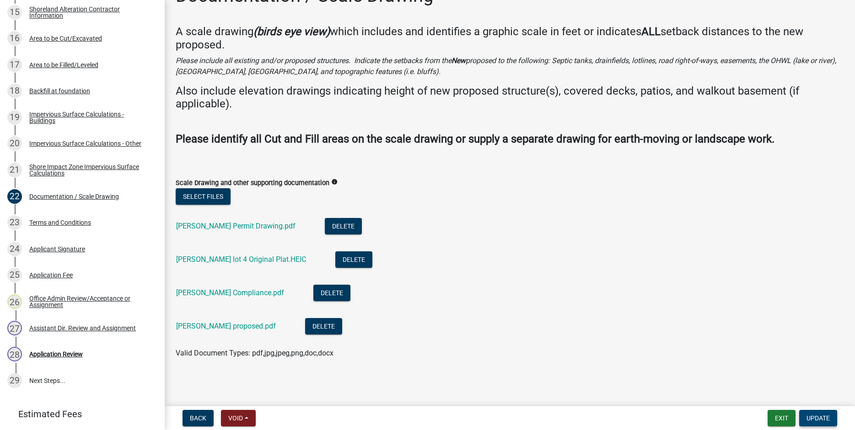
click at [821, 418] on span "Update" at bounding box center [817, 418] width 23 height 7
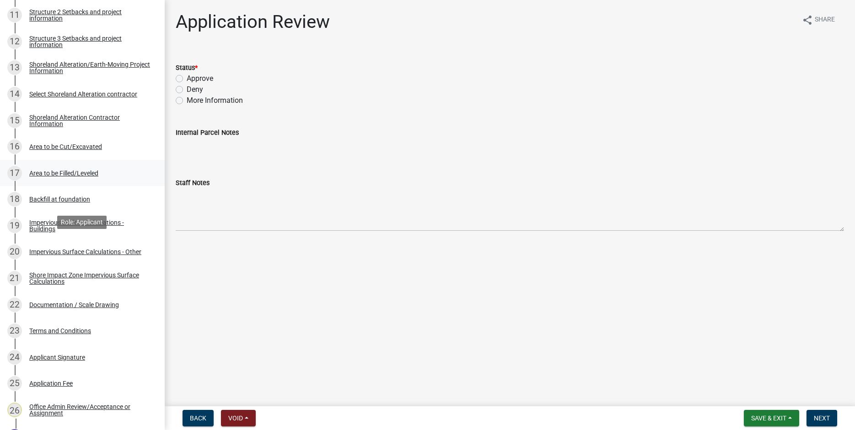
scroll to position [385, 0]
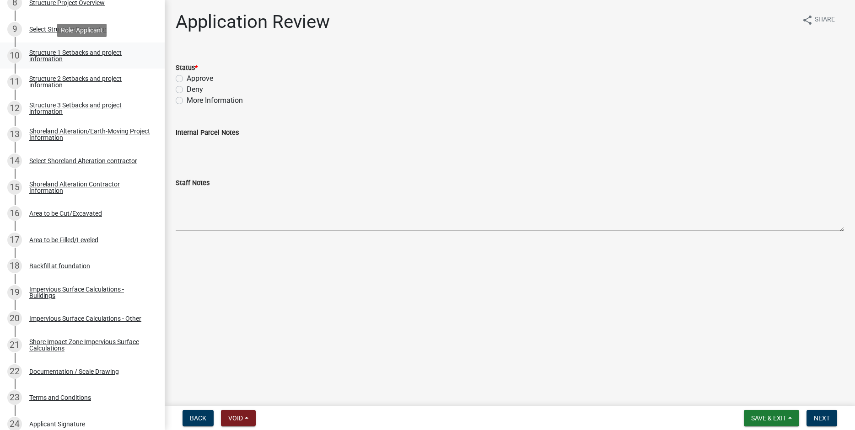
click at [43, 54] on div "Structure 1 Setbacks and project information" at bounding box center [89, 55] width 121 height 13
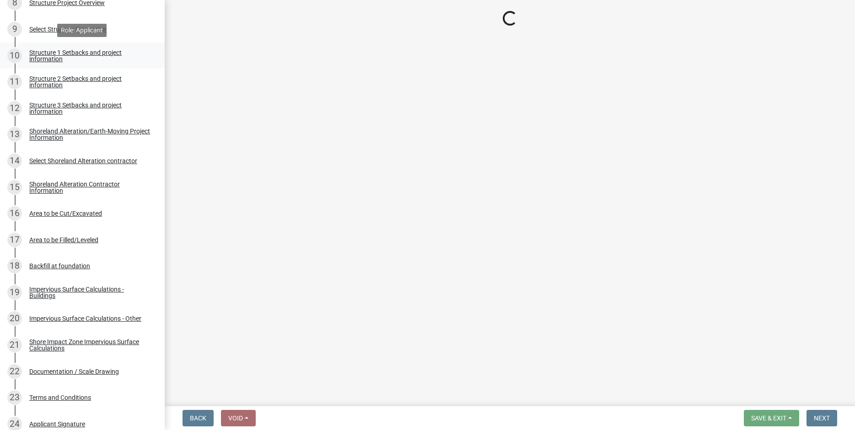
select select "c185e313-3403-4239-bd61-bb563c58a77a"
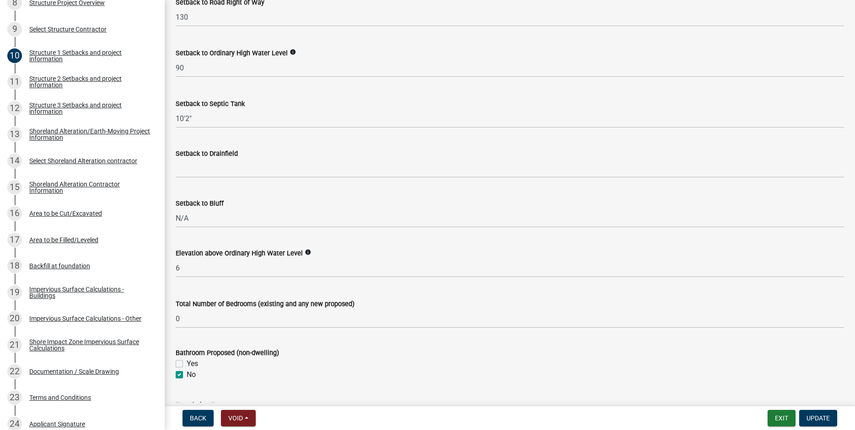
scroll to position [821, 0]
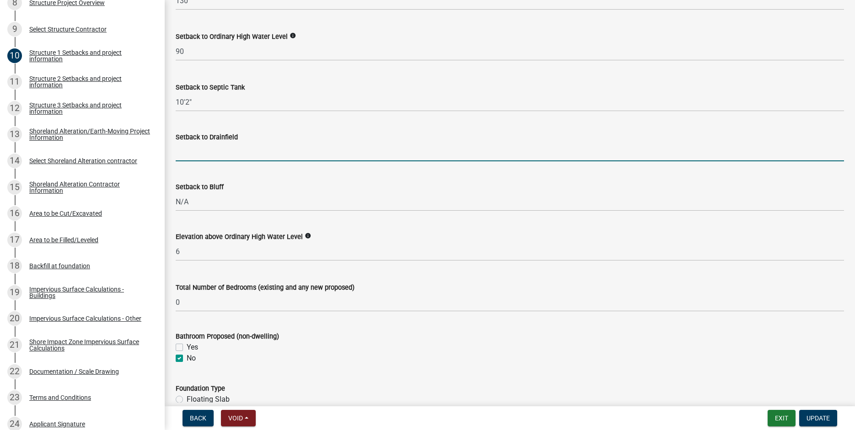
click at [192, 160] on input "Setback to Drainfield" at bounding box center [510, 152] width 668 height 19
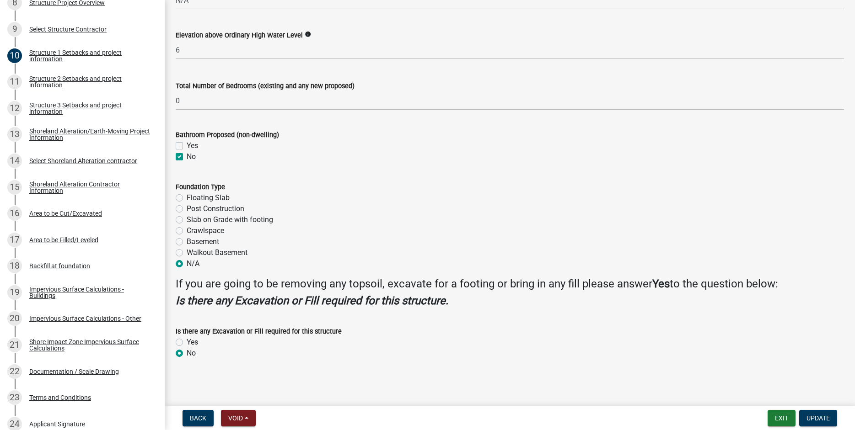
scroll to position [1036, 0]
type input "42+"
click at [814, 419] on span "Update" at bounding box center [817, 418] width 23 height 7
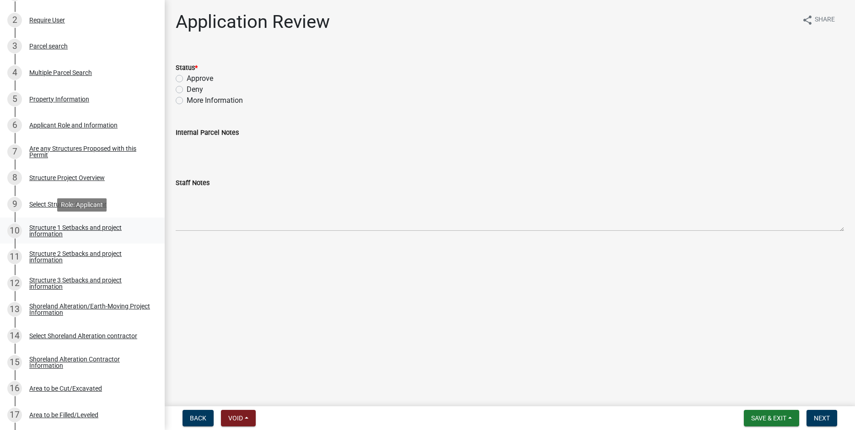
scroll to position [210, 0]
click at [54, 254] on div "Structure 2 Setbacks and project information" at bounding box center [89, 256] width 121 height 13
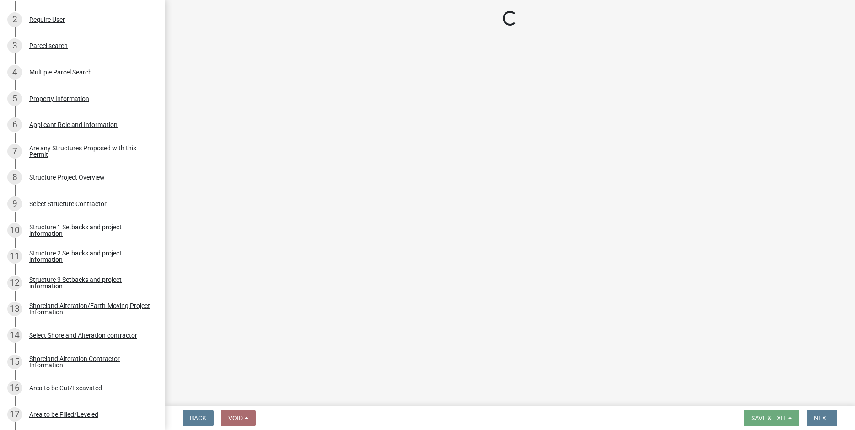
select select "c185e313-3403-4239-bd61-bb563c58a77a"
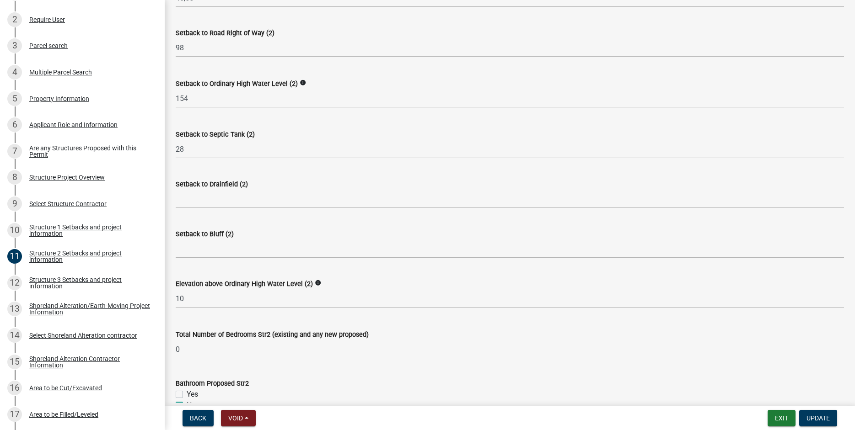
scroll to position [613, 0]
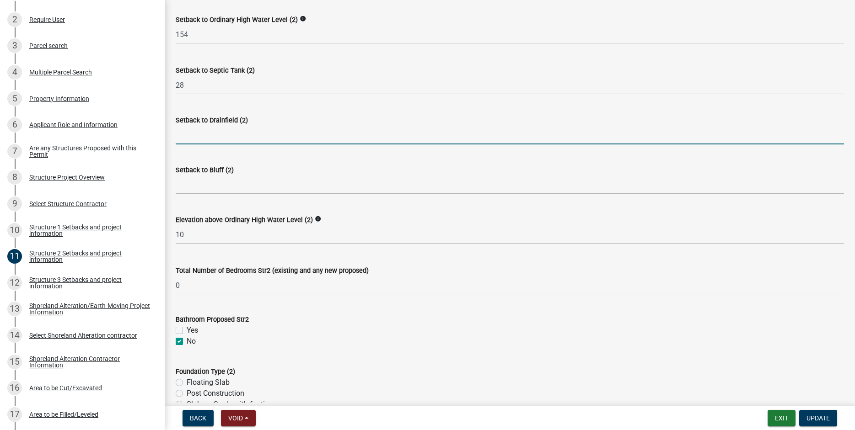
click at [186, 144] on input "Setback to Drainfield (2)" at bounding box center [510, 135] width 668 height 19
type input "42+"
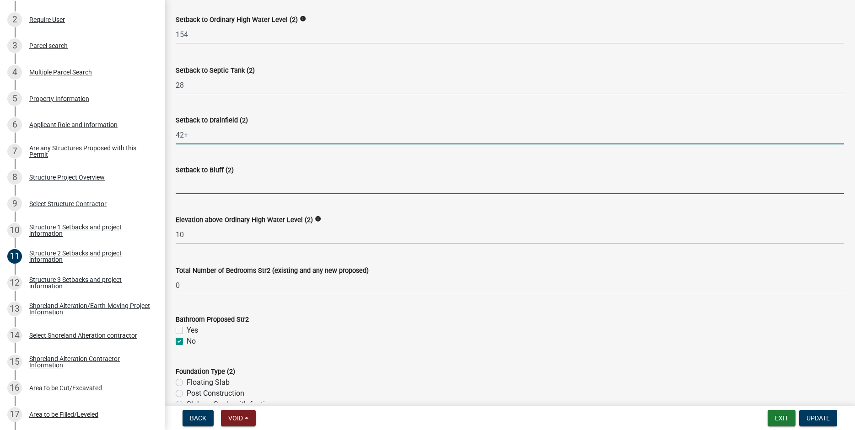
click at [203, 194] on input "Setback to Bluff (2)" at bounding box center [510, 185] width 668 height 19
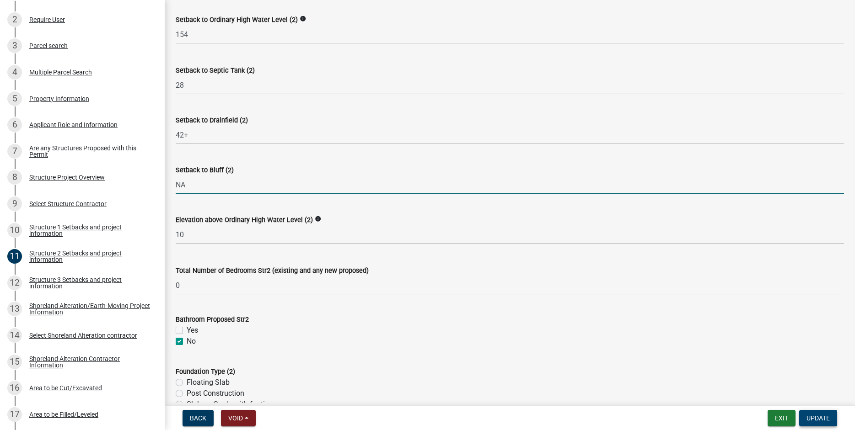
type input "NA"
click at [817, 420] on span "Update" at bounding box center [817, 418] width 23 height 7
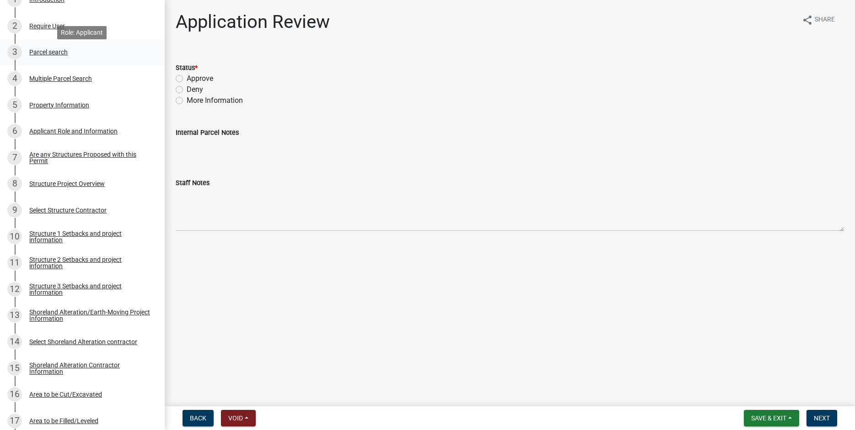
scroll to position [198, 0]
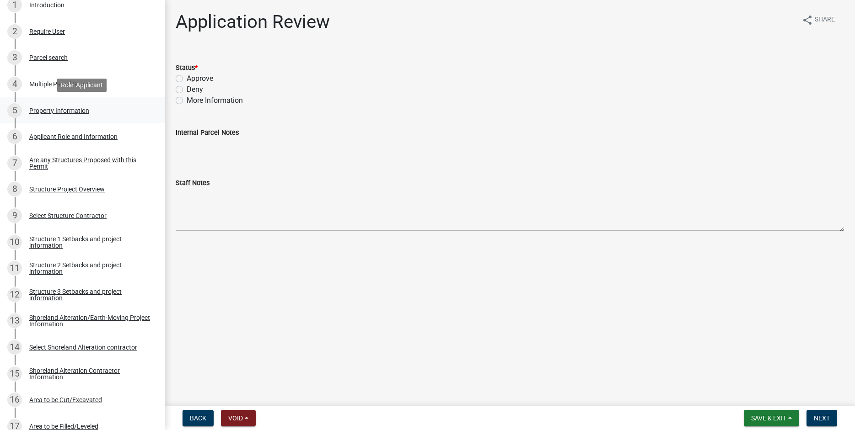
click at [51, 111] on div "Property Information" at bounding box center [59, 110] width 60 height 6
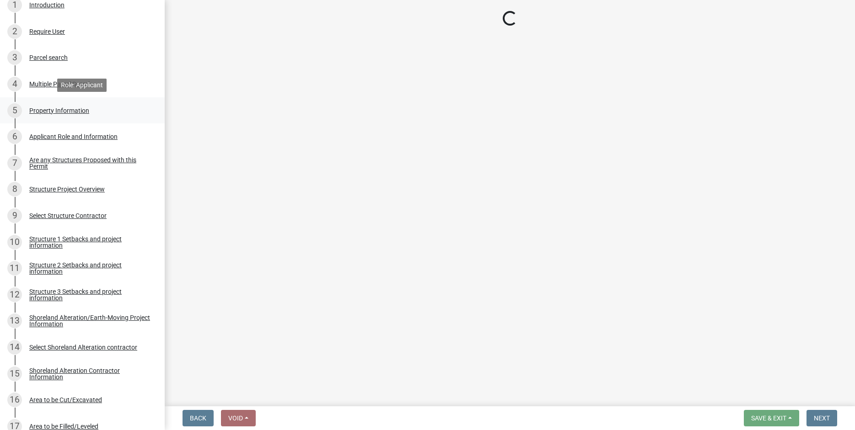
select select "99825219-5d90-43e3-9ac2-9b513b3a7be1"
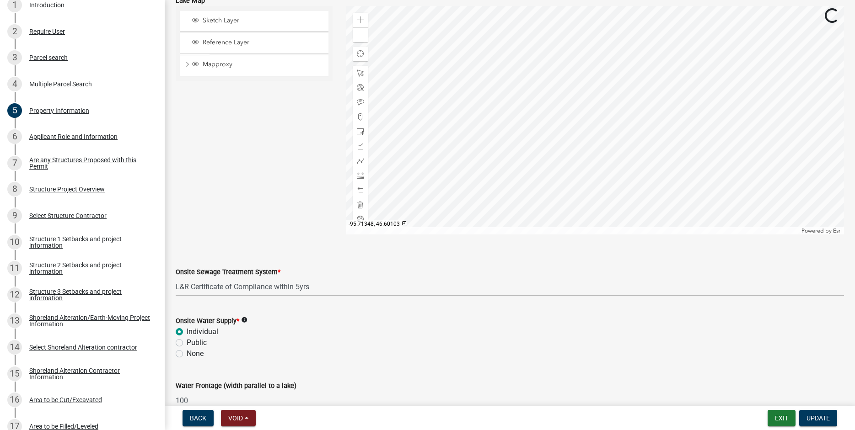
scroll to position [525, 0]
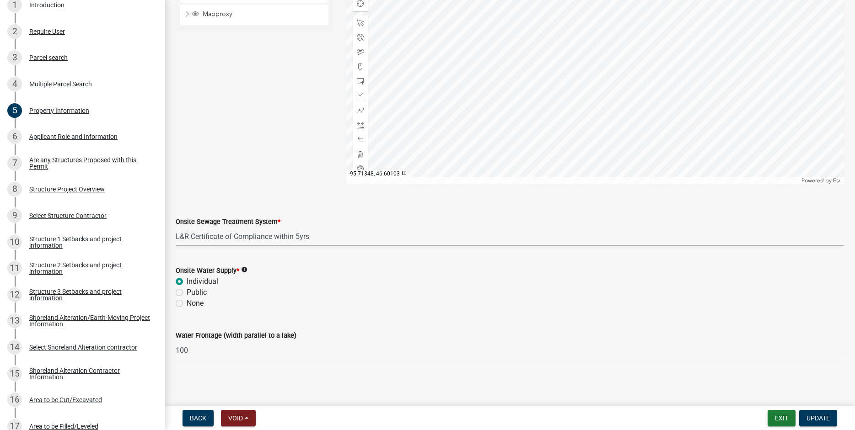
click at [176, 227] on select "Select Item... L&R Certificate of Compliance within 5yrs Compliance Inspection …" at bounding box center [510, 236] width 668 height 19
click option "Compliance Inspection report within 3yrs" at bounding box center [0, 0] width 0 height 0
select select "9f52d7c9-96dd-4370-b810-ce091165f7c2"
click at [821, 420] on span "Update" at bounding box center [817, 418] width 23 height 7
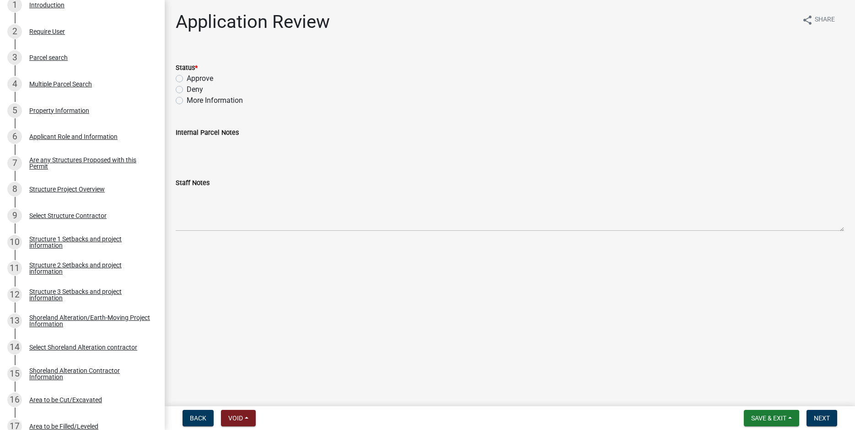
click at [187, 77] on label "Approve" at bounding box center [200, 78] width 27 height 11
click at [187, 77] on input "Approve" at bounding box center [190, 76] width 6 height 6
radio input "true"
click at [823, 419] on span "Next" at bounding box center [821, 418] width 16 height 7
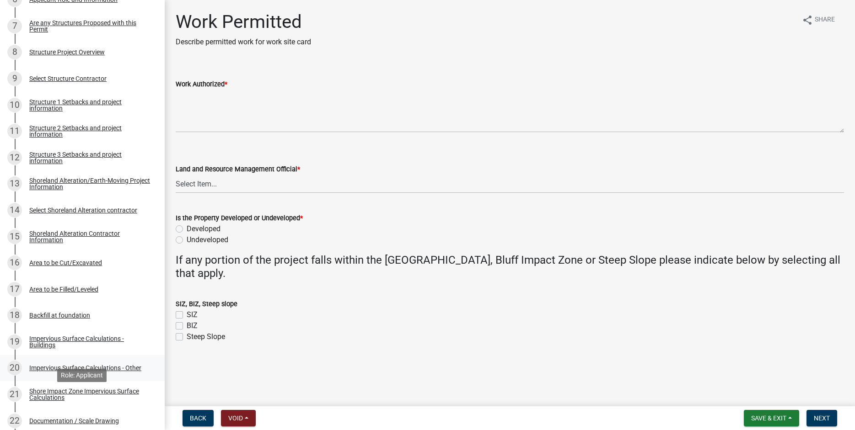
scroll to position [280, 0]
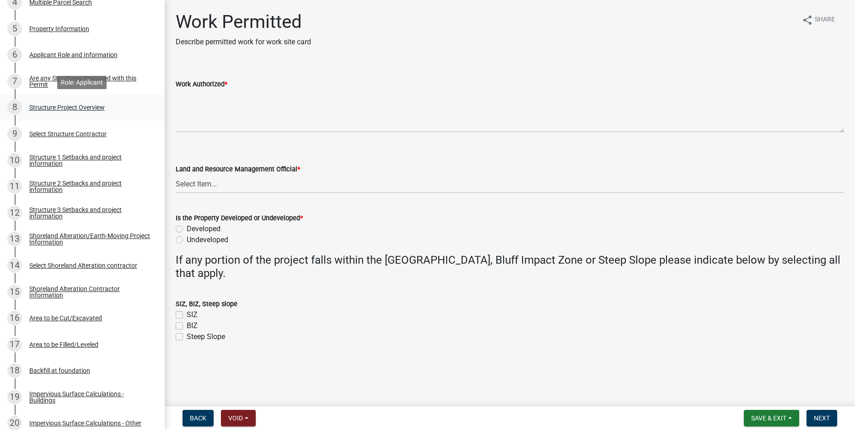
click at [48, 108] on div "Structure Project Overview" at bounding box center [66, 107] width 75 height 6
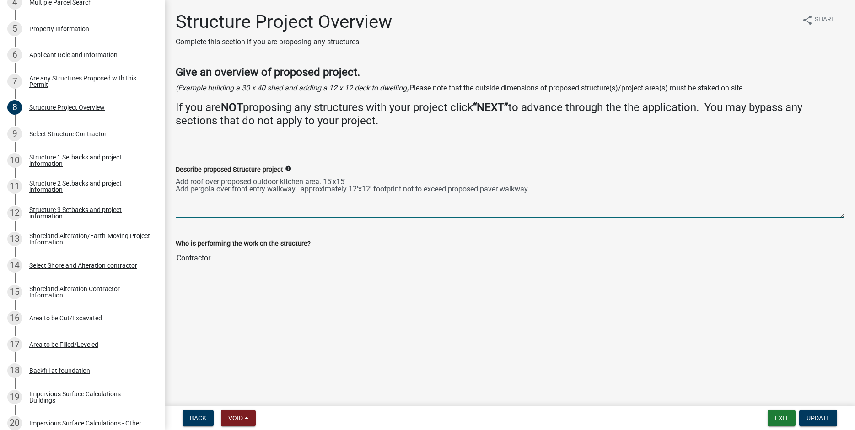
drag, startPoint x: 176, startPoint y: 181, endPoint x: 553, endPoint y: 201, distance: 376.8
click at [553, 201] on textarea "Add roof over proposed outdoor kitchen area. 15'x15' Add pergola over front ent…" at bounding box center [510, 196] width 668 height 43
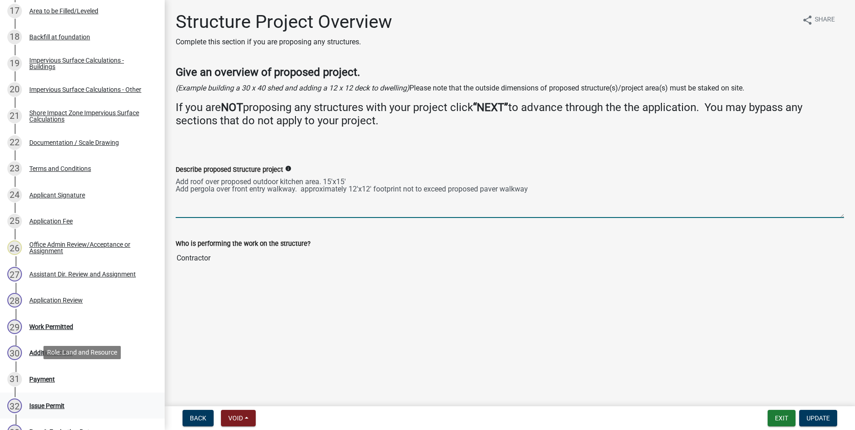
scroll to position [641, 0]
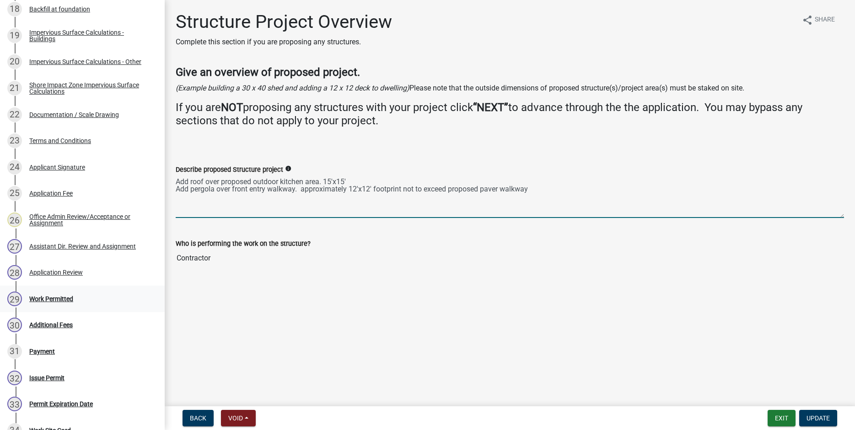
click at [15, 297] on div "29" at bounding box center [14, 299] width 15 height 15
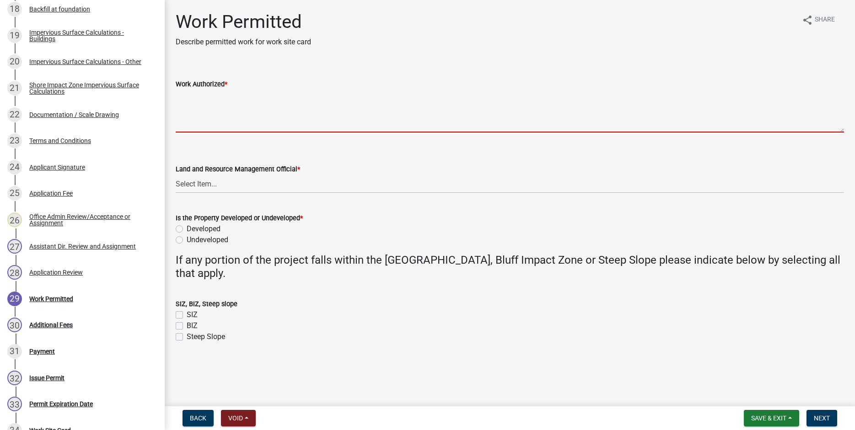
paste textarea "Add roof over proposed outdoor kitchen area. 15'x15' Add pergola over front ent…"
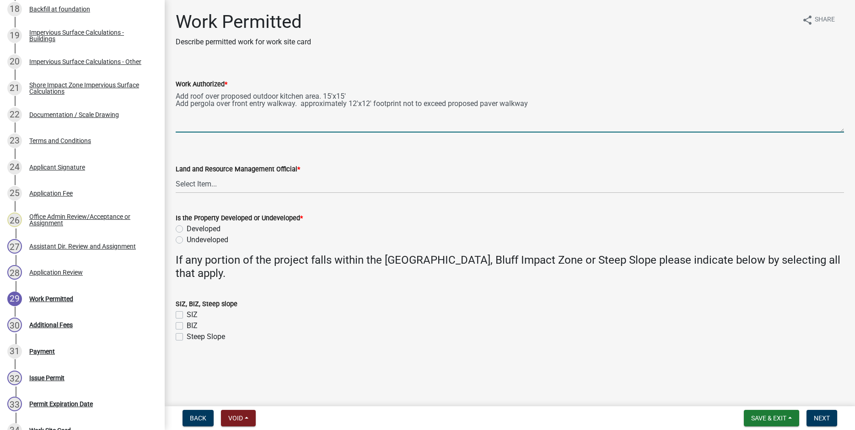
type textarea "Add roof over proposed outdoor kitchen area. 15'x15' Add pergola over front ent…"
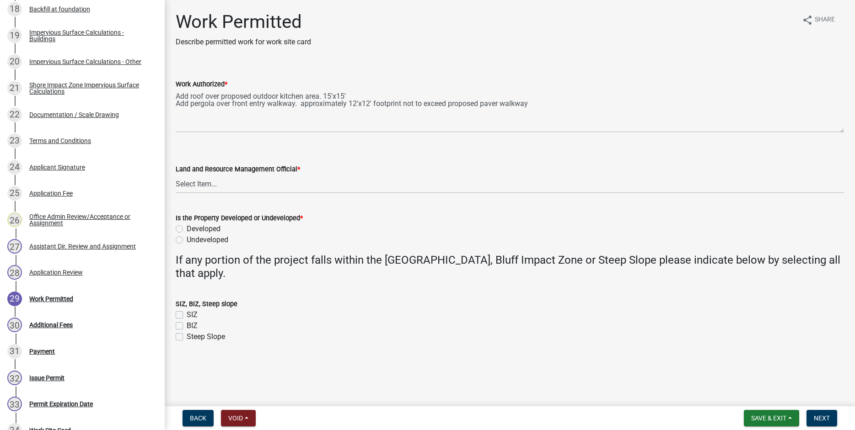
click at [175, 95] on div "Work Authorized * Add roof over proposed outdoor kitchen area. 15'x15' Add perg…" at bounding box center [510, 99] width 682 height 67
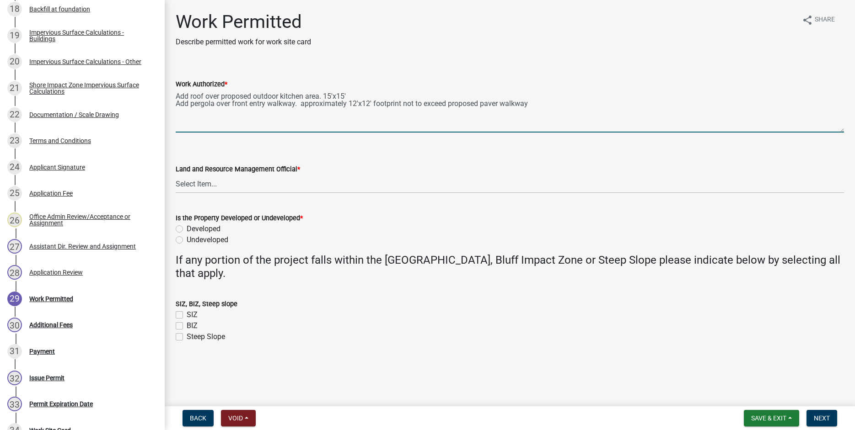
click at [176, 97] on textarea "Add roof over proposed outdoor kitchen area. 15'x15' Add pergola over front ent…" at bounding box center [510, 111] width 668 height 43
click at [191, 125] on textarea "Add roof over proposed outdoor kitchen area. 15'x15' Add pergola over front ent…" at bounding box center [510, 111] width 668 height 43
click at [552, 107] on textarea "Add roof over proposed outdoor kitchen area. 15'x15' Add pergola over front ent…" at bounding box center [510, 111] width 668 height 43
click at [761, 420] on span "Save & Exit" at bounding box center [768, 418] width 35 height 7
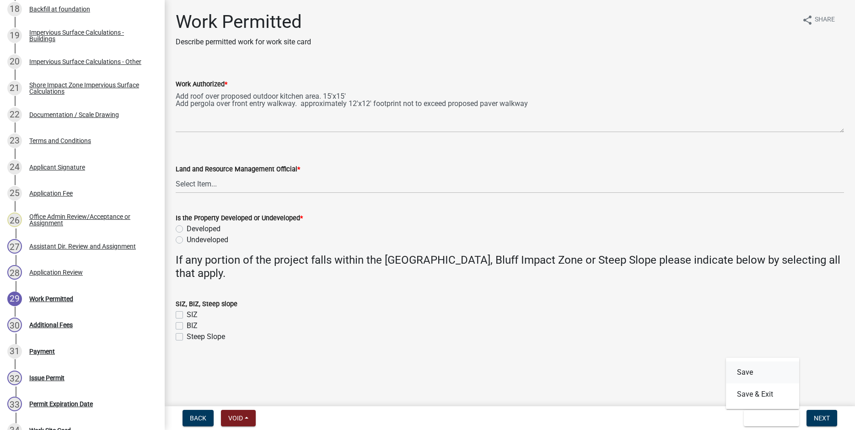
click at [745, 373] on button "Save" at bounding box center [762, 373] width 73 height 22
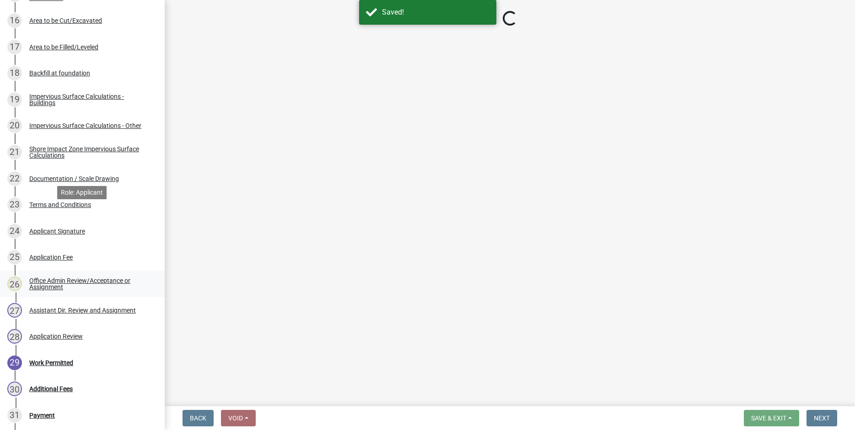
scroll to position [431, 0]
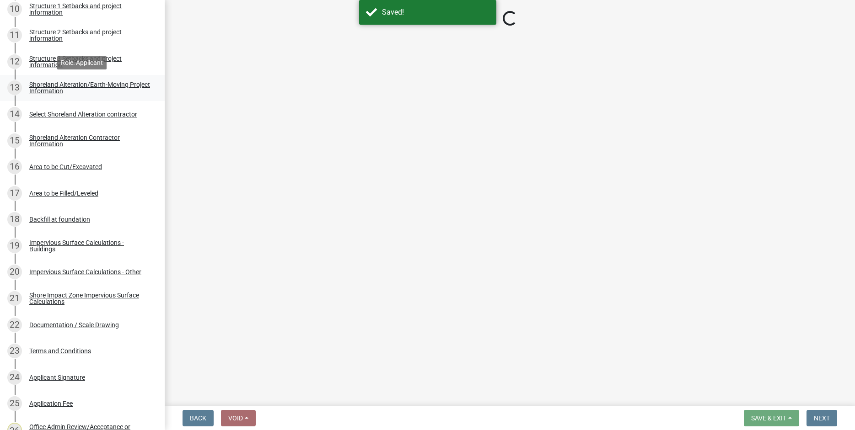
click at [53, 86] on div "Shoreland Alteration/Earth-Moving Project Information" at bounding box center [89, 87] width 121 height 13
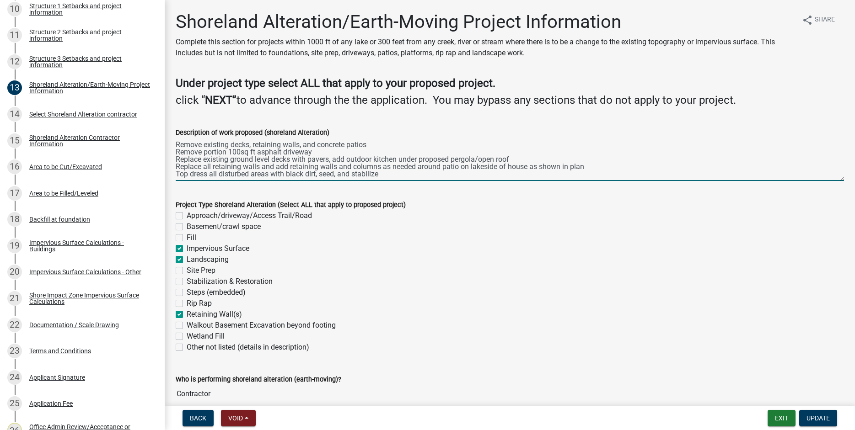
scroll to position [3, 0]
drag, startPoint x: 176, startPoint y: 144, endPoint x: 388, endPoint y: 172, distance: 214.1
click at [388, 172] on textarea "Remove existing decks, retaining walls, and concrete patios Remove portion 100s…" at bounding box center [510, 159] width 668 height 43
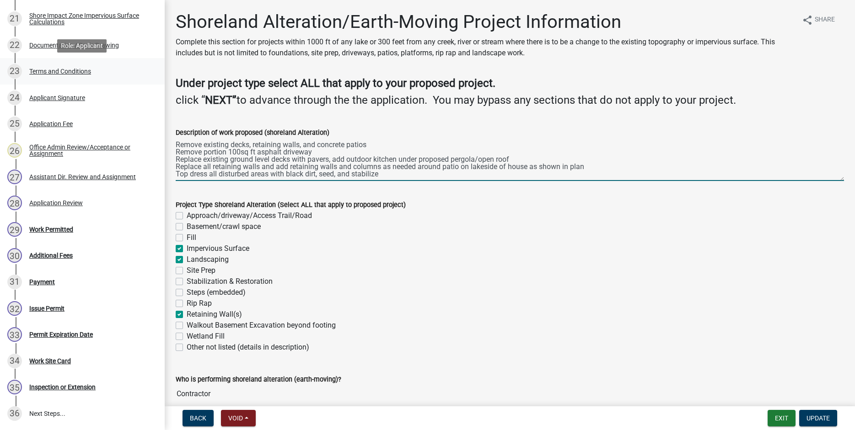
scroll to position [711, 0]
click at [73, 232] on div "Work Permitted" at bounding box center [51, 229] width 44 height 6
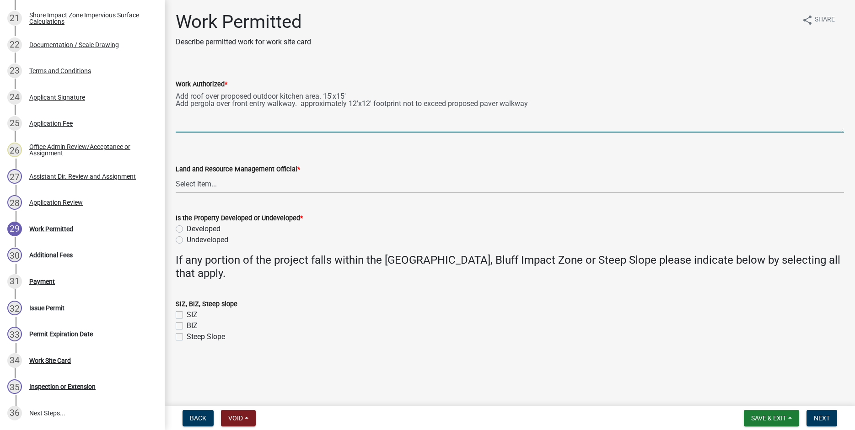
click at [179, 116] on textarea "Add roof over proposed outdoor kitchen area. 15'x15' Add pergola over front ent…" at bounding box center [510, 111] width 668 height 43
drag, startPoint x: 531, startPoint y: 101, endPoint x: 534, endPoint y: 107, distance: 5.9
click at [531, 102] on textarea "Add roof over proposed outdoor kitchen area. 15'x15' Add pergola over front ent…" at bounding box center [510, 111] width 668 height 43
paste textarea "Remove existing decks, retaining walls, and concrete patios Remove portion 100s…"
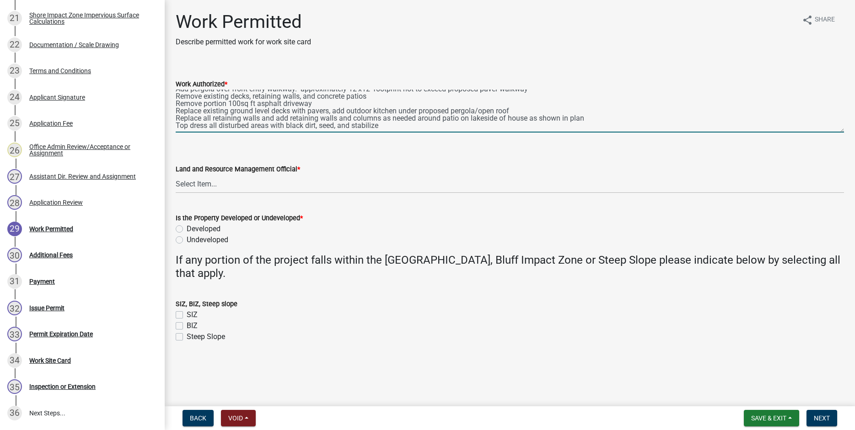
scroll to position [0, 0]
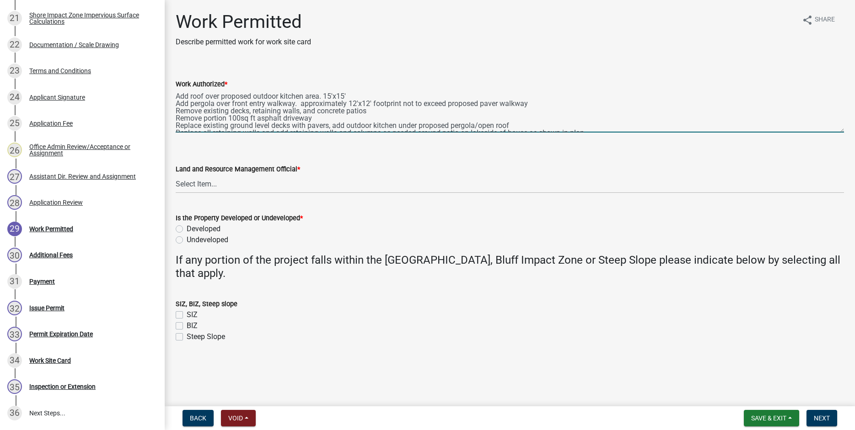
click at [176, 95] on textarea "Add roof over proposed outdoor kitchen area. 15'x15' Add pergola over front ent…" at bounding box center [510, 111] width 668 height 43
click at [273, 93] on textarea "Construct addition to dwelling outdor kitchen area. 15'x15' Add pergola over fr…" at bounding box center [510, 111] width 668 height 43
click at [295, 96] on textarea "Construct addition to dwelling( outdor kitchen area. 15'x15' Add pergola over f…" at bounding box center [510, 111] width 668 height 43
click at [210, 96] on textarea "Construct addition to dwelling( outdoor kitchen area. 15'x15' Add pergola over …" at bounding box center [510, 111] width 668 height 43
click at [404, 93] on textarea "Construct 15' X 15' addition to dwelling( outdoor kitchen area. 15'x15' Add per…" at bounding box center [510, 111] width 668 height 43
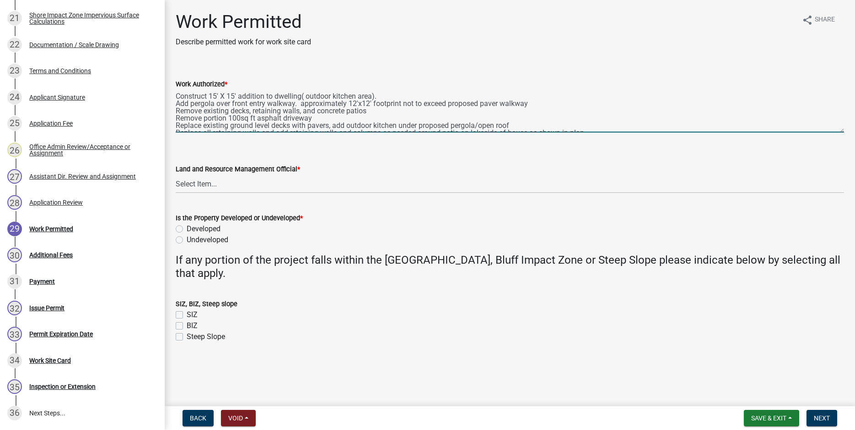
scroll to position [15, 0]
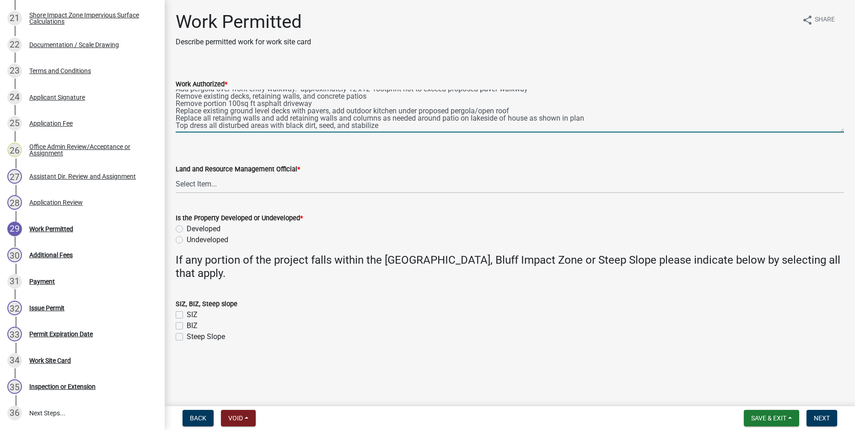
click at [370, 97] on textarea "Construct 15' X 15' addition to dwelling( outdoor kitchen area). Add pergola ov…" at bounding box center [510, 111] width 668 height 43
click at [513, 111] on textarea "Construct 15' X 15' addition to dwelling( outdoor kitchen area). Add pergola ov…" at bounding box center [510, 111] width 668 height 43
click at [176, 111] on textarea "Construct 15' X 15' addition to dwelling( outdoor kitchen area). Add pergola ov…" at bounding box center [510, 111] width 668 height 43
click at [327, 112] on textarea "Construct 15' X 15' addition to dwelling( outdoor kitchen area). Add pergola ov…" at bounding box center [510, 111] width 668 height 43
drag, startPoint x: 400, startPoint y: 110, endPoint x: 397, endPoint y: 123, distance: 12.6
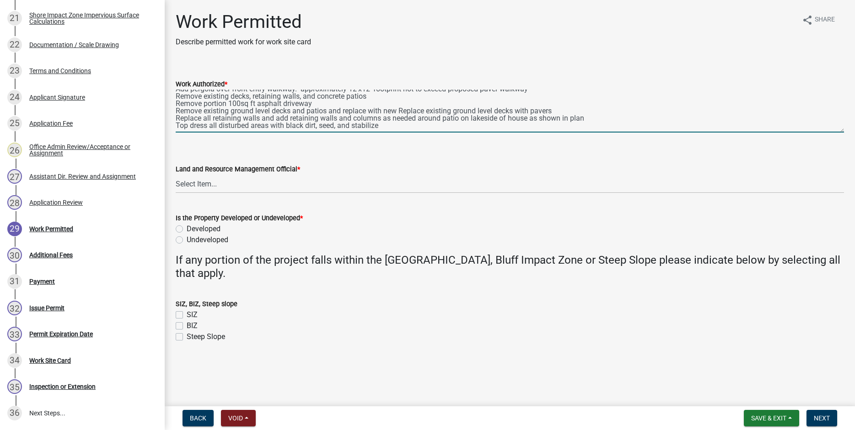
click at [399, 112] on textarea "Construct 15' X 15' addition to dwelling( outdoor kitchen area). Add pergola ov…" at bounding box center [510, 111] width 668 height 43
click at [210, 118] on textarea "Construct 15' X 15' addition to dwelling( outdoor kitchen area). Add pergola ov…" at bounding box center [510, 111] width 668 height 43
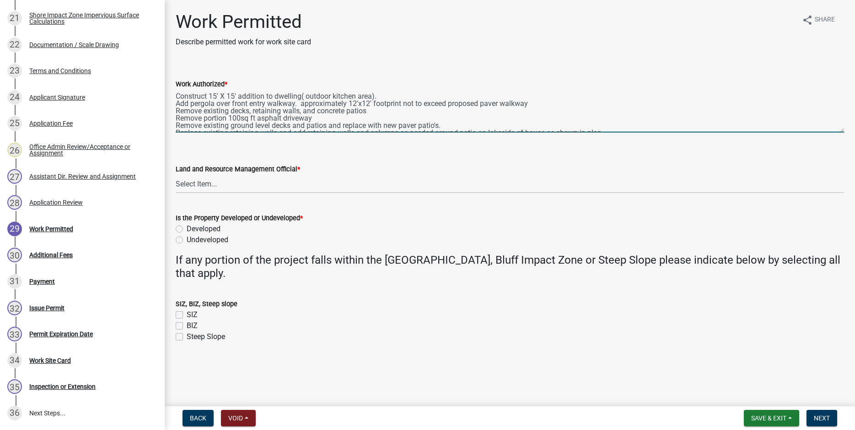
drag, startPoint x: 312, startPoint y: 119, endPoint x: 340, endPoint y: 131, distance: 30.1
click at [313, 119] on textarea "Construct 15' X 15' addition to dwelling( outdoor kitchen area). Add pergola ov…" at bounding box center [510, 111] width 668 height 43
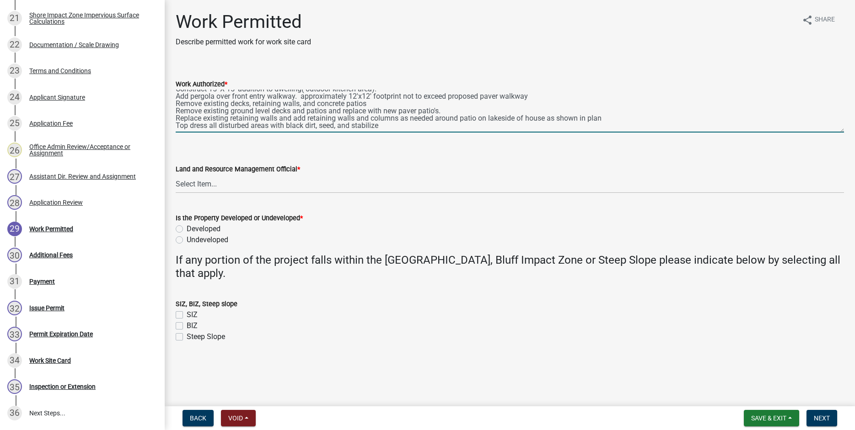
click at [380, 126] on textarea "Construct 15' X 15' addition to dwelling( outdoor kitchen area). Add pergola ov…" at bounding box center [510, 111] width 668 height 43
drag, startPoint x: 524, startPoint y: 126, endPoint x: 534, endPoint y: 157, distance: 32.1
click at [523, 128] on textarea "Construct 15' X 15' addition to dwelling( outdoor kitchen area). Add pergola ov…" at bounding box center [510, 111] width 668 height 43
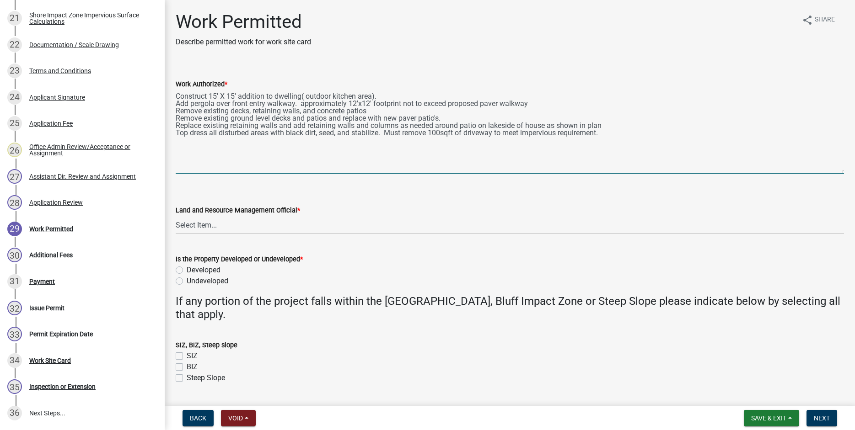
drag, startPoint x: 841, startPoint y: 129, endPoint x: 854, endPoint y: 170, distance: 43.0
click at [844, 170] on textarea "Construct 15' X 15' addition to dwelling( outdoor kitchen area). Add pergola ov…" at bounding box center [510, 132] width 668 height 84
click at [530, 104] on textarea "Construct 15' X 15' addition to dwelling( outdoor kitchen area). Add pergola ov…" at bounding box center [510, 132] width 668 height 84
click at [374, 105] on textarea "Construct 15' X 15' addition to dwelling( outdoor kitchen area). Add pergola ov…" at bounding box center [510, 132] width 668 height 84
click at [454, 107] on textarea "Construct 15' X 15' addition to dwelling( outdoor kitchen area). Add pergola ov…" at bounding box center [510, 132] width 668 height 84
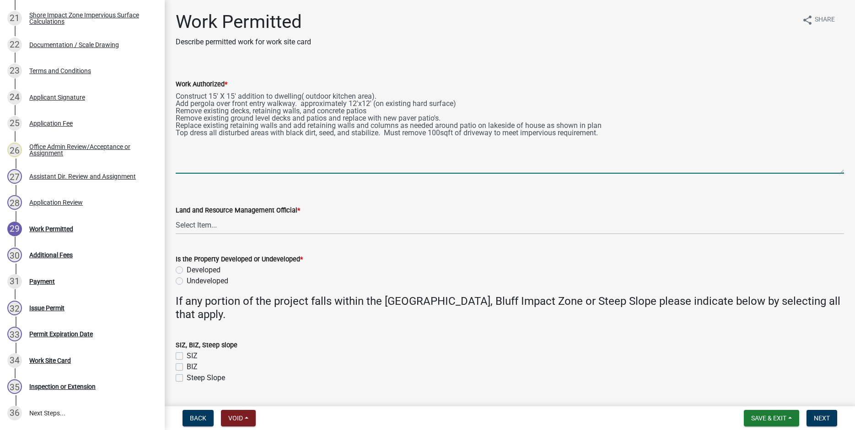
click at [367, 111] on textarea "Construct 15' X 15' addition to dwelling( outdoor kitchen area). Add pergola ov…" at bounding box center [510, 132] width 668 height 84
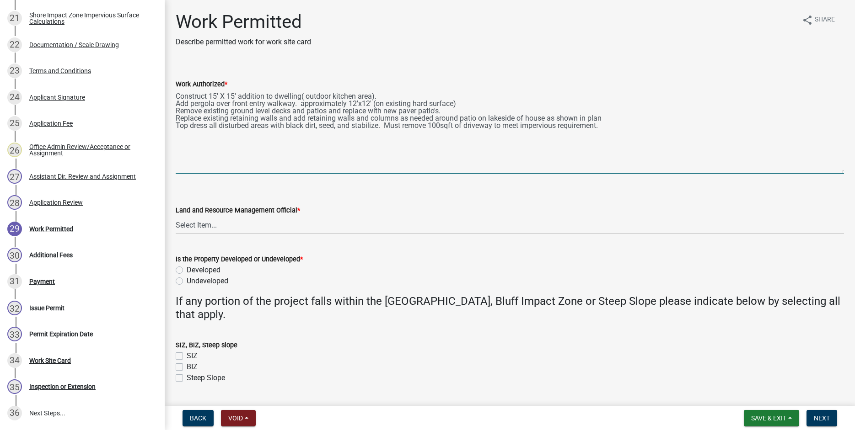
click at [437, 111] on textarea "Construct 15' X 15' addition to dwelling( outdoor kitchen area). Add pergola ov…" at bounding box center [510, 132] width 668 height 84
click at [586, 119] on textarea "Construct 15' X 15' addition to dwelling( outdoor kitchen area). Add pergola ov…" at bounding box center [510, 132] width 668 height 84
drag, startPoint x: 604, startPoint y: 120, endPoint x: 608, endPoint y: 132, distance: 12.4
click at [605, 122] on textarea "Construct 15' X 15' addition to dwelling( outdoor kitchen area). Add pergola ov…" at bounding box center [510, 132] width 668 height 84
type textarea "Construct 15' X 15' addition to dwelling( outdoor kitchen area). Add pergola ov…"
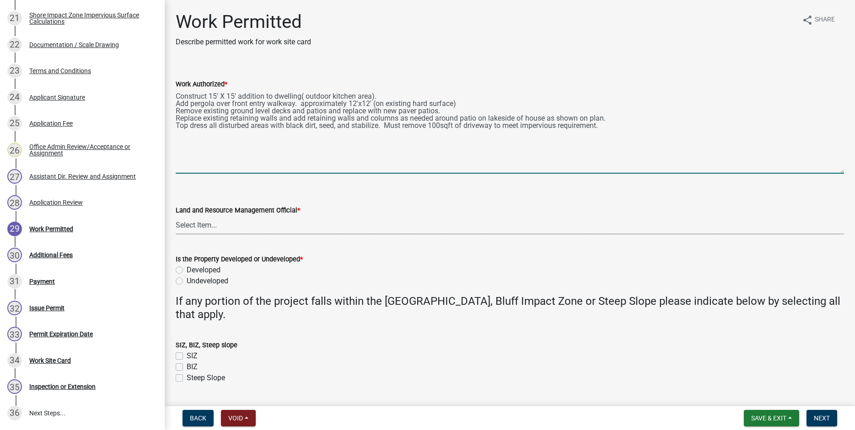
click at [176, 216] on select "Select Item... [PERSON_NAME] [PERSON_NAME] [PERSON_NAME] [PERSON_NAME] [PERSON_…" at bounding box center [510, 225] width 668 height 19
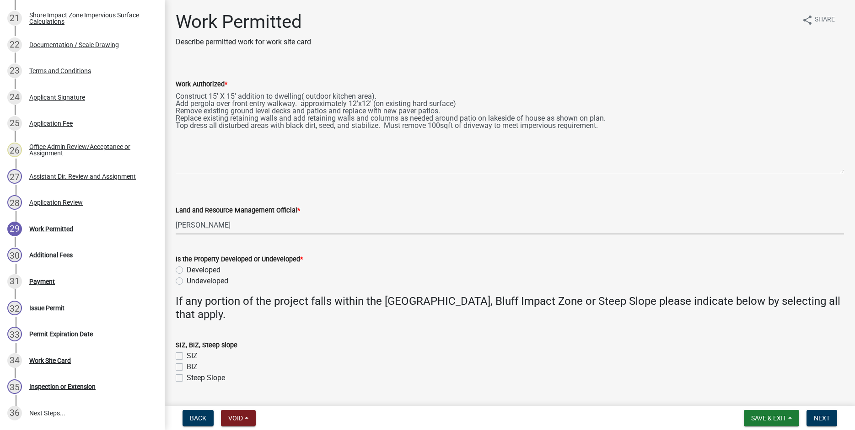
click option "[PERSON_NAME]" at bounding box center [0, 0] width 0 height 0
select select "b1ab52ec-9759-48a2-a5bb-a8b7da6cd639"
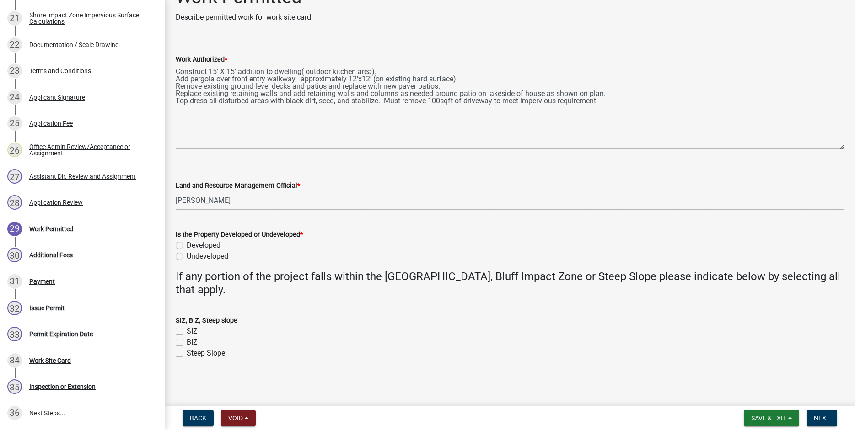
click at [187, 245] on label "Developed" at bounding box center [204, 245] width 34 height 11
click at [187, 245] on input "Developed" at bounding box center [190, 243] width 6 height 6
radio input "true"
click at [821, 418] on span "Next" at bounding box center [821, 418] width 16 height 7
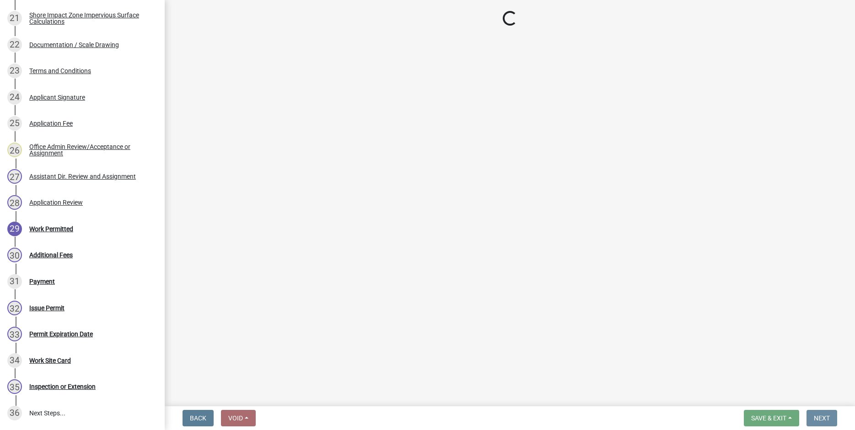
scroll to position [0, 0]
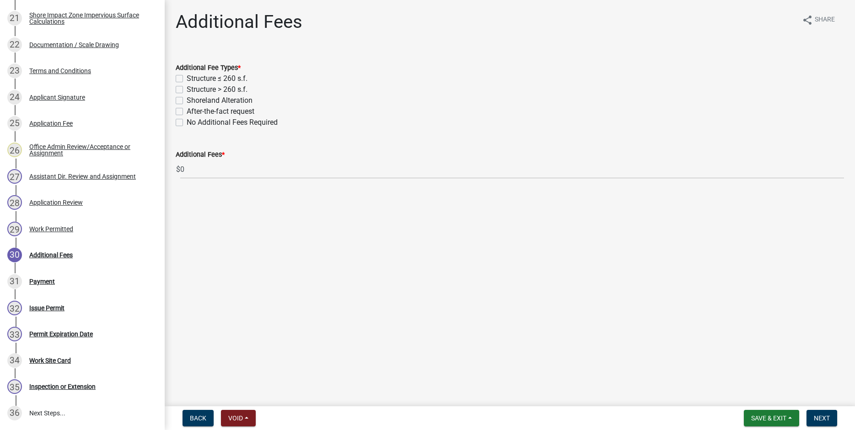
click at [187, 76] on label "Structure ≤ 260 s.f." at bounding box center [217, 78] width 61 height 11
click at [187, 76] on input "Structure ≤ 260 s.f." at bounding box center [190, 76] width 6 height 6
checkbox input "true"
checkbox input "false"
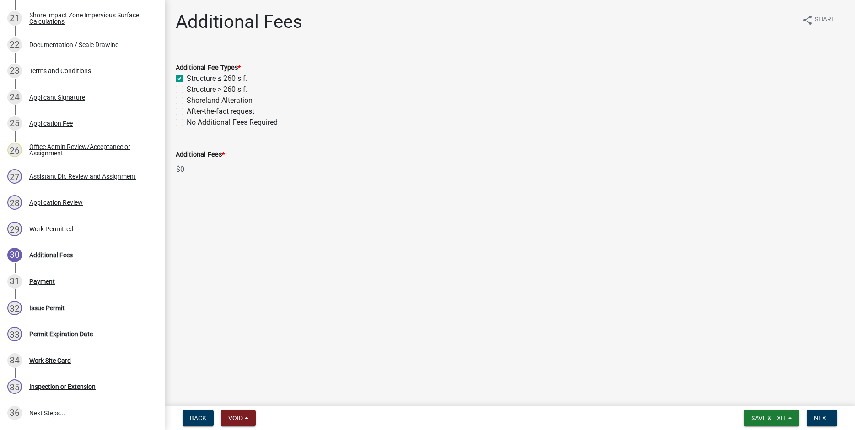
checkbox input "false"
drag, startPoint x: 178, startPoint y: 99, endPoint x: 182, endPoint y: 103, distance: 5.6
click at [187, 99] on label "Shoreland Alteration" at bounding box center [220, 100] width 66 height 11
click at [187, 99] on input "Shoreland Alteration" at bounding box center [190, 98] width 6 height 6
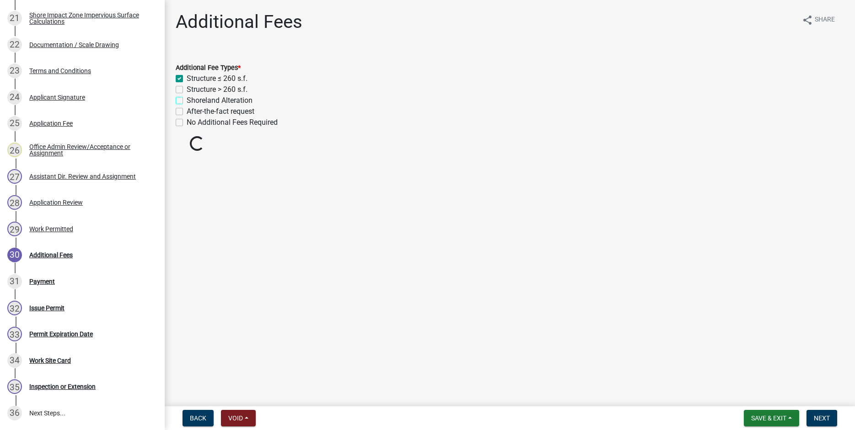
checkbox input "true"
checkbox input "false"
checkbox input "true"
checkbox input "false"
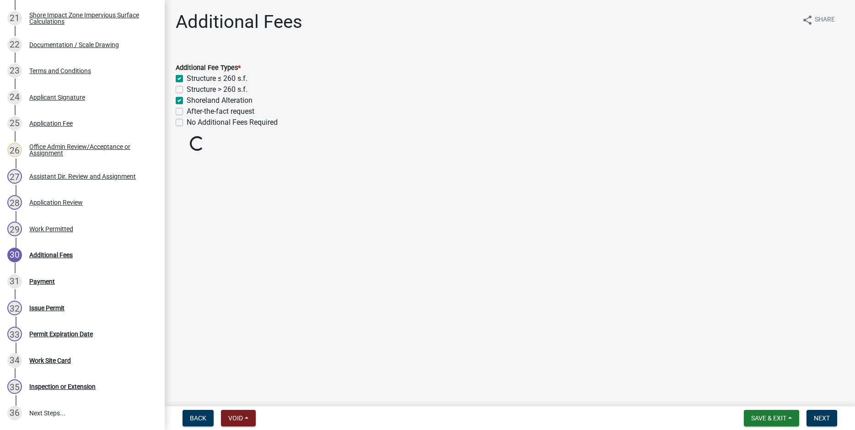
checkbox input "false"
click at [821, 417] on span "Next" at bounding box center [821, 418] width 16 height 7
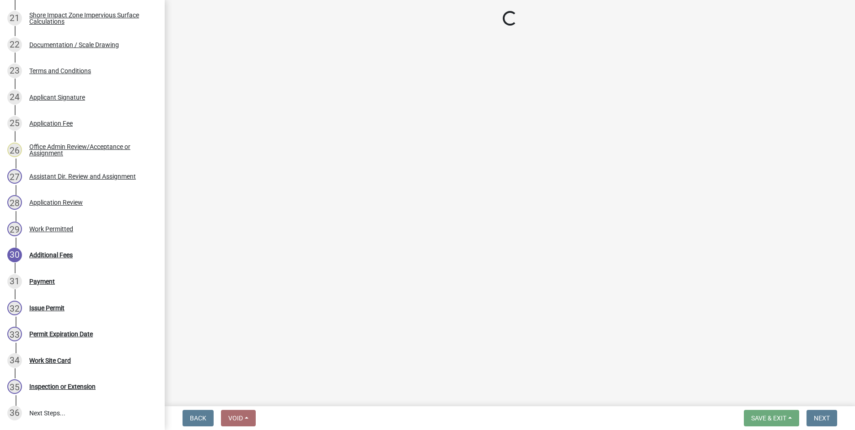
select select "3: 3"
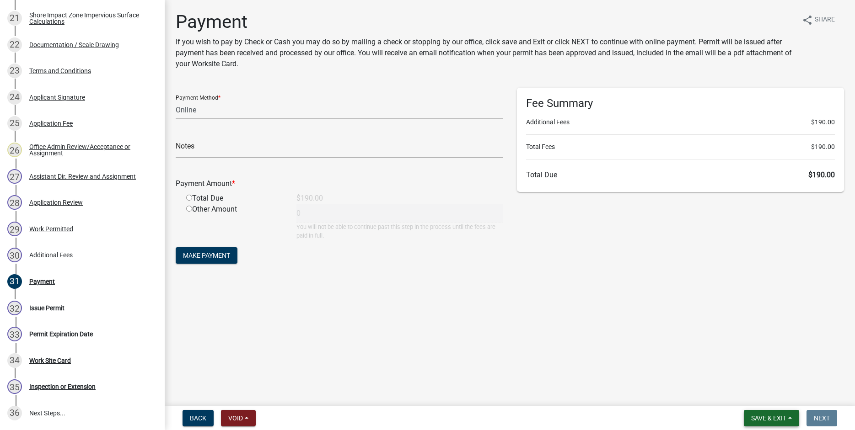
click at [771, 419] on span "Save & Exit" at bounding box center [768, 418] width 35 height 7
click at [760, 396] on button "Save & Exit" at bounding box center [762, 395] width 73 height 22
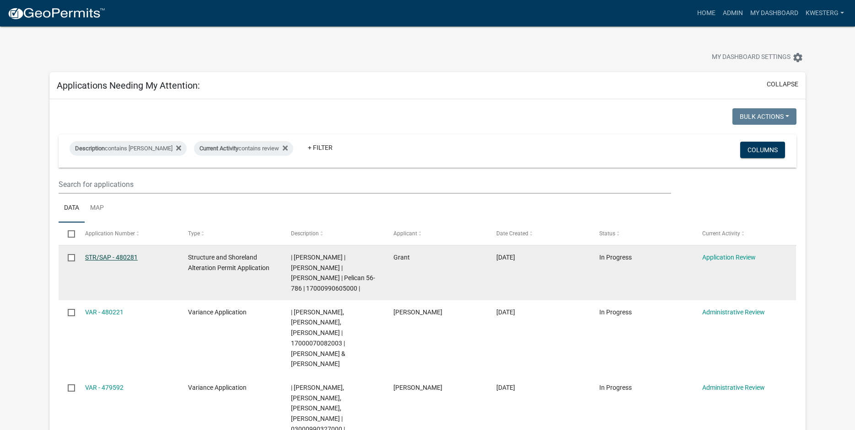
click at [99, 257] on link "STR/SAP - 480281" at bounding box center [111, 257] width 53 height 7
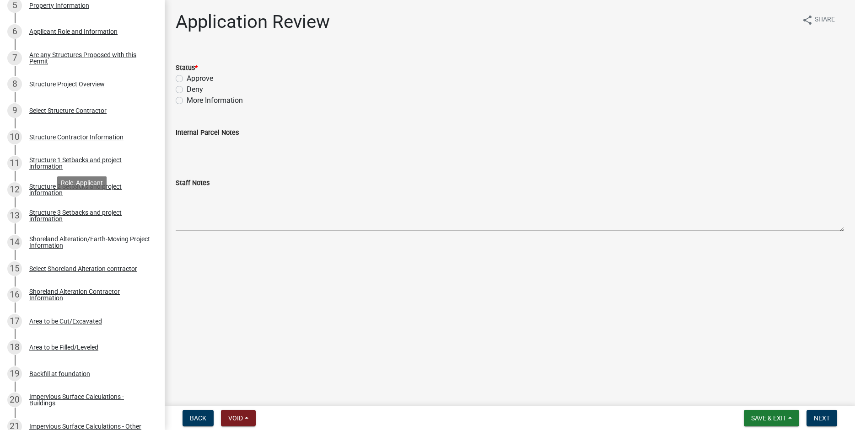
scroll to position [594, 0]
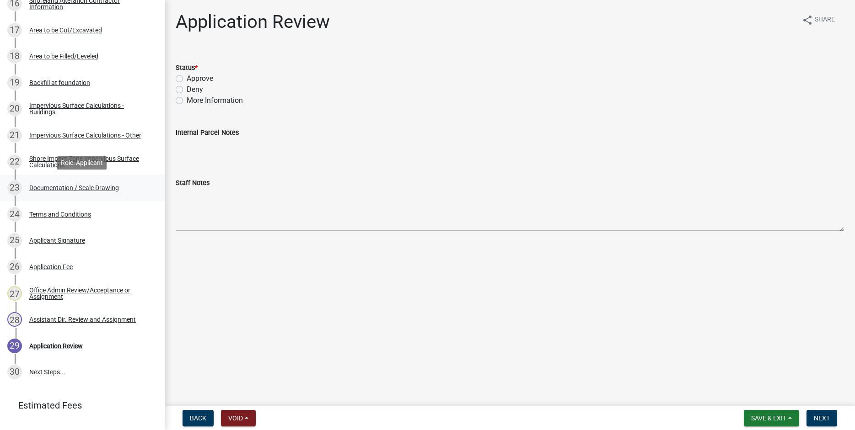
click at [52, 189] on div "Documentation / Scale Drawing" at bounding box center [74, 188] width 90 height 6
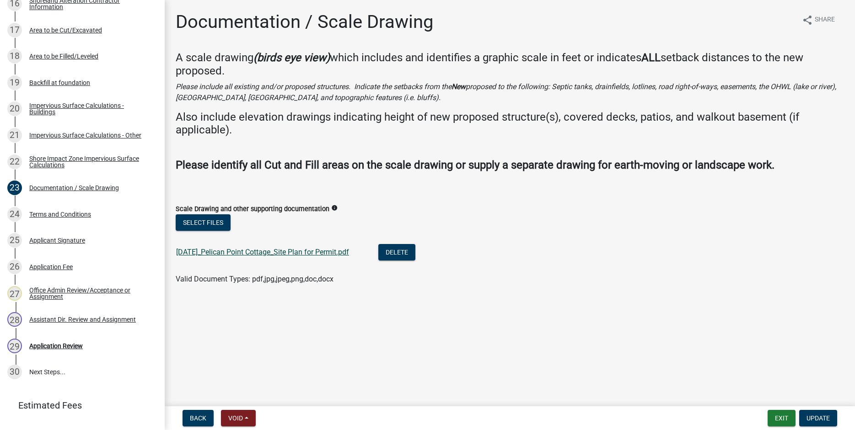
click at [227, 251] on link "[DATE]_Pelican Point Cottage_Site Plan for Permit.pdf" at bounding box center [262, 252] width 173 height 9
click at [203, 220] on button "Select files" at bounding box center [203, 222] width 55 height 16
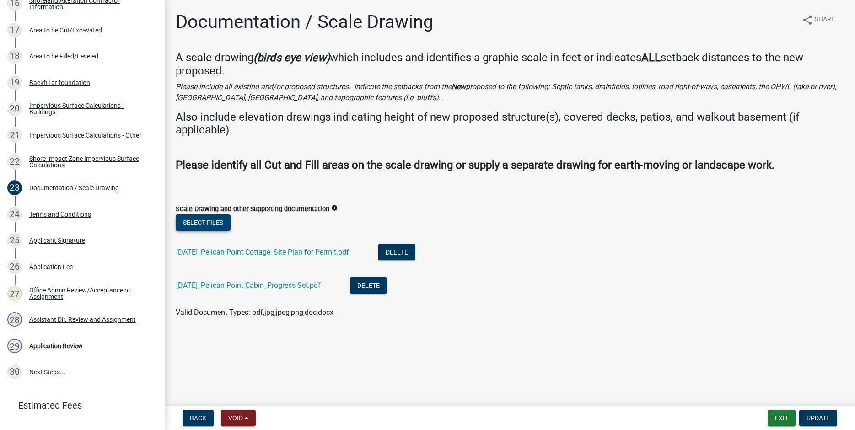
click at [196, 222] on button "Select files" at bounding box center [203, 222] width 55 height 16
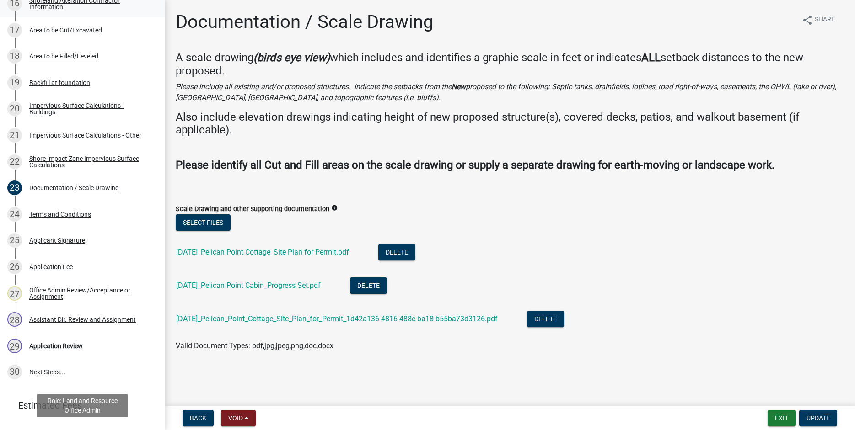
scroll to position [291, 0]
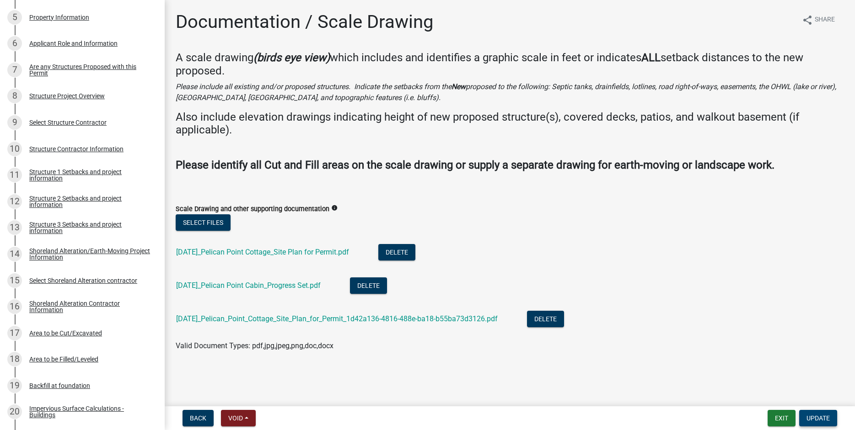
click at [819, 415] on span "Update" at bounding box center [817, 418] width 23 height 7
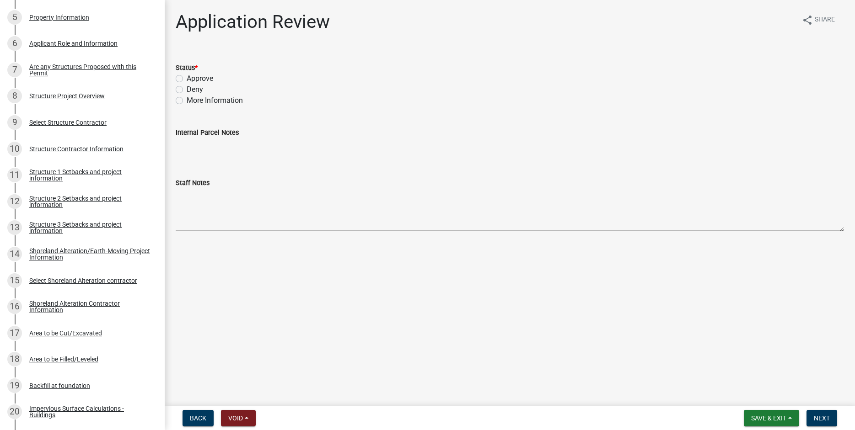
click at [187, 77] on label "Approve" at bounding box center [200, 78] width 27 height 11
click at [187, 77] on input "Approve" at bounding box center [190, 76] width 6 height 6
radio input "true"
click at [823, 418] on span "Next" at bounding box center [821, 418] width 16 height 7
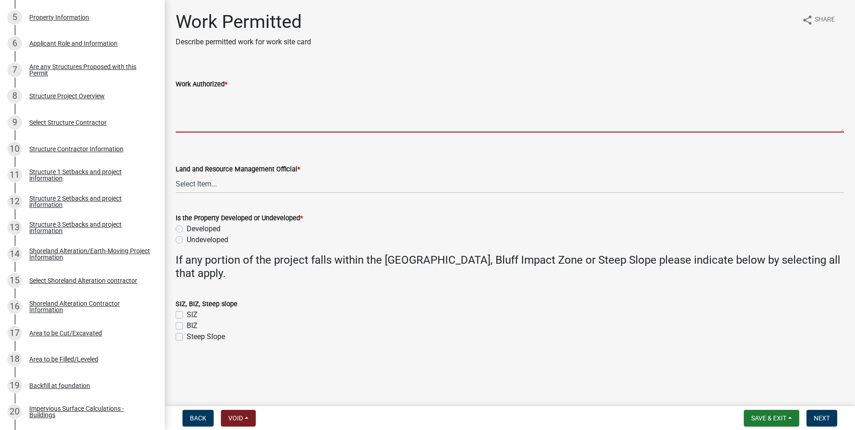
click at [184, 98] on textarea "Work Authorized *" at bounding box center [510, 111] width 668 height 43
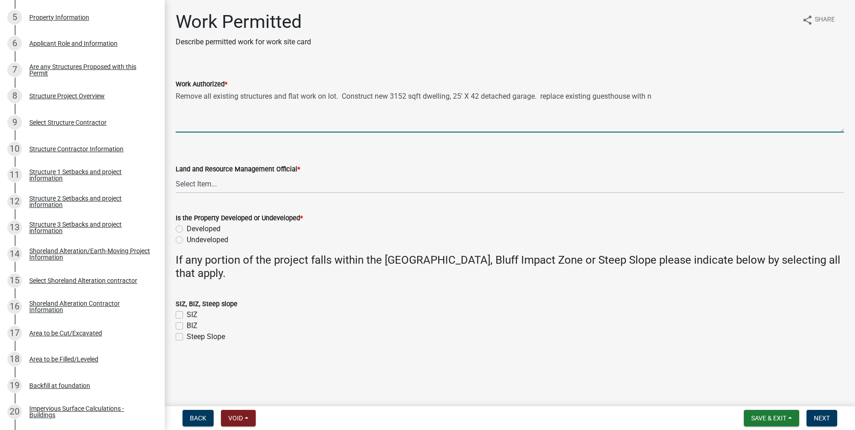
click at [545, 96] on textarea "Remove all existing structures and flat work on lot. Construct new 3152 sqft dw…" at bounding box center [510, 111] width 668 height 43
click at [659, 97] on textarea "Remove all existing structures and flat work on lot. Construct new 3152 sqft dw…" at bounding box center [510, 111] width 668 height 43
click at [339, 97] on textarea "Remove all existing structures and flat work on lot. Construct new 3152 sqft dw…" at bounding box center [510, 111] width 668 height 43
click at [404, 106] on textarea "Remove all existing structures and flat work on lot, conduct site prep for new …" at bounding box center [510, 111] width 668 height 43
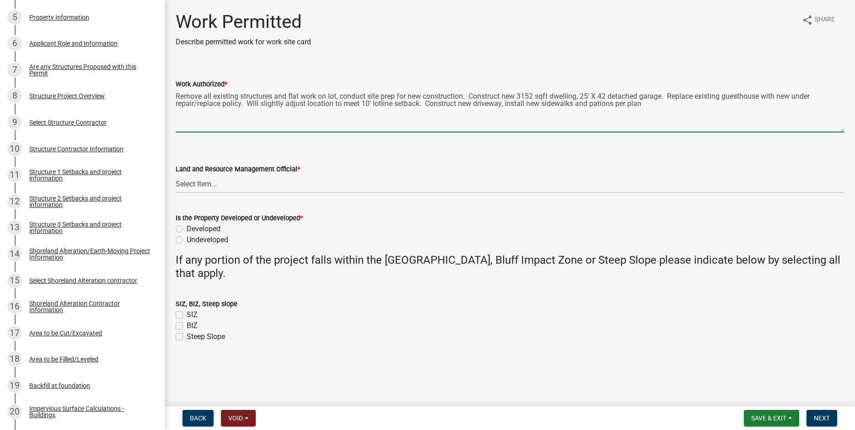
drag, startPoint x: 591, startPoint y: 103, endPoint x: 589, endPoint y: 110, distance: 7.5
click at [590, 106] on textarea "Remove all existing structures and flat work on lot, conduct site prep for new …" at bounding box center [510, 111] width 668 height 43
drag, startPoint x: 617, startPoint y: 102, endPoint x: 626, endPoint y: 108, distance: 11.3
click at [619, 103] on textarea "Remove all existing structures and flat work on lot, conduct site prep for new …" at bounding box center [510, 111] width 668 height 43
click at [291, 112] on textarea "Remove all existing structures and flat work on lot, conduct site prep for new …" at bounding box center [510, 111] width 668 height 43
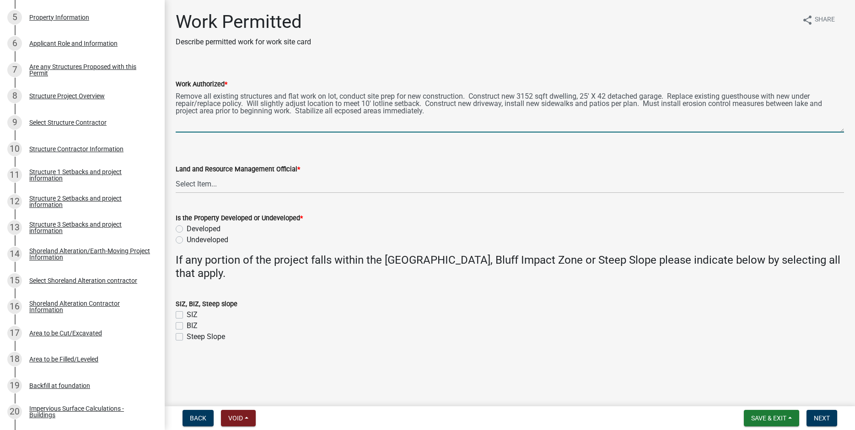
click at [319, 111] on textarea "Remove all existing structures and flat work on lot, conduct site prep for new …" at bounding box center [510, 111] width 668 height 43
drag, startPoint x: 403, startPoint y: 112, endPoint x: 406, endPoint y: 115, distance: 5.2
click at [403, 112] on textarea "Remove all existing structures and flat work on lot, conduct site prep for new …" at bounding box center [510, 111] width 668 height 43
click at [464, 111] on textarea "Remove all existing structures and flat work on lot, conduct site prep for new …" at bounding box center [510, 111] width 668 height 43
click at [499, 112] on textarea "Remove all existing structures and flat work on lot, conduct site prep for new …" at bounding box center [510, 111] width 668 height 43
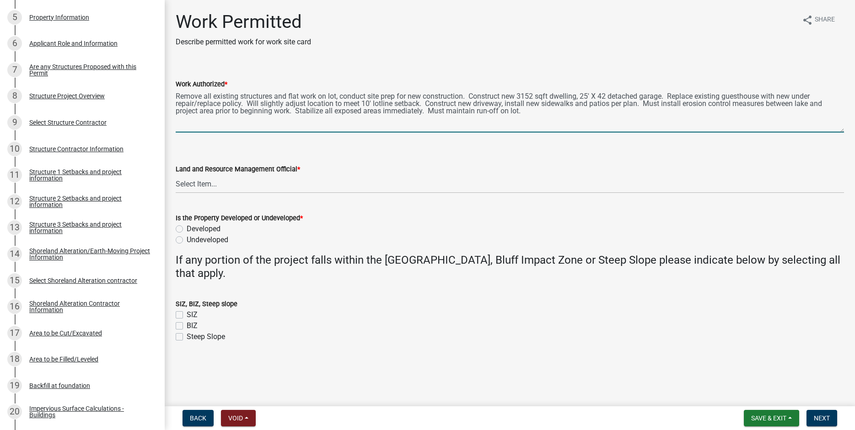
click at [727, 96] on textarea "Remove all existing structures and flat work on lot, conduct site prep for new …" at bounding box center [510, 111] width 668 height 43
type textarea "Remove all existing structures and flat work on lot, conduct site prep for new …"
click at [176, 175] on select "Select Item... [PERSON_NAME] [PERSON_NAME] [PERSON_NAME] [PERSON_NAME] [PERSON_…" at bounding box center [510, 184] width 668 height 19
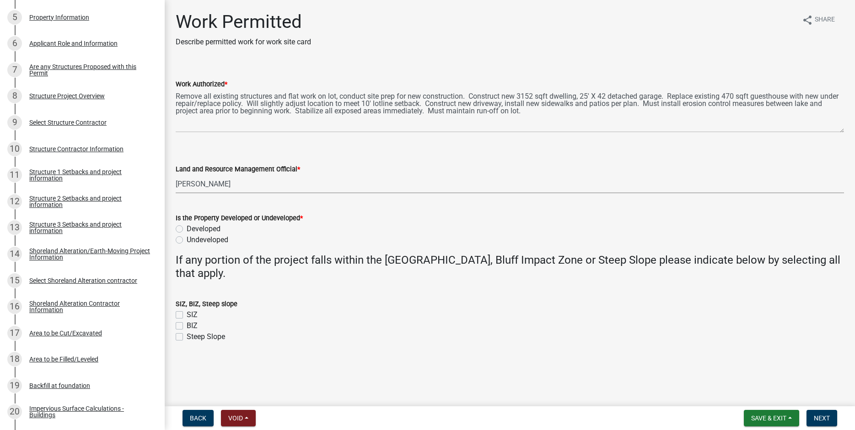
click option "[PERSON_NAME]" at bounding box center [0, 0] width 0 height 0
select select "b1ab52ec-9759-48a2-a5bb-a8b7da6cd639"
click at [187, 229] on label "Developed" at bounding box center [204, 229] width 34 height 11
click at [187, 229] on input "Developed" at bounding box center [190, 227] width 6 height 6
radio input "true"
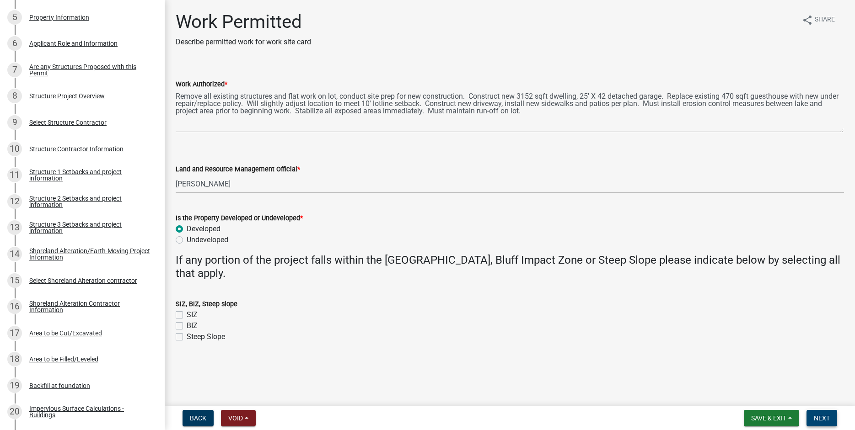
click at [821, 417] on span "Next" at bounding box center [821, 418] width 16 height 7
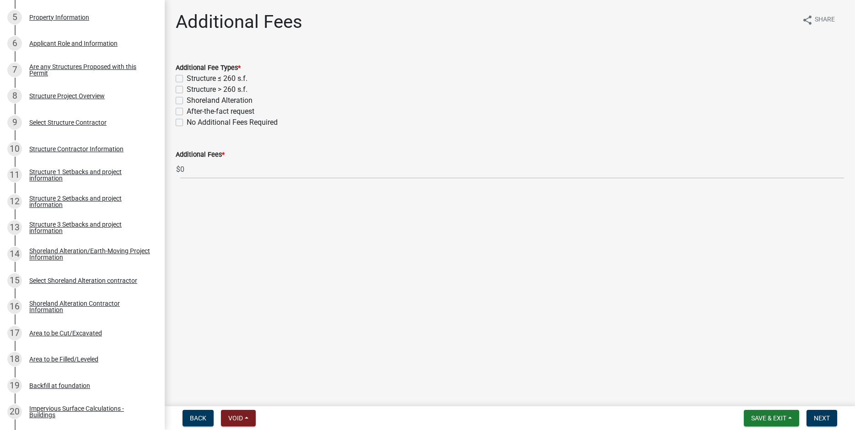
click at [187, 89] on label "Structure > 260 s.f." at bounding box center [217, 89] width 61 height 11
click at [187, 89] on input "Structure > 260 s.f." at bounding box center [190, 87] width 6 height 6
checkbox input "true"
checkbox input "false"
checkbox input "true"
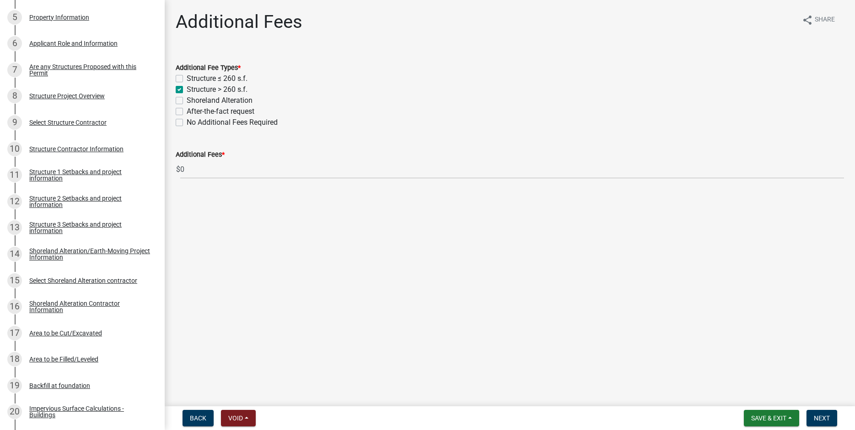
checkbox input "false"
click at [187, 100] on label "Shoreland Alteration" at bounding box center [220, 100] width 66 height 11
click at [187, 100] on input "Shoreland Alteration" at bounding box center [190, 98] width 6 height 6
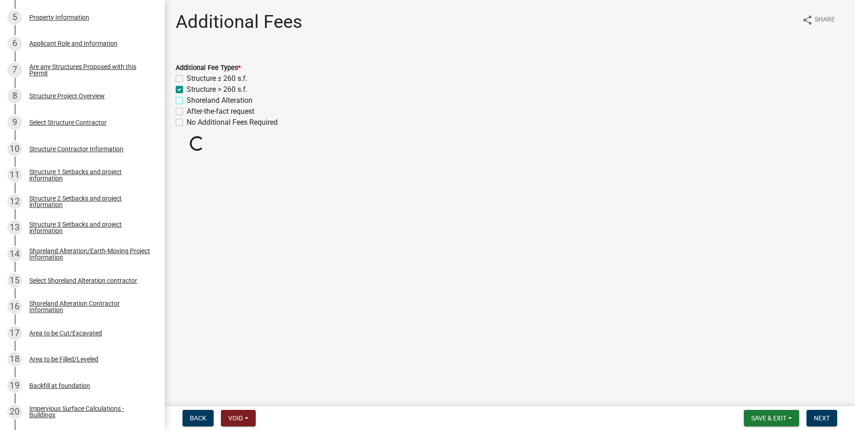
checkbox input "true"
checkbox input "false"
checkbox input "true"
checkbox input "false"
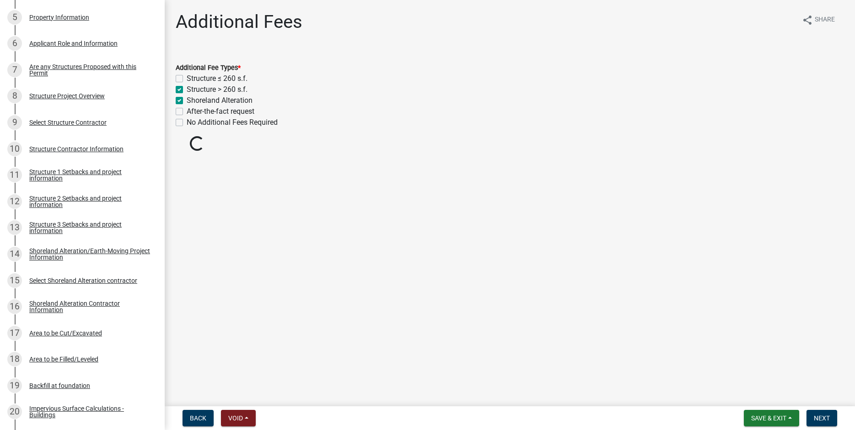
checkbox input "false"
click at [820, 417] on span "Next" at bounding box center [821, 418] width 16 height 7
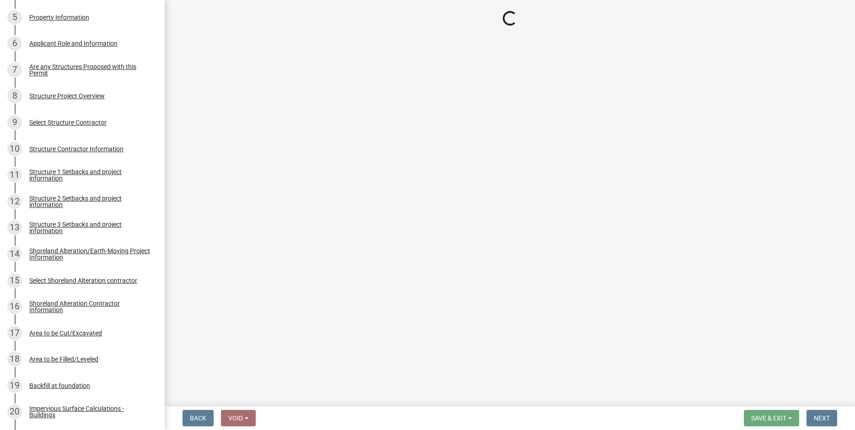
select select "3: 3"
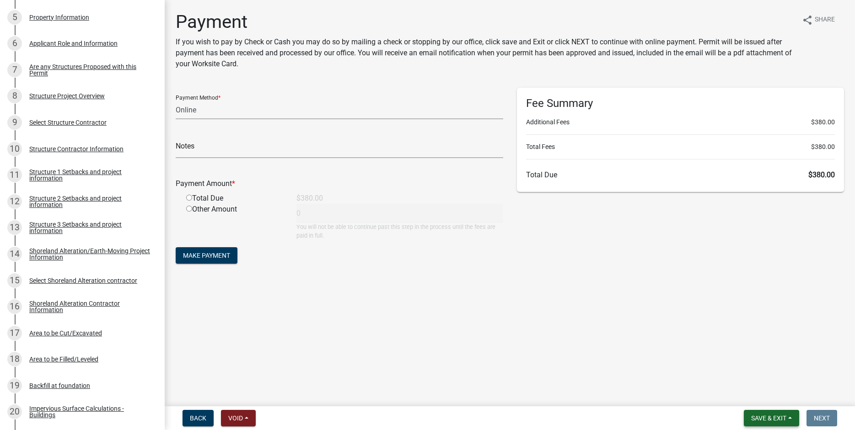
click at [772, 418] on span "Save & Exit" at bounding box center [768, 418] width 35 height 7
click at [747, 395] on button "Save & Exit" at bounding box center [762, 395] width 73 height 22
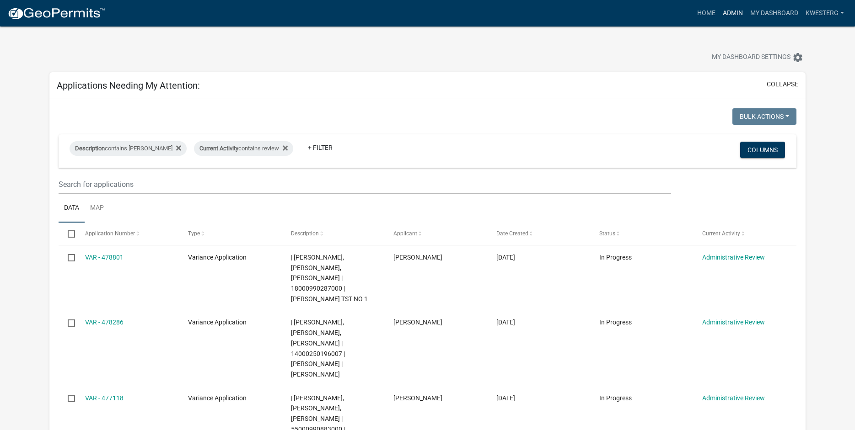
drag, startPoint x: 726, startPoint y: 12, endPoint x: 662, endPoint y: 22, distance: 65.3
click at [727, 12] on link "Admin" at bounding box center [732, 13] width 27 height 17
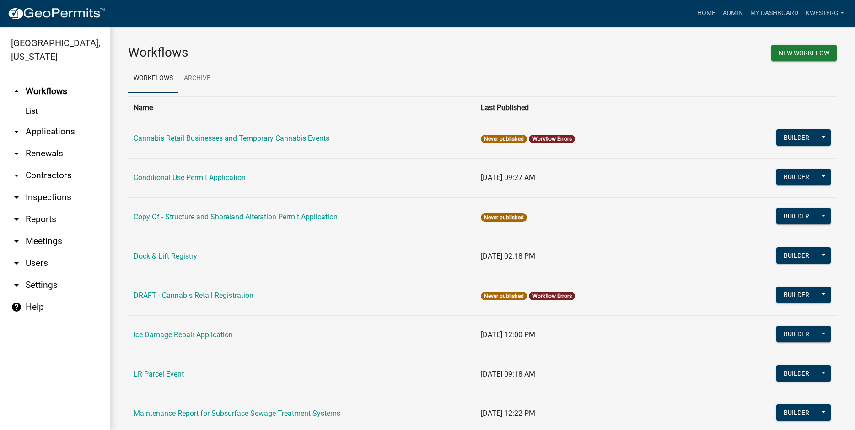
click at [39, 126] on link "arrow_drop_down Applications" at bounding box center [55, 132] width 110 height 22
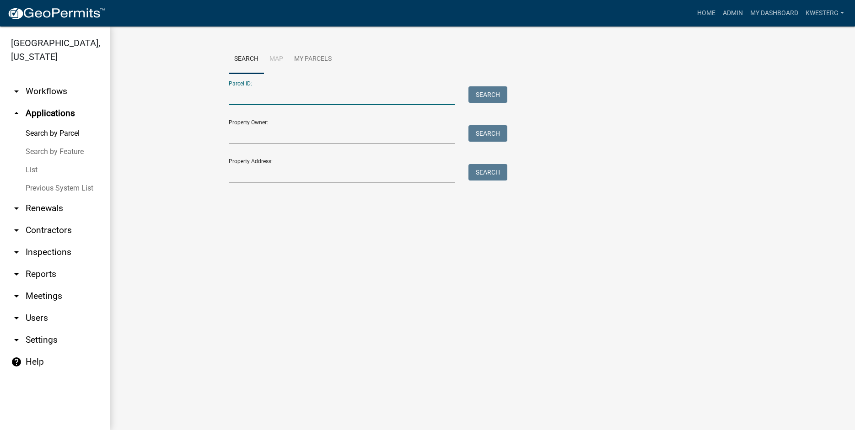
paste input "17000990605000"
type input "17000990605000"
click at [483, 96] on button "Search" at bounding box center [487, 94] width 39 height 16
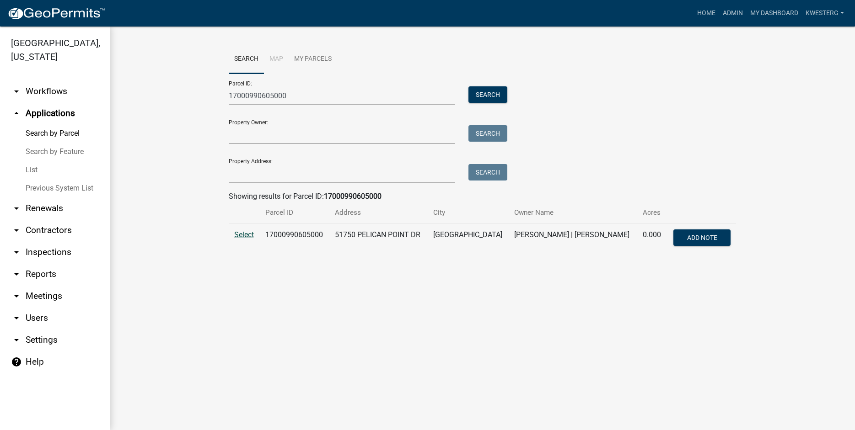
click at [240, 233] on span "Select" at bounding box center [244, 234] width 20 height 9
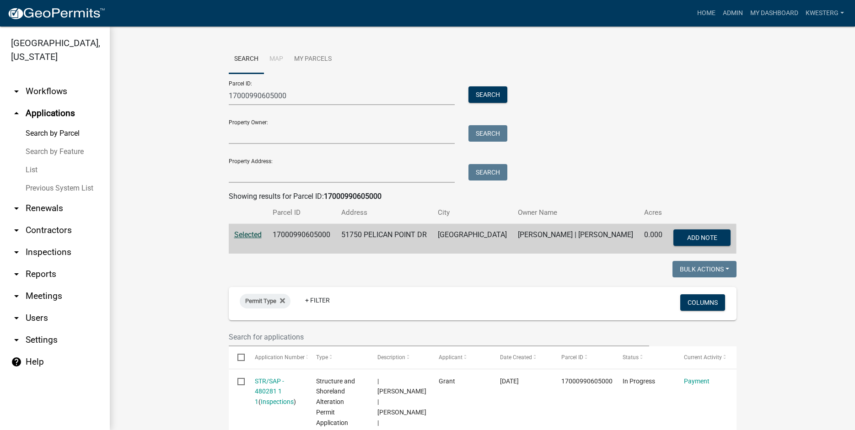
scroll to position [274, 0]
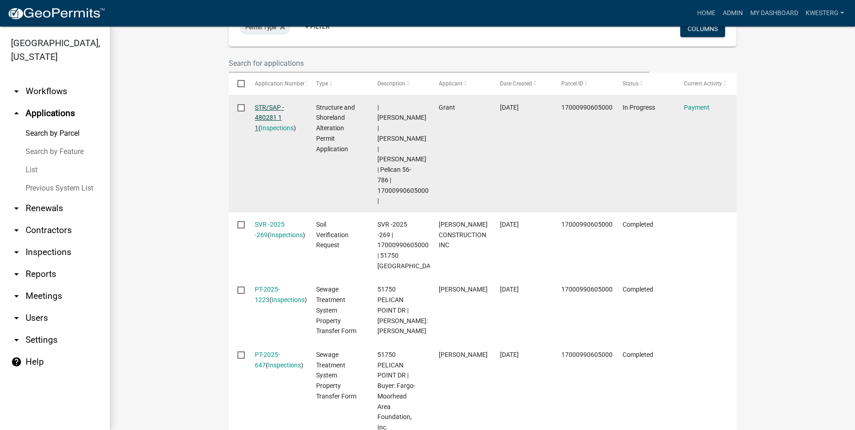
click at [275, 115] on link "STR/SAP - 480281 1 1" at bounding box center [269, 118] width 29 height 28
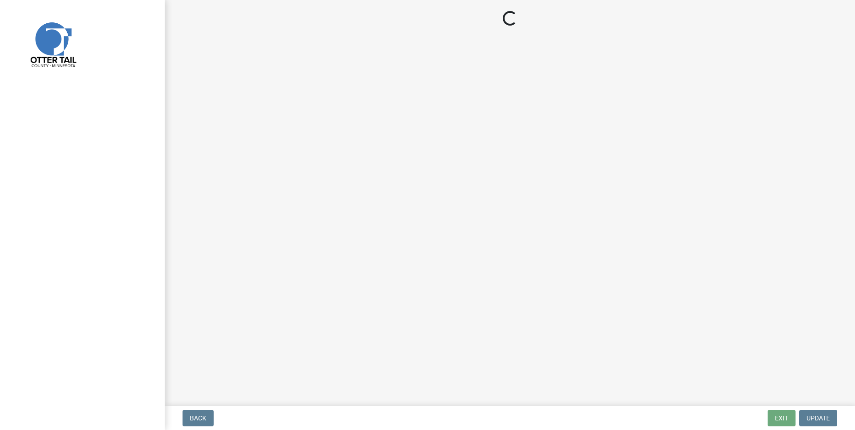
select select "3: 3"
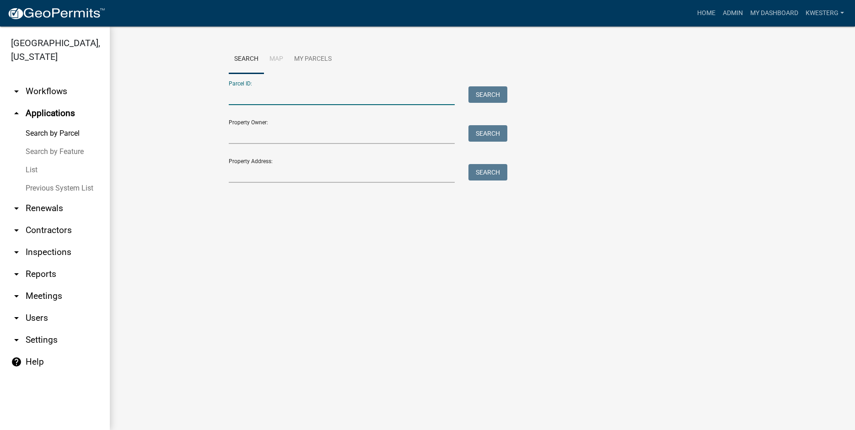
paste input "17000990605000"
type input "17000990605000"
click at [481, 97] on button "Search" at bounding box center [487, 94] width 39 height 16
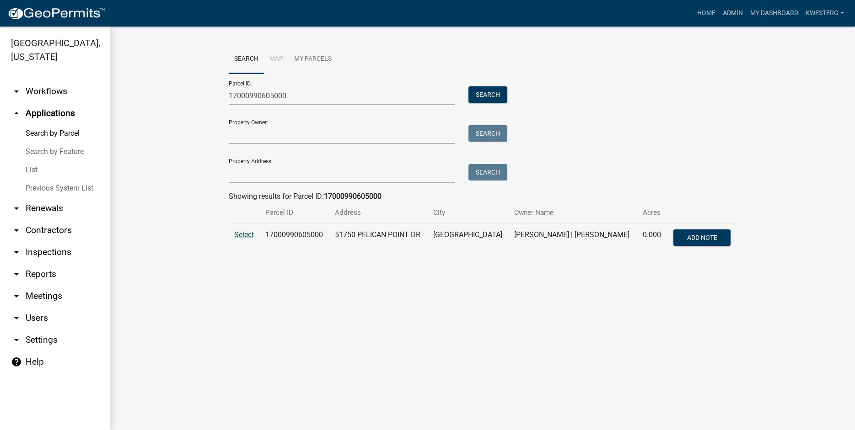
click at [240, 235] on span "Select" at bounding box center [244, 234] width 20 height 9
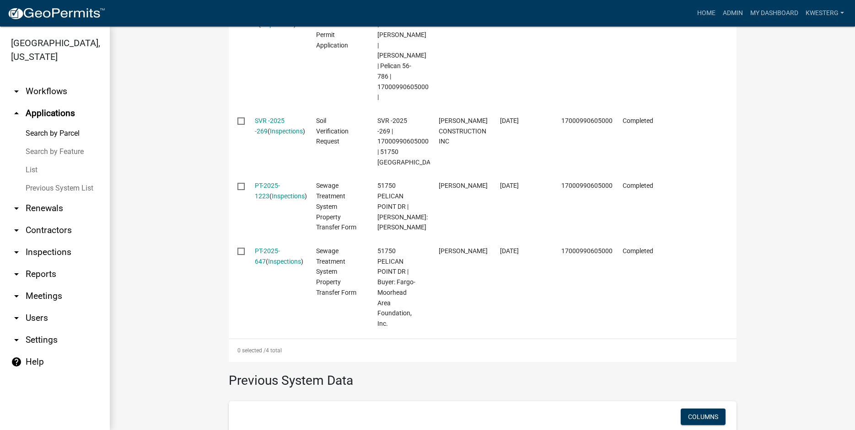
scroll to position [378, 0]
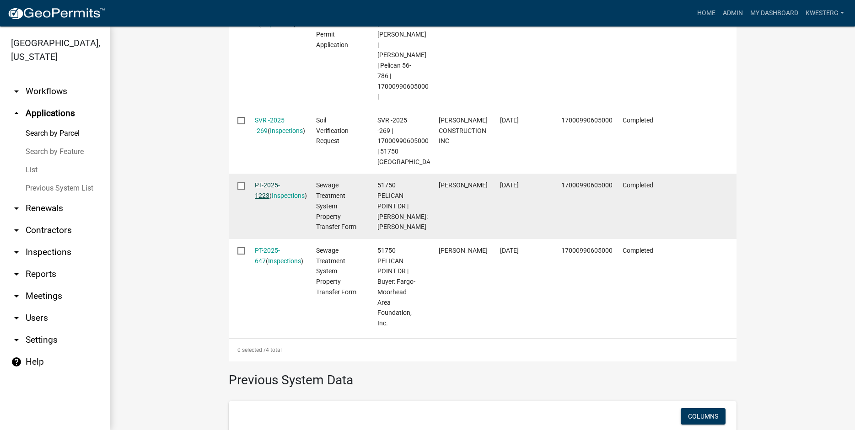
click at [263, 186] on link "PT-2025-1223" at bounding box center [267, 191] width 25 height 18
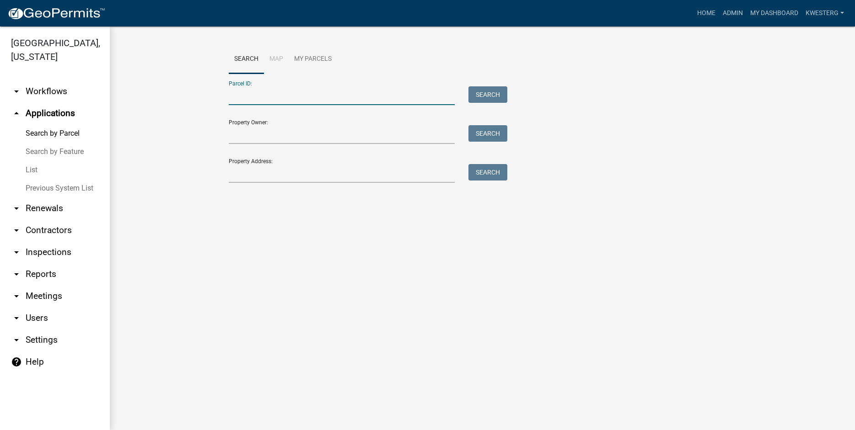
paste input "17000990605000"
type input "17000990605000"
click at [480, 93] on button "Search" at bounding box center [487, 94] width 39 height 16
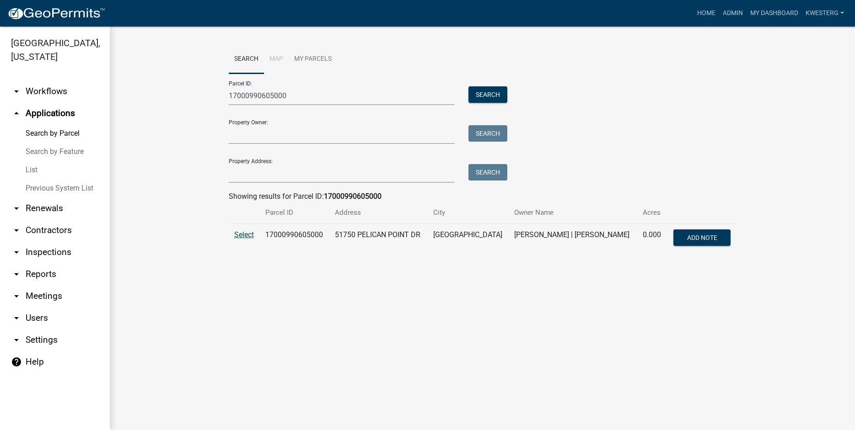
click at [245, 235] on span "Select" at bounding box center [244, 234] width 20 height 9
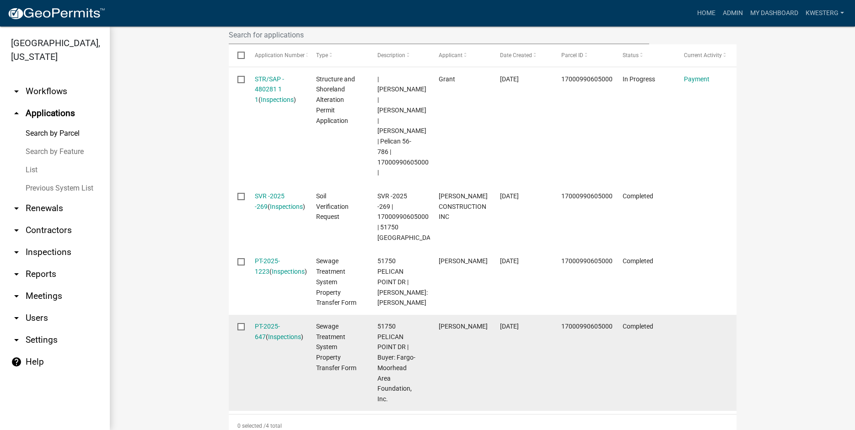
scroll to position [287, 0]
